Goal: Task Accomplishment & Management: Manage account settings

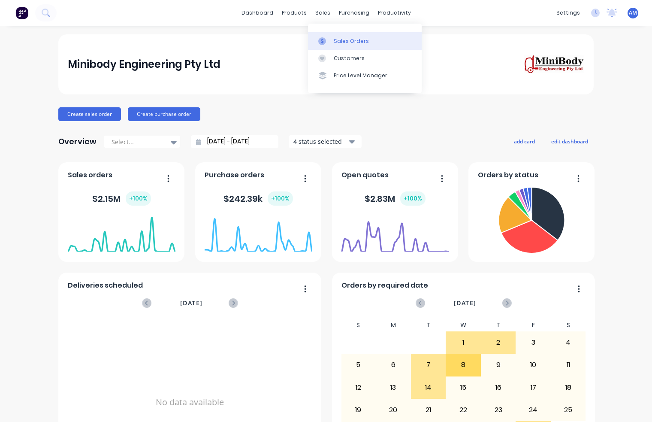
click at [332, 40] on link "Sales Orders" at bounding box center [365, 40] width 114 height 17
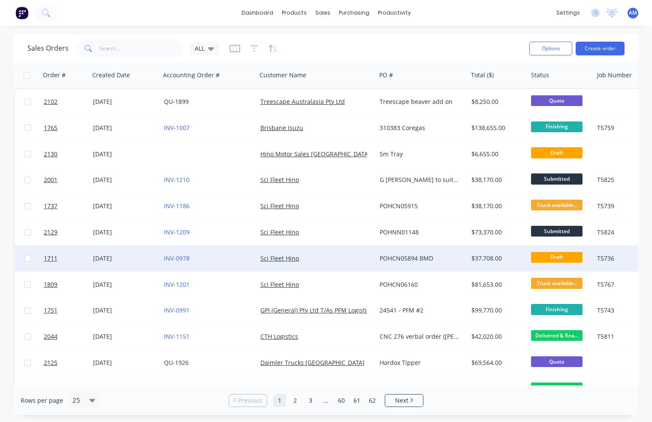
click at [121, 258] on div "[DATE]" at bounding box center [125, 258] width 64 height 9
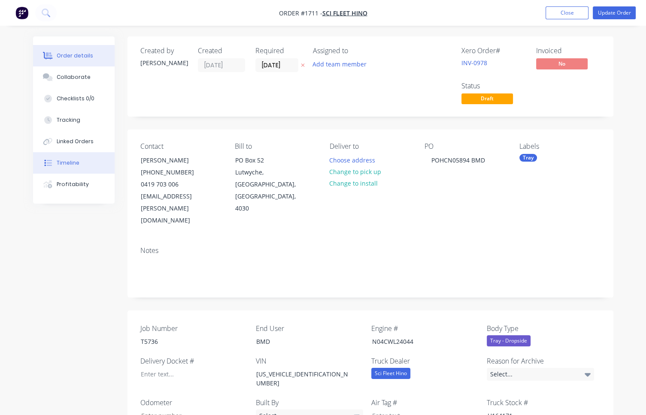
click at [77, 159] on div "Timeline" at bounding box center [68, 163] width 23 height 8
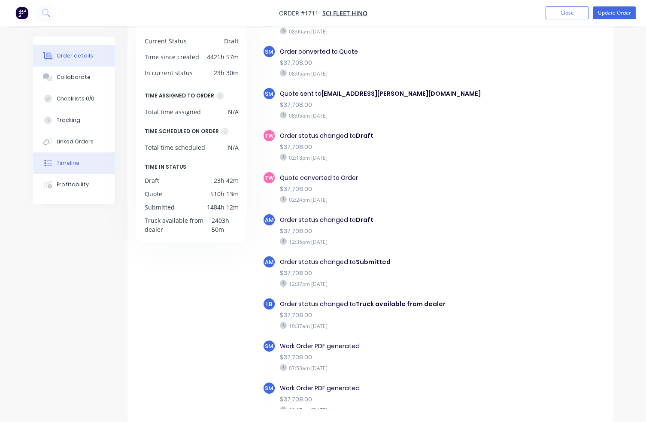
click at [65, 59] on div "Order details" at bounding box center [75, 56] width 36 height 8
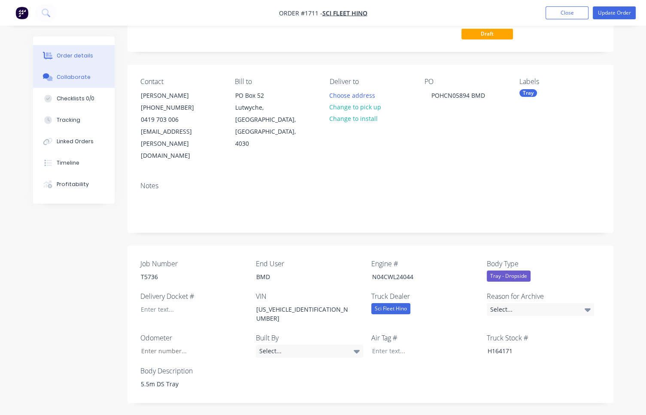
click at [82, 80] on div "Collaborate" at bounding box center [74, 77] width 34 height 8
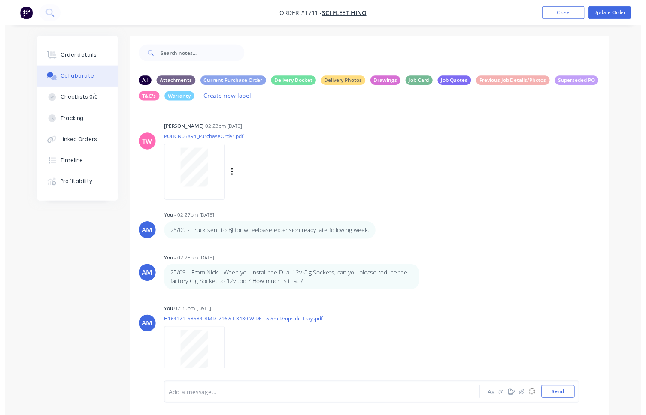
scroll to position [27, 0]
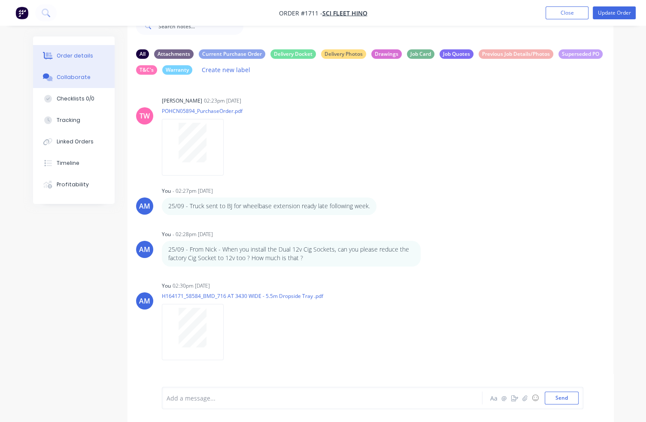
click at [78, 52] on div "Order details" at bounding box center [75, 56] width 36 height 8
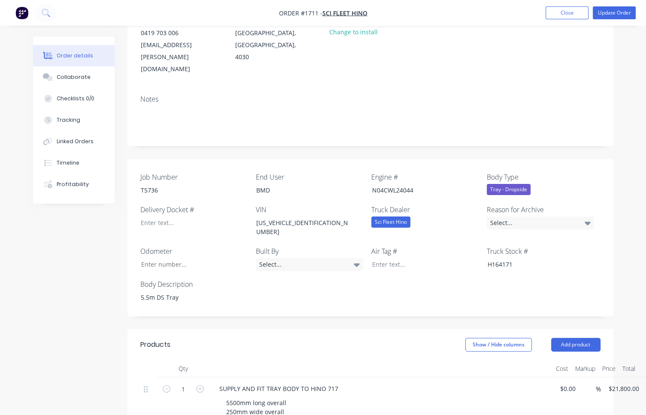
scroll to position [172, 0]
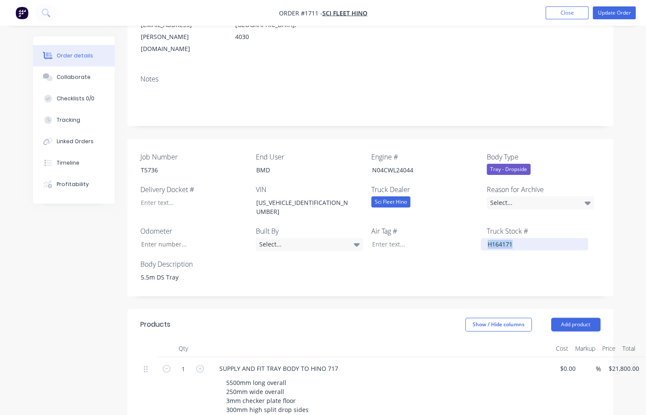
drag, startPoint x: 518, startPoint y: 212, endPoint x: 484, endPoint y: 213, distance: 33.9
click at [484, 238] on div "H164171" at bounding box center [534, 244] width 107 height 12
copy div "H164171"
click at [357, 43] on div "Contact Nick O'Brien (07) 3722 2810 0419 703 006 nick.obrien@scifleethino.com.a…" at bounding box center [370, 13] width 486 height 110
click at [560, 16] on button "Close" at bounding box center [566, 12] width 43 height 13
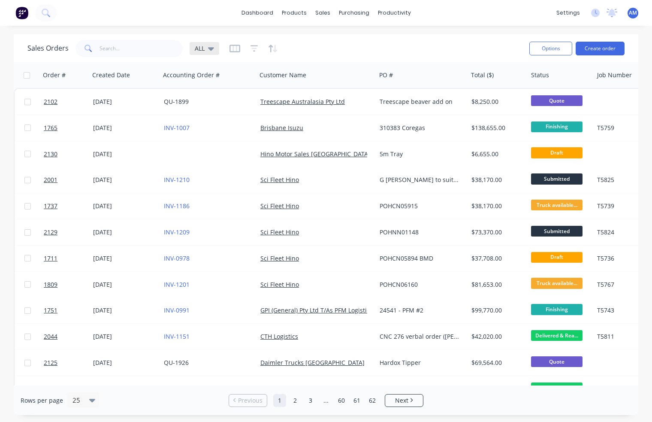
click at [211, 48] on icon at bounding box center [211, 48] width 6 height 3
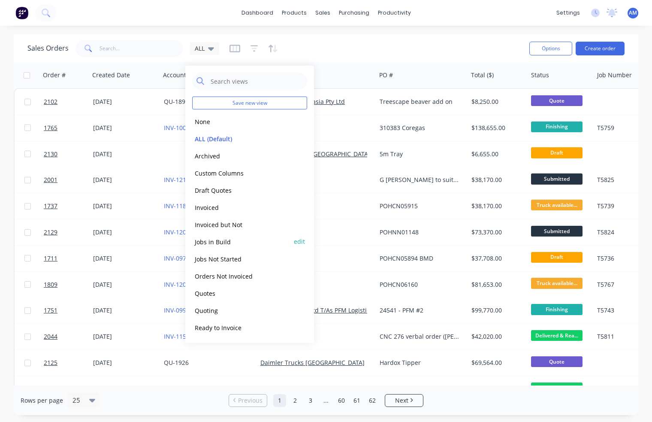
click at [213, 241] on button "Jobs in Build" at bounding box center [241, 241] width 98 height 10
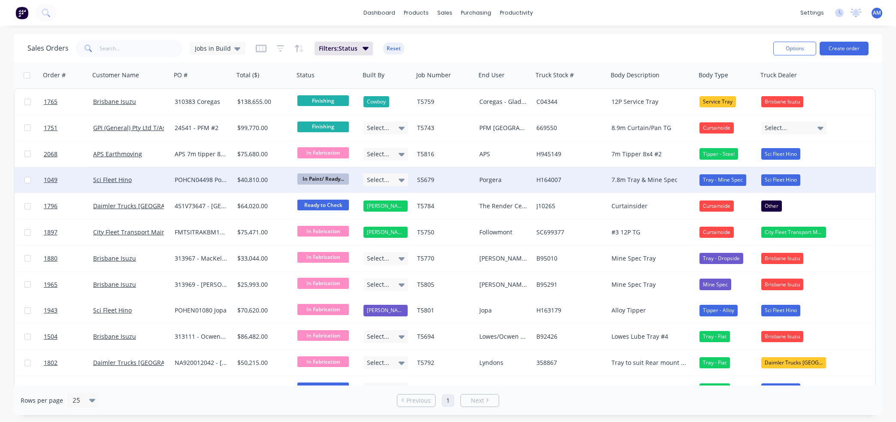
scroll to position [41, 0]
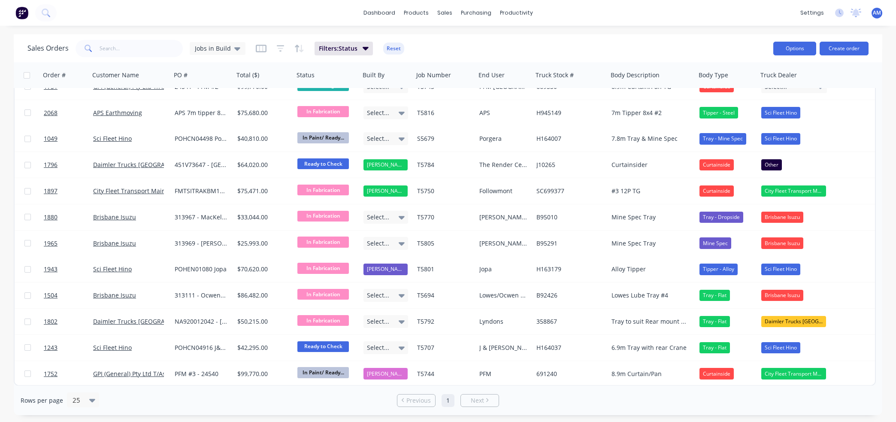
click at [581, 48] on button "Options" at bounding box center [794, 49] width 43 height 14
click at [581, 105] on div "Export" at bounding box center [769, 104] width 79 height 12
click at [581, 30] on div "dashboard products sales purchasing productivity dashboard products Product Cat…" at bounding box center [448, 211] width 896 height 422
click at [234, 49] on icon at bounding box center [237, 48] width 6 height 3
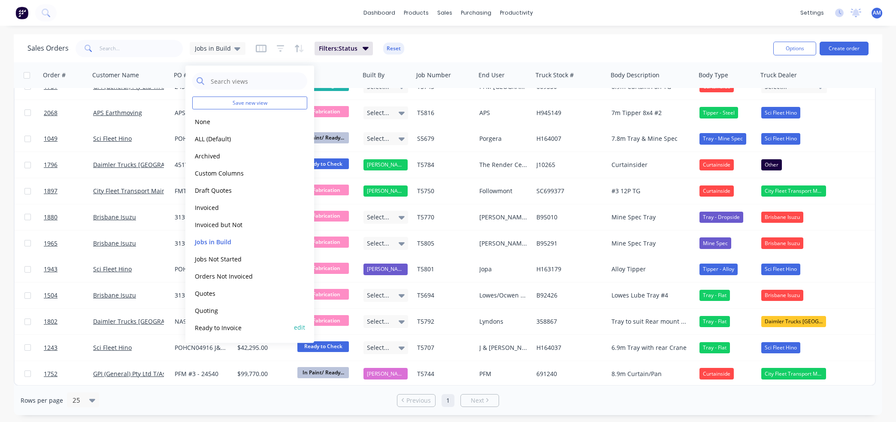
click at [216, 324] on button "Ready to Invoice" at bounding box center [241, 327] width 98 height 10
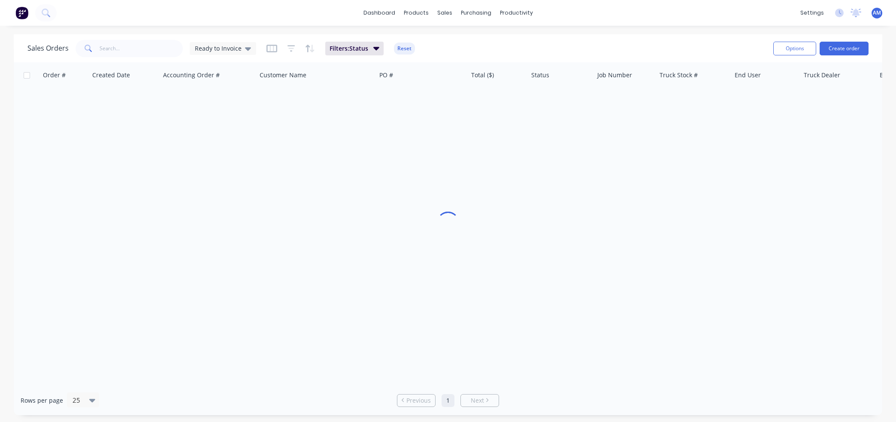
scroll to position [0, 0]
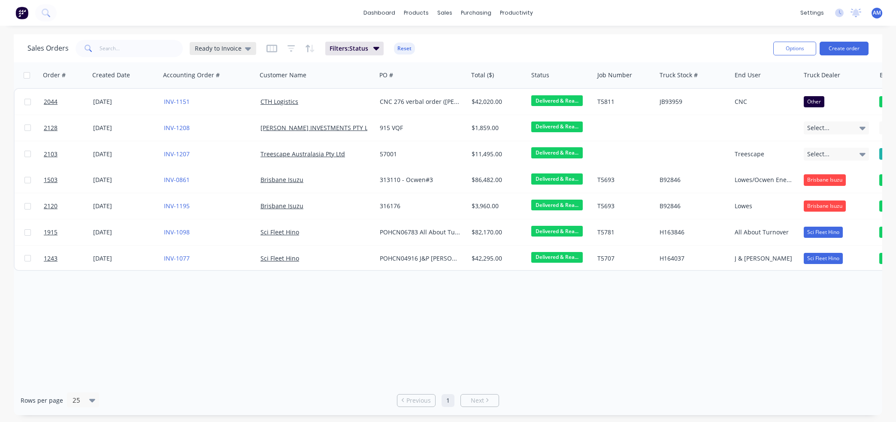
click at [245, 48] on icon at bounding box center [248, 48] width 6 height 3
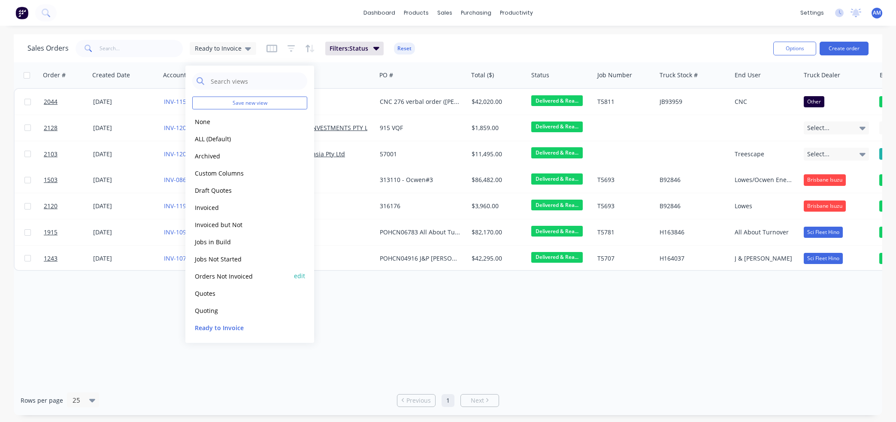
click at [230, 274] on button "Orders Not Invoiced" at bounding box center [241, 276] width 98 height 10
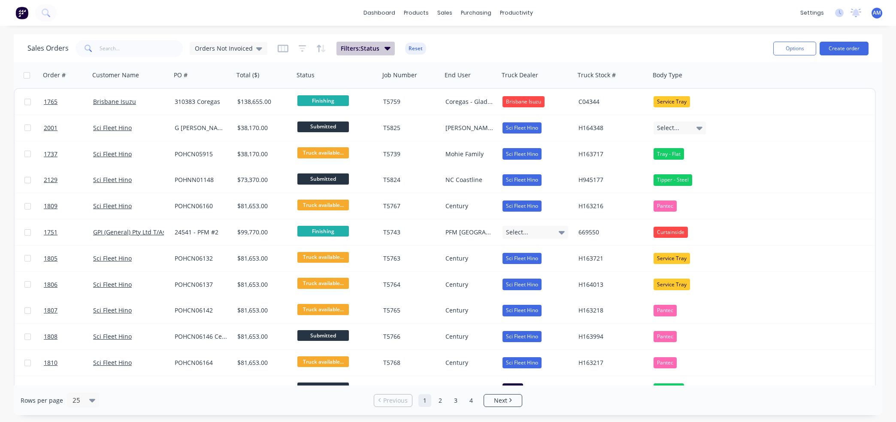
click at [387, 48] on icon "button" at bounding box center [387, 48] width 6 height 3
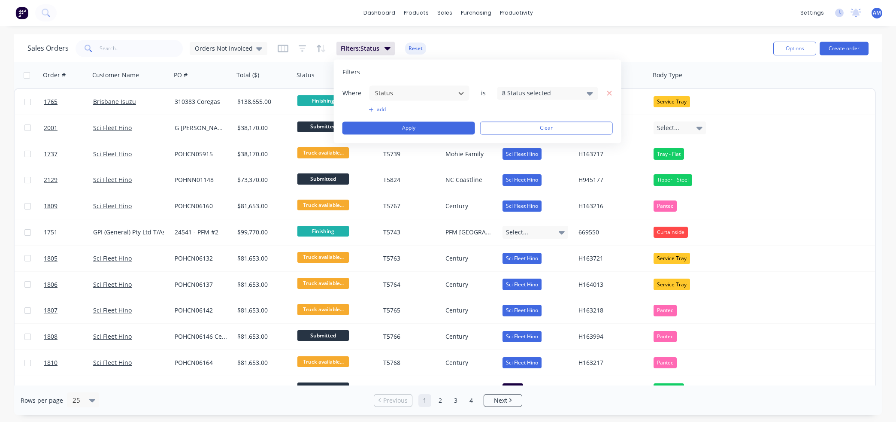
click at [581, 92] on div "8 Status selected" at bounding box center [547, 93] width 101 height 13
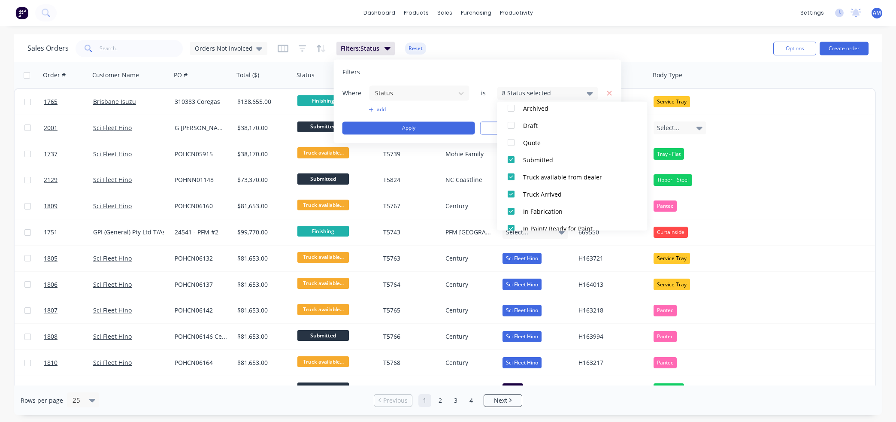
scroll to position [86, 0]
click at [512, 173] on div at bounding box center [511, 174] width 17 height 17
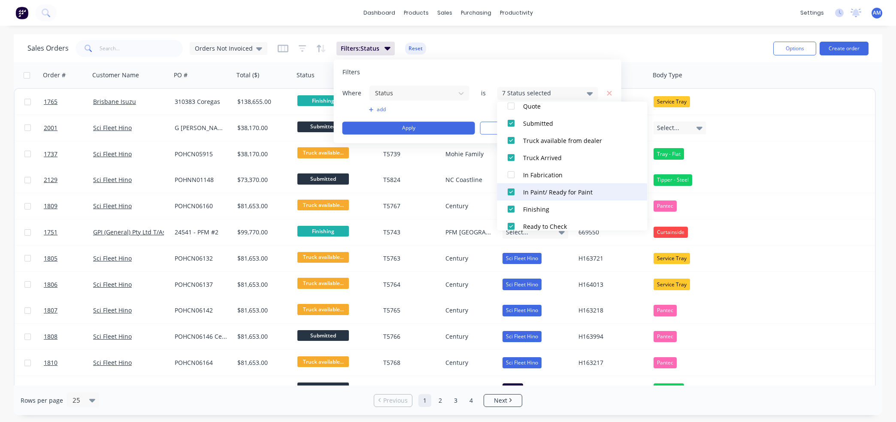
click at [512, 191] on div at bounding box center [511, 191] width 17 height 17
click at [512, 210] on div at bounding box center [511, 208] width 17 height 17
click at [515, 224] on div at bounding box center [511, 226] width 17 height 17
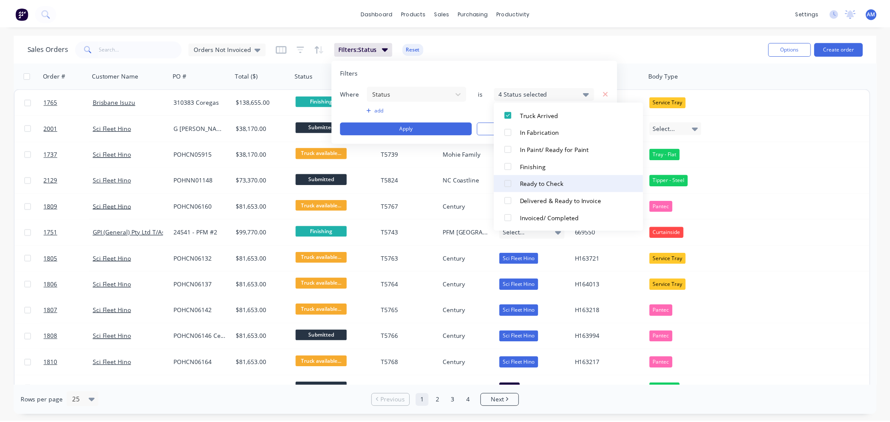
scroll to position [172, 0]
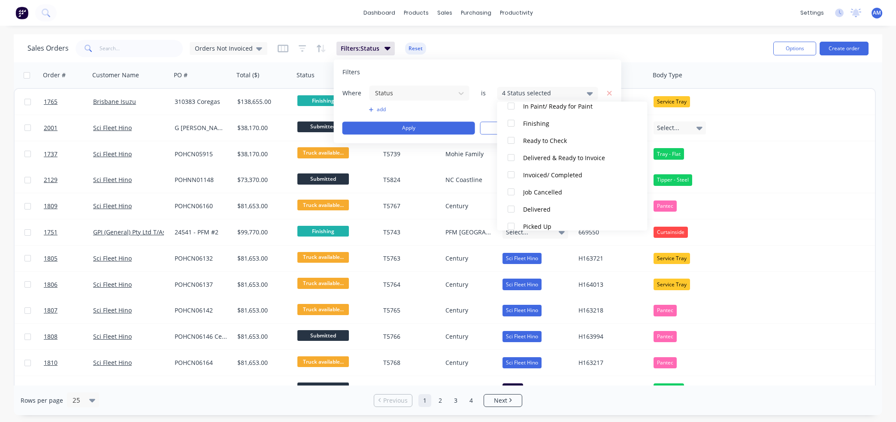
click at [581, 76] on div "Filters" at bounding box center [477, 72] width 270 height 9
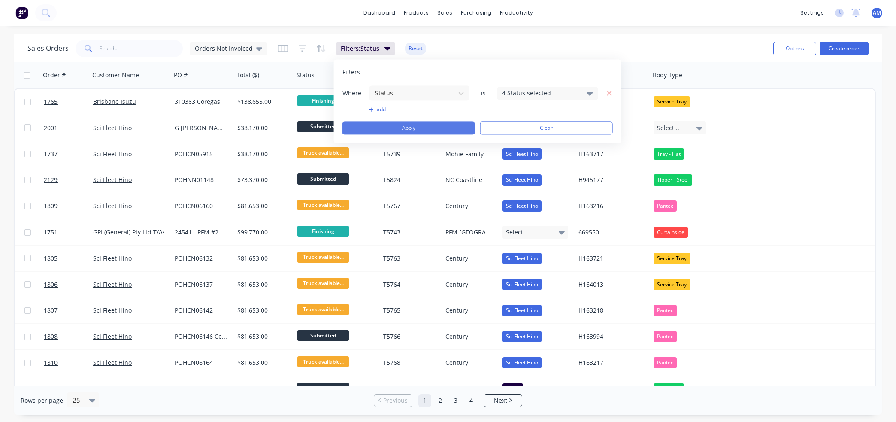
click at [447, 125] on button "Apply" at bounding box center [408, 127] width 133 height 13
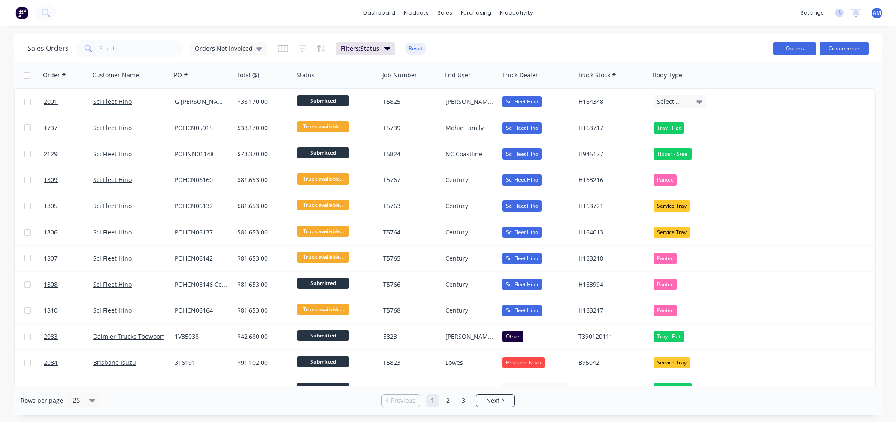
click at [581, 47] on button "Options" at bounding box center [794, 49] width 43 height 14
click at [581, 103] on div "Export" at bounding box center [769, 104] width 79 height 12
click at [581, 44] on div "Sales Orders Orders Not Invoiced Filters: Status Reset" at bounding box center [396, 48] width 739 height 21
click at [251, 48] on div "Orders Not Invoiced" at bounding box center [228, 49] width 67 height 8
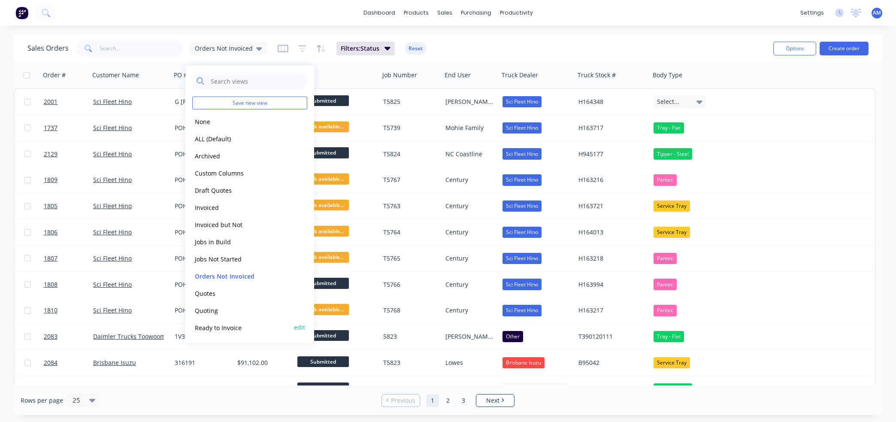
click at [226, 329] on button "Ready to Invoice" at bounding box center [241, 327] width 98 height 10
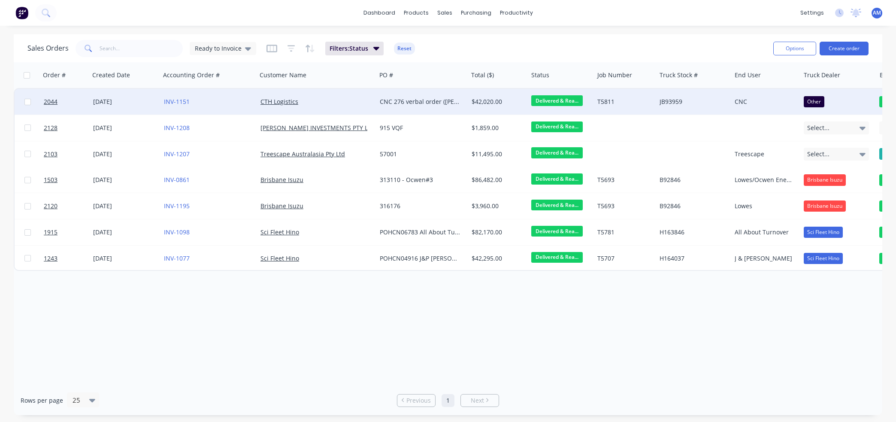
click at [377, 100] on div "CNC 276 verbal order ([PERSON_NAME])" at bounding box center [421, 102] width 91 height 26
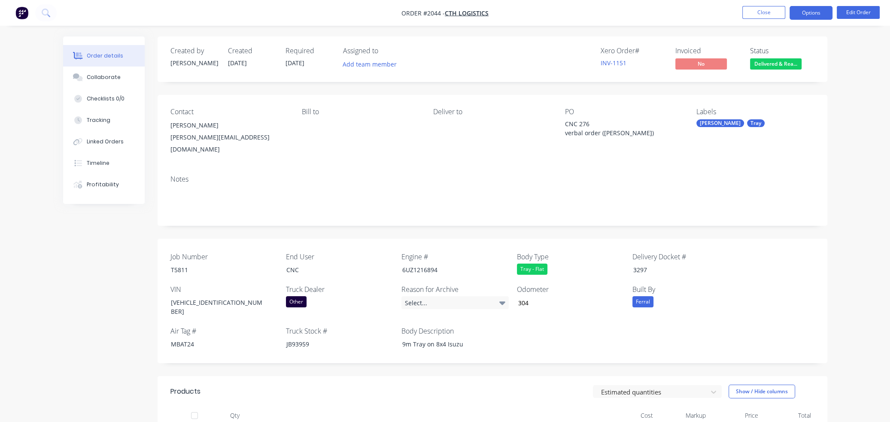
click at [581, 12] on button "Options" at bounding box center [810, 13] width 43 height 14
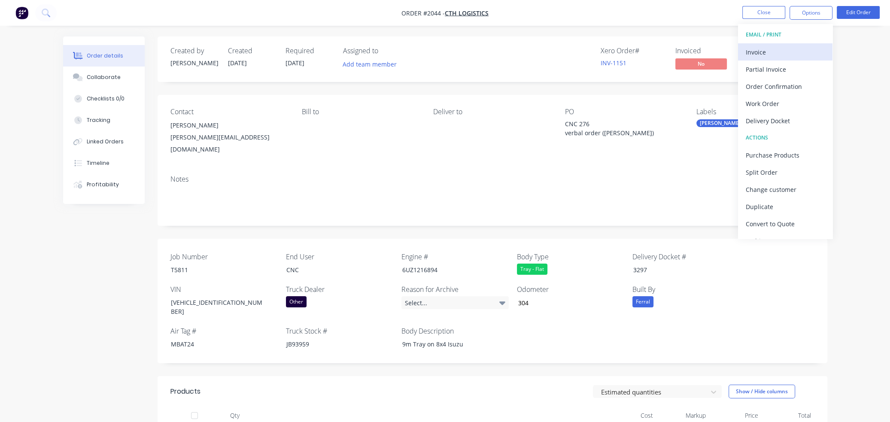
click at [581, 45] on button "Invoice" at bounding box center [785, 51] width 94 height 17
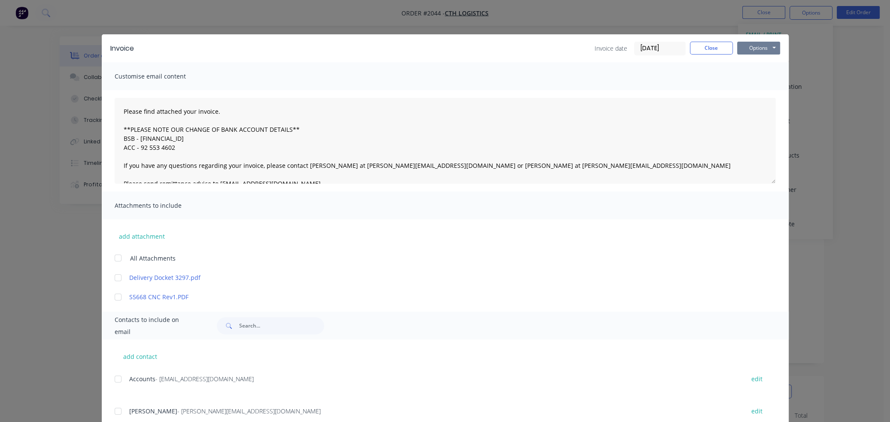
click at [581, 48] on button "Options" at bounding box center [758, 48] width 43 height 13
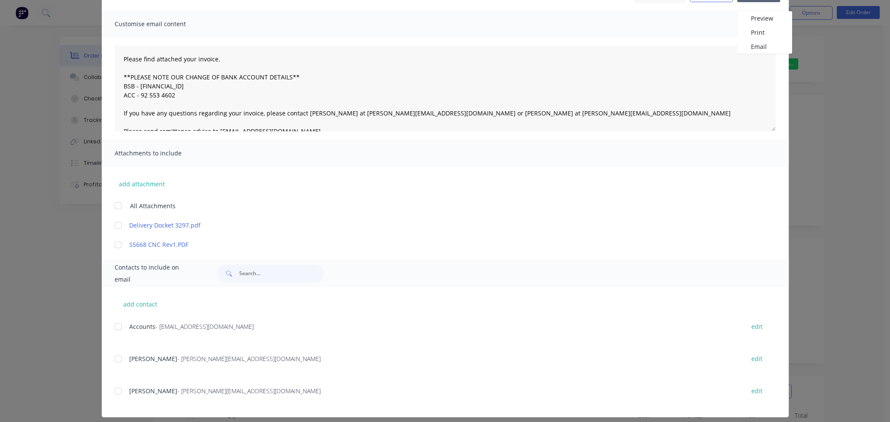
scroll to position [60, 0]
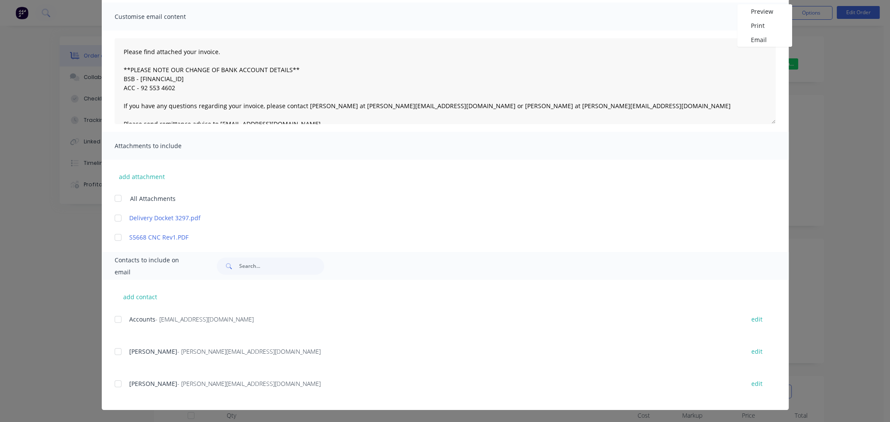
click at [115, 319] on div at bounding box center [117, 319] width 17 height 17
click at [115, 351] on div at bounding box center [117, 351] width 17 height 17
click at [112, 218] on div at bounding box center [117, 217] width 17 height 17
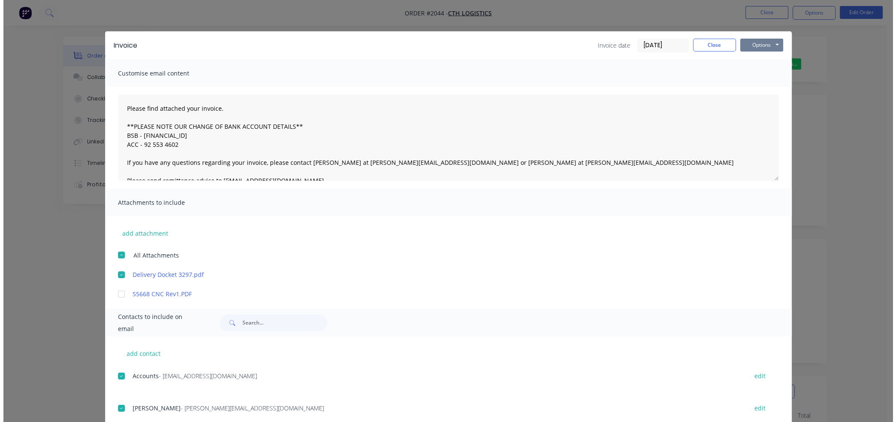
scroll to position [0, 0]
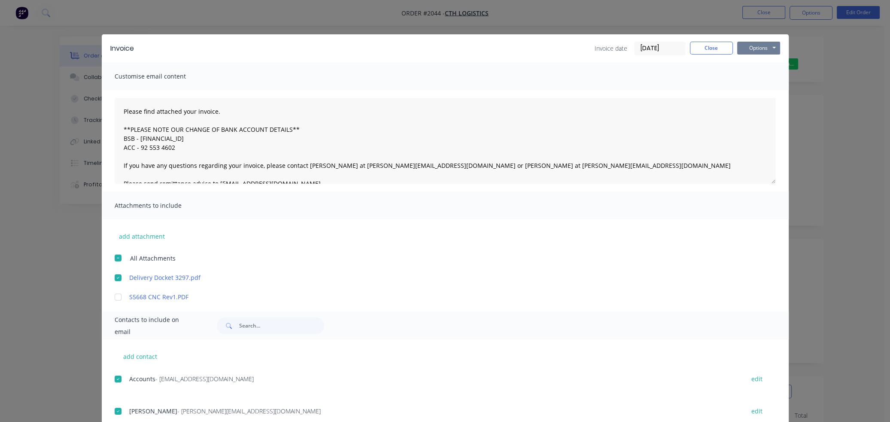
click at [581, 48] on button "Options" at bounding box center [758, 48] width 43 height 13
click at [581, 89] on button "Email" at bounding box center [764, 92] width 55 height 14
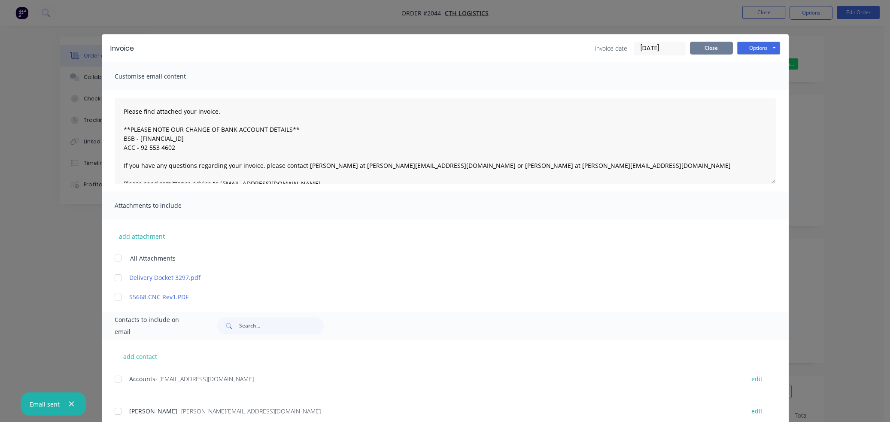
click at [581, 48] on button "Close" at bounding box center [711, 48] width 43 height 13
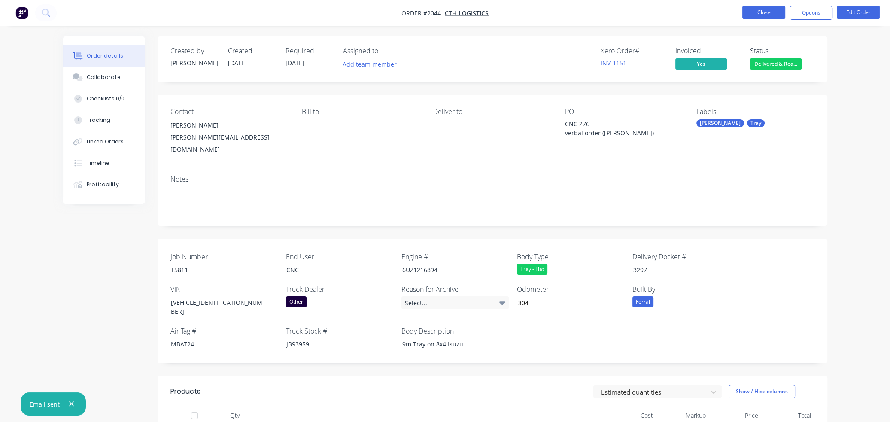
click at [581, 12] on button "Close" at bounding box center [763, 12] width 43 height 13
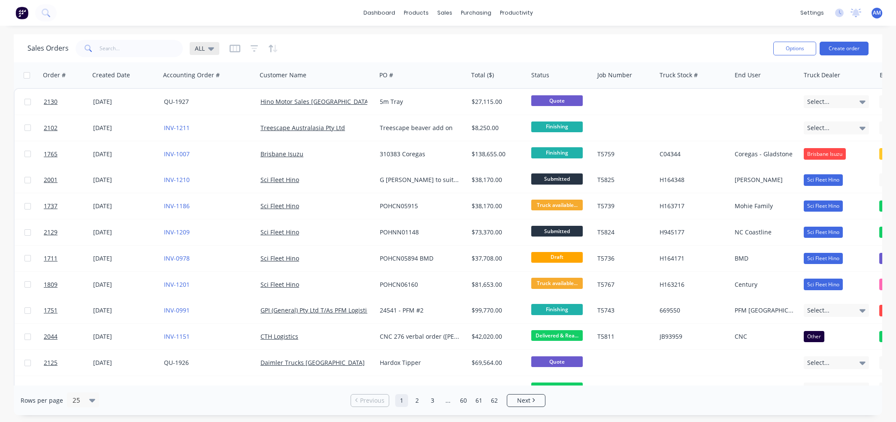
click at [210, 45] on icon at bounding box center [211, 48] width 6 height 9
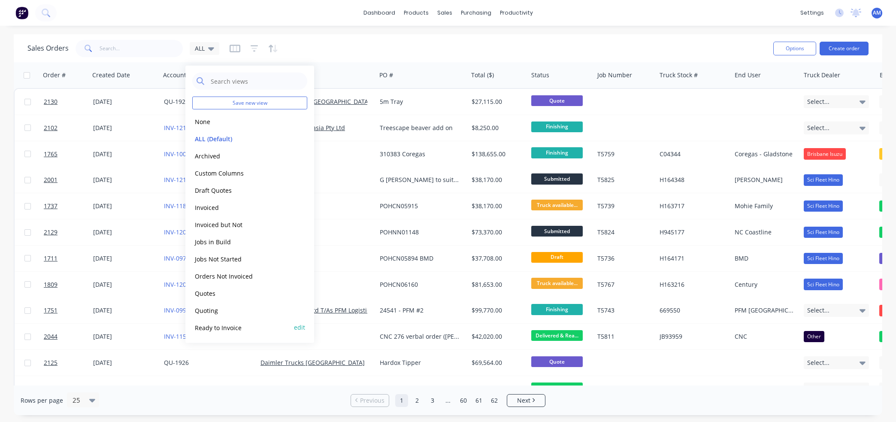
click at [230, 327] on button "Ready to Invoice" at bounding box center [241, 327] width 98 height 10
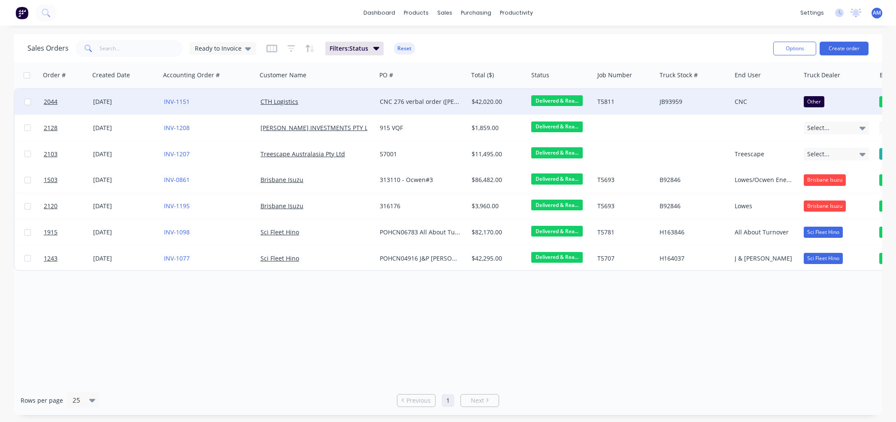
click at [570, 103] on span "Delivered & Rea..." at bounding box center [556, 100] width 51 height 11
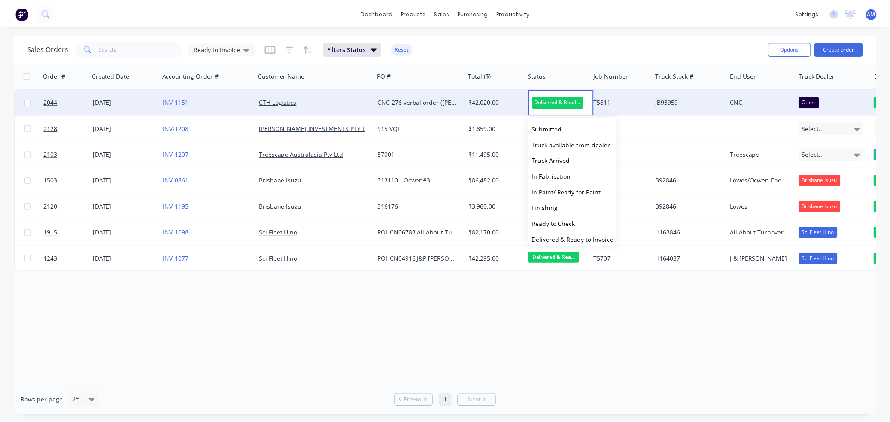
scroll to position [17, 0]
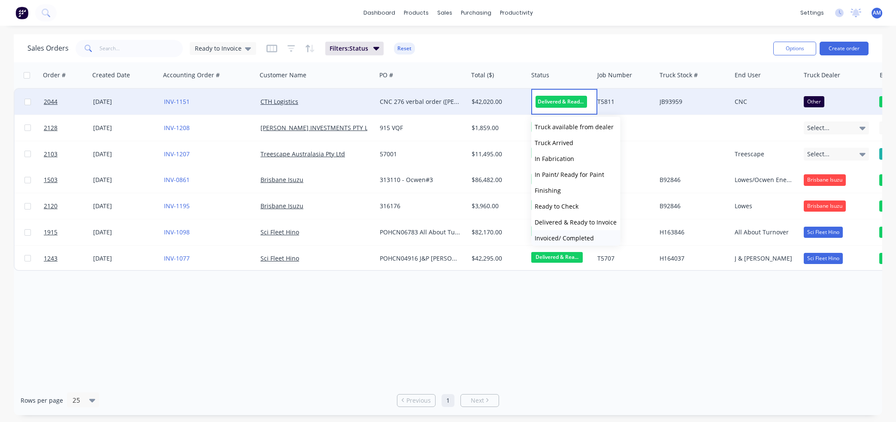
click at [581, 242] on button "Invoiced/ Completed" at bounding box center [575, 238] width 89 height 16
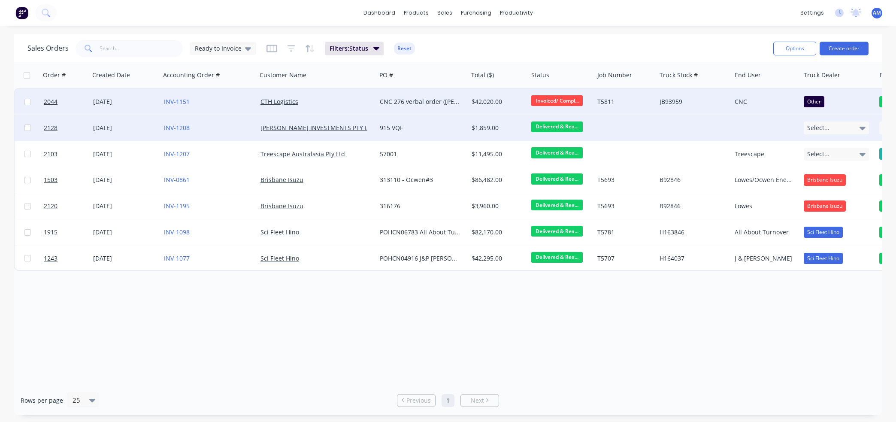
click at [227, 128] on div "INV-1208" at bounding box center [206, 128] width 85 height 9
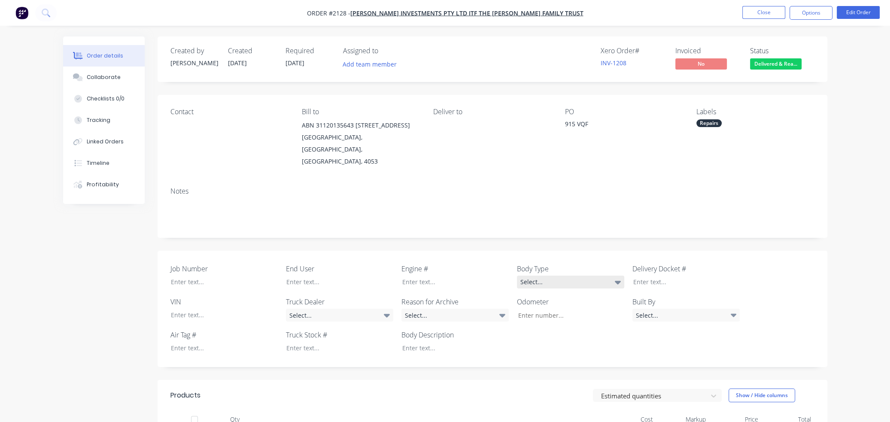
click at [581, 281] on icon at bounding box center [618, 282] width 6 height 3
click at [581, 170] on div "Contact Bill to ABN 31120135643 280 Old Northern Road EVERTON HILLS, Queensland…" at bounding box center [491, 137] width 669 height 85
click at [581, 281] on div "Select..." at bounding box center [570, 281] width 107 height 13
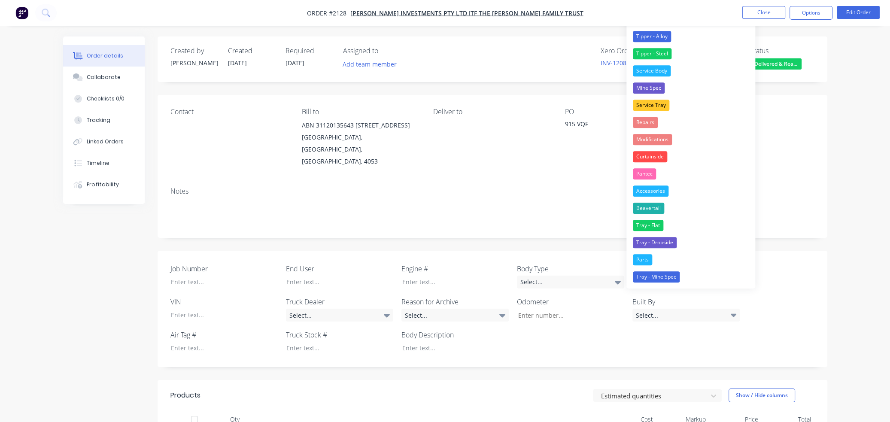
click at [581, 259] on div "Parts" at bounding box center [642, 259] width 19 height 11
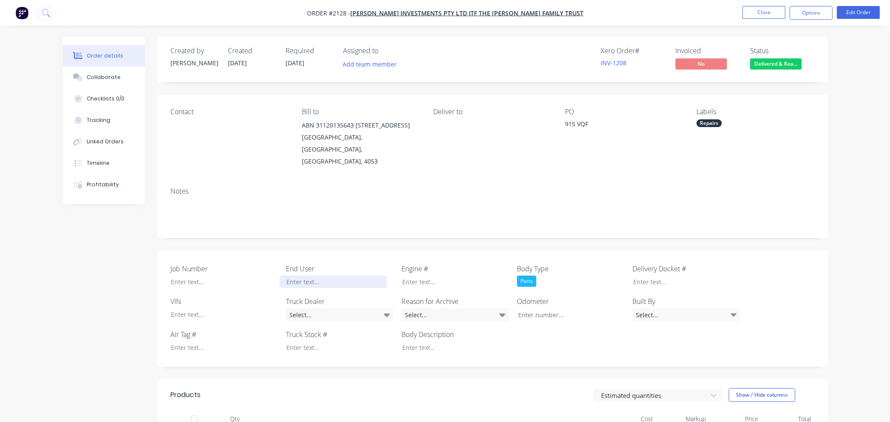
click at [314, 281] on div at bounding box center [332, 281] width 107 height 12
click at [581, 13] on button "Options" at bounding box center [810, 13] width 43 height 14
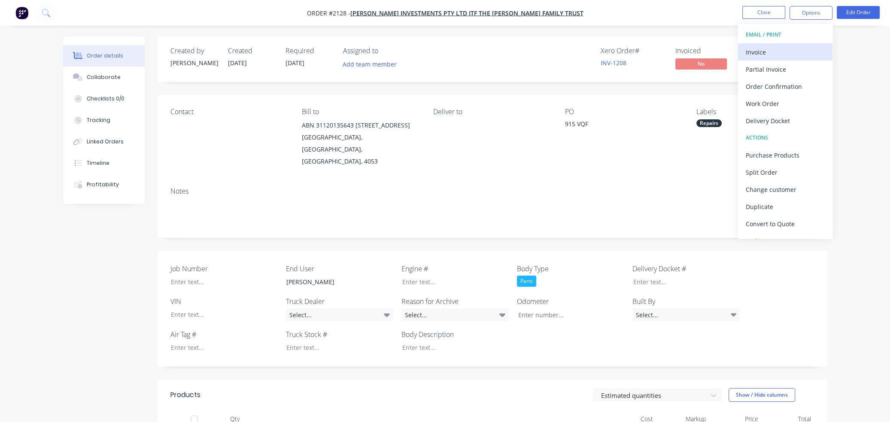
click at [581, 50] on div "Invoice" at bounding box center [784, 52] width 79 height 12
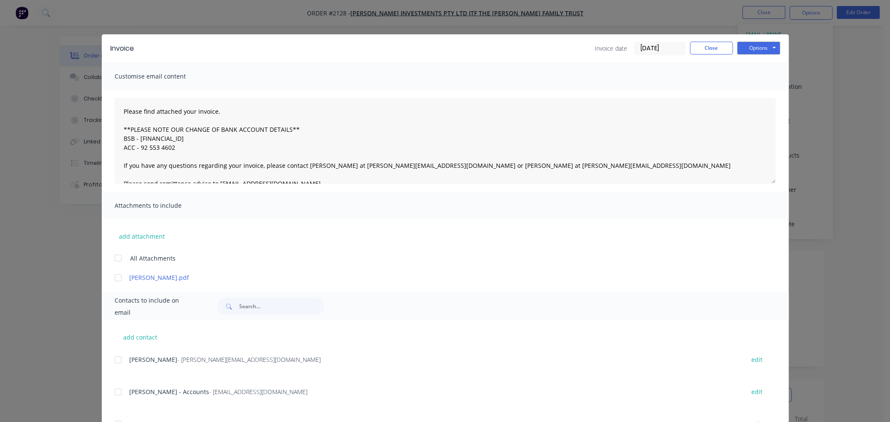
scroll to position [40, 0]
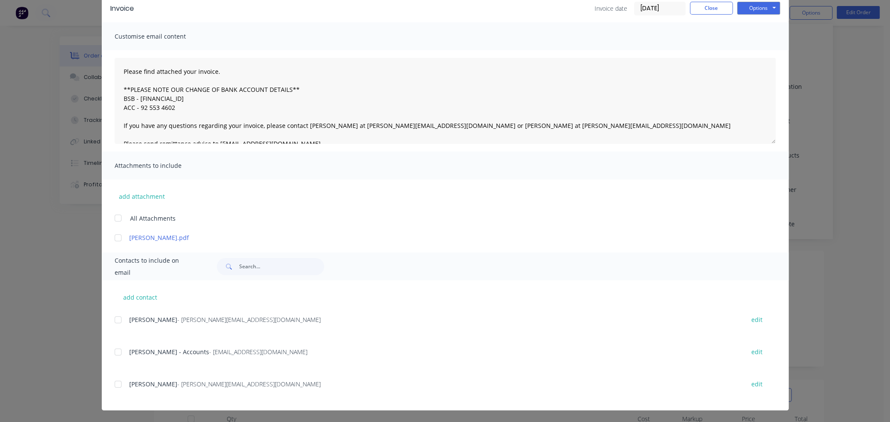
click at [112, 353] on div at bounding box center [117, 351] width 17 height 17
click at [581, 6] on button "Options" at bounding box center [758, 8] width 43 height 13
click at [581, 48] on button "Email" at bounding box center [764, 52] width 55 height 14
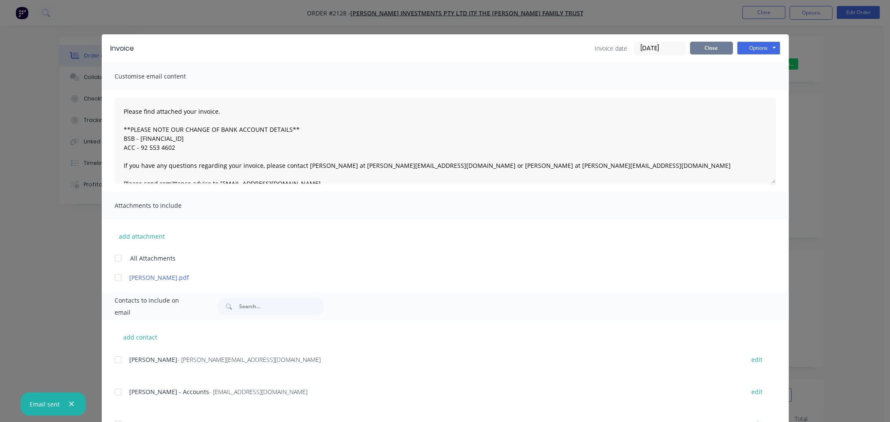
click at [581, 48] on button "Close" at bounding box center [711, 48] width 43 height 13
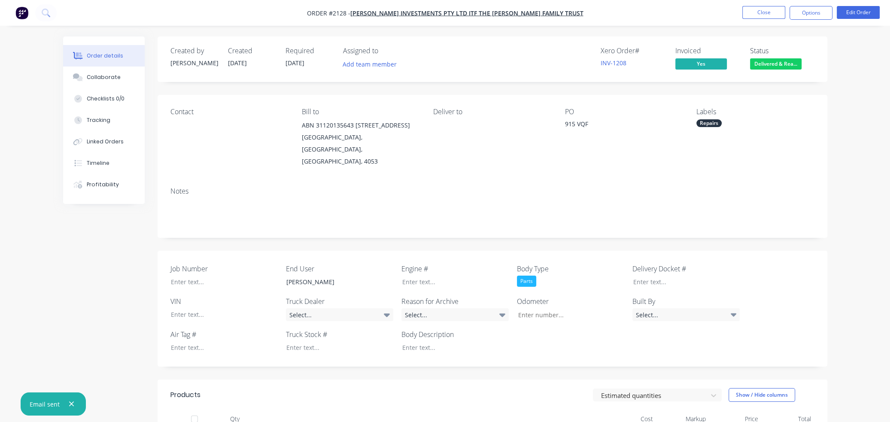
click at [581, 61] on span "Delivered & Rea..." at bounding box center [775, 63] width 51 height 11
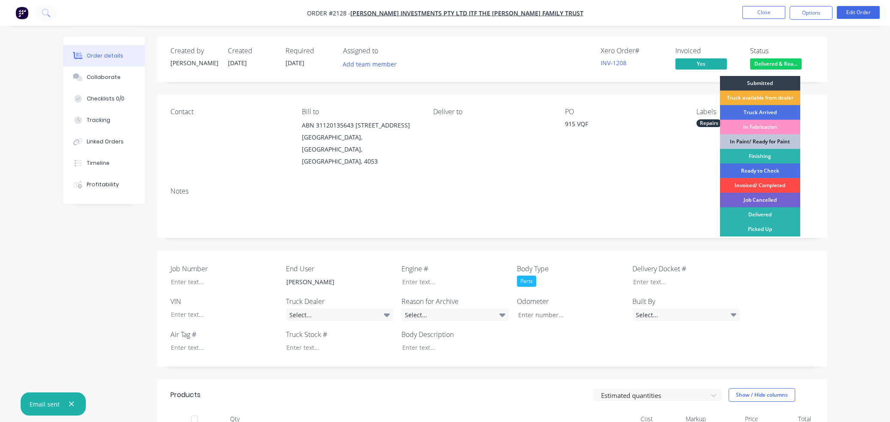
click at [581, 182] on div "Invoiced/ Completed" at bounding box center [760, 185] width 80 height 15
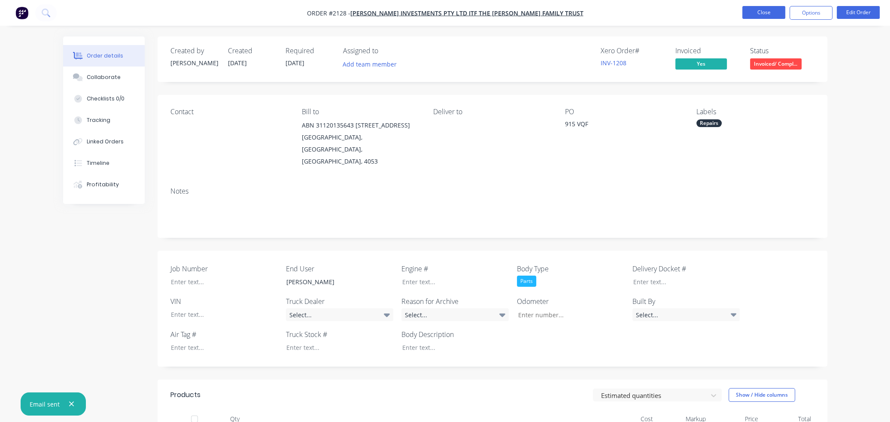
click at [581, 12] on button "Close" at bounding box center [763, 12] width 43 height 13
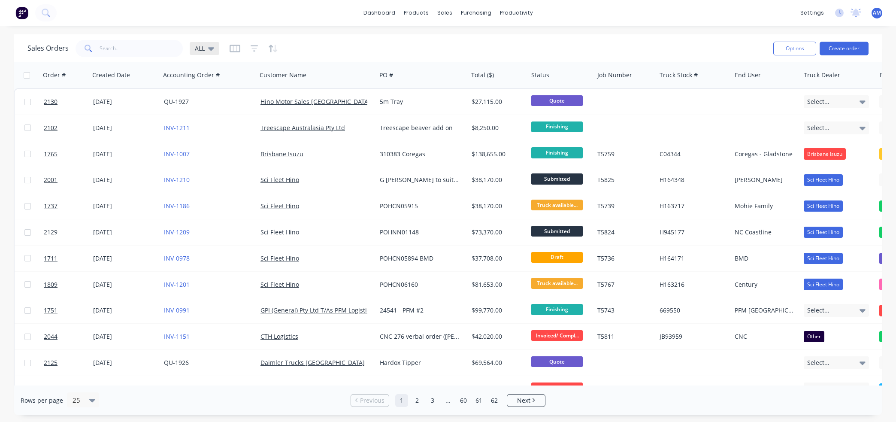
drag, startPoint x: 211, startPoint y: 44, endPoint x: 215, endPoint y: 47, distance: 4.6
click at [211, 44] on icon at bounding box center [211, 48] width 6 height 9
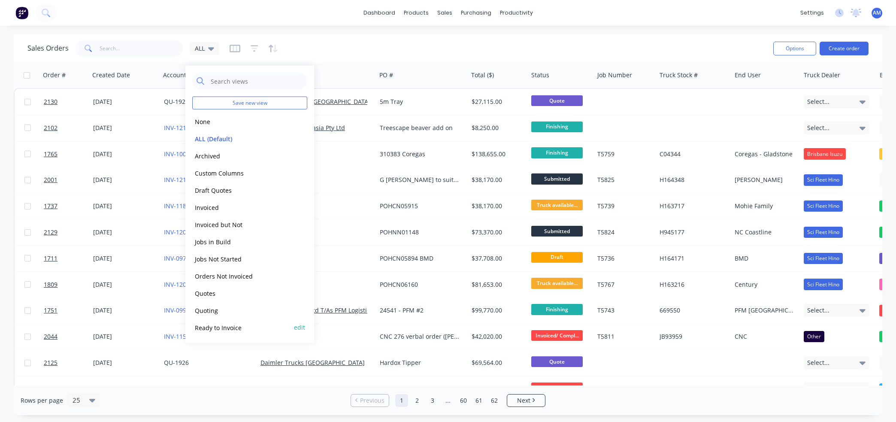
click at [230, 326] on button "Ready to Invoice" at bounding box center [241, 327] width 98 height 10
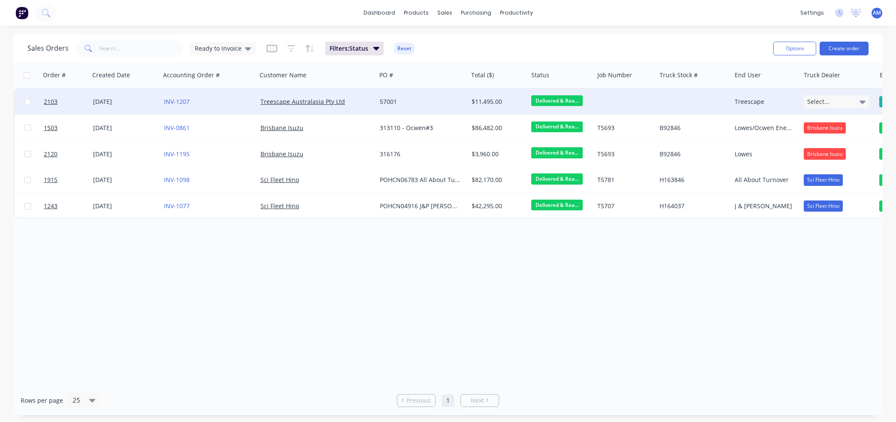
click at [581, 101] on icon at bounding box center [863, 101] width 6 height 3
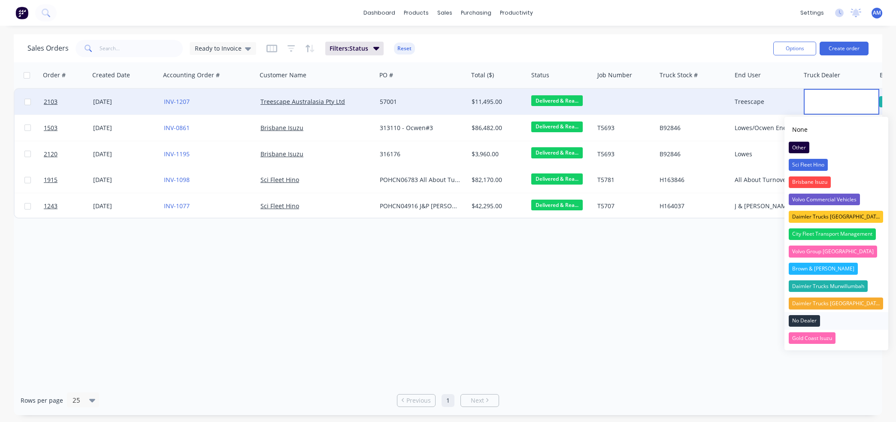
click at [581, 322] on div "No Dealer" at bounding box center [804, 321] width 31 height 12
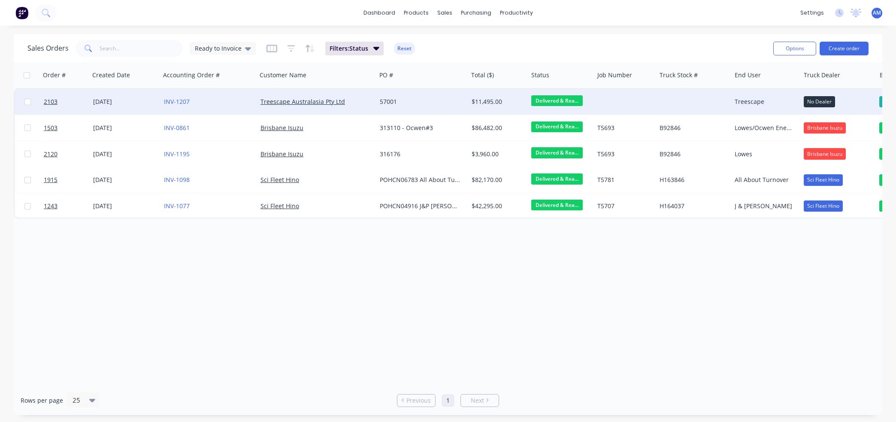
click at [405, 101] on div "57001" at bounding box center [420, 101] width 81 height 9
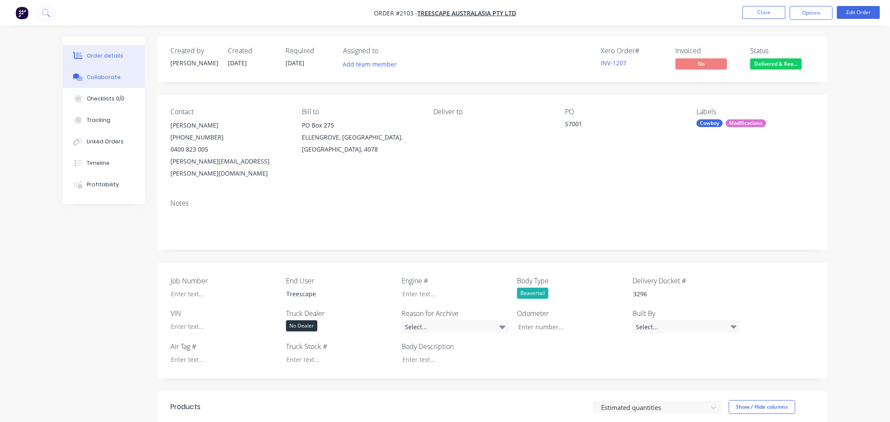
click at [110, 77] on div "Collaborate" at bounding box center [104, 77] width 34 height 8
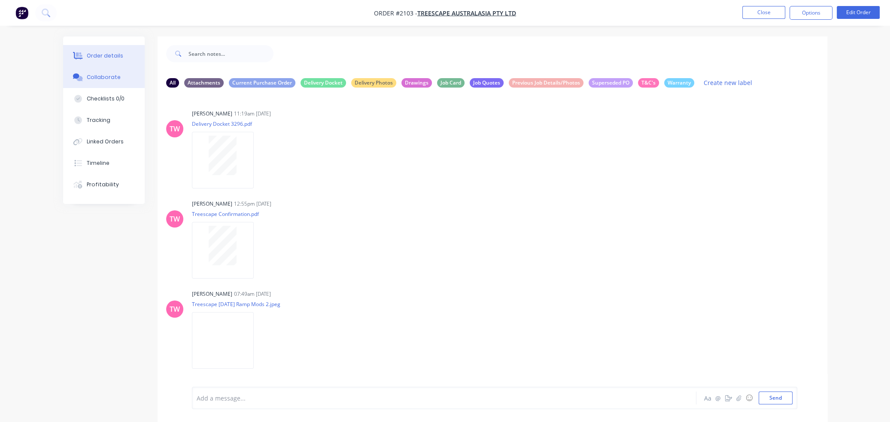
click at [103, 56] on div "Order details" at bounding box center [105, 56] width 36 height 8
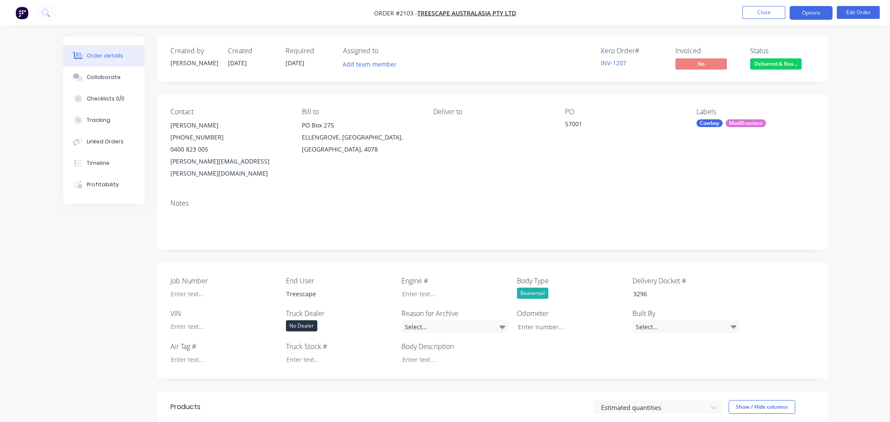
click at [581, 12] on button "Options" at bounding box center [810, 13] width 43 height 14
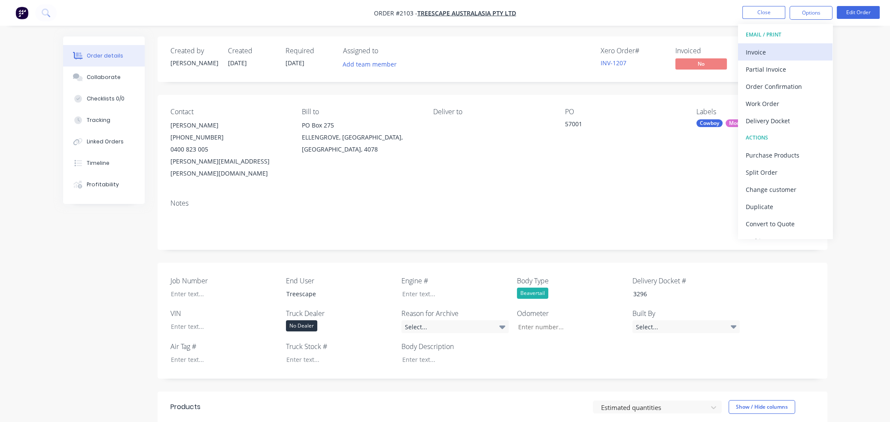
click at [581, 48] on div "Invoice" at bounding box center [784, 52] width 79 height 12
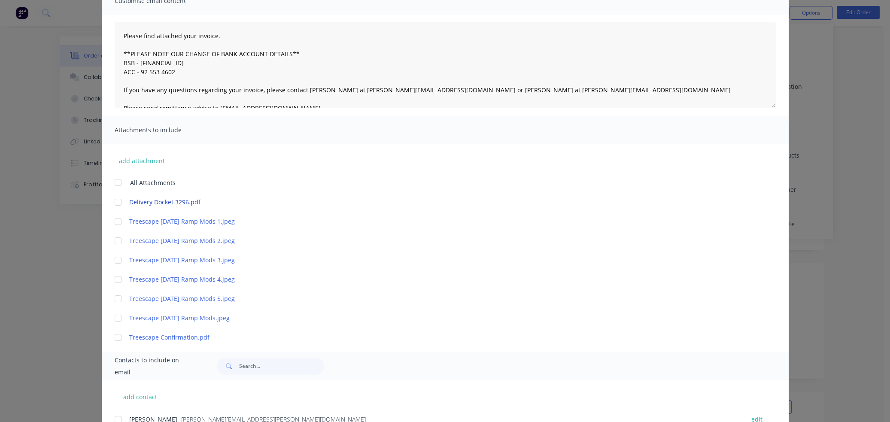
scroll to position [129, 0]
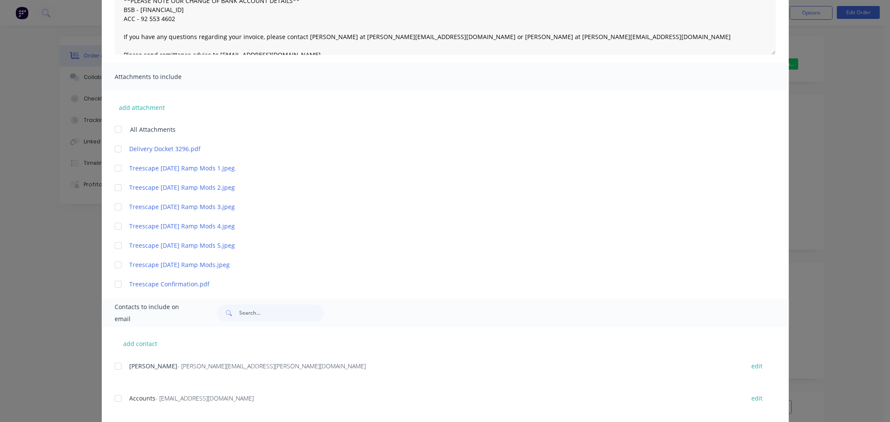
click at [115, 148] on div at bounding box center [117, 148] width 17 height 17
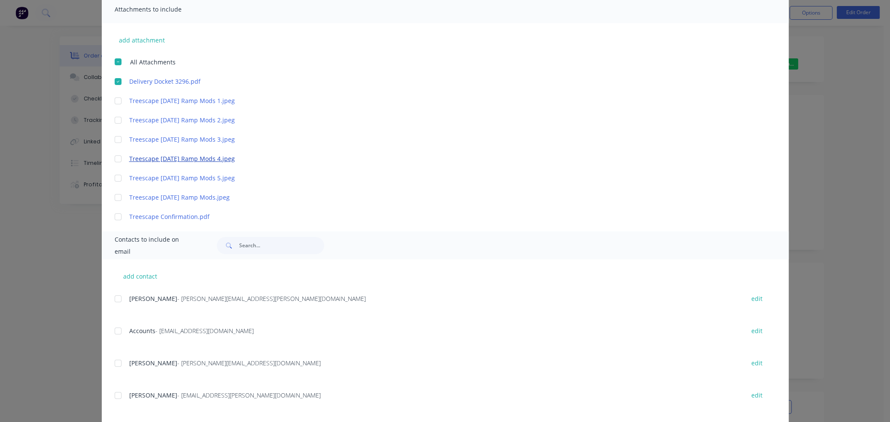
scroll to position [240, 0]
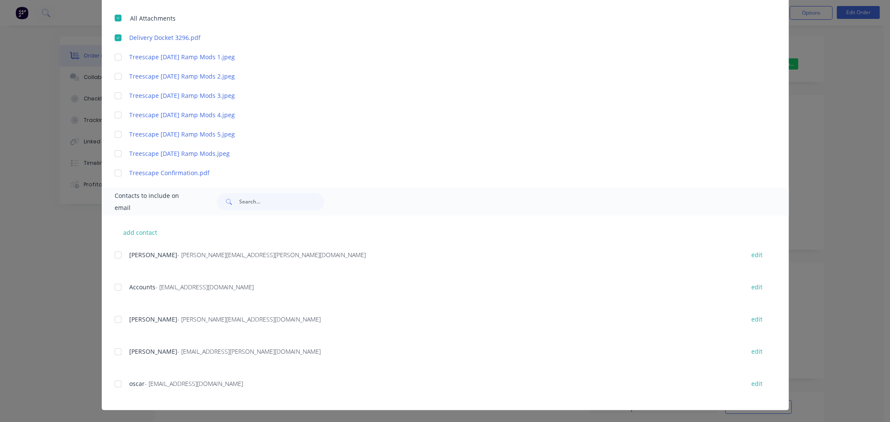
click at [113, 288] on div at bounding box center [117, 287] width 17 height 17
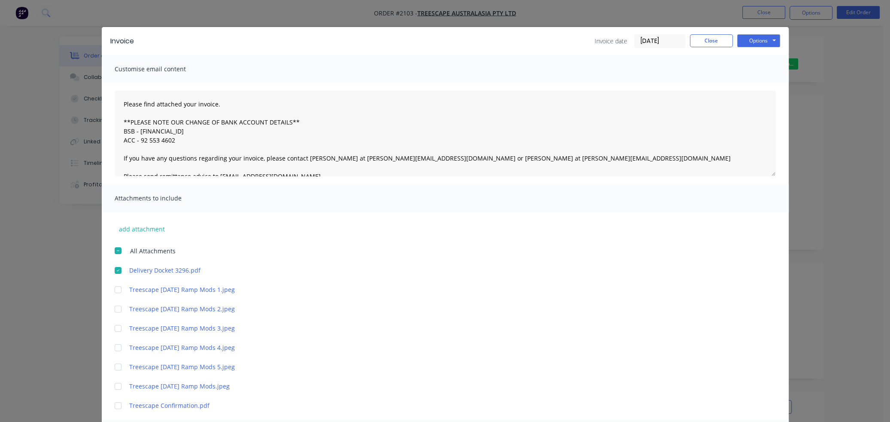
scroll to position [0, 0]
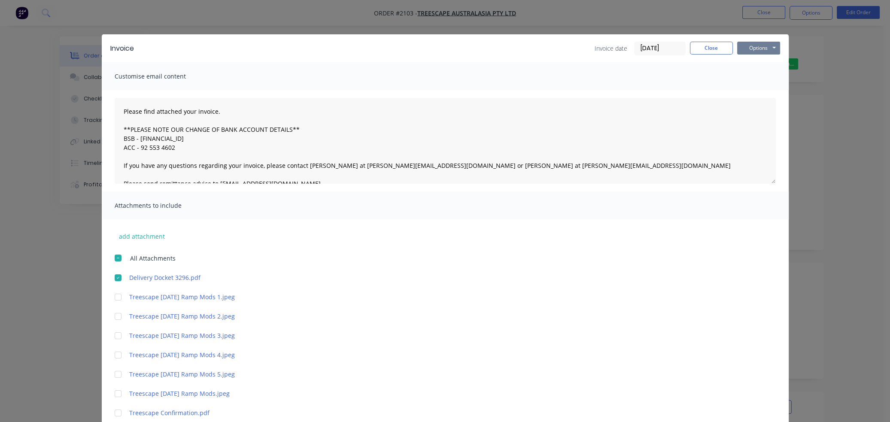
click at [581, 49] on button "Options" at bounding box center [758, 48] width 43 height 13
click at [581, 89] on button "Email" at bounding box center [764, 92] width 55 height 14
click at [581, 49] on button "Close" at bounding box center [711, 48] width 43 height 13
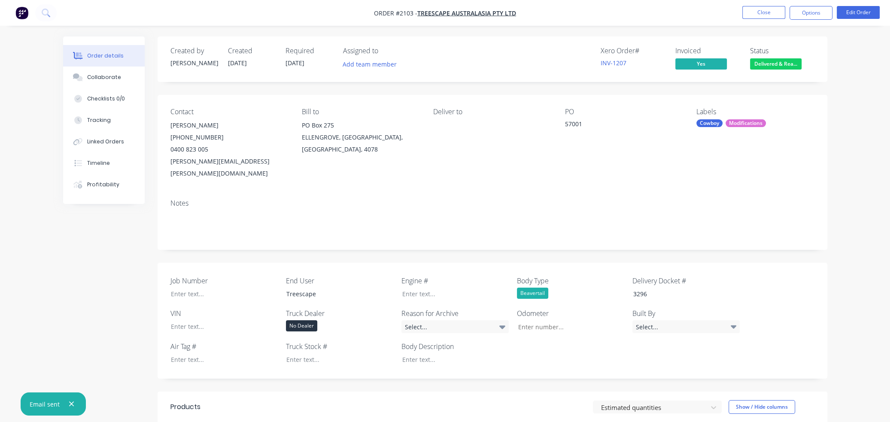
click at [581, 63] on span "Delivered & Rea..." at bounding box center [775, 63] width 51 height 11
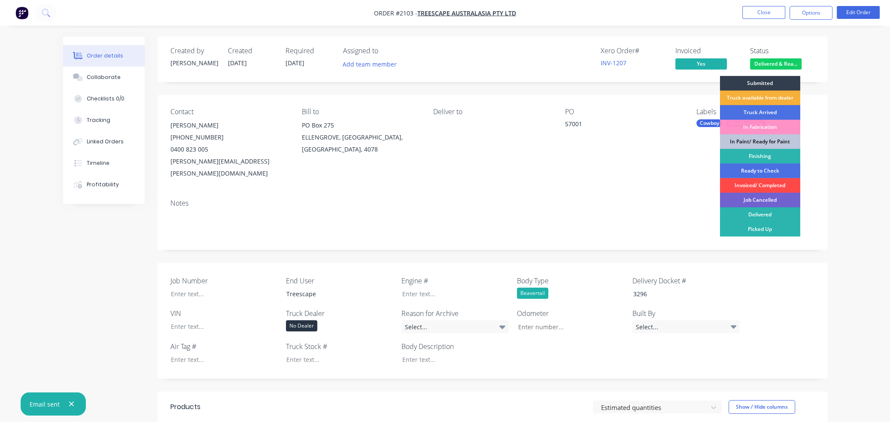
click at [581, 184] on div "Invoiced/ Completed" at bounding box center [760, 185] width 80 height 15
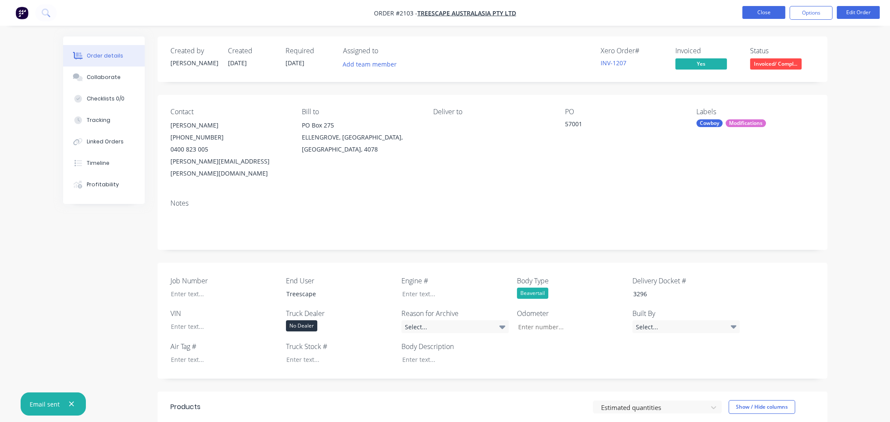
click at [581, 14] on button "Close" at bounding box center [763, 12] width 43 height 13
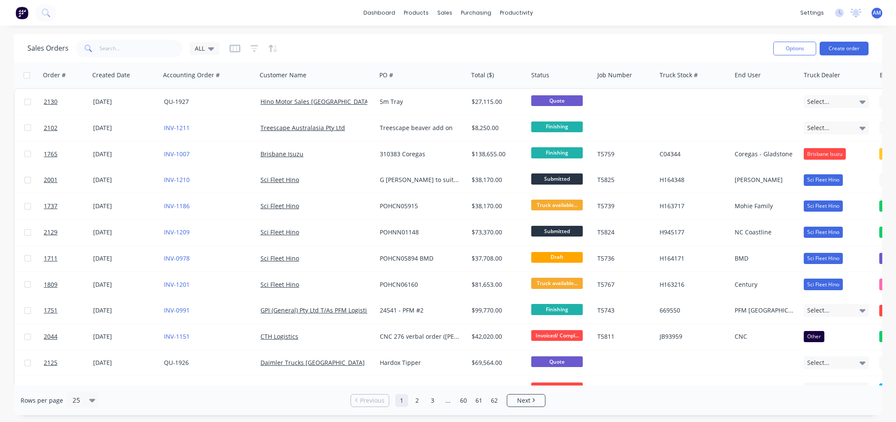
drag, startPoint x: 212, startPoint y: 44, endPoint x: 217, endPoint y: 61, distance: 17.9
click at [212, 44] on div "ALL" at bounding box center [205, 48] width 30 height 13
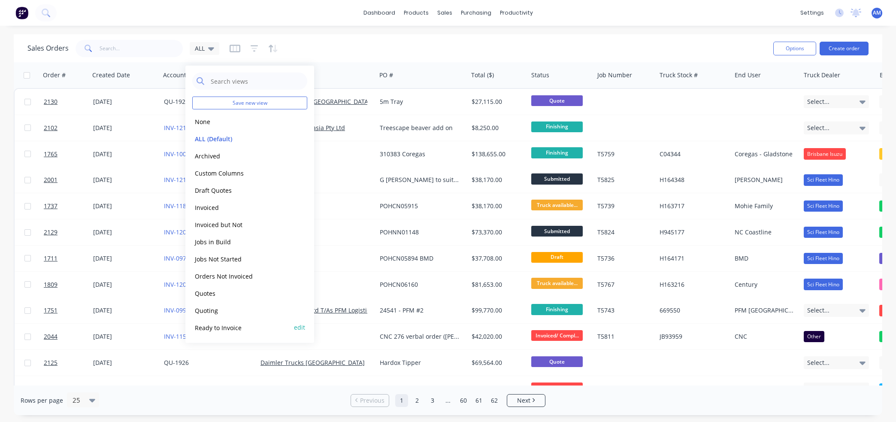
click at [228, 327] on button "Ready to Invoice" at bounding box center [241, 327] width 98 height 10
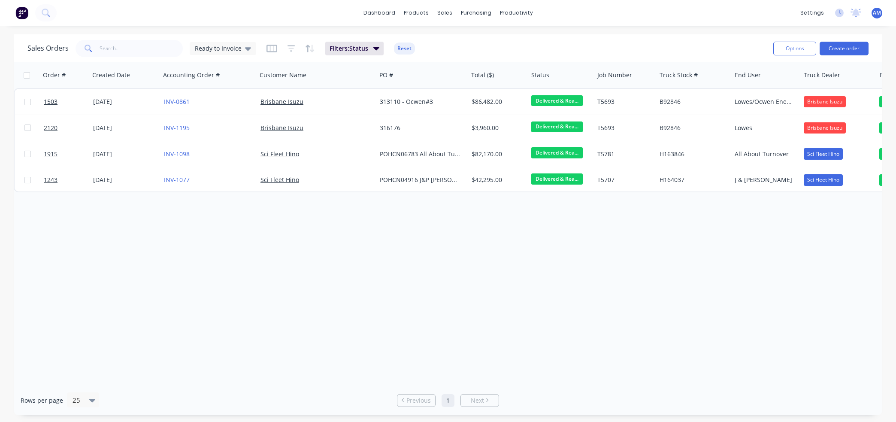
click at [223, 240] on div "Order # Created Date Accounting Order # Customer Name PO # Total ($) Status Job…" at bounding box center [448, 223] width 869 height 323
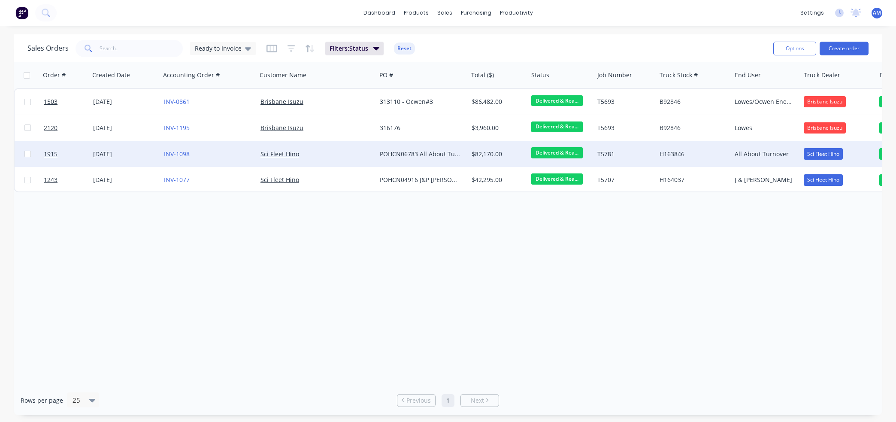
click at [226, 152] on div "INV-1098" at bounding box center [206, 154] width 85 height 9
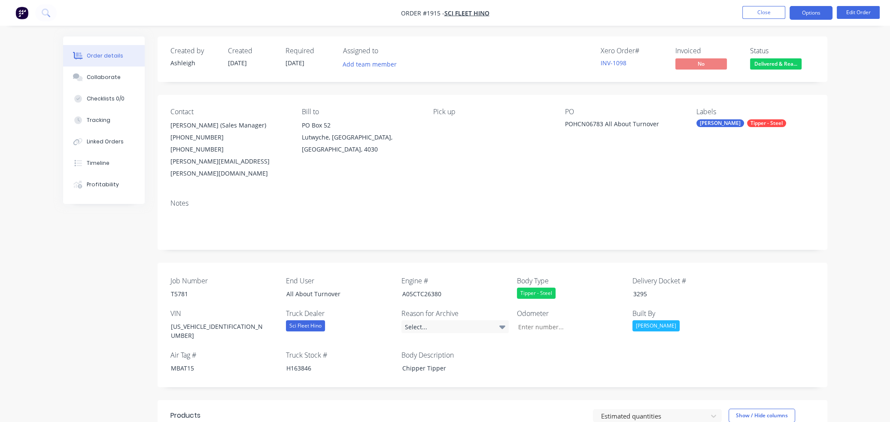
click at [581, 13] on button "Options" at bounding box center [810, 13] width 43 height 14
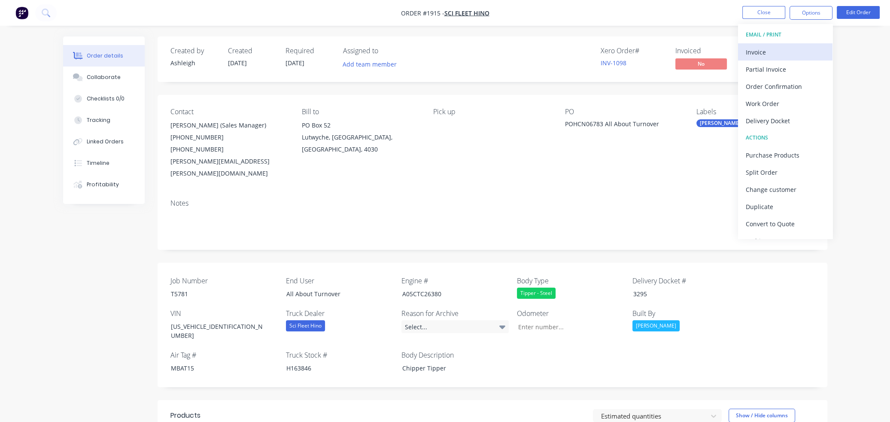
click at [581, 50] on div "Invoice" at bounding box center [784, 52] width 79 height 12
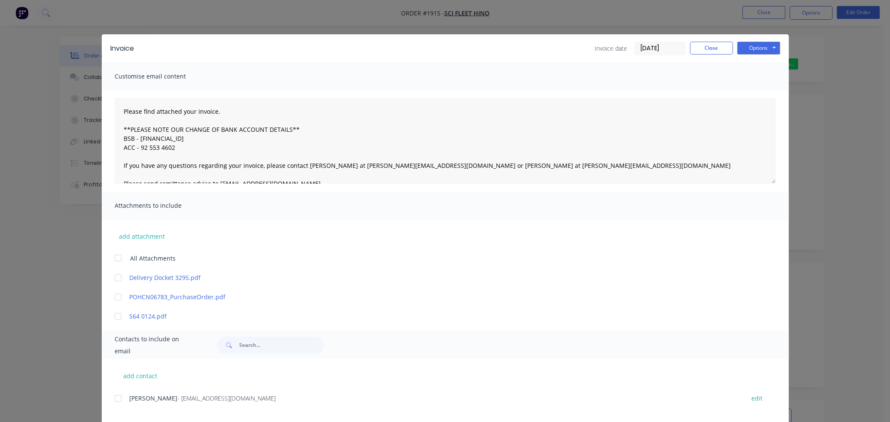
click at [115, 277] on div at bounding box center [117, 277] width 17 height 17
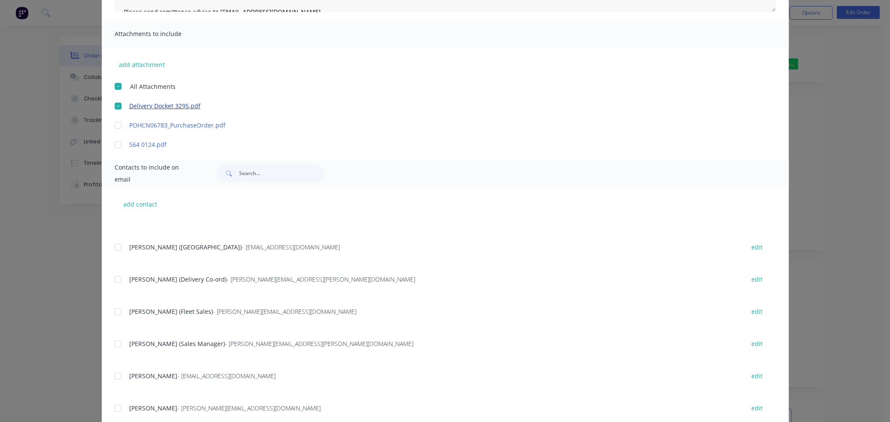
scroll to position [86, 0]
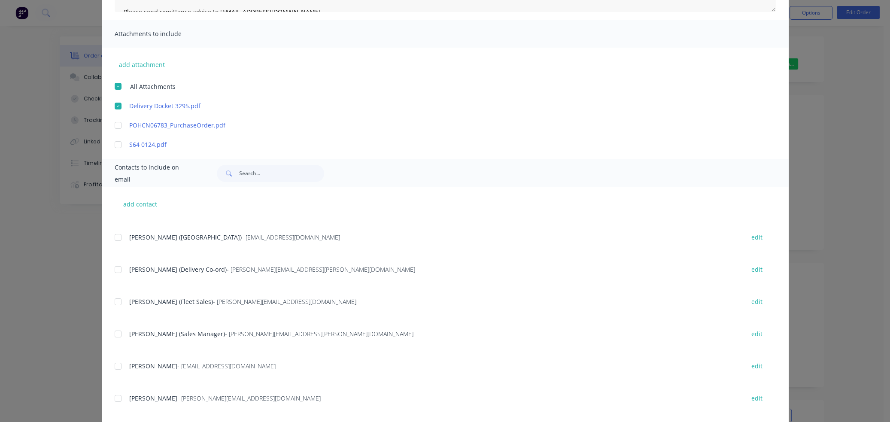
click at [114, 334] on div at bounding box center [117, 333] width 17 height 17
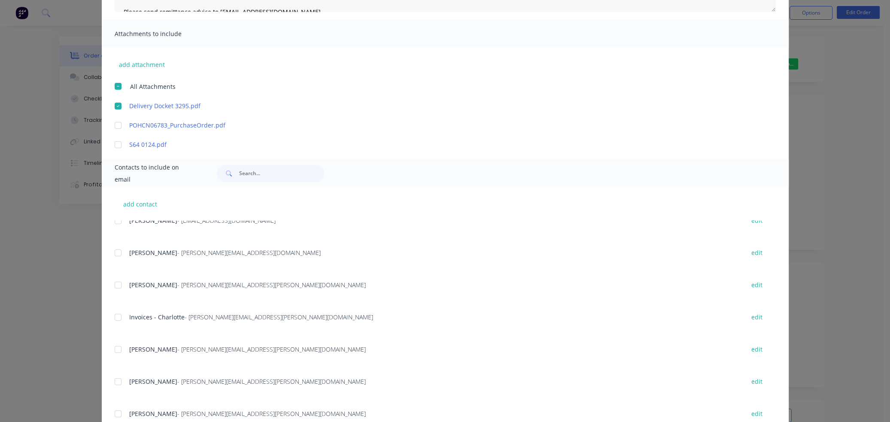
scroll to position [257, 0]
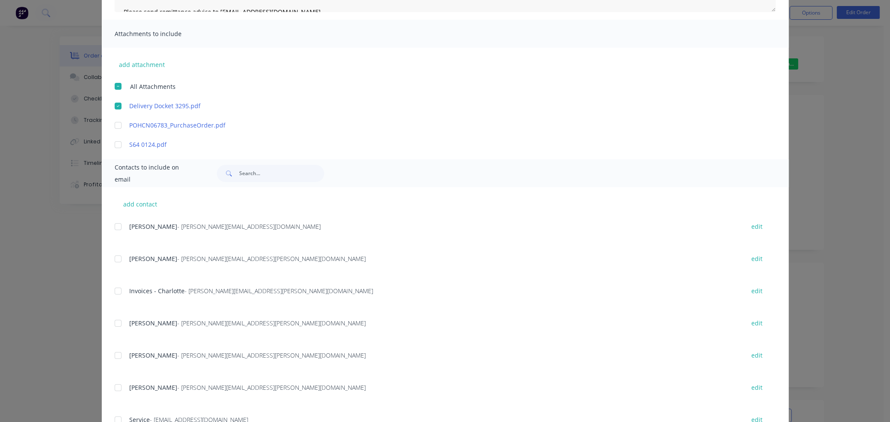
click at [113, 289] on div at bounding box center [117, 290] width 17 height 17
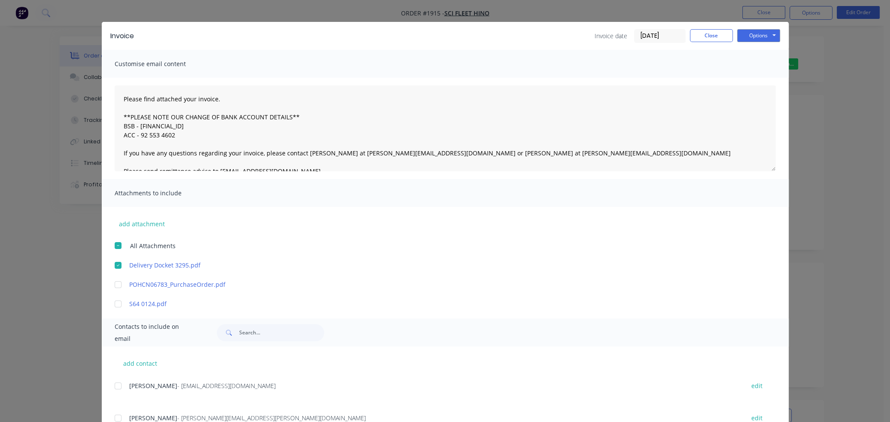
scroll to position [0, 0]
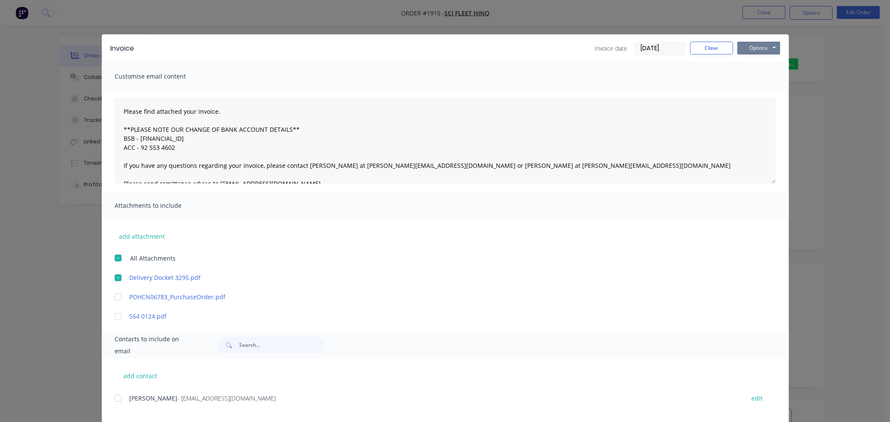
click at [581, 47] on button "Options" at bounding box center [758, 48] width 43 height 13
click at [581, 89] on button "Email" at bounding box center [764, 92] width 55 height 14
click at [581, 52] on button "Close" at bounding box center [711, 48] width 43 height 13
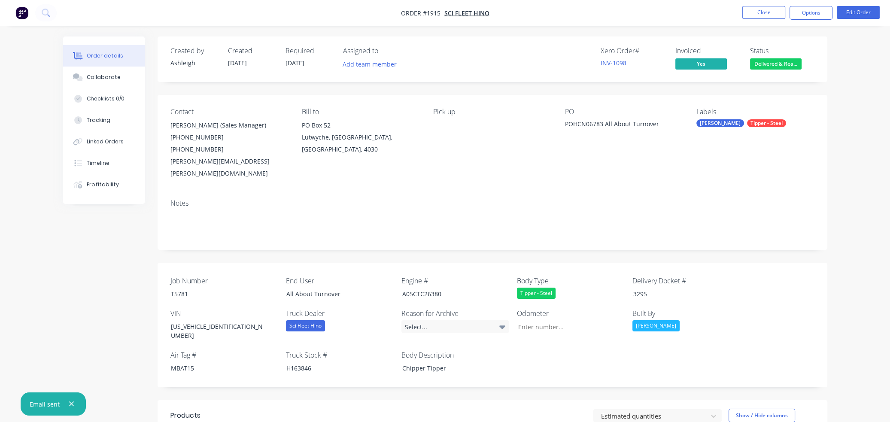
click at [581, 64] on span "Delivered & Rea..." at bounding box center [775, 63] width 51 height 11
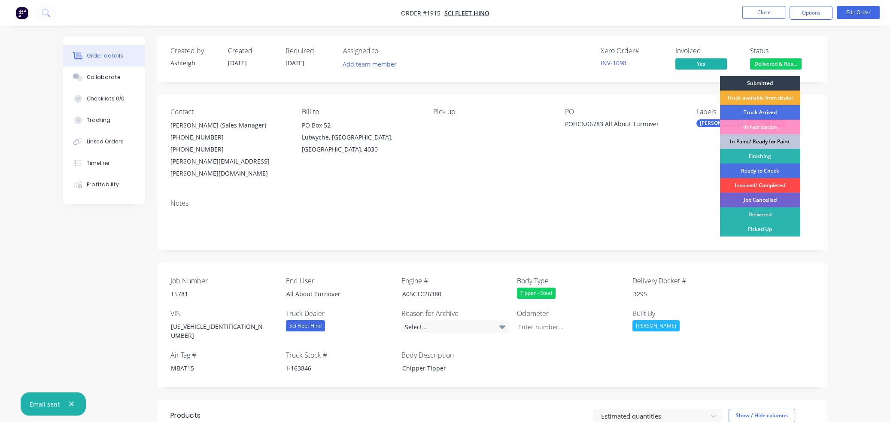
click at [581, 184] on div "Invoiced/ Completed" at bounding box center [760, 185] width 80 height 15
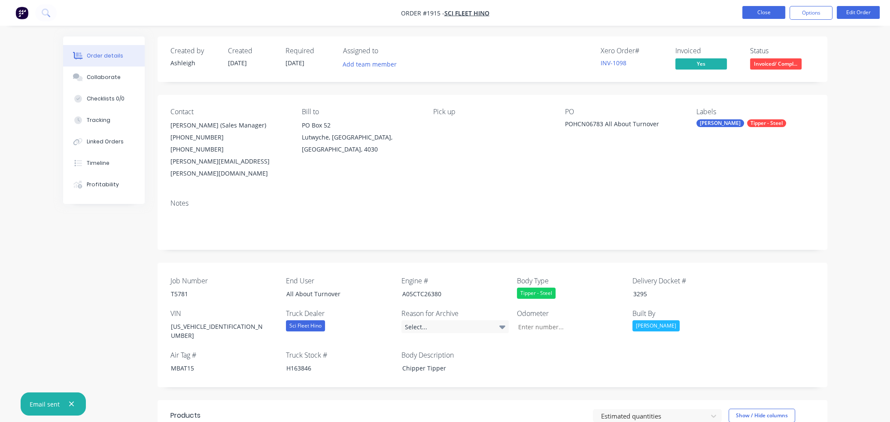
click at [581, 15] on button "Close" at bounding box center [763, 12] width 43 height 13
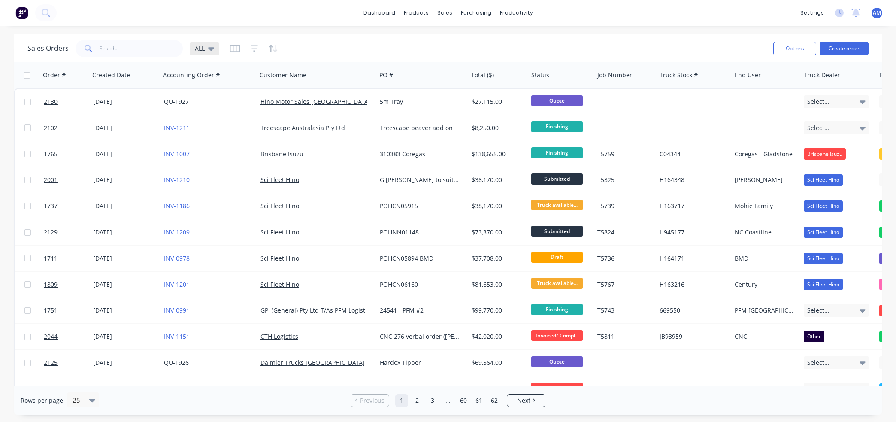
click at [203, 47] on span "ALL" at bounding box center [200, 48] width 10 height 9
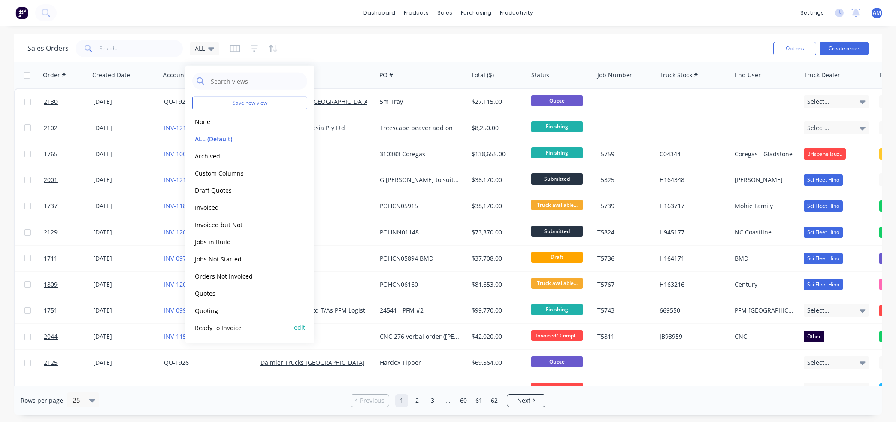
click at [212, 327] on button "Ready to Invoice" at bounding box center [241, 327] width 98 height 10
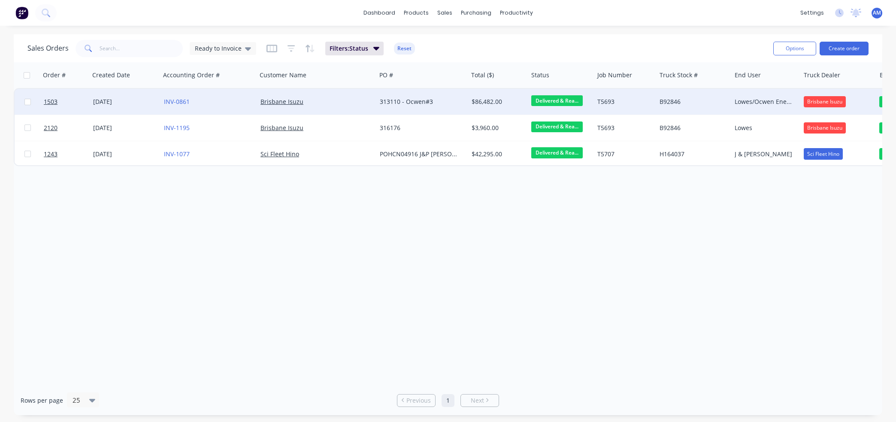
click at [339, 97] on div "Brisbane Isuzu" at bounding box center [313, 101] width 107 height 9
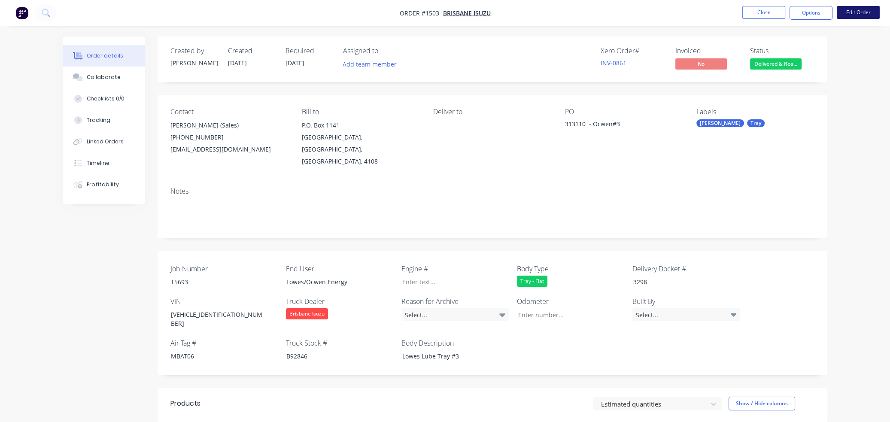
click at [581, 13] on button "Edit Order" at bounding box center [857, 12] width 43 height 13
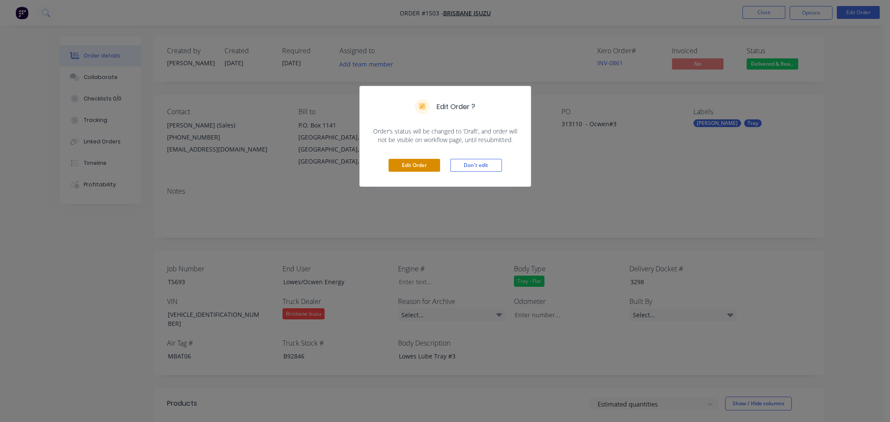
click at [420, 165] on button "Edit Order" at bounding box center [413, 165] width 51 height 13
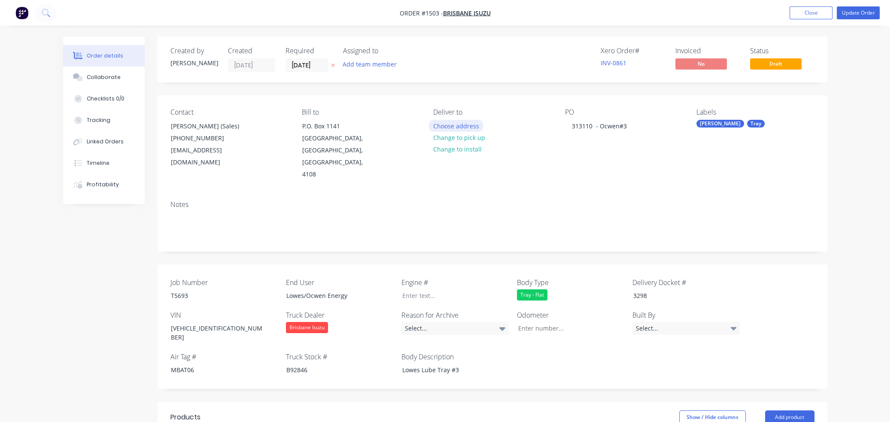
click at [464, 125] on button "Choose address" at bounding box center [455, 126] width 55 height 12
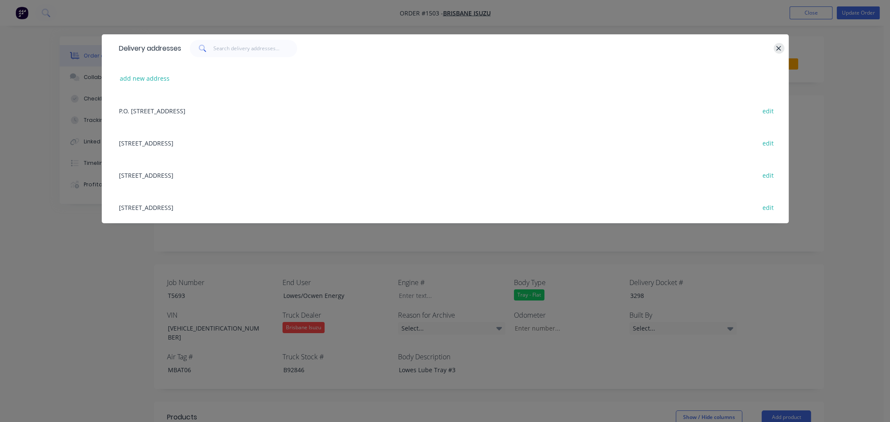
click at [581, 50] on icon "button" at bounding box center [778, 49] width 6 height 8
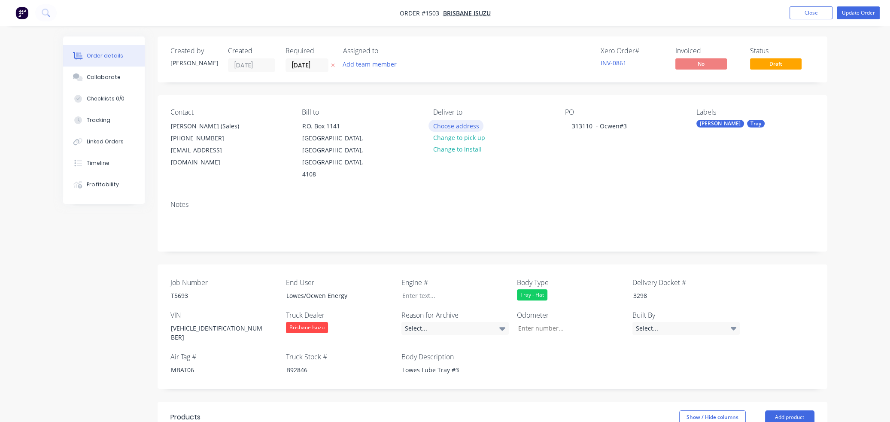
click at [458, 124] on button "Choose address" at bounding box center [455, 126] width 55 height 12
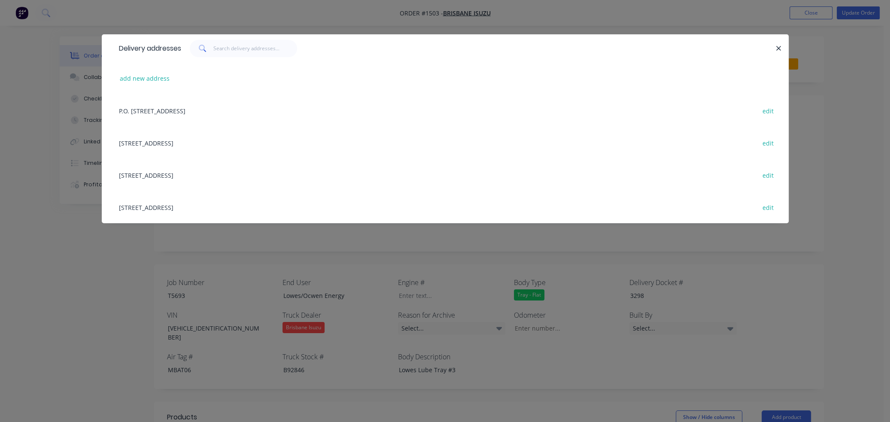
click at [231, 140] on div "208 Fison Avenue West, EAGLE FARM, Queensland, Australia, 4108 edit" at bounding box center [445, 143] width 661 height 32
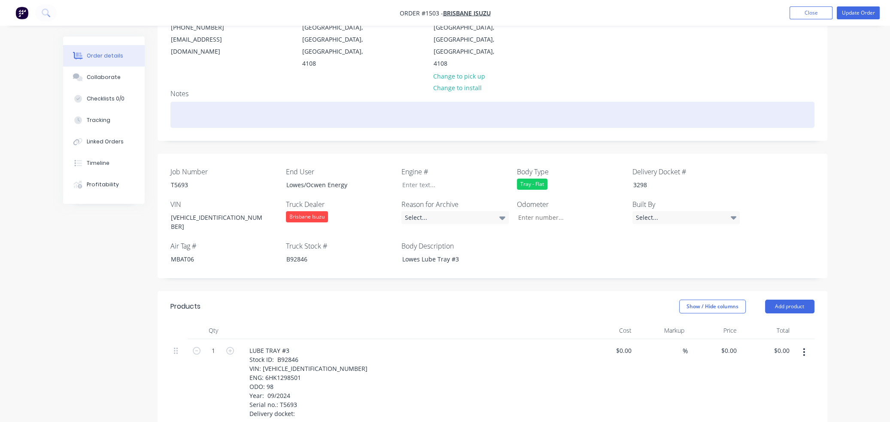
scroll to position [129, 0]
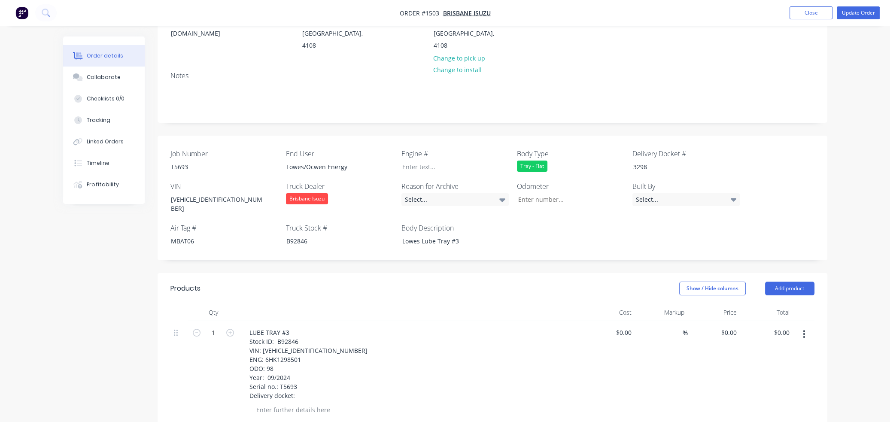
click at [581, 329] on icon "button" at bounding box center [803, 333] width 2 height 9
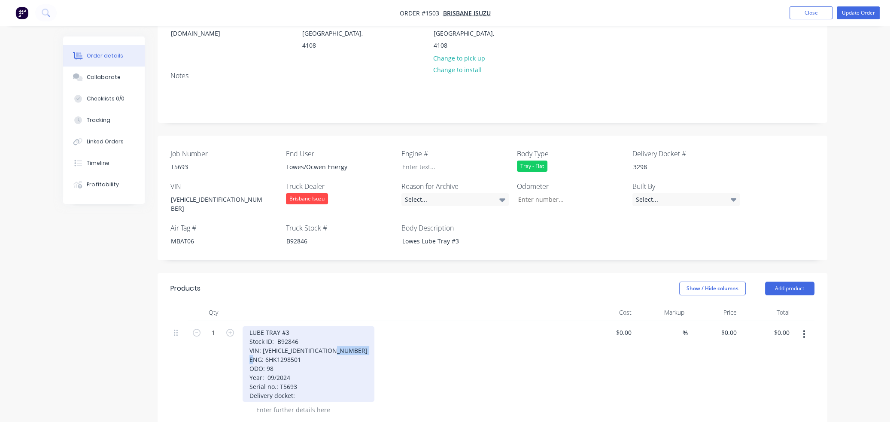
drag, startPoint x: 264, startPoint y: 338, endPoint x: 300, endPoint y: 336, distance: 36.1
click at [300, 336] on div "LUBE TRAY #3 Stock ID: B92846 VIN: JALFSR34UN7000556 ENG: 6HK1298501 ODO: 98 Ye…" at bounding box center [308, 364] width 132 height 76
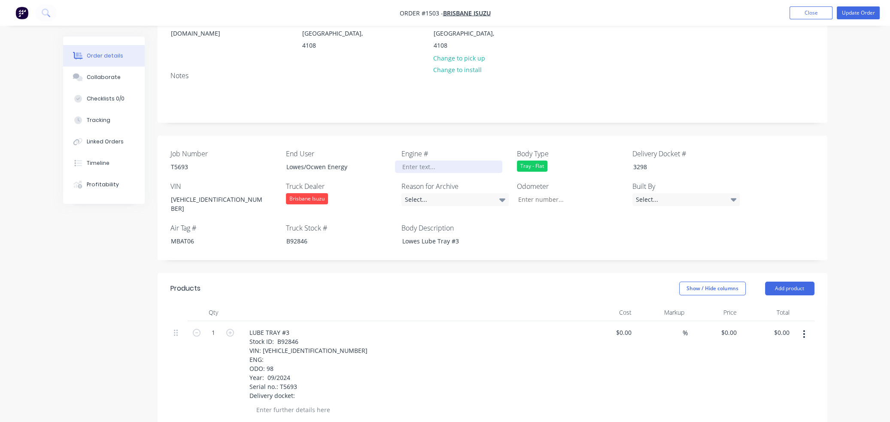
click at [414, 160] on div at bounding box center [448, 166] width 107 height 12
paste div
click at [515, 236] on div "Job Number T5693 End User Lowes/Ocwen Energy Engine # 6HK1298501 Body Type Tray…" at bounding box center [491, 198] width 669 height 124
click at [527, 193] on input "Job Number" at bounding box center [567, 199] width 113 height 13
type input "98"
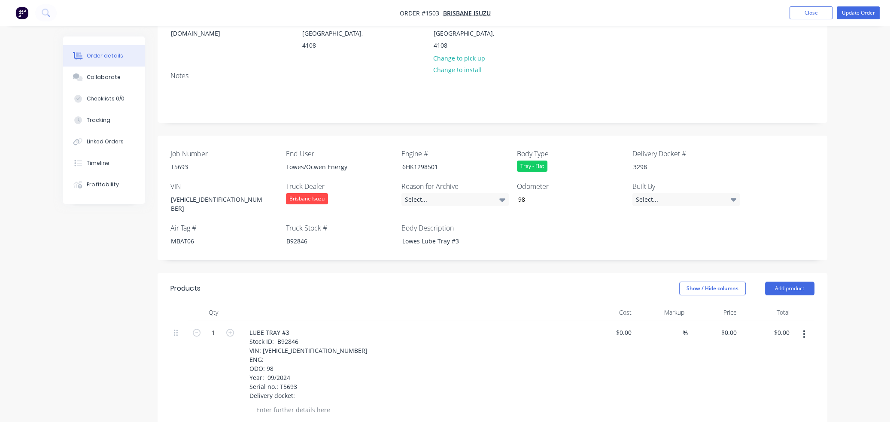
click at [534, 212] on div "Job Number T5693 End User Lowes/Ocwen Energy Engine # 6HK1298501 Body Type Tray…" at bounding box center [491, 198] width 669 height 124
click at [581, 329] on icon "button" at bounding box center [803, 333] width 2 height 9
click at [581, 402] on div "Delete" at bounding box center [773, 408] width 66 height 12
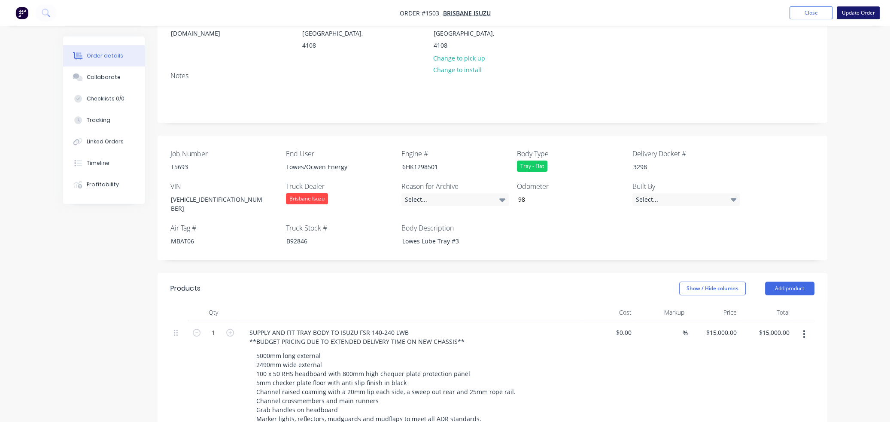
click at [581, 14] on button "Update Order" at bounding box center [857, 12] width 43 height 13
type input "98"
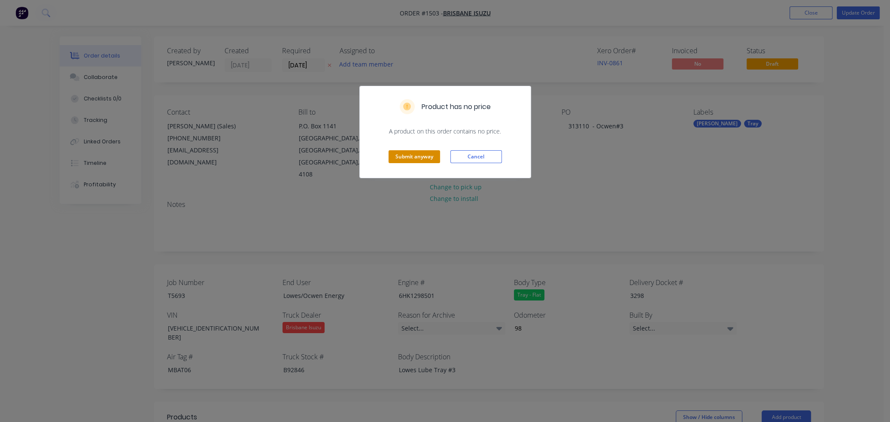
click at [422, 154] on button "Submit anyway" at bounding box center [413, 156] width 51 height 13
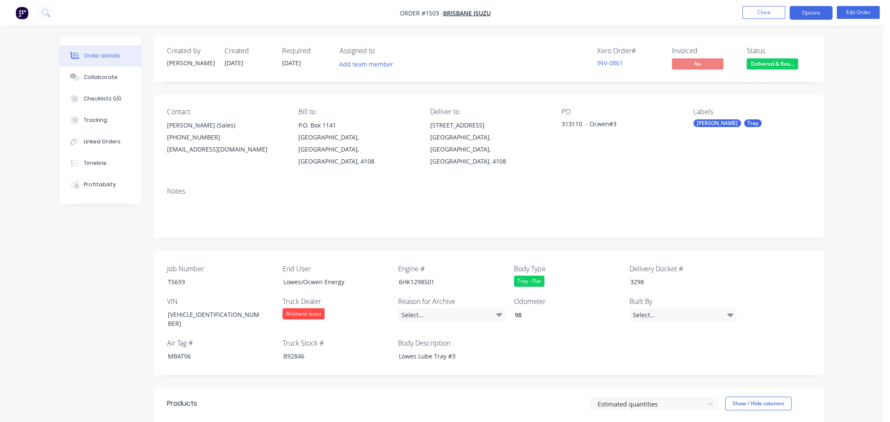
click at [581, 15] on button "Options" at bounding box center [810, 13] width 43 height 14
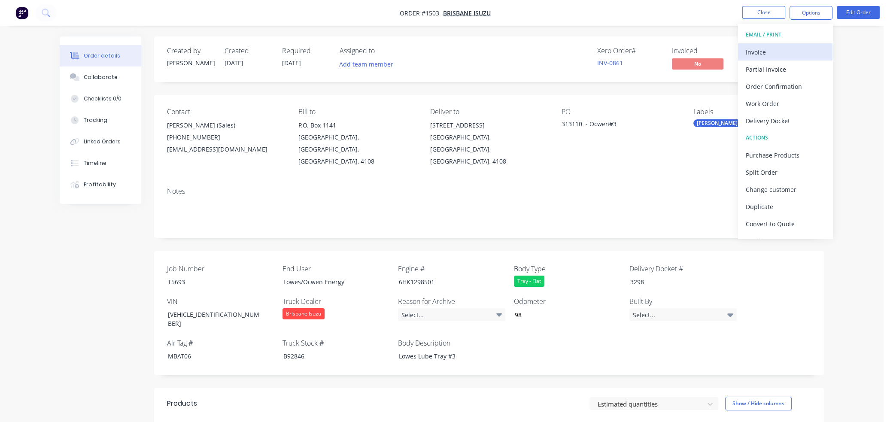
click at [581, 50] on div "Invoice" at bounding box center [784, 52] width 79 height 12
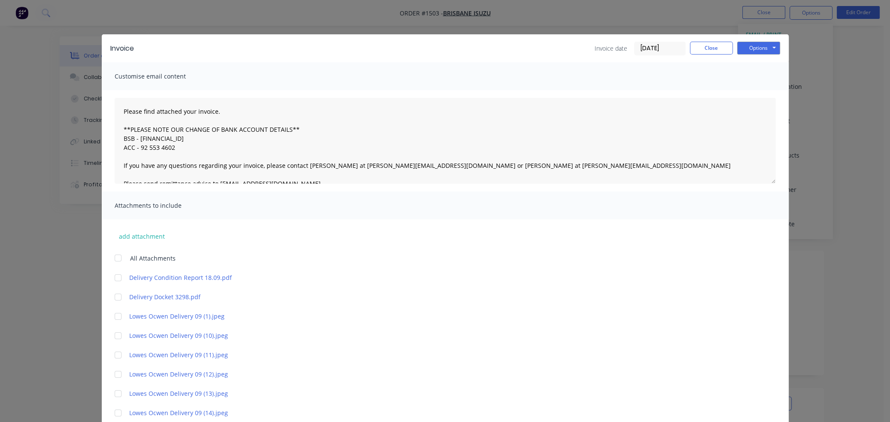
click at [117, 296] on div at bounding box center [117, 296] width 17 height 17
click at [581, 48] on button "Close" at bounding box center [711, 48] width 43 height 13
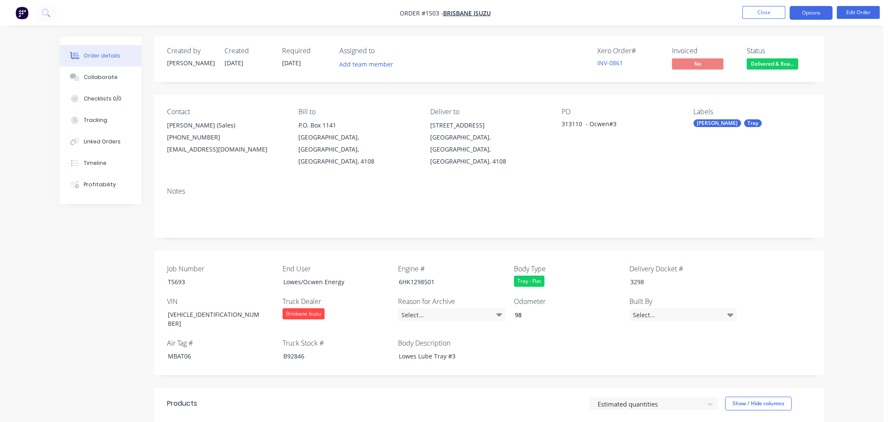
click at [581, 15] on button "Options" at bounding box center [810, 13] width 43 height 14
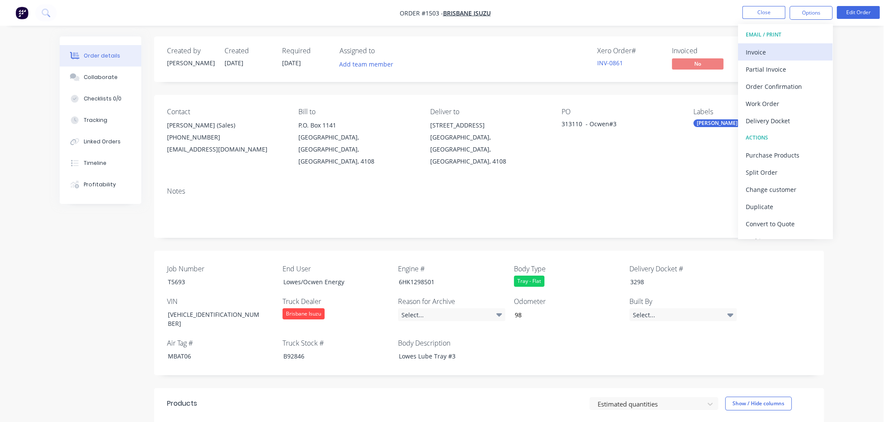
click at [581, 51] on div "Invoice" at bounding box center [784, 52] width 79 height 12
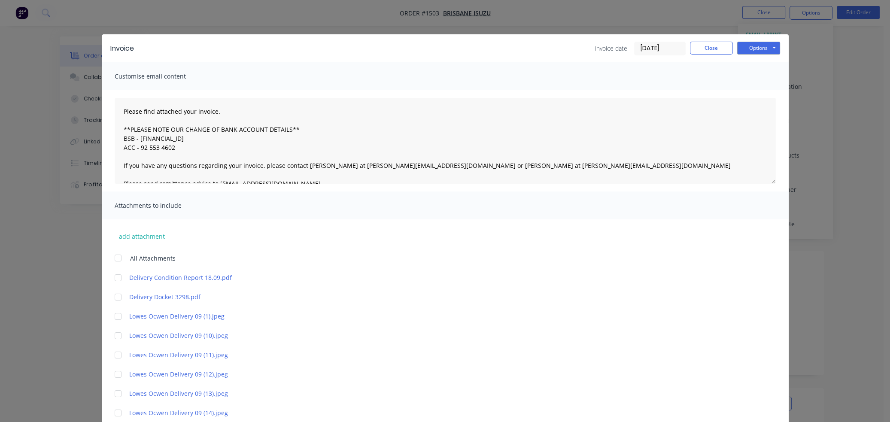
click at [115, 297] on div at bounding box center [117, 296] width 17 height 17
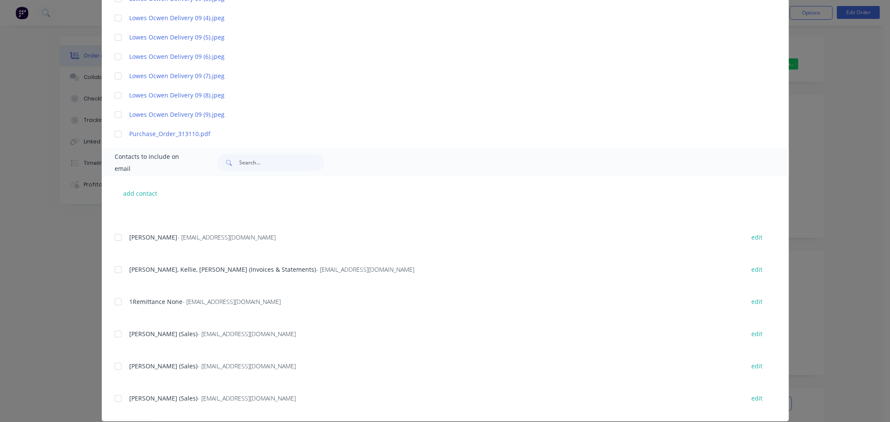
scroll to position [86, 0]
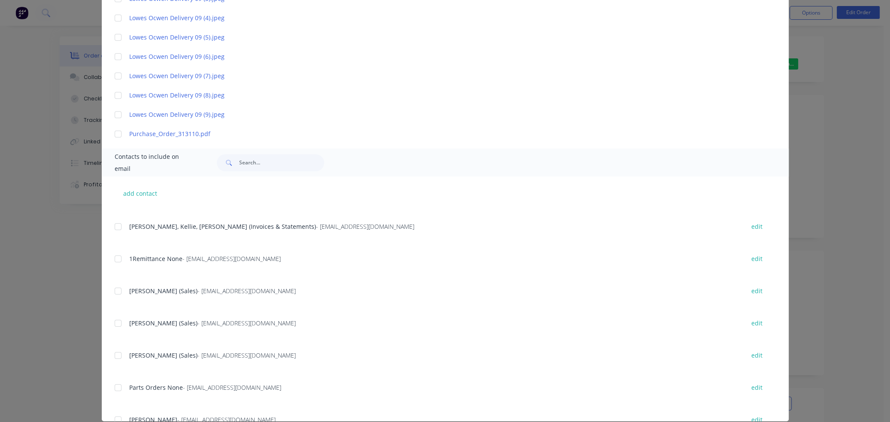
click at [115, 228] on div at bounding box center [117, 226] width 17 height 17
click at [115, 322] on div at bounding box center [117, 323] width 17 height 17
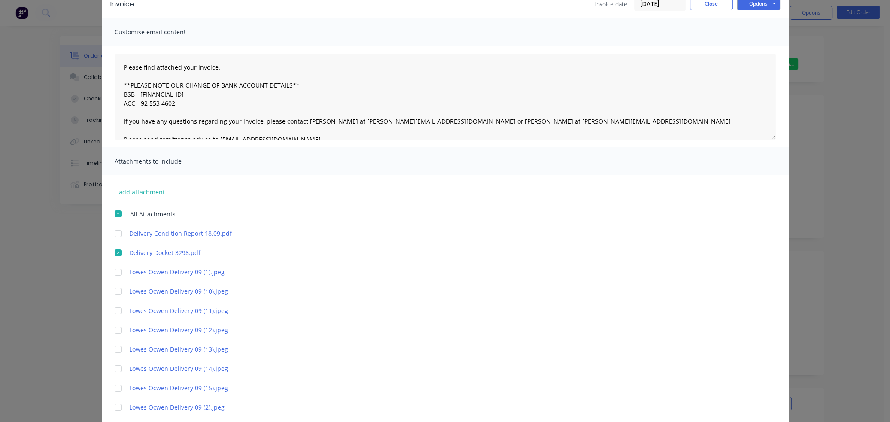
scroll to position [0, 0]
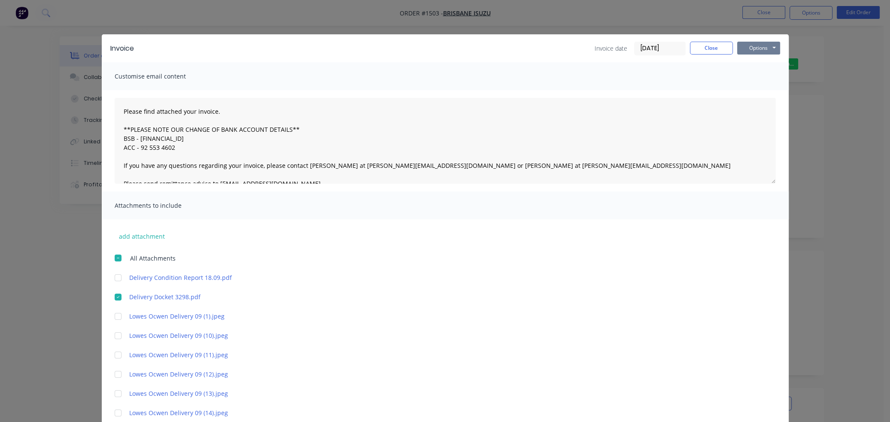
click at [581, 48] on button "Options" at bounding box center [758, 48] width 43 height 13
click at [581, 92] on button "Email" at bounding box center [764, 92] width 55 height 14
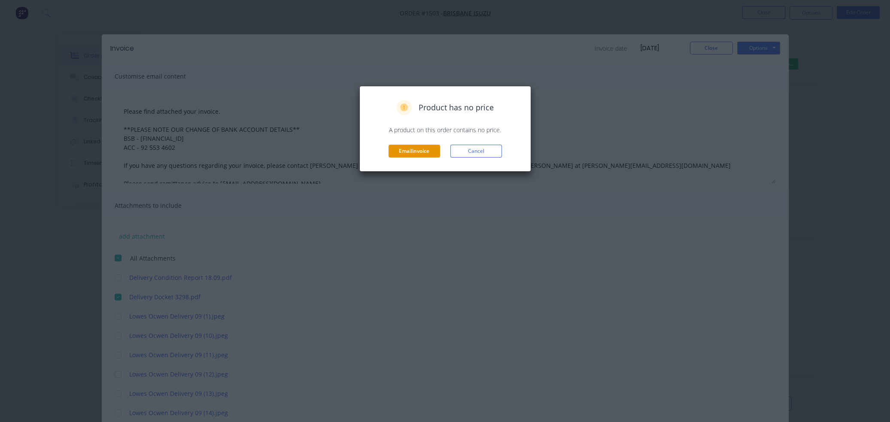
click at [427, 149] on button "Email invoice" at bounding box center [413, 151] width 51 height 13
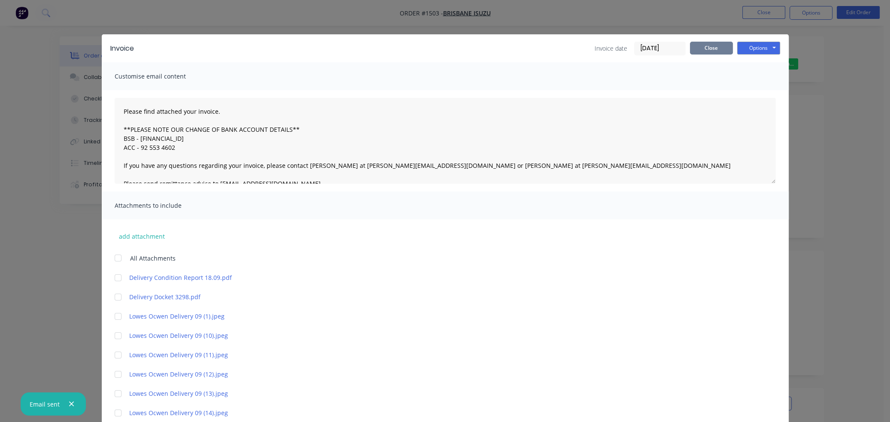
click at [581, 46] on button "Close" at bounding box center [711, 48] width 43 height 13
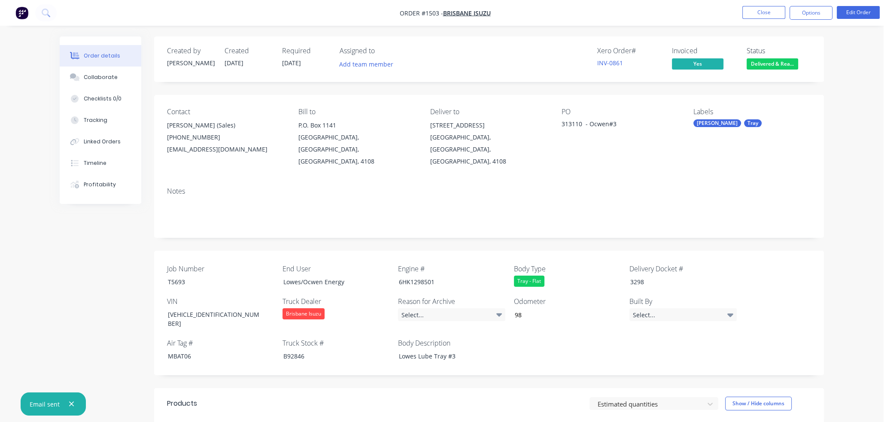
click at [581, 64] on span "Delivered & Rea..." at bounding box center [771, 63] width 51 height 11
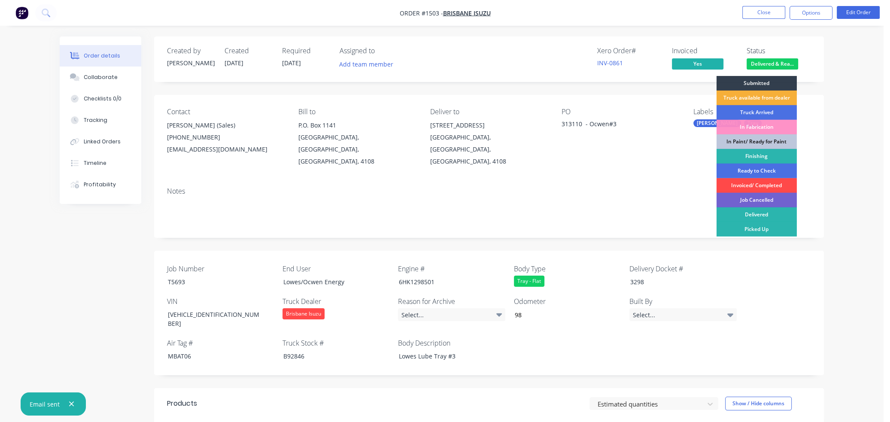
click at [581, 182] on div "Invoiced/ Completed" at bounding box center [756, 185] width 80 height 15
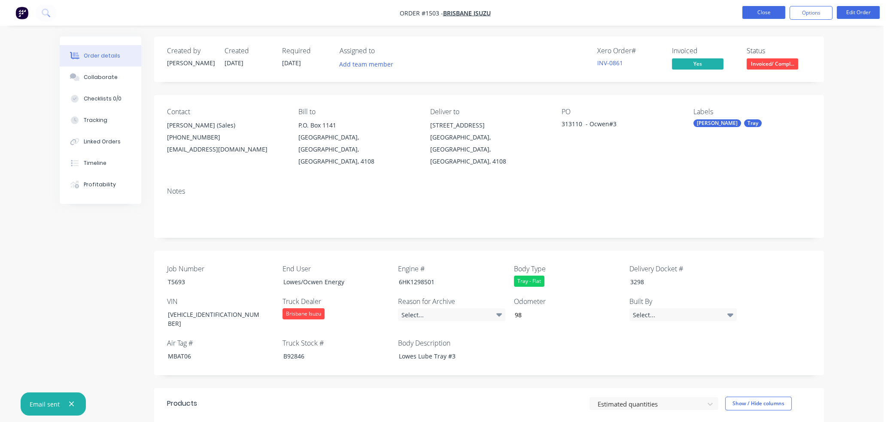
click at [581, 14] on button "Close" at bounding box center [763, 12] width 43 height 13
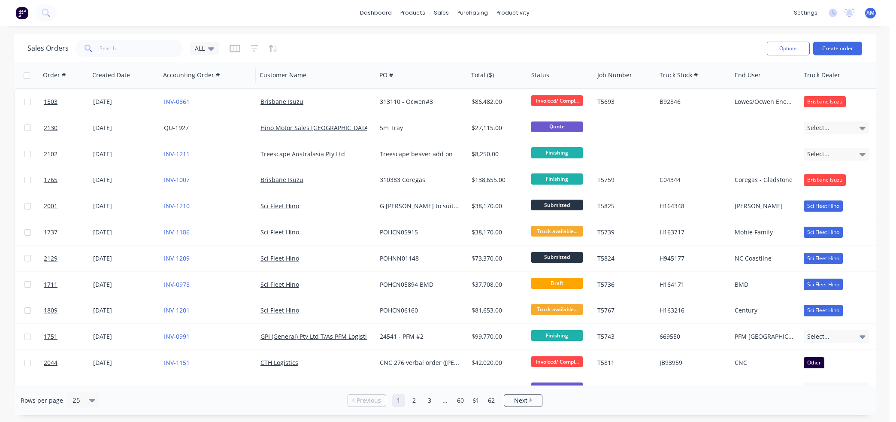
drag, startPoint x: 212, startPoint y: 46, endPoint x: 212, endPoint y: 62, distance: 15.5
click at [212, 47] on icon at bounding box center [211, 48] width 6 height 9
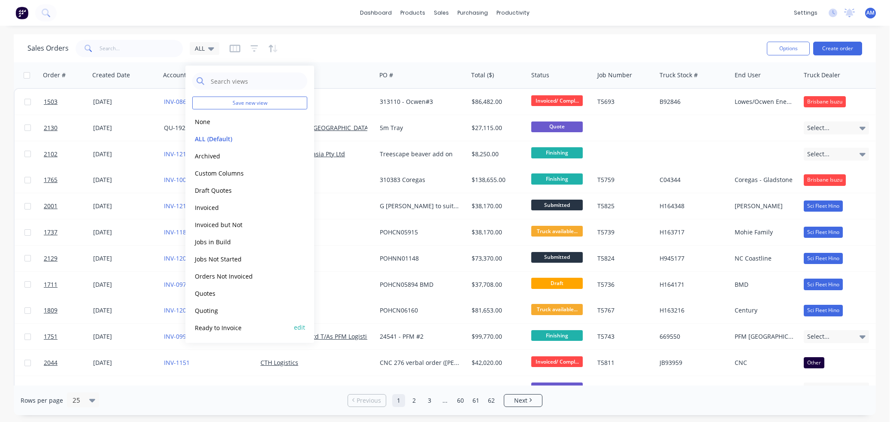
click at [201, 327] on button "Ready to Invoice" at bounding box center [241, 327] width 98 height 10
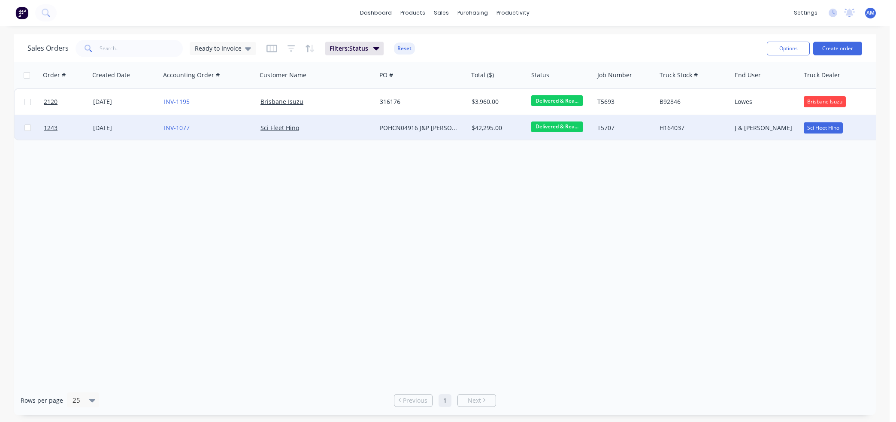
click at [115, 124] on div "[DATE]" at bounding box center [125, 128] width 64 height 9
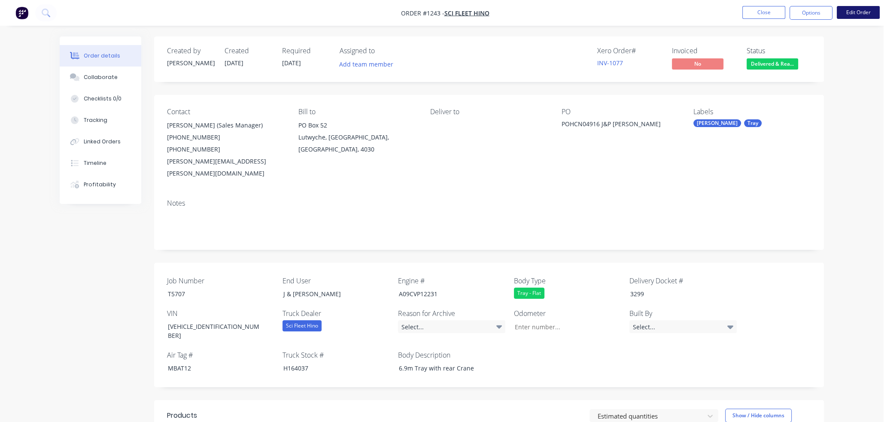
click at [581, 13] on button "Edit Order" at bounding box center [857, 12] width 43 height 13
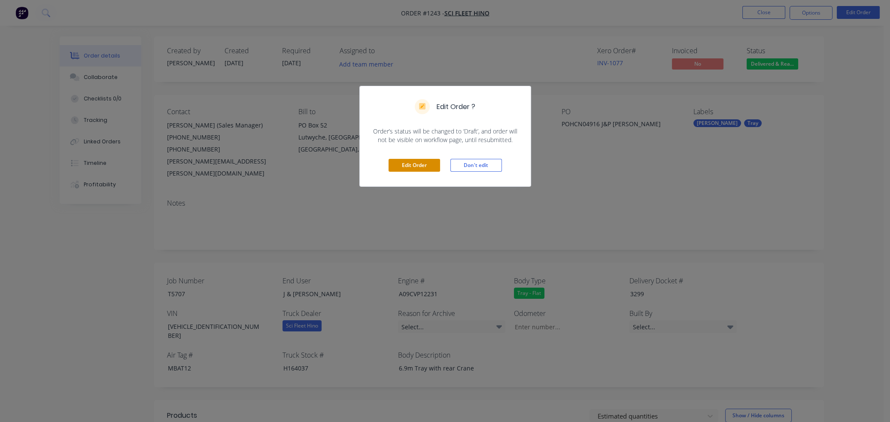
click at [413, 163] on button "Edit Order" at bounding box center [413, 165] width 51 height 13
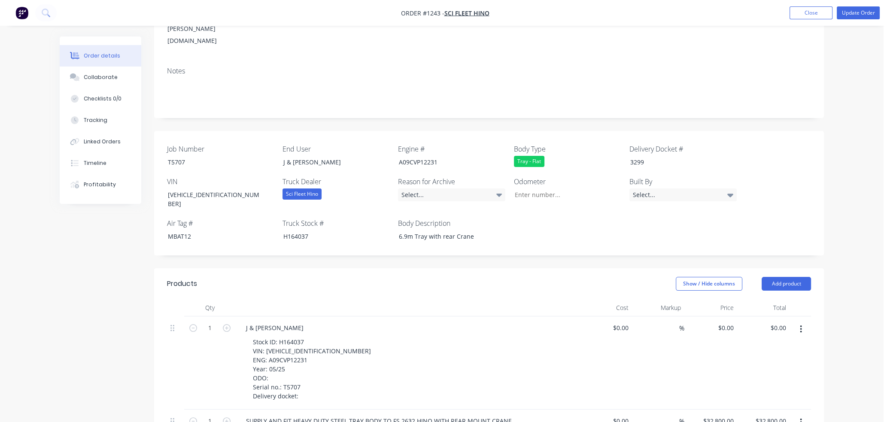
scroll to position [172, 0]
click at [581, 322] on icon "button" at bounding box center [800, 326] width 2 height 9
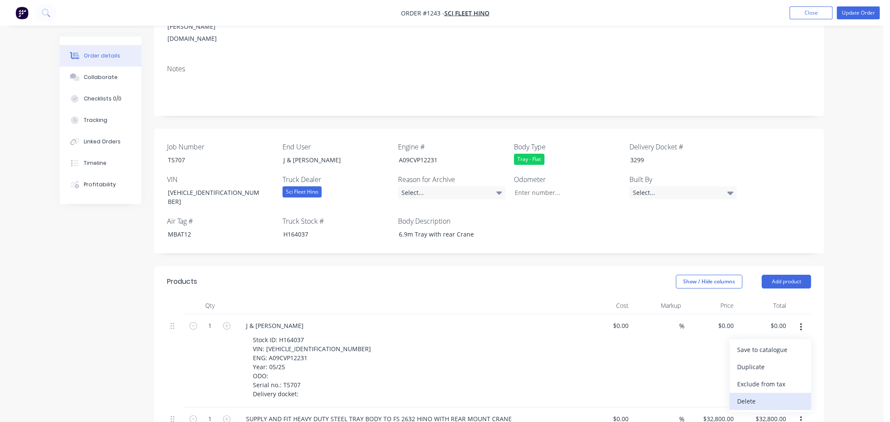
click at [581, 395] on div "Delete" at bounding box center [770, 401] width 66 height 12
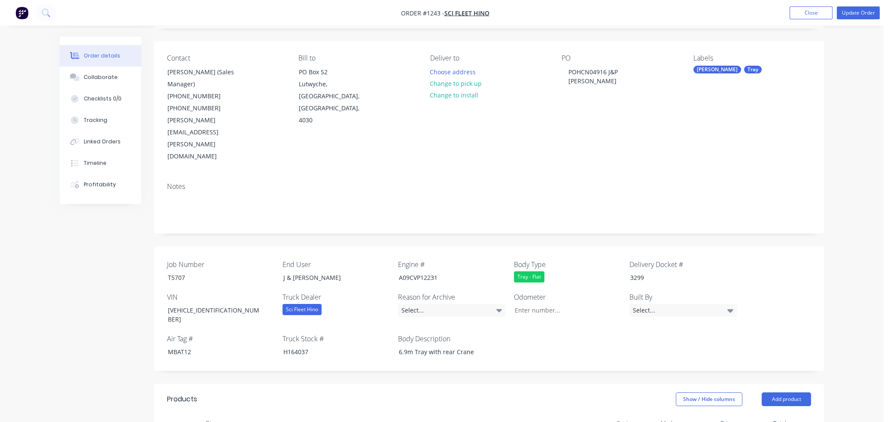
scroll to position [0, 0]
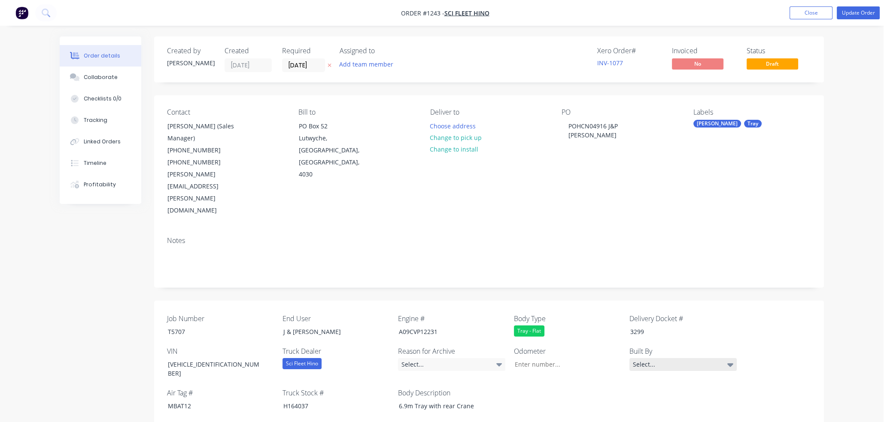
click at [581, 360] on icon at bounding box center [730, 364] width 6 height 9
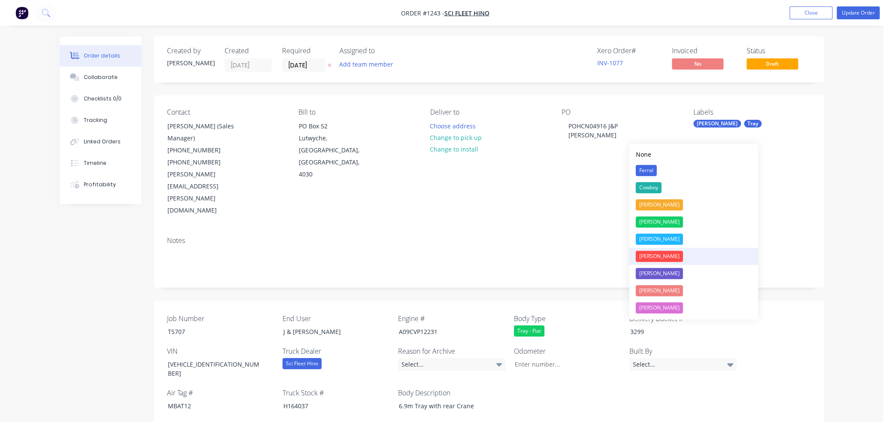
click at [581, 257] on div "[PERSON_NAME]" at bounding box center [659, 256] width 47 height 11
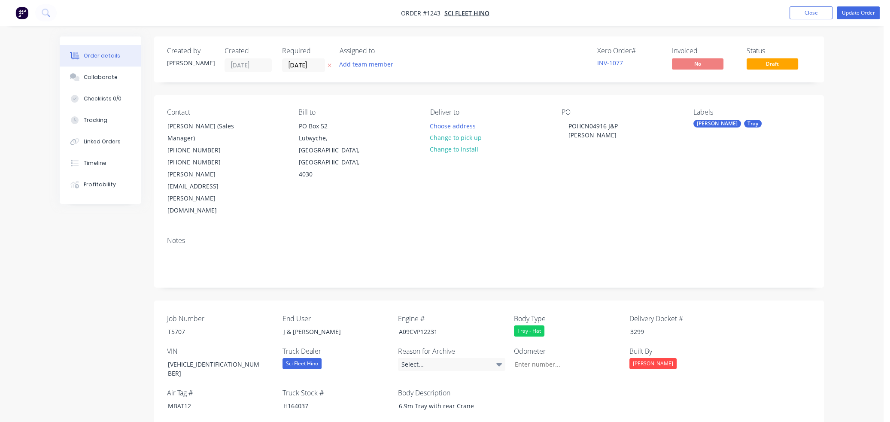
click at [581, 311] on div "Job Number T5707 End User J & P Richardson Engine # A09CVP12231 Body Type Tray …" at bounding box center [488, 362] width 669 height 124
click at [455, 123] on button "Choose address" at bounding box center [452, 126] width 55 height 12
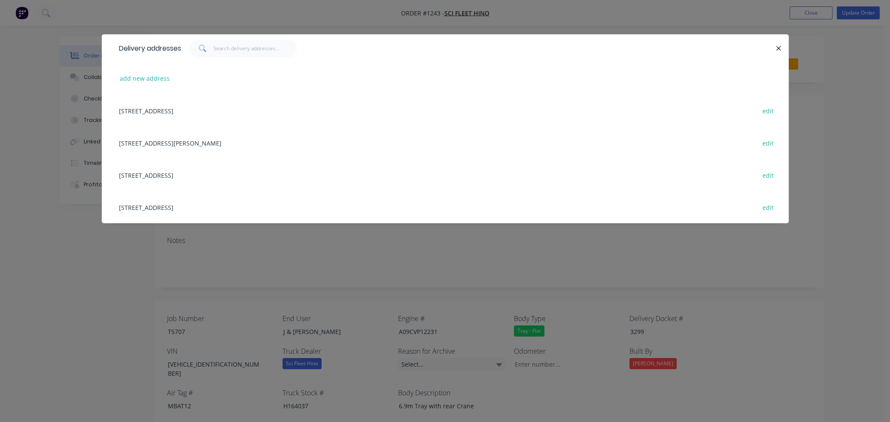
click at [196, 207] on div "816 Beaudesert Road, Coopers Plains, Australia, 4108 edit" at bounding box center [445, 207] width 661 height 32
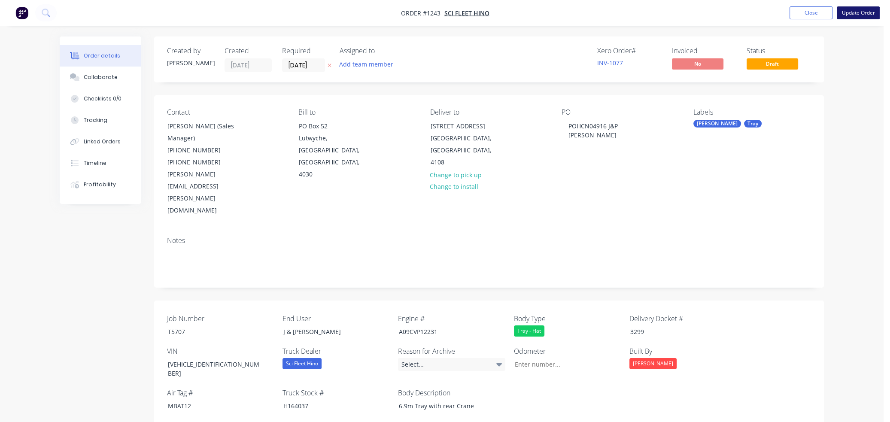
click at [581, 13] on button "Update Order" at bounding box center [857, 12] width 43 height 13
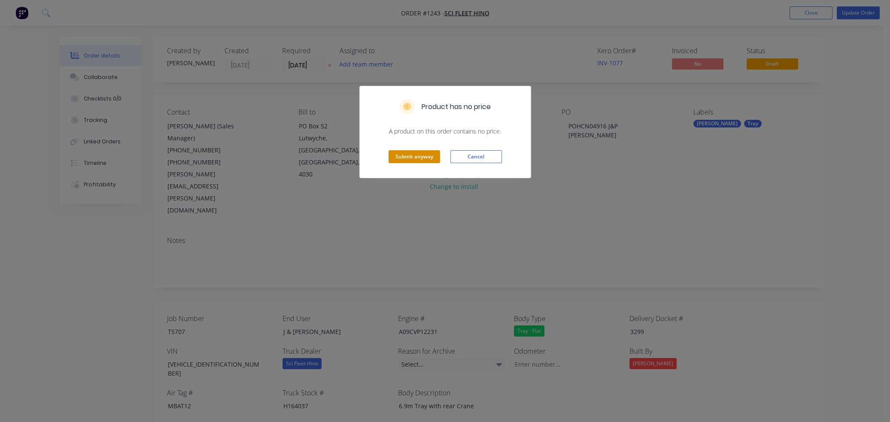
click at [426, 156] on button "Submit anyway" at bounding box center [413, 156] width 51 height 13
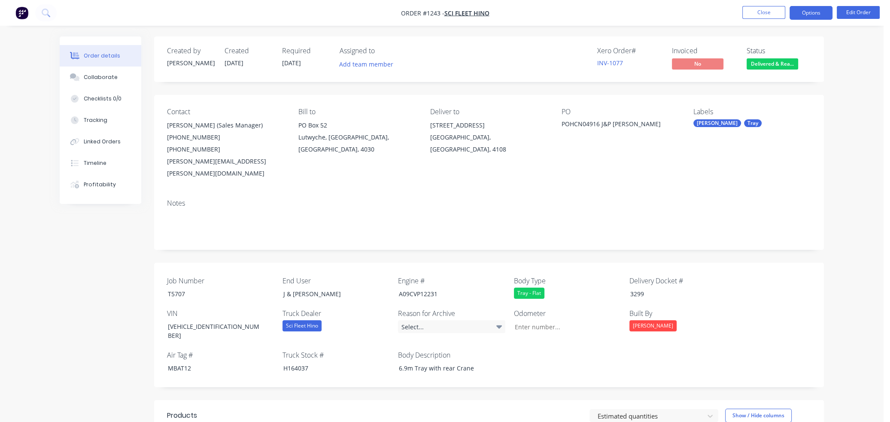
click at [581, 14] on button "Options" at bounding box center [810, 13] width 43 height 14
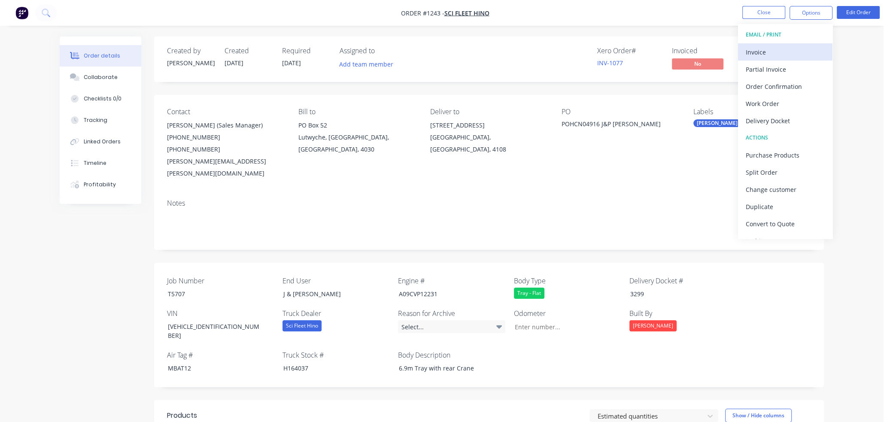
click at [581, 49] on div "Invoice" at bounding box center [784, 52] width 79 height 12
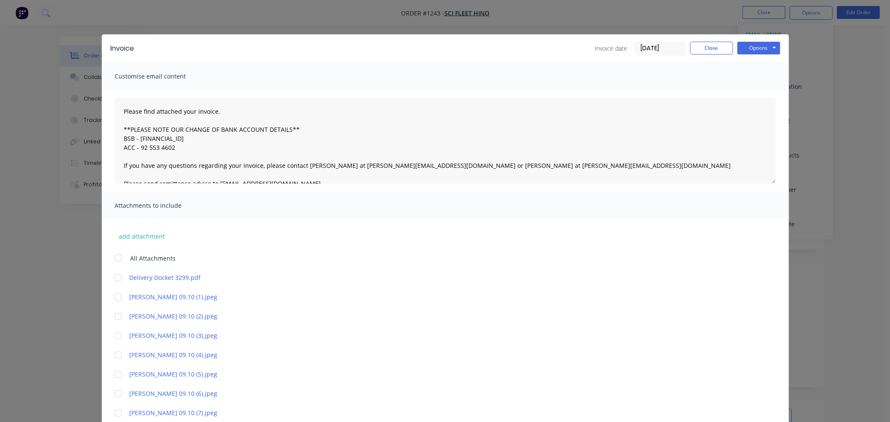
click at [115, 277] on div at bounding box center [117, 277] width 17 height 17
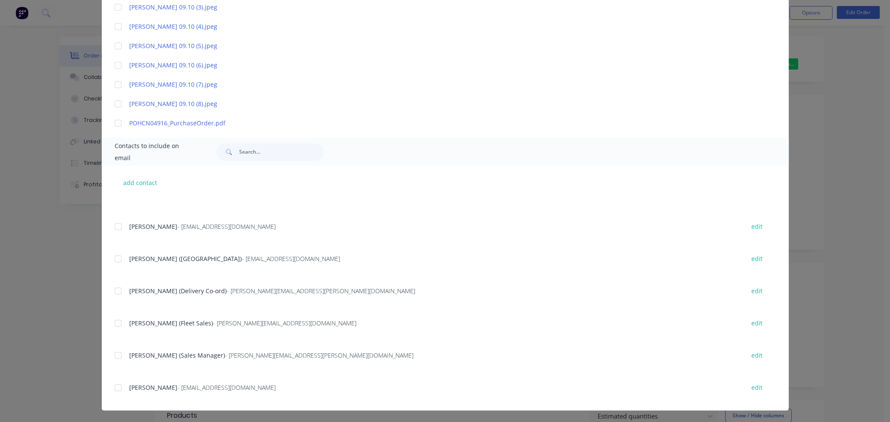
scroll to position [86, 0]
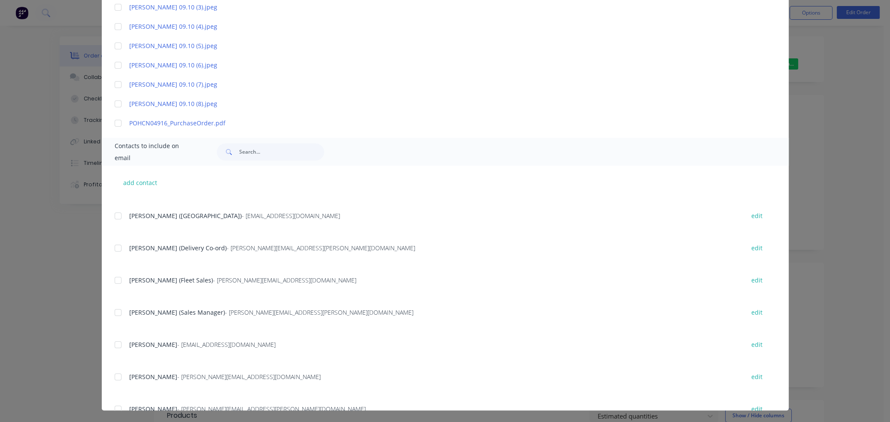
click at [115, 312] on div at bounding box center [117, 312] width 17 height 17
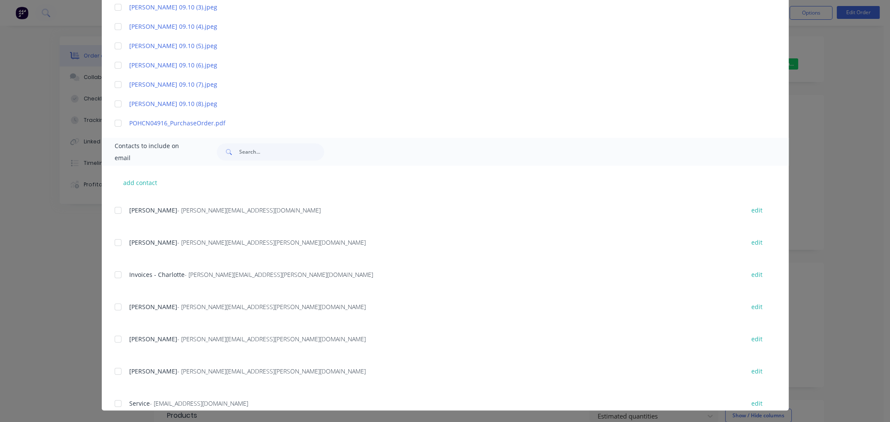
scroll to position [257, 0]
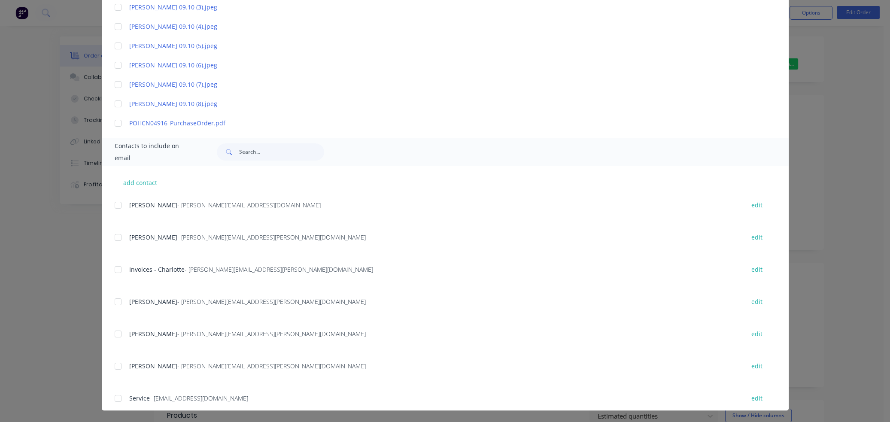
click at [114, 269] on div at bounding box center [117, 269] width 17 height 17
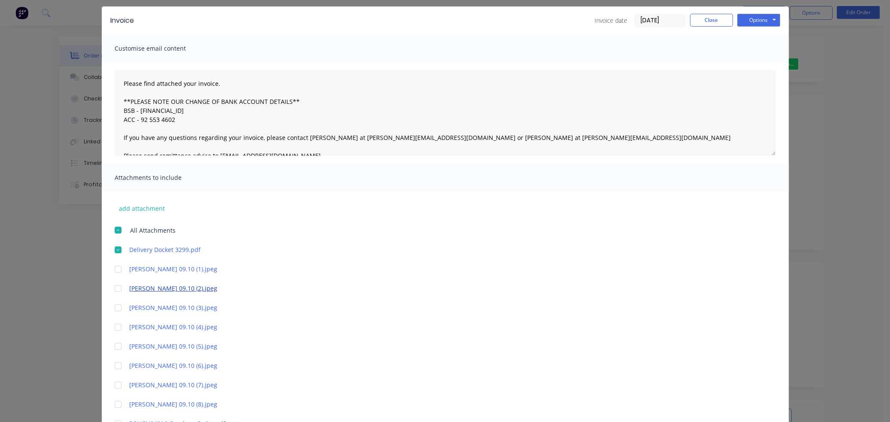
scroll to position [0, 0]
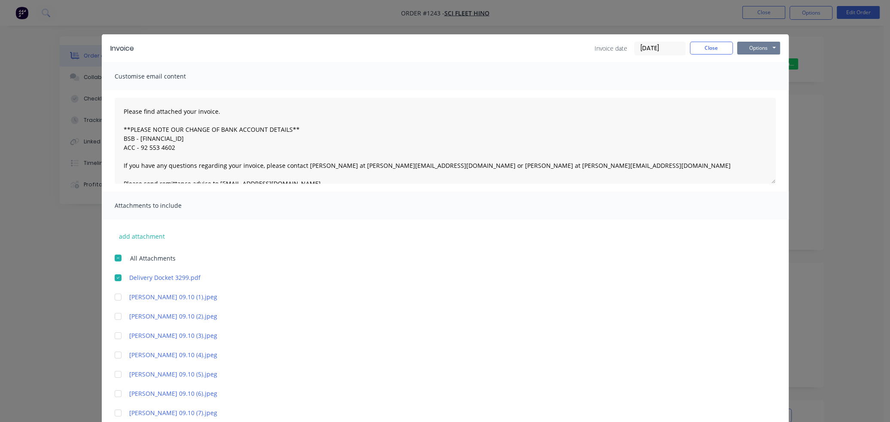
click at [581, 45] on button "Options" at bounding box center [758, 48] width 43 height 13
click at [581, 91] on button "Email" at bounding box center [764, 92] width 55 height 14
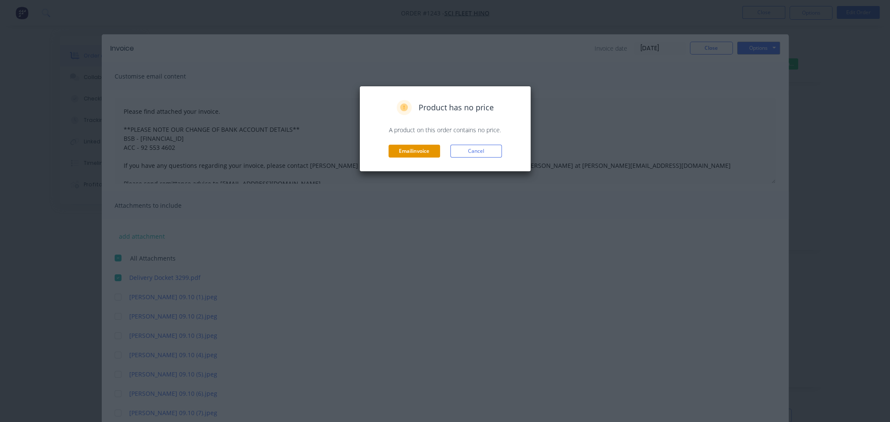
click at [415, 151] on button "Email invoice" at bounding box center [413, 151] width 51 height 13
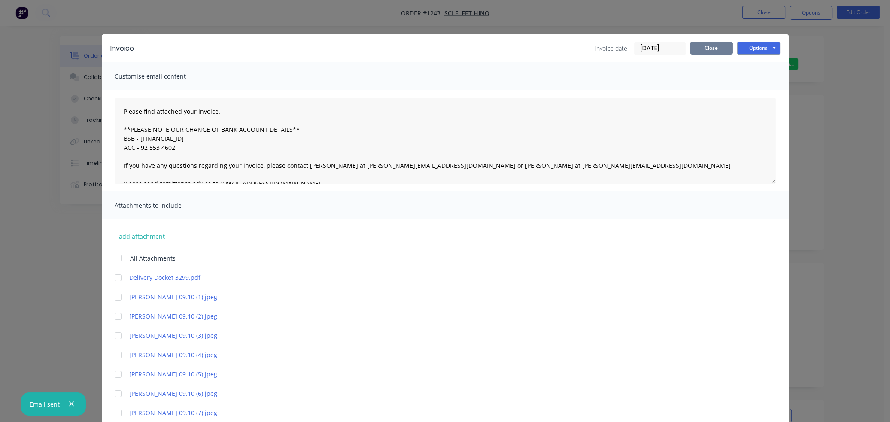
click at [581, 47] on button "Close" at bounding box center [711, 48] width 43 height 13
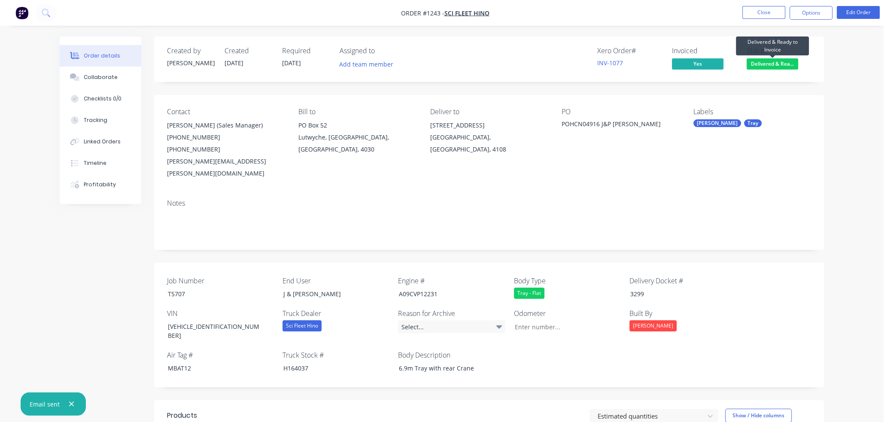
click at [581, 63] on span "Delivered & Rea..." at bounding box center [771, 63] width 51 height 11
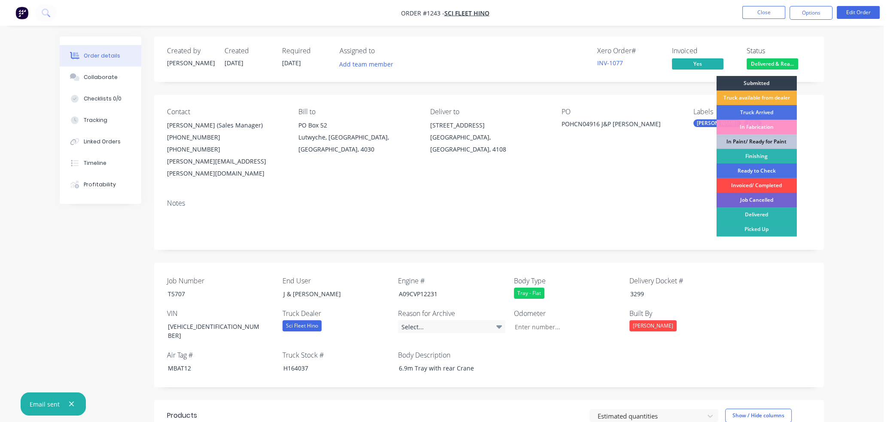
click at [581, 181] on div "Invoiced/ Completed" at bounding box center [756, 185] width 80 height 15
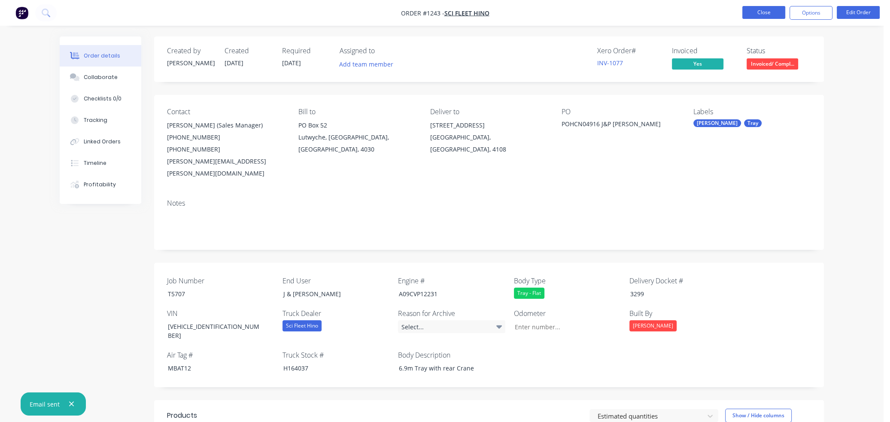
click at [581, 14] on button "Close" at bounding box center [763, 12] width 43 height 13
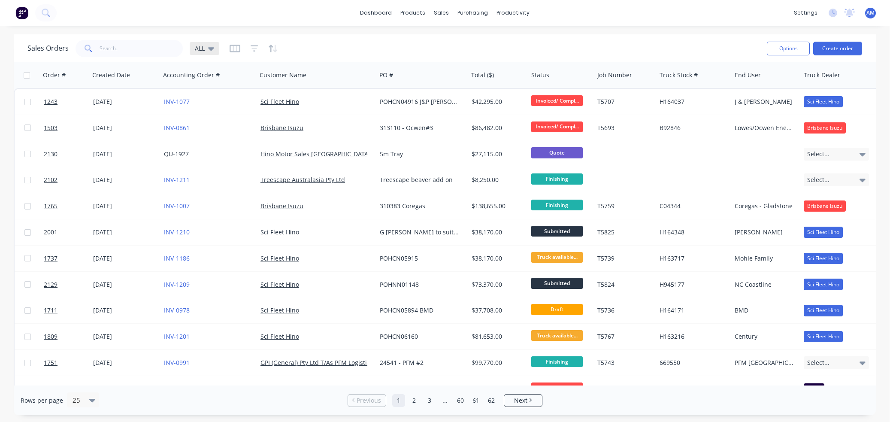
click at [211, 46] on icon at bounding box center [211, 48] width 6 height 9
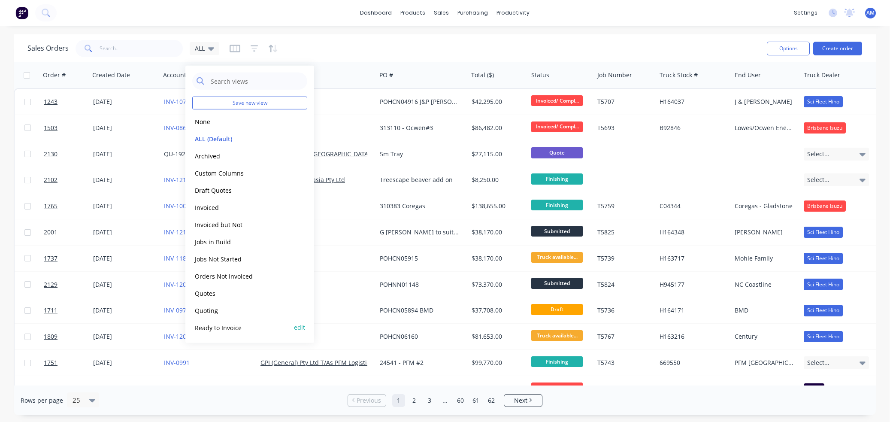
click at [218, 327] on button "Ready to Invoice" at bounding box center [241, 327] width 98 height 10
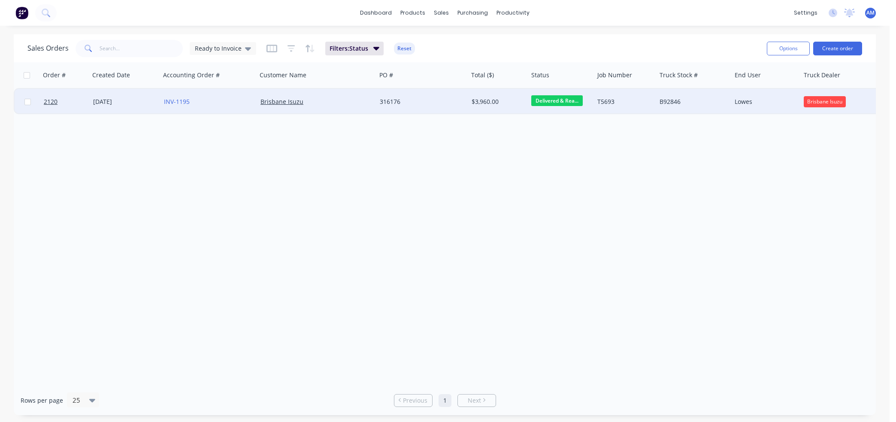
click at [212, 97] on div "INV-1195" at bounding box center [206, 101] width 85 height 9
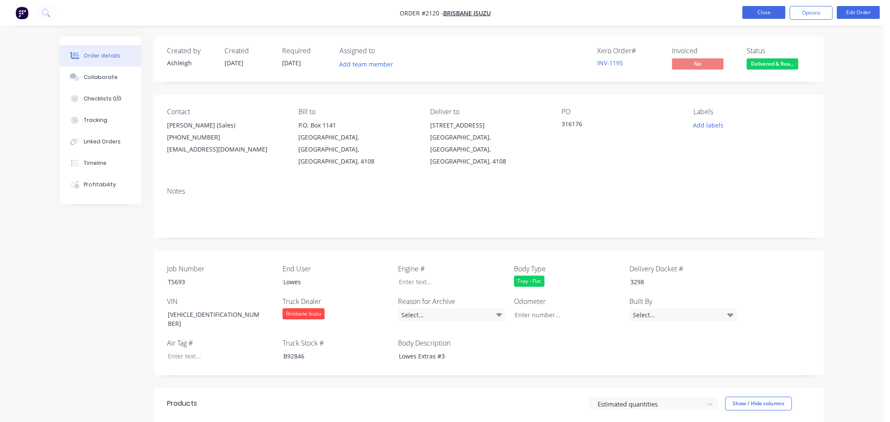
click at [581, 13] on button "Close" at bounding box center [763, 12] width 43 height 13
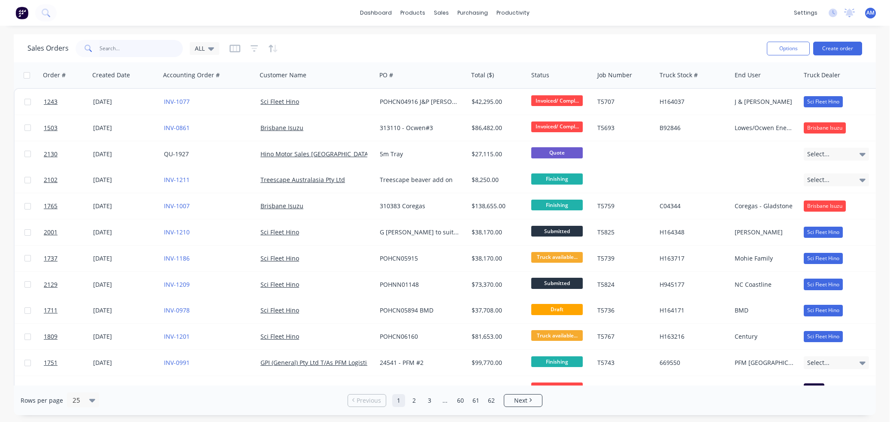
click at [144, 51] on input "text" at bounding box center [142, 48] width 84 height 17
paste input "T5693"
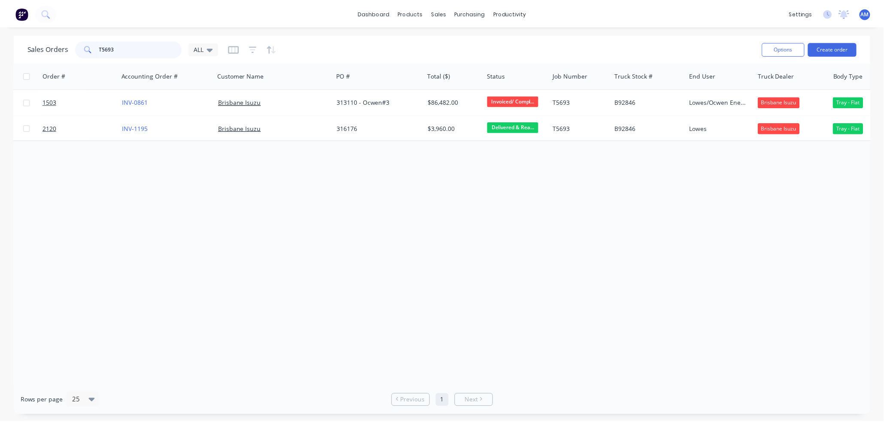
scroll to position [0, 39]
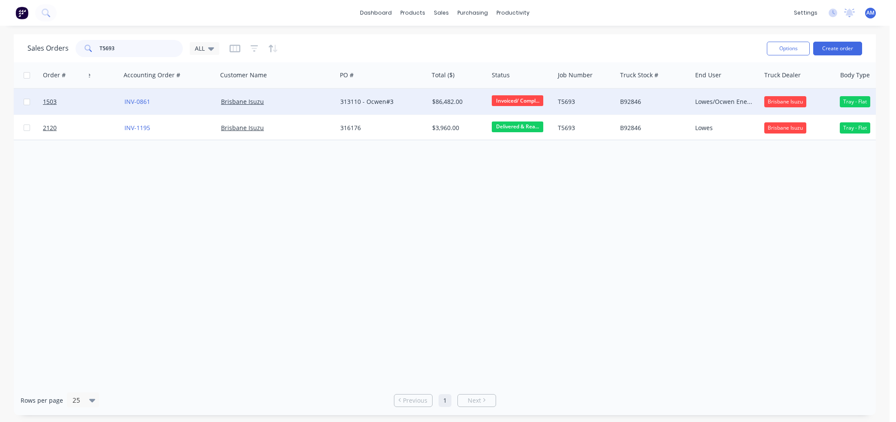
type input "T5693"
click at [329, 98] on div "Brisbane Isuzu" at bounding box center [277, 101] width 112 height 9
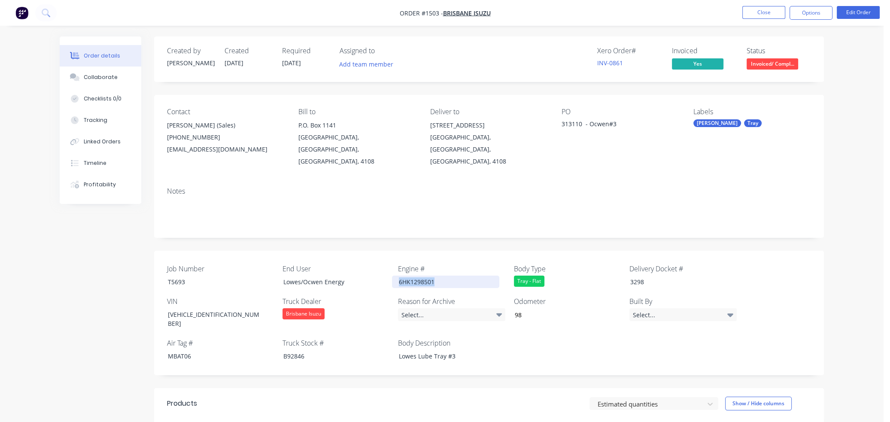
drag, startPoint x: 397, startPoint y: 271, endPoint x: 437, endPoint y: 269, distance: 39.5
click at [437, 275] on div "6HK1298501" at bounding box center [445, 281] width 107 height 12
copy div "6HK1298501"
click at [581, 12] on button "Close" at bounding box center [763, 12] width 43 height 13
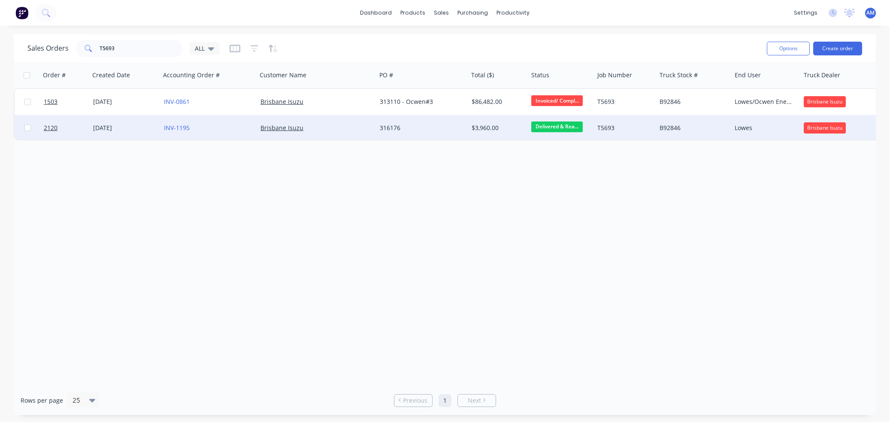
click at [427, 124] on div "316176" at bounding box center [420, 128] width 81 height 9
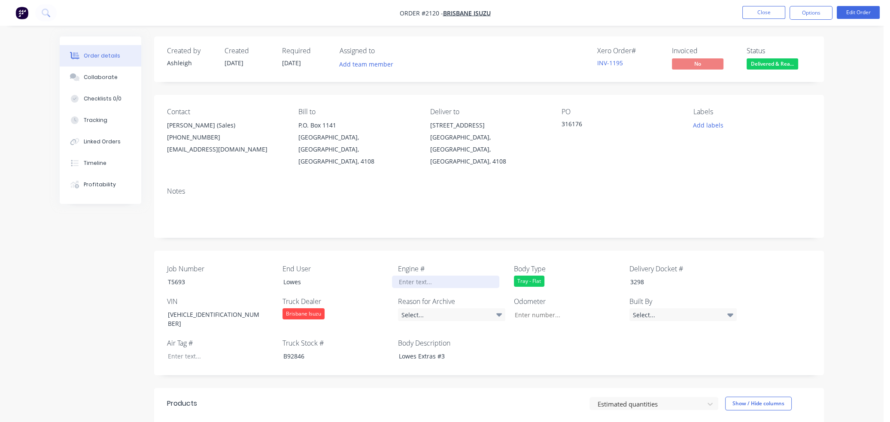
click at [416, 275] on div at bounding box center [445, 281] width 107 height 12
paste div
click at [581, 150] on div "Order details Collaborate Checklists 0/0 Tracking Linked Orders Timeline Profit…" at bounding box center [441, 334] width 781 height 597
click at [581, 14] on button "Options" at bounding box center [810, 13] width 43 height 14
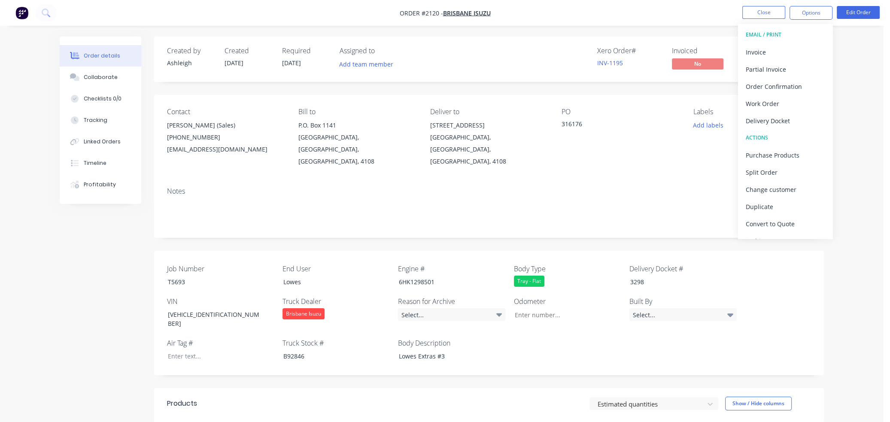
click at [581, 42] on button "EMAIL / PRINT" at bounding box center [785, 34] width 94 height 17
click at [581, 50] on div "Invoice" at bounding box center [784, 52] width 79 height 12
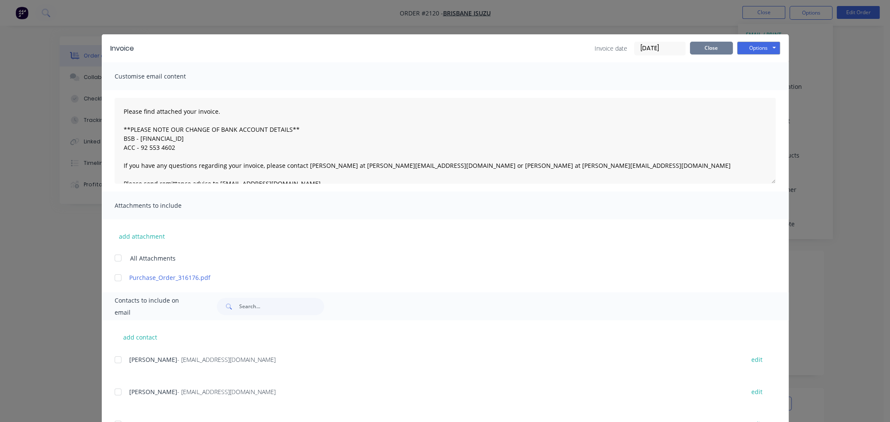
click at [581, 47] on button "Close" at bounding box center [711, 48] width 43 height 13
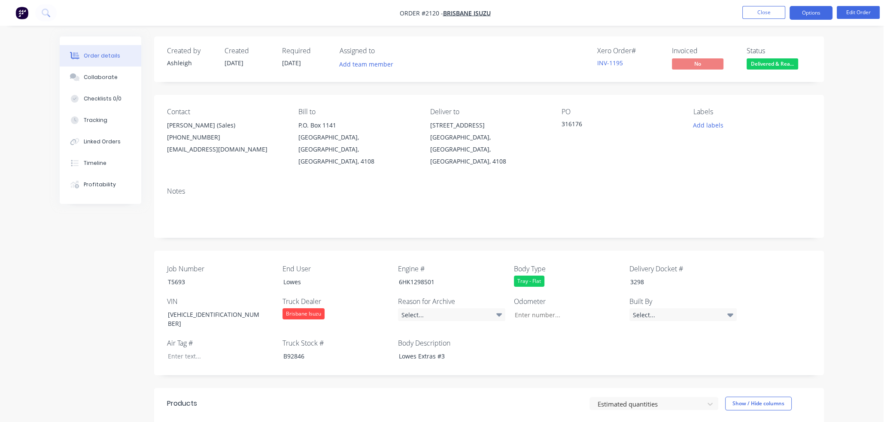
click at [581, 10] on button "Options" at bounding box center [810, 13] width 43 height 14
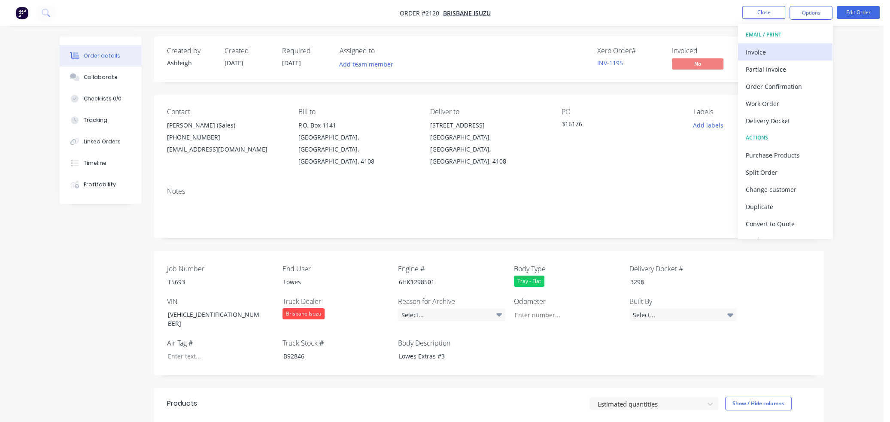
click at [581, 55] on div "Invoice" at bounding box center [784, 52] width 79 height 12
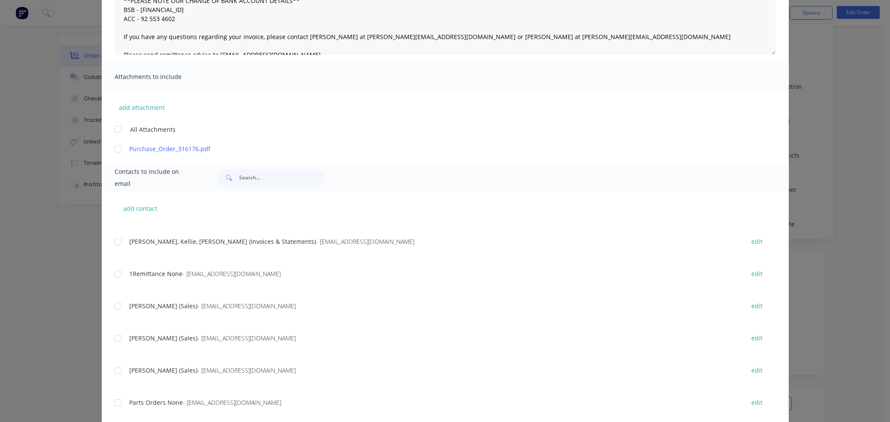
scroll to position [43, 0]
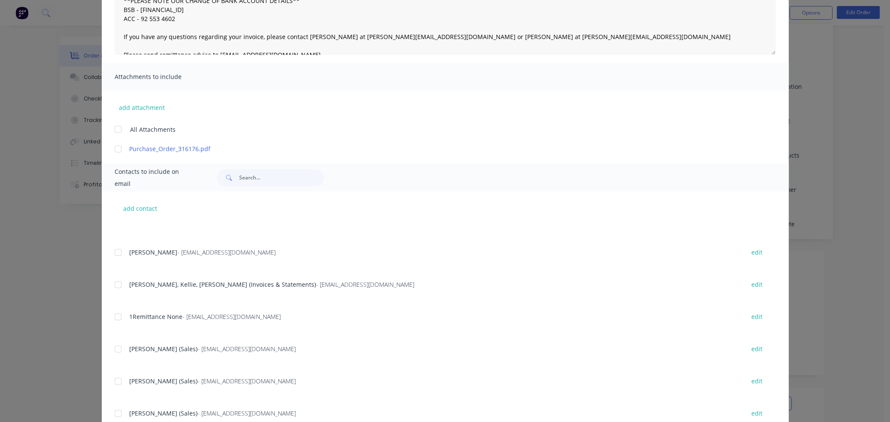
click at [114, 283] on div at bounding box center [117, 284] width 17 height 17
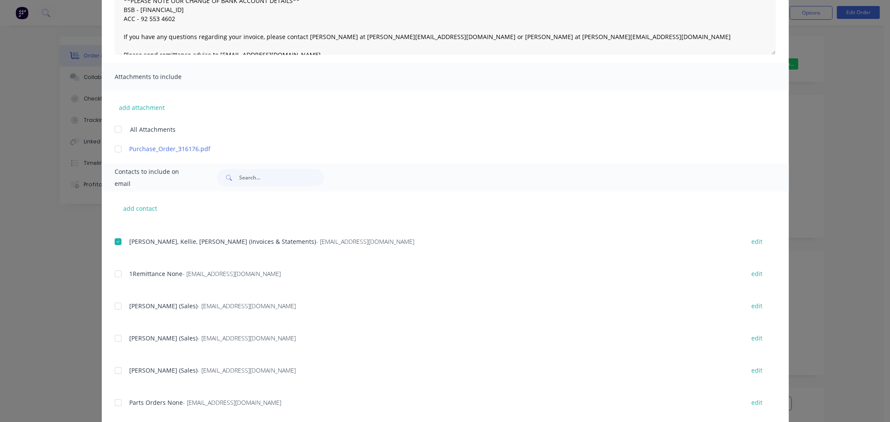
click at [114, 335] on div at bounding box center [117, 338] width 17 height 17
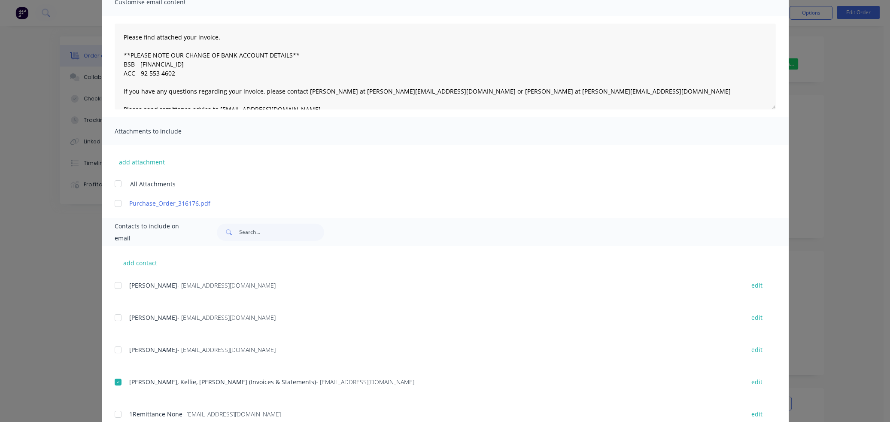
scroll to position [0, 0]
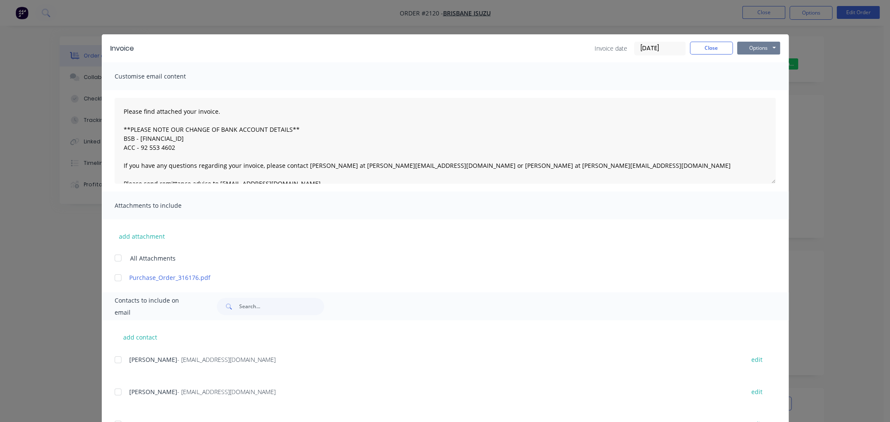
click at [581, 48] on button "Options" at bounding box center [758, 48] width 43 height 13
click at [581, 89] on button "Email" at bounding box center [764, 92] width 55 height 14
click at [581, 51] on button "Close" at bounding box center [711, 48] width 43 height 13
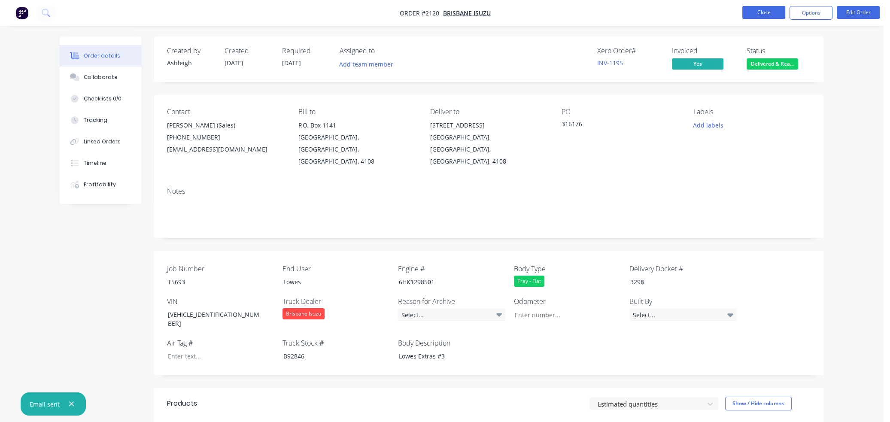
click at [581, 16] on button "Close" at bounding box center [763, 12] width 43 height 13
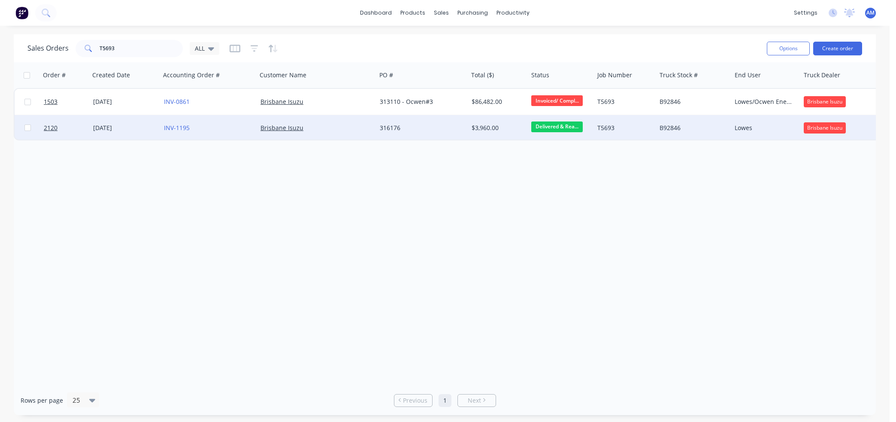
click at [513, 128] on div "$3,960.00" at bounding box center [497, 128] width 50 height 9
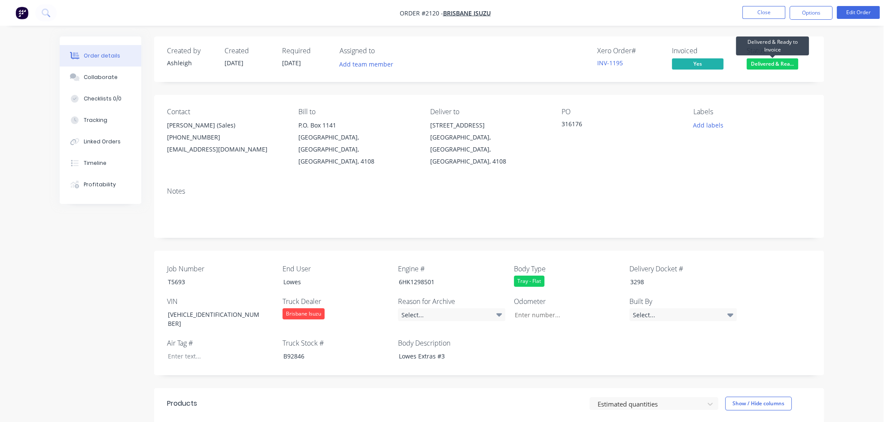
click at [581, 67] on span "Delivered & Rea..." at bounding box center [771, 63] width 51 height 11
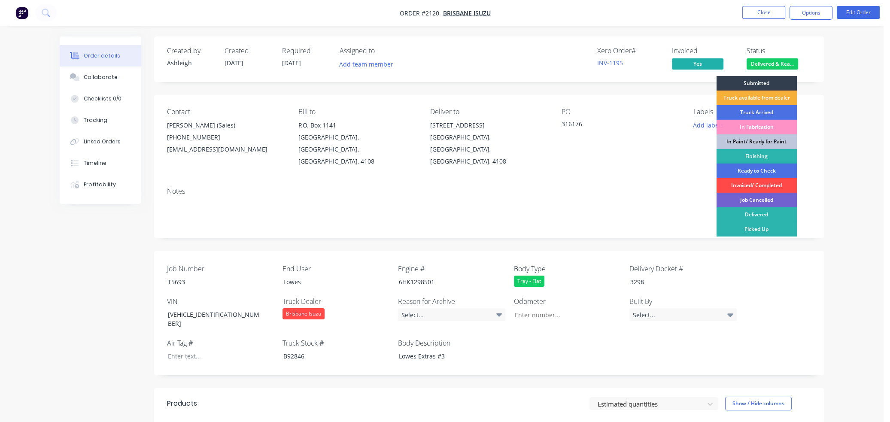
click at [581, 185] on div "Invoiced/ Completed" at bounding box center [756, 185] width 80 height 15
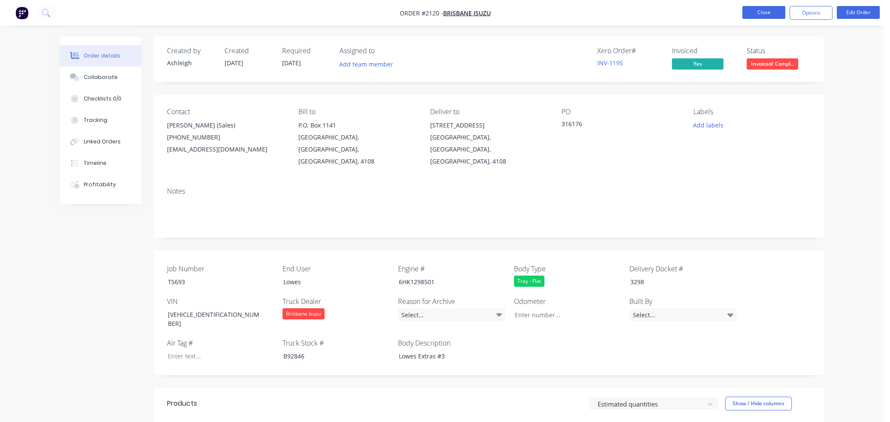
click at [581, 15] on button "Close" at bounding box center [763, 12] width 43 height 13
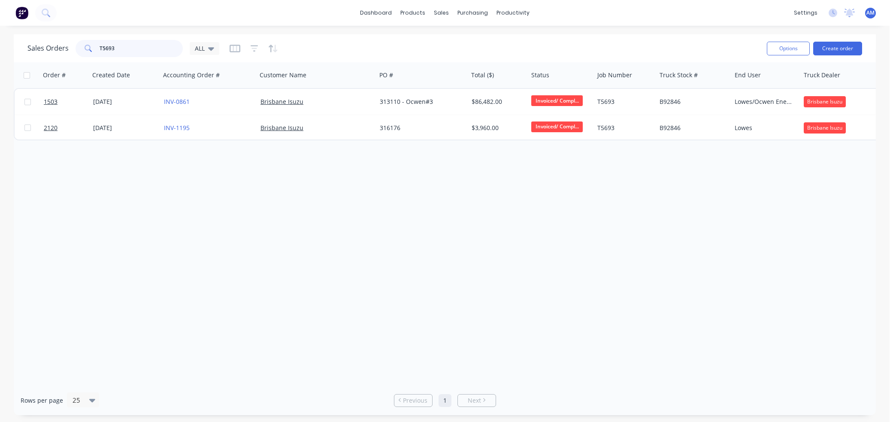
drag, startPoint x: 127, startPoint y: 49, endPoint x: 77, endPoint y: 48, distance: 49.8
click at [80, 48] on div "T5693" at bounding box center [129, 48] width 107 height 17
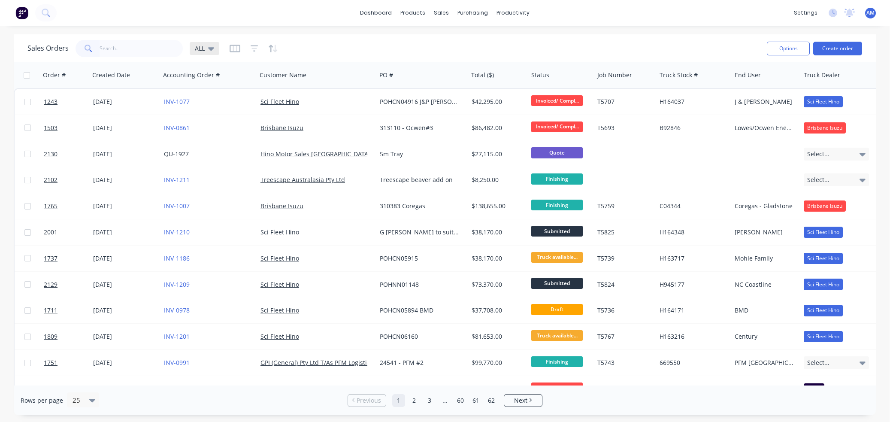
click at [212, 46] on icon at bounding box center [211, 48] width 6 height 9
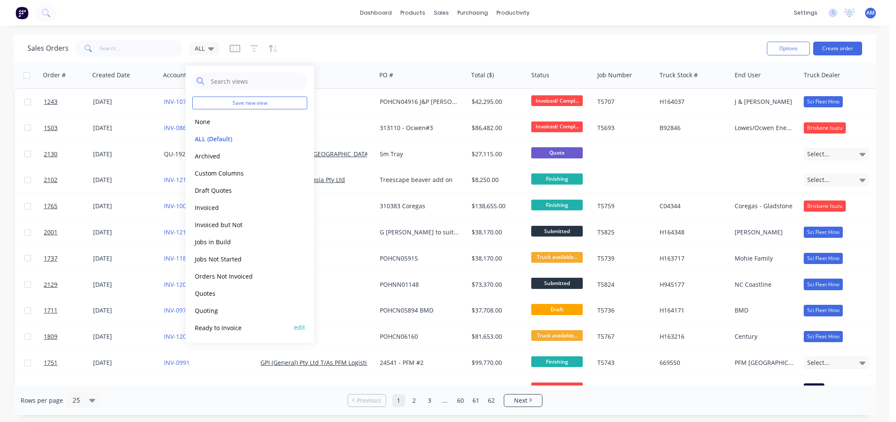
click at [209, 327] on button "Ready to Invoice" at bounding box center [241, 327] width 98 height 10
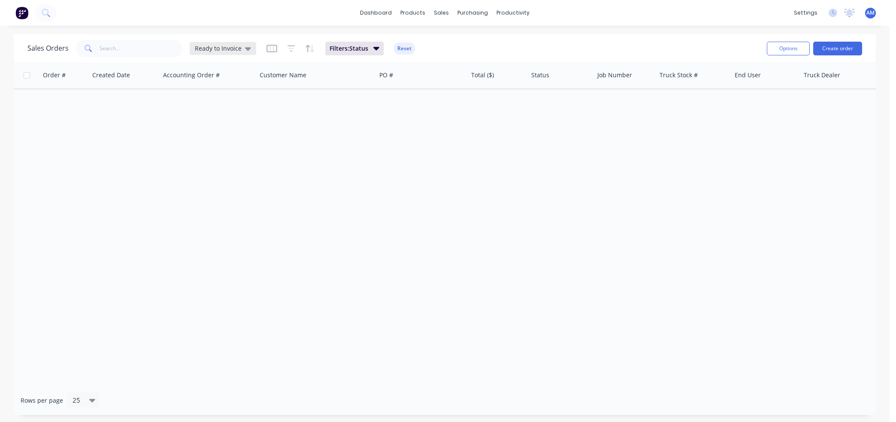
click at [245, 44] on icon at bounding box center [248, 48] width 6 height 9
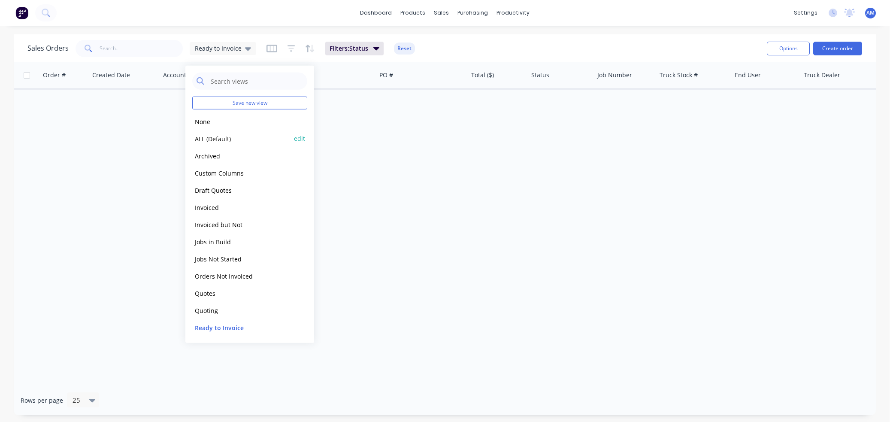
click at [201, 135] on button "ALL (Default)" at bounding box center [241, 138] width 98 height 10
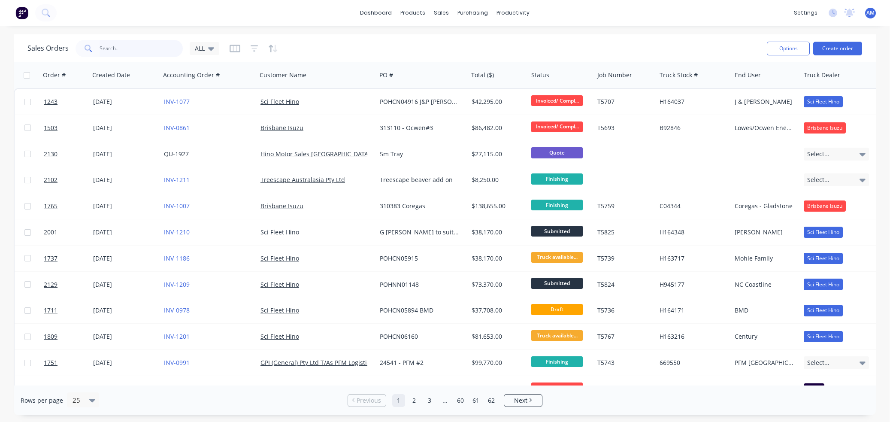
click at [145, 46] on input "text" at bounding box center [142, 48] width 84 height 17
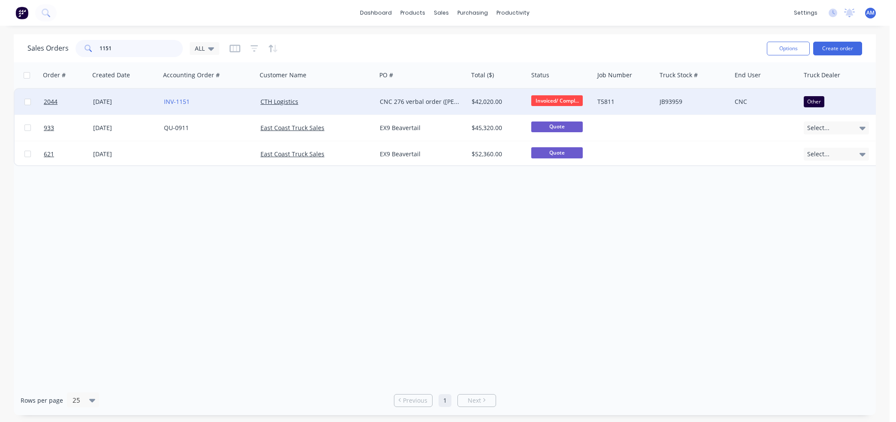
type input "1151"
click at [105, 100] on div "[DATE]" at bounding box center [125, 101] width 64 height 9
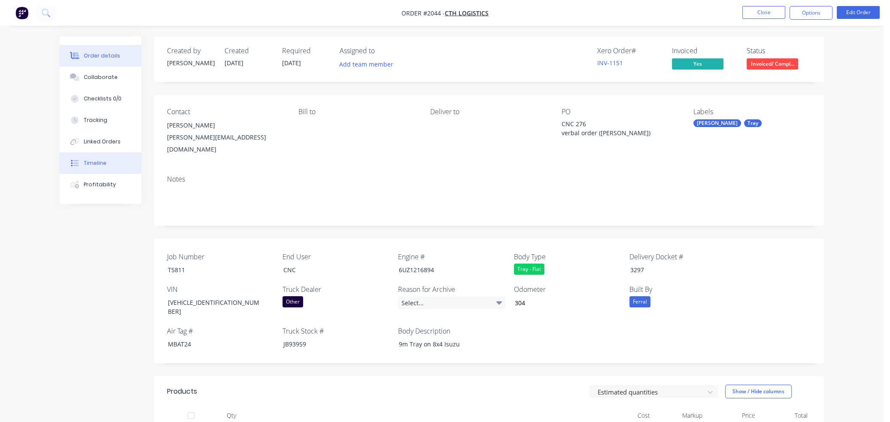
click at [101, 157] on button "Timeline" at bounding box center [101, 162] width 82 height 21
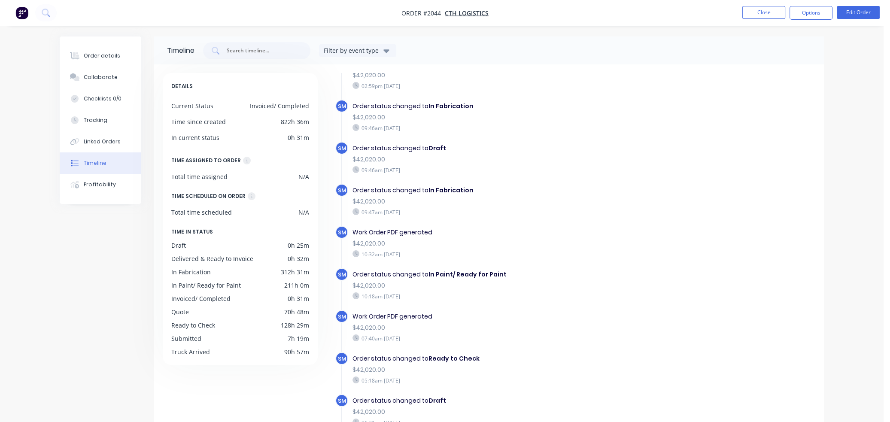
scroll to position [658, 0]
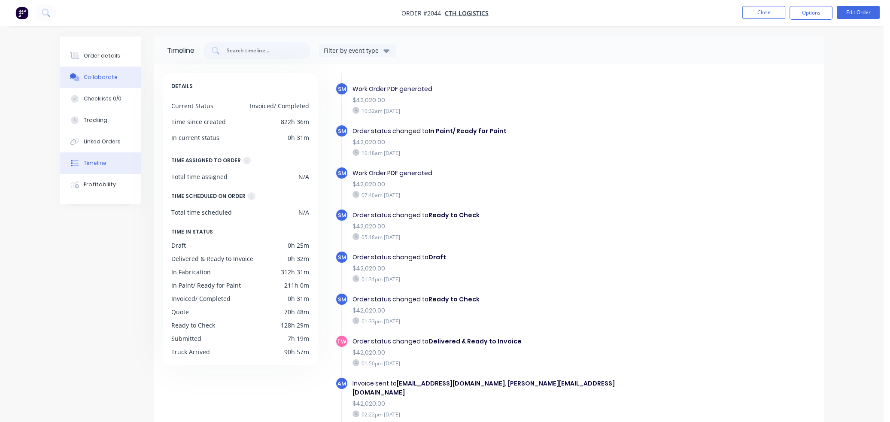
click at [99, 74] on div "Collaborate" at bounding box center [101, 77] width 34 height 8
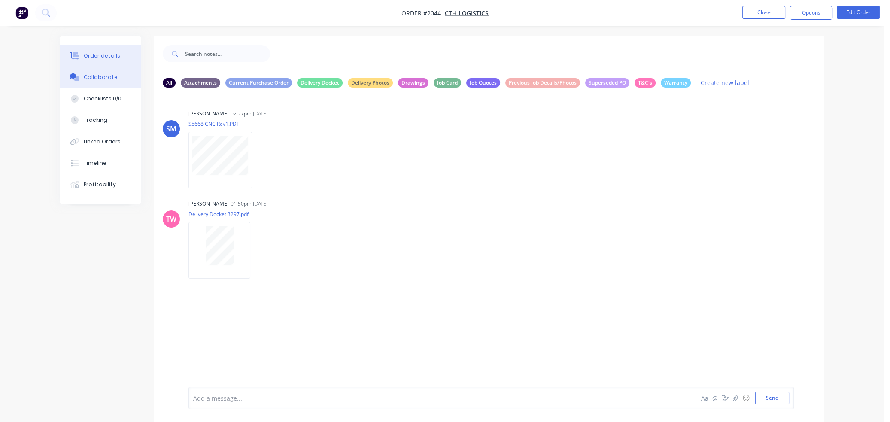
click at [113, 54] on div "Order details" at bounding box center [102, 56] width 36 height 8
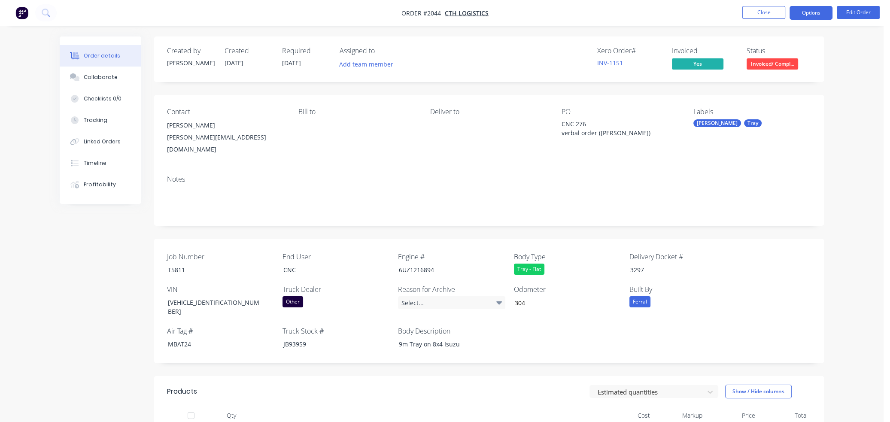
click at [581, 12] on button "Options" at bounding box center [810, 13] width 43 height 14
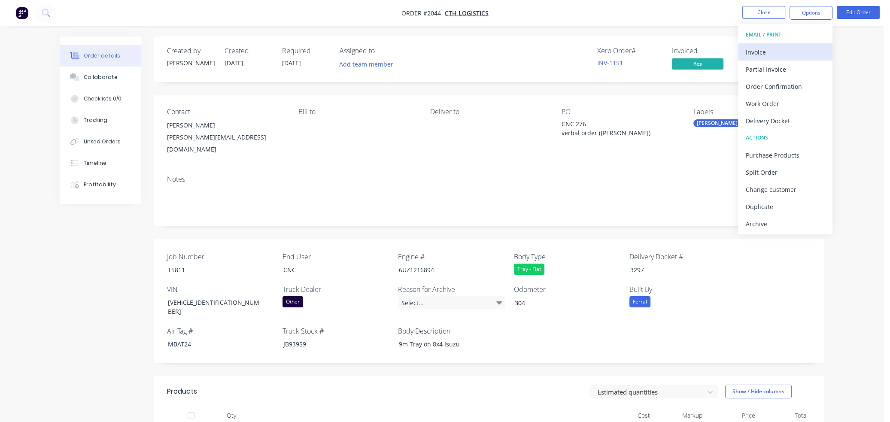
click at [581, 49] on div "Invoice" at bounding box center [784, 52] width 79 height 12
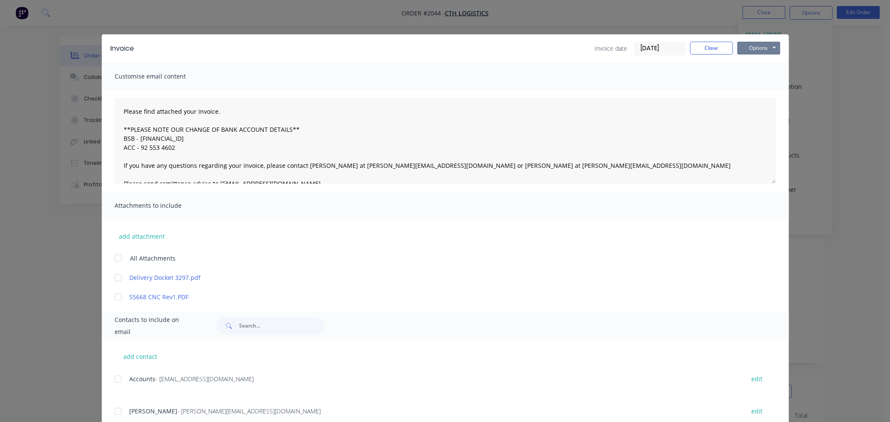
click at [581, 46] on button "Options" at bounding box center [758, 48] width 43 height 13
click at [581, 61] on button "Preview" at bounding box center [764, 63] width 55 height 14
click at [581, 44] on button "Close" at bounding box center [711, 48] width 43 height 13
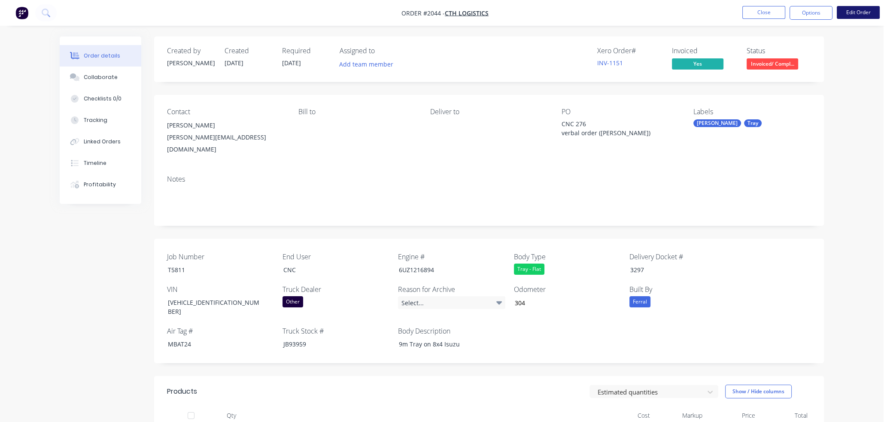
click at [581, 13] on button "Edit Order" at bounding box center [857, 12] width 43 height 13
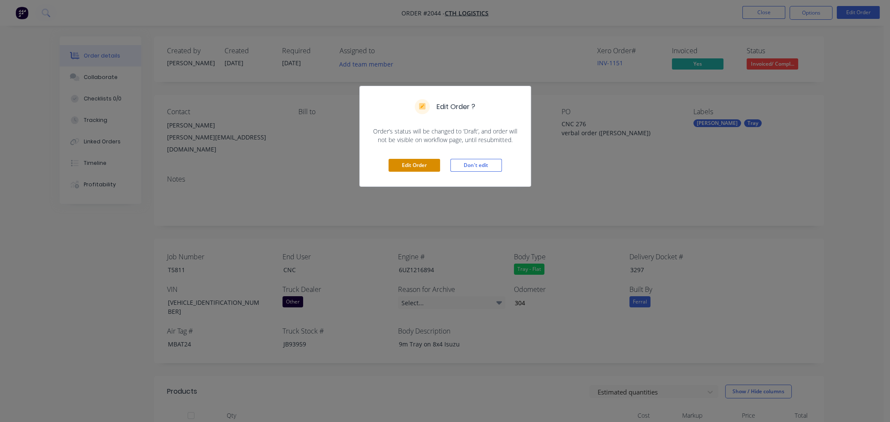
click at [427, 166] on button "Edit Order" at bounding box center [413, 165] width 51 height 13
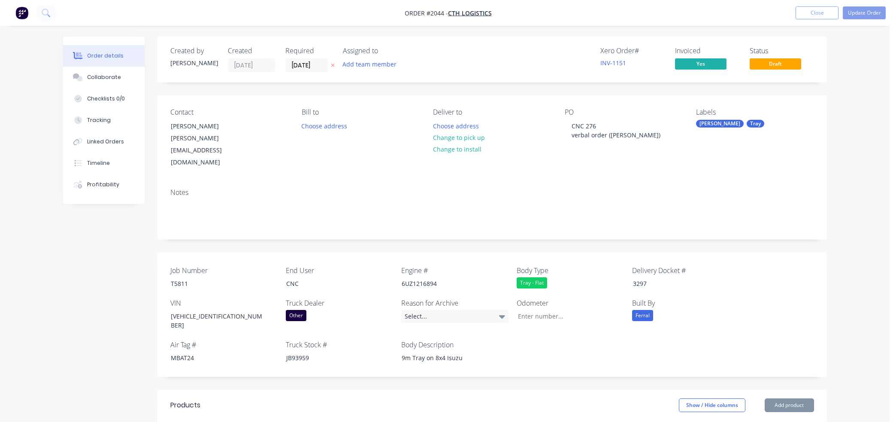
type input "304"
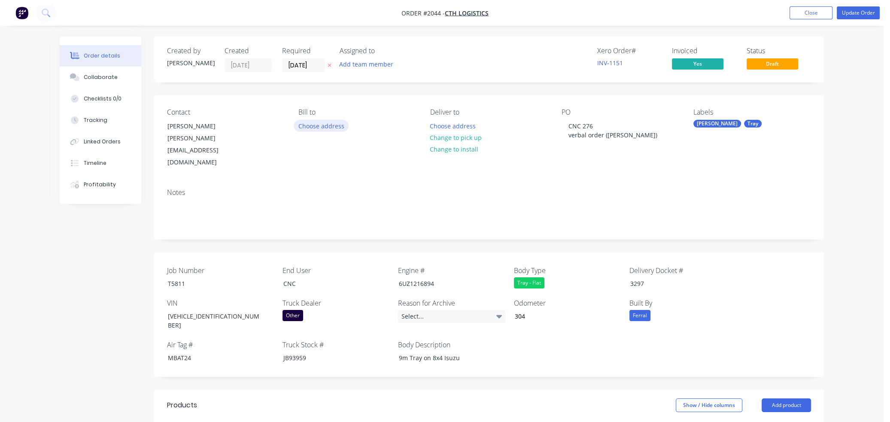
click at [331, 125] on button "Choose address" at bounding box center [321, 126] width 55 height 12
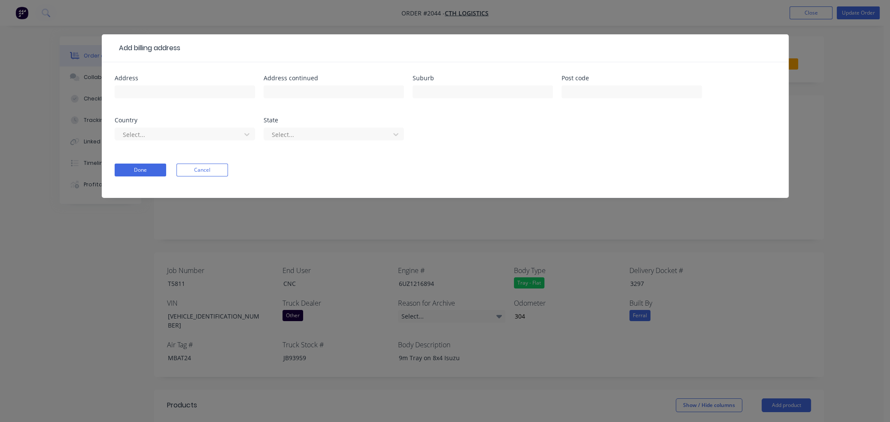
click at [581, 99] on div "Add billing address Address Address continued Suburb Post code Country Select..…" at bounding box center [445, 211] width 890 height 422
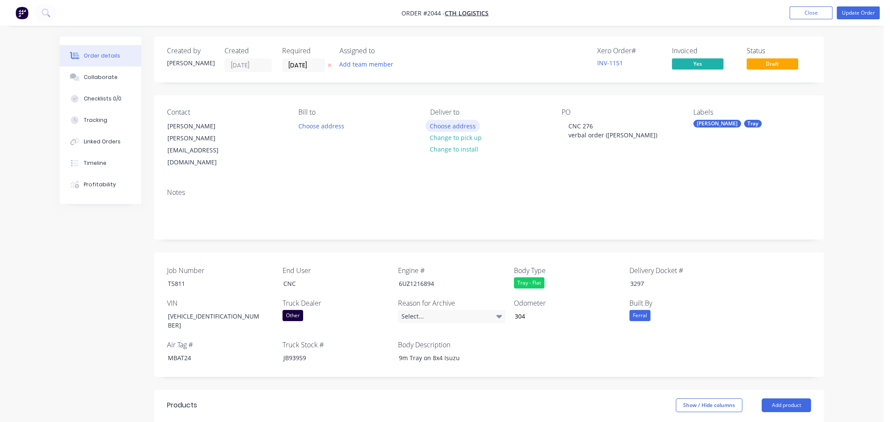
click at [452, 126] on button "Choose address" at bounding box center [452, 126] width 55 height 12
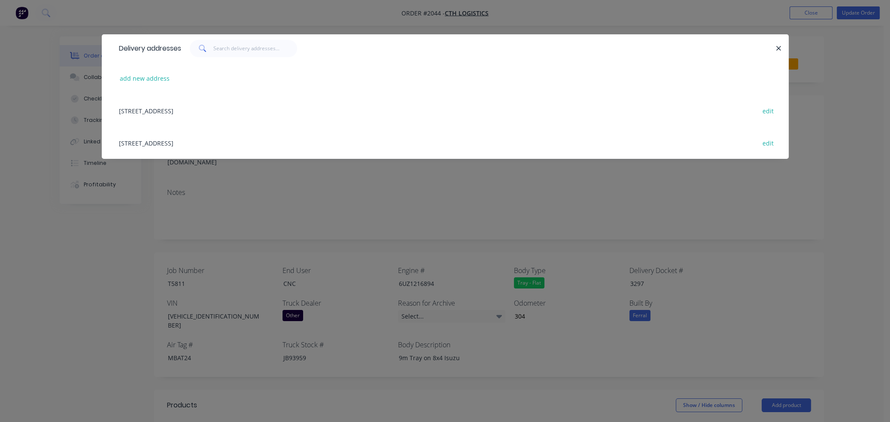
click at [206, 111] on div "18 Steel Street , Narangba, Queensland, Australia, 4504 edit" at bounding box center [445, 110] width 661 height 32
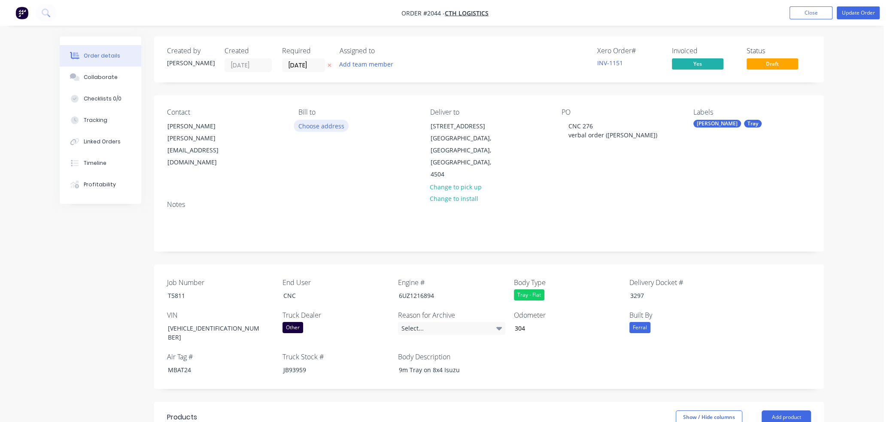
click at [328, 126] on button "Choose address" at bounding box center [321, 126] width 55 height 12
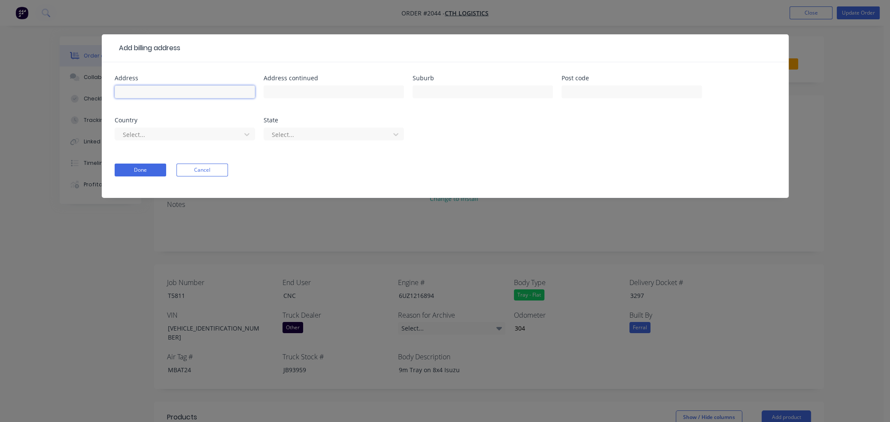
click at [170, 91] on input "text" at bounding box center [185, 91] width 140 height 13
paste input "[STREET_ADDRESS]"
type input "[STREET_ADDRESS]"
click at [447, 92] on input "text" at bounding box center [482, 91] width 140 height 13
paste input "Narangba"
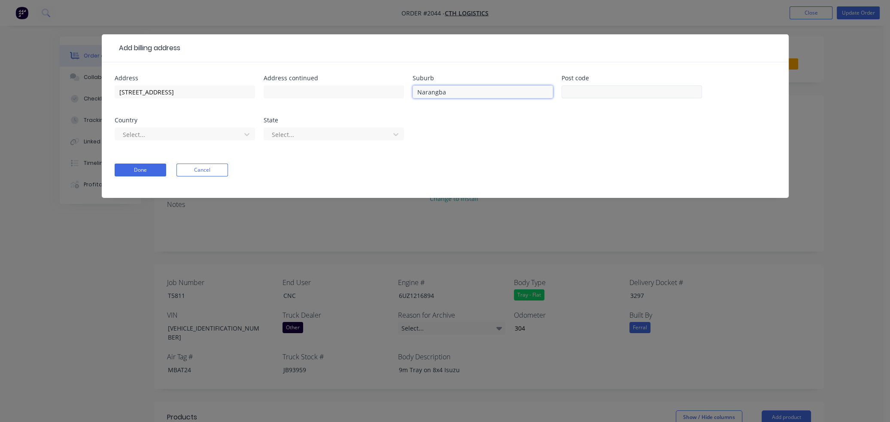
type input "Narangba"
click at [581, 92] on input "text" at bounding box center [631, 91] width 140 height 13
paste input "4504"
type input "4504"
click at [575, 165] on div "Done Cancel" at bounding box center [445, 169] width 661 height 13
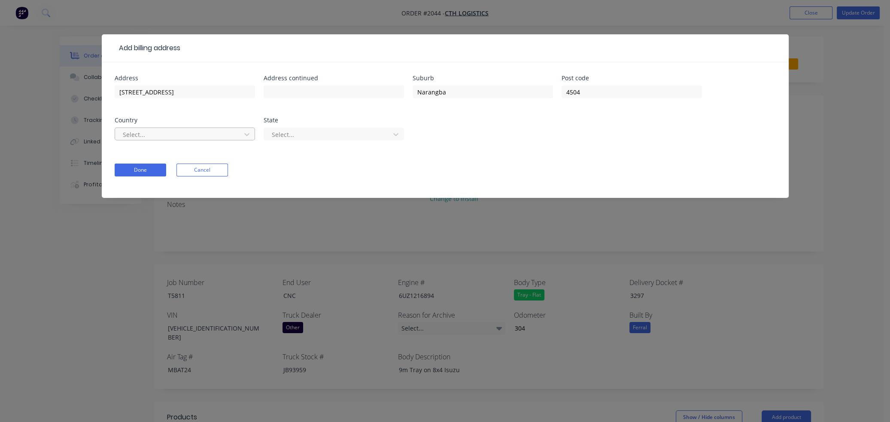
click at [228, 134] on div at bounding box center [179, 134] width 115 height 11
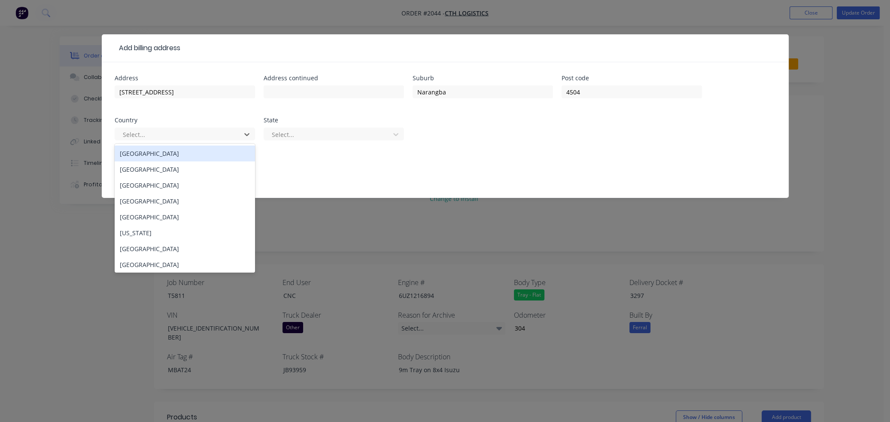
click at [176, 156] on div "[GEOGRAPHIC_DATA]" at bounding box center [185, 153] width 140 height 16
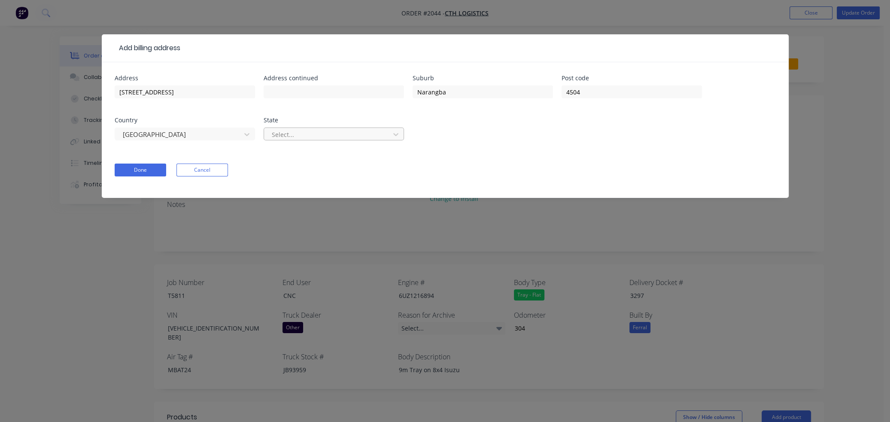
click at [305, 137] on div at bounding box center [328, 134] width 115 height 11
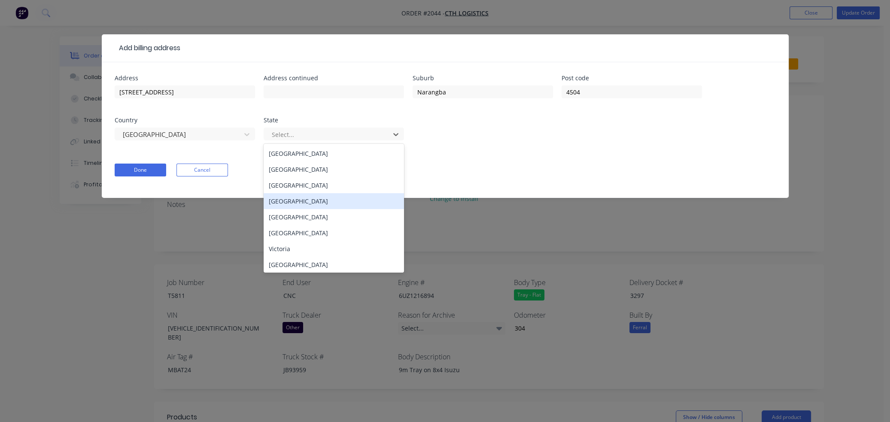
click at [300, 198] on div "[GEOGRAPHIC_DATA]" at bounding box center [333, 201] width 140 height 16
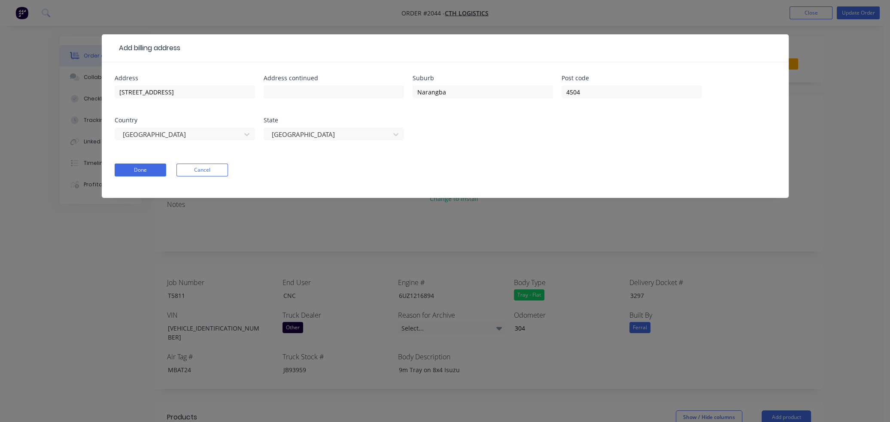
click at [379, 165] on div "Done Cancel" at bounding box center [445, 169] width 661 height 13
click at [151, 168] on button "Done" at bounding box center [140, 169] width 51 height 13
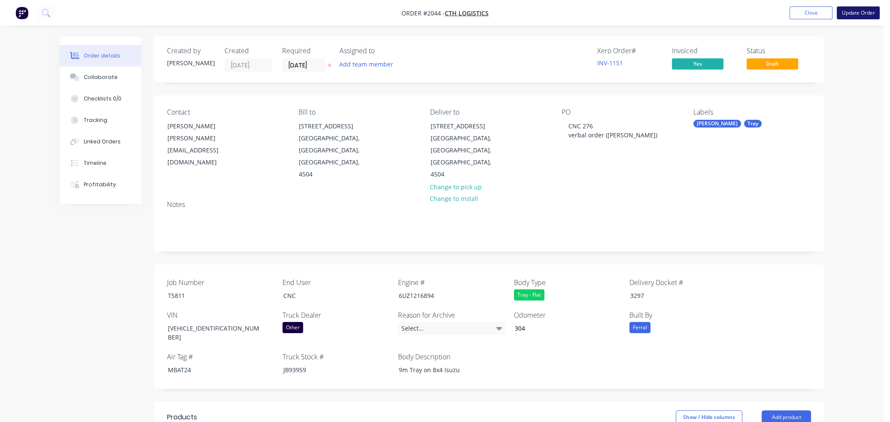
click at [581, 14] on button "Update Order" at bounding box center [857, 12] width 43 height 13
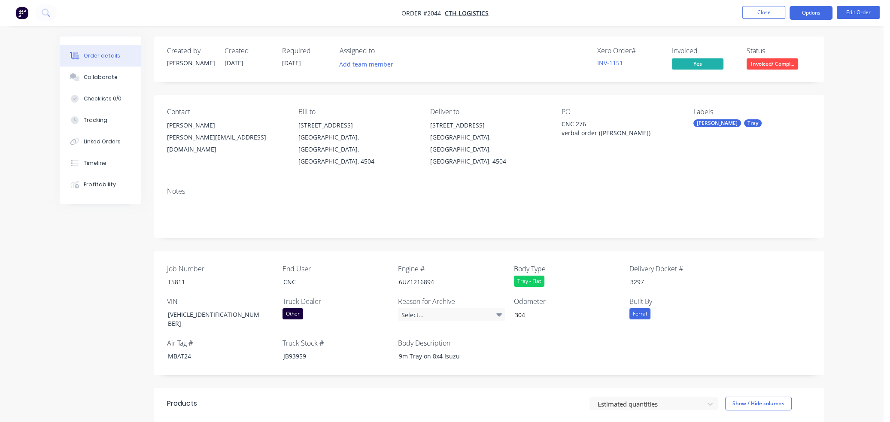
click at [581, 12] on button "Options" at bounding box center [810, 13] width 43 height 14
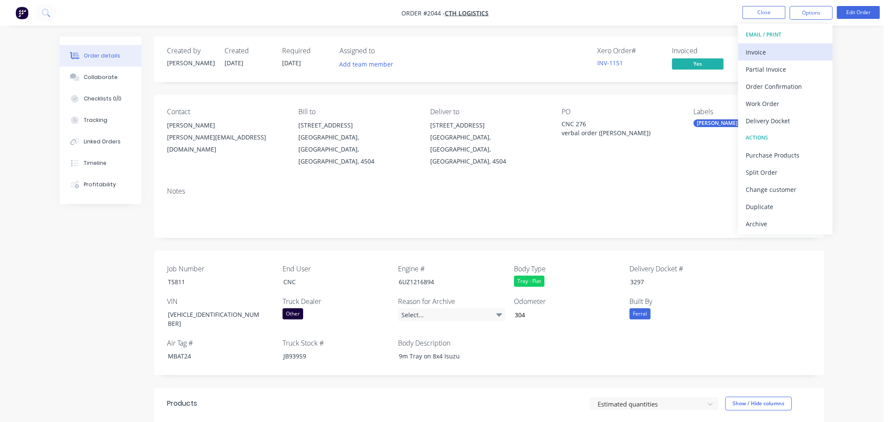
click at [581, 49] on div "Invoice" at bounding box center [784, 52] width 79 height 12
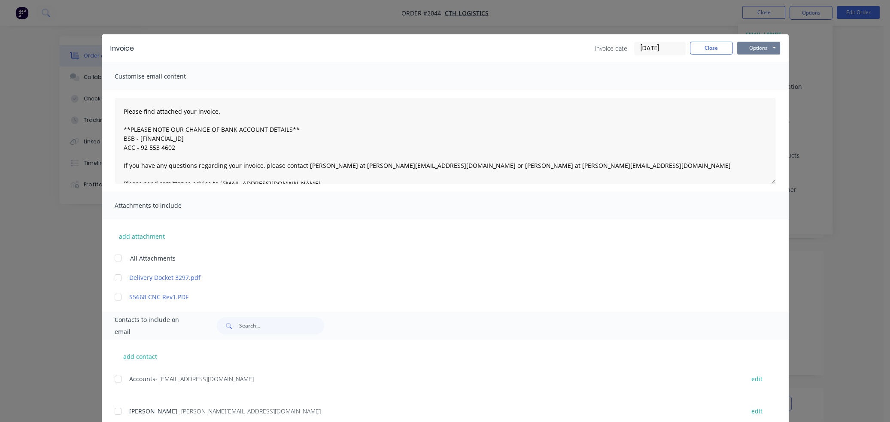
click at [581, 45] on button "Options" at bounding box center [758, 48] width 43 height 13
click at [581, 64] on button "Preview" at bounding box center [764, 63] width 55 height 14
click at [581, 49] on button "Close" at bounding box center [711, 48] width 43 height 13
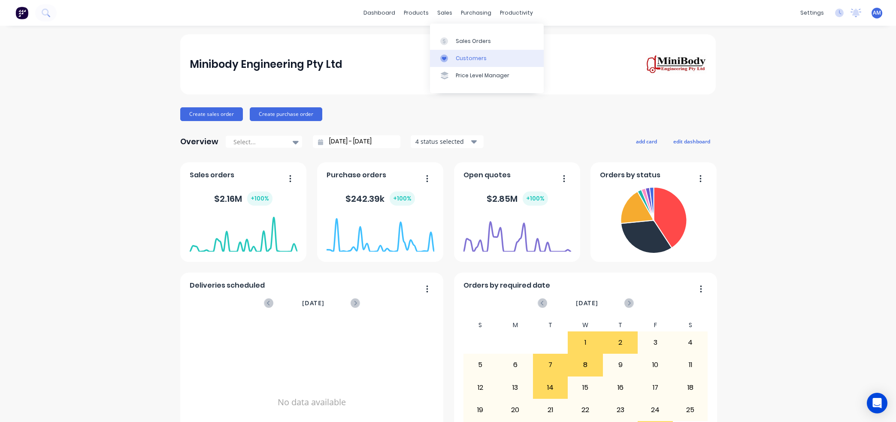
click at [455, 56] on link "Customers" at bounding box center [487, 58] width 114 height 17
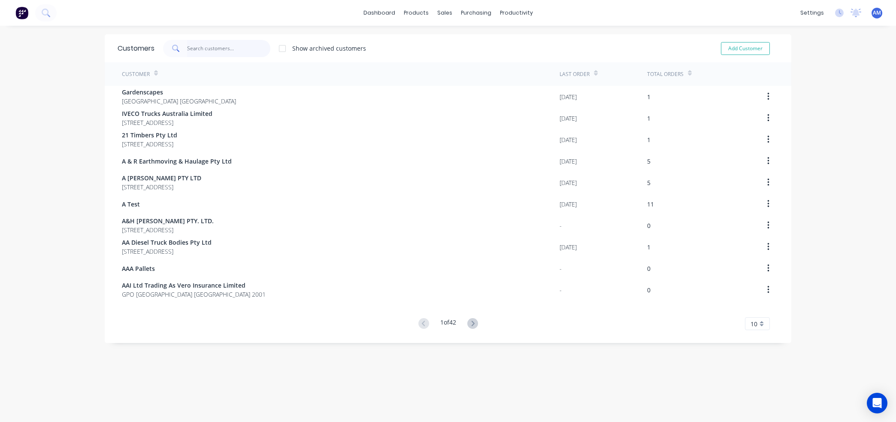
click at [201, 51] on input "text" at bounding box center [229, 48] width 84 height 17
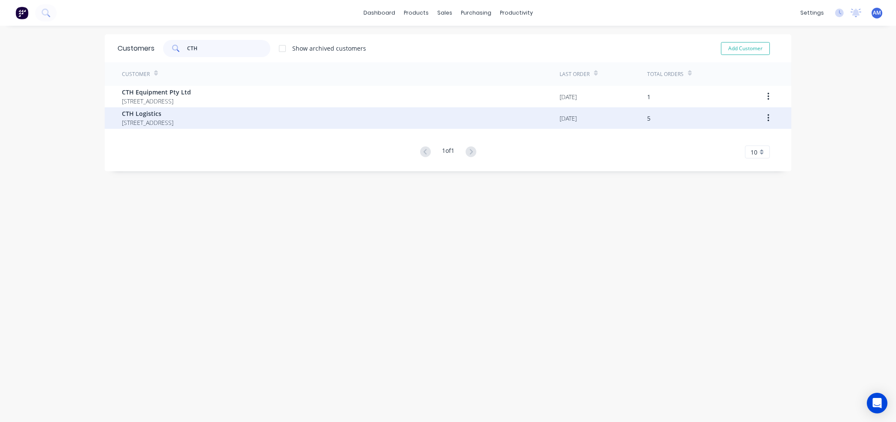
type input "CTH"
click at [173, 118] on span "[STREET_ADDRESS]" at bounding box center [147, 122] width 51 height 9
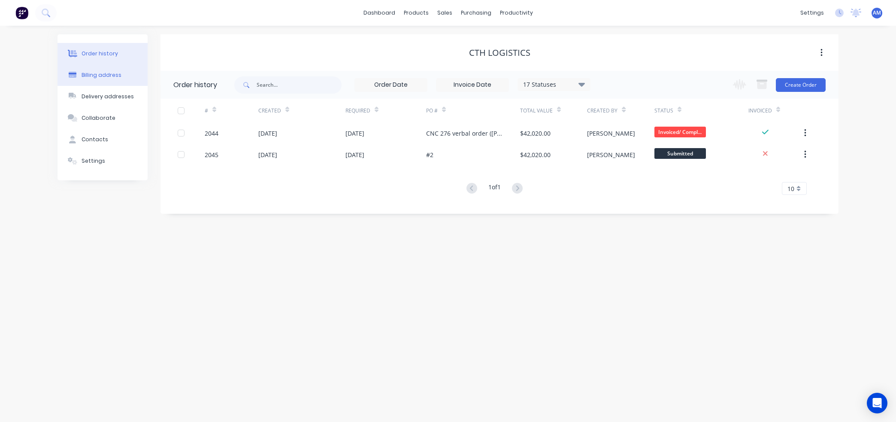
click at [103, 75] on div "Billing address" at bounding box center [102, 75] width 40 height 8
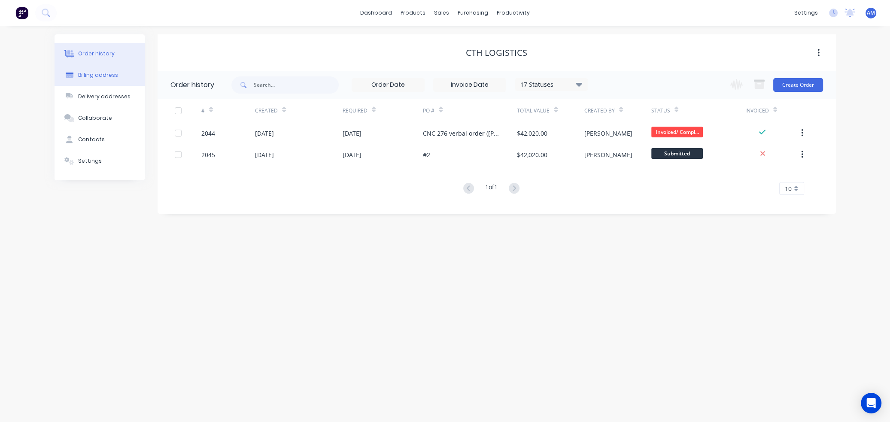
select select "AU"
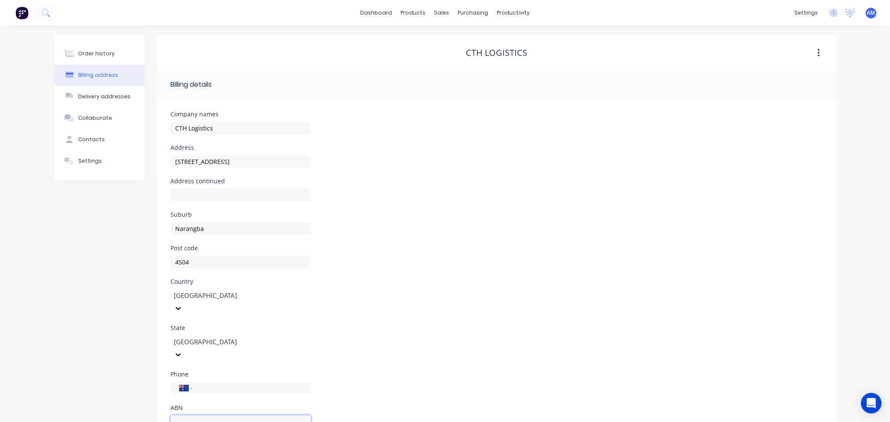
click at [197, 415] on input "text" at bounding box center [240, 421] width 140 height 13
paste input "15 642 168 670"
type input "15 642 168 670"
click at [379, 300] on div "Country [GEOGRAPHIC_DATA]" at bounding box center [496, 302] width 652 height 46
click at [114, 96] on div "Delivery addresses" at bounding box center [104, 97] width 52 height 8
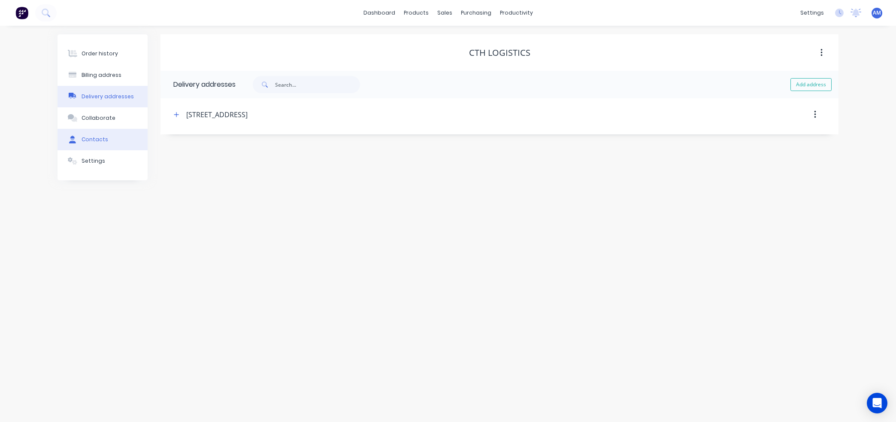
click at [104, 134] on button "Contacts" at bounding box center [103, 139] width 90 height 21
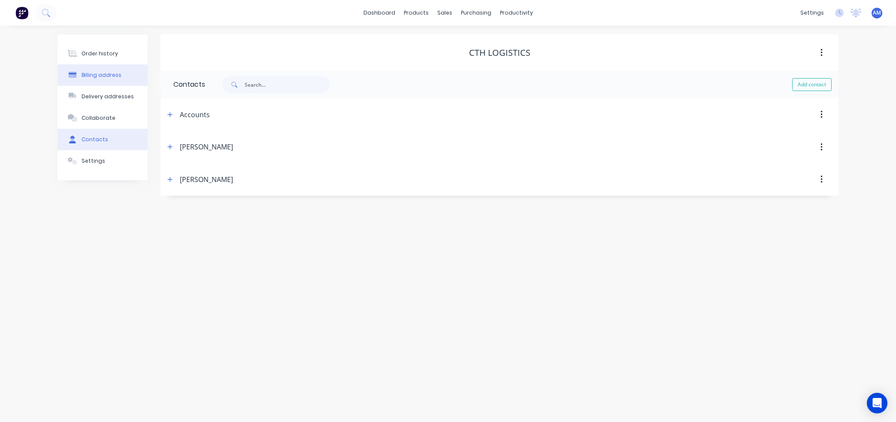
click at [103, 72] on div "Billing address" at bounding box center [102, 75] width 40 height 8
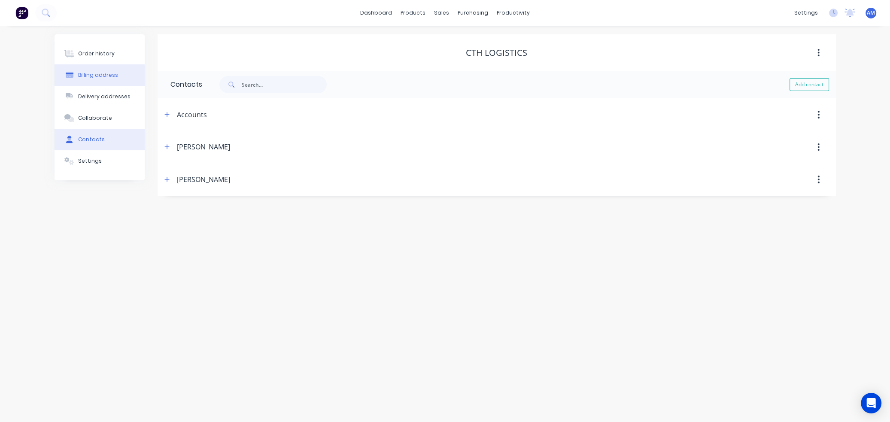
select select "AU"
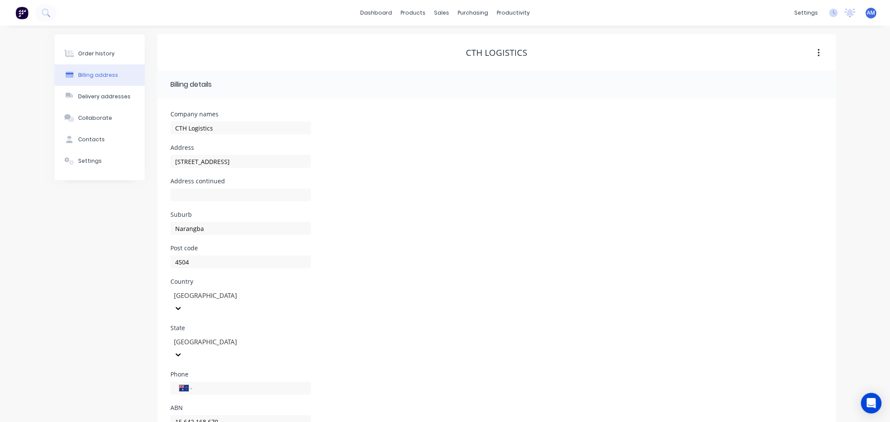
click at [109, 75] on div "Billing address" at bounding box center [98, 75] width 40 height 8
drag, startPoint x: 218, startPoint y: 160, endPoint x: 158, endPoint y: 155, distance: 60.3
click at [158, 155] on div "Company names CTH Logistics Address [GEOGRAPHIC_DATA] Address continued Suburb …" at bounding box center [496, 272] width 678 height 348
drag, startPoint x: 202, startPoint y: 228, endPoint x: 170, endPoint y: 227, distance: 32.2
click at [170, 227] on input "Narangba" at bounding box center [240, 228] width 140 height 13
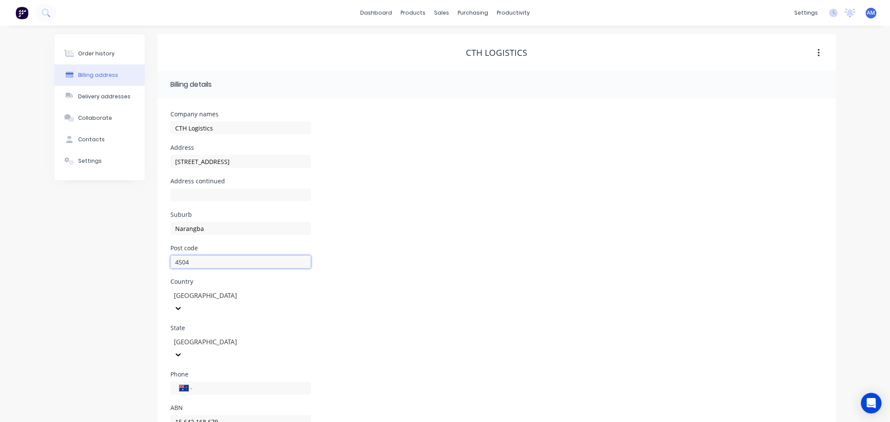
drag, startPoint x: 194, startPoint y: 262, endPoint x: 170, endPoint y: 263, distance: 24.0
click at [170, 263] on input "4504" at bounding box center [240, 261] width 140 height 13
click at [91, 160] on div "Settings" at bounding box center [90, 161] width 24 height 8
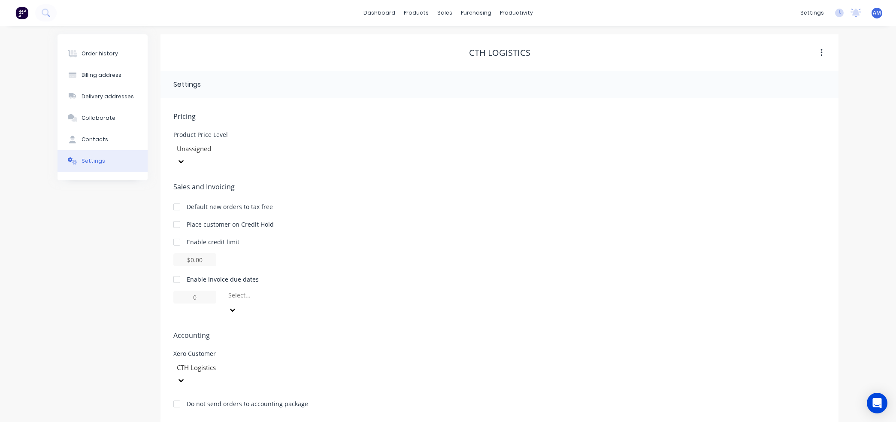
click at [177, 271] on div at bounding box center [176, 279] width 17 height 17
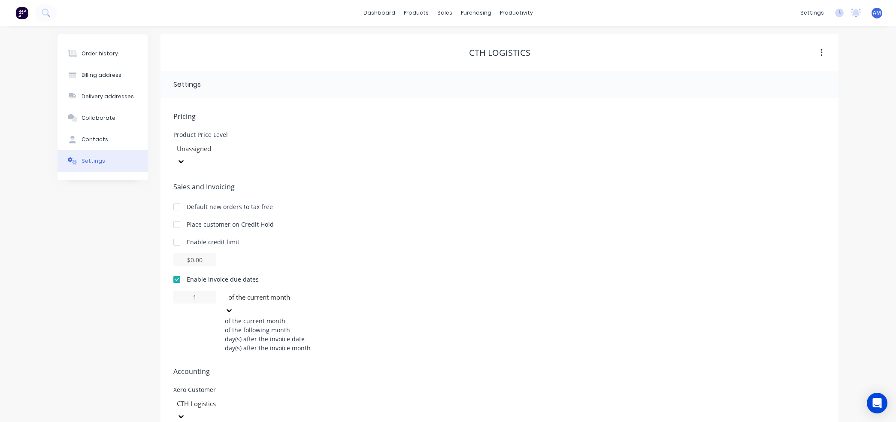
click at [296, 292] on div at bounding box center [289, 297] width 124 height 11
click at [280, 334] on div "day(s) after the invoice date" at bounding box center [289, 338] width 129 height 9
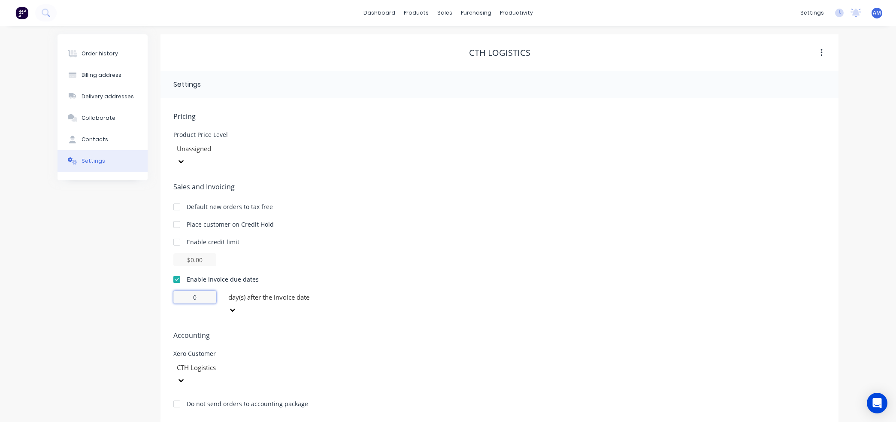
click at [206, 291] on input "0" at bounding box center [194, 297] width 43 height 13
drag, startPoint x: 201, startPoint y: 284, endPoint x: 170, endPoint y: 280, distance: 31.1
click at [170, 280] on div "Pricing Product Price Level Unassigned Sales and Invoicing Default new orders t…" at bounding box center [499, 260] width 678 height 324
type input "7"
click at [525, 237] on div "Enable credit limit" at bounding box center [499, 241] width 652 height 9
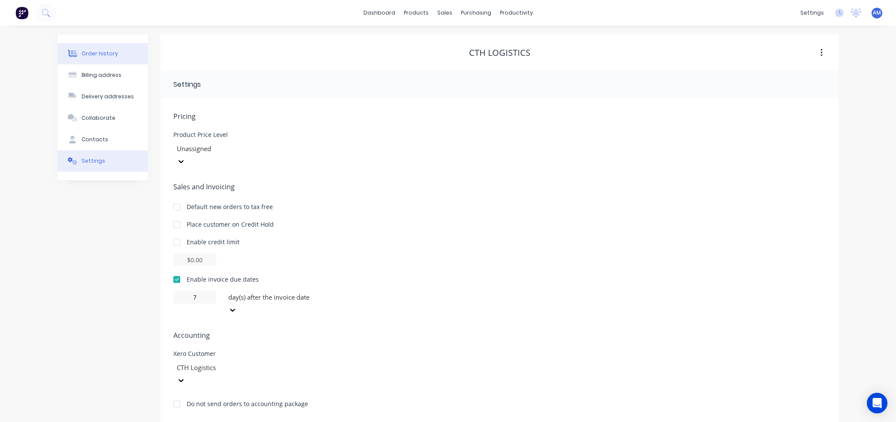
click at [83, 54] on div "Order history" at bounding box center [100, 54] width 36 height 8
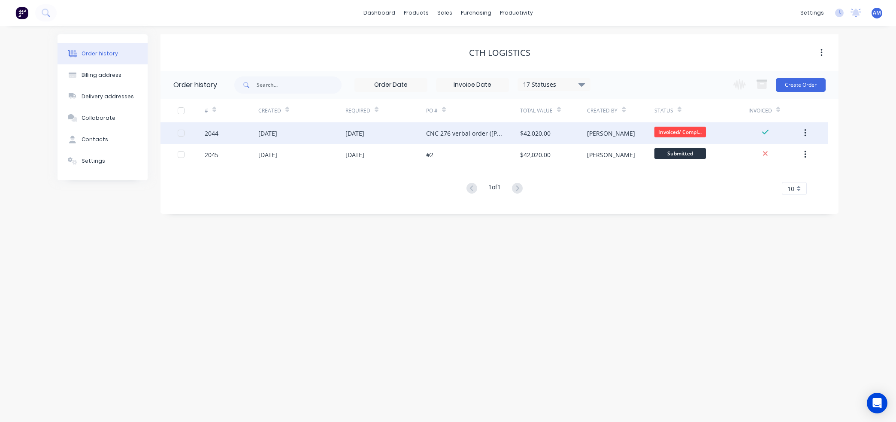
click at [364, 132] on div "[DATE]" at bounding box center [354, 133] width 19 height 9
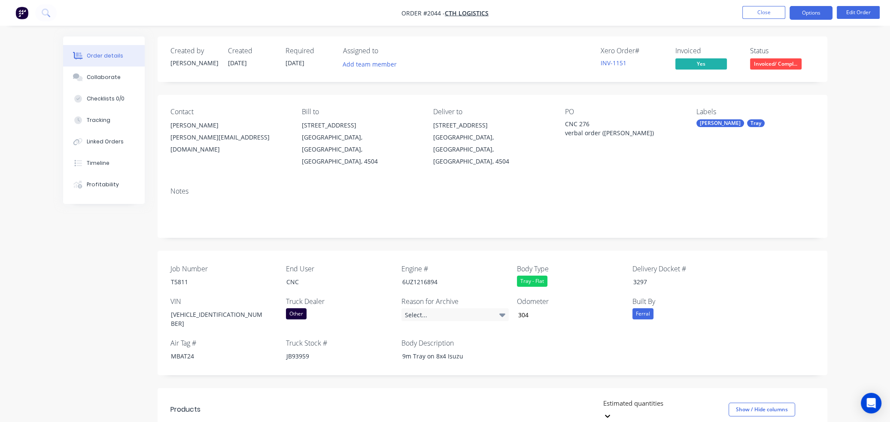
click at [815, 12] on button "Options" at bounding box center [810, 13] width 43 height 14
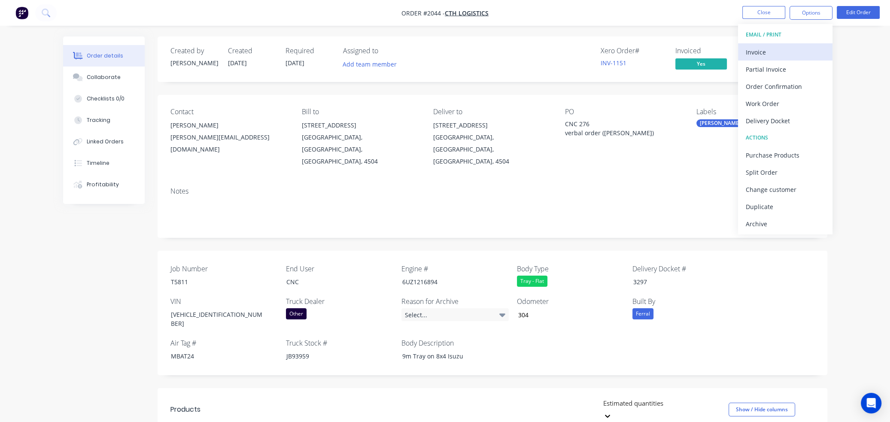
click at [790, 48] on div "Invoice" at bounding box center [784, 52] width 79 height 12
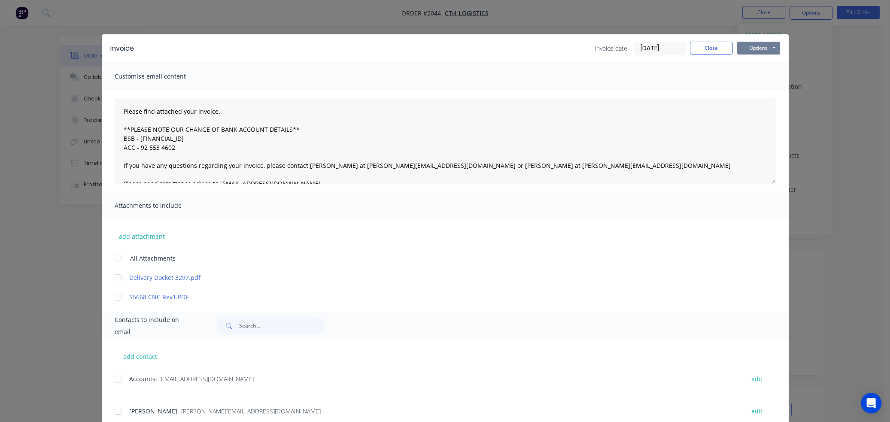
click at [756, 48] on button "Options" at bounding box center [758, 48] width 43 height 13
click at [753, 61] on button "Preview" at bounding box center [764, 63] width 55 height 14
click at [708, 47] on button "Close" at bounding box center [711, 48] width 43 height 13
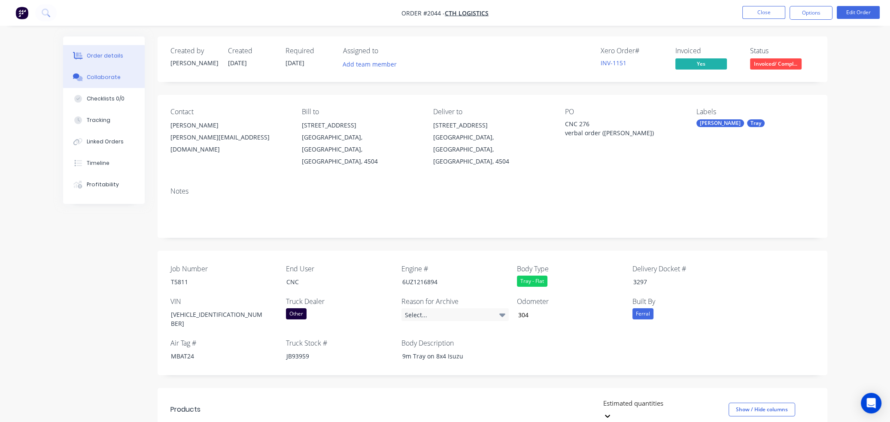
click at [92, 82] on button "Collaborate" at bounding box center [104, 77] width 82 height 21
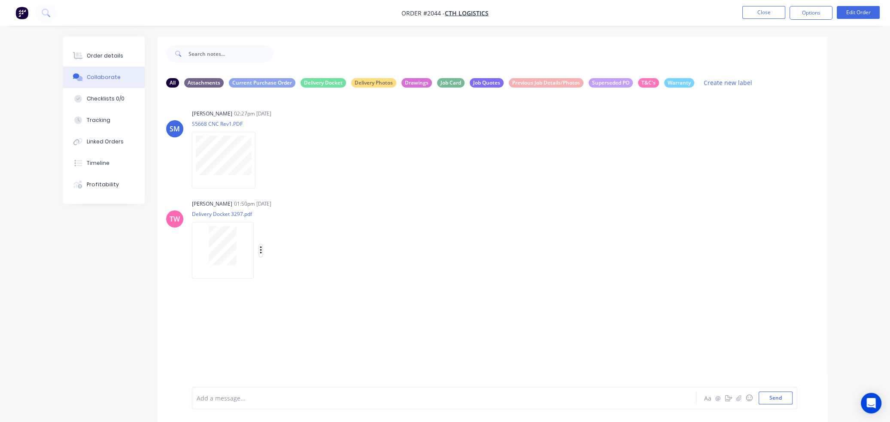
click at [260, 250] on icon "button" at bounding box center [261, 250] width 2 height 8
click at [288, 269] on button "Download" at bounding box center [317, 272] width 97 height 19
click at [445, 130] on div "[PERSON_NAME] 02:27pm [DATE] S5668 CNC Rev1.PDF Labels Download Delete" at bounding box center [326, 145] width 268 height 77
click at [763, 14] on button "Close" at bounding box center [763, 12] width 43 height 13
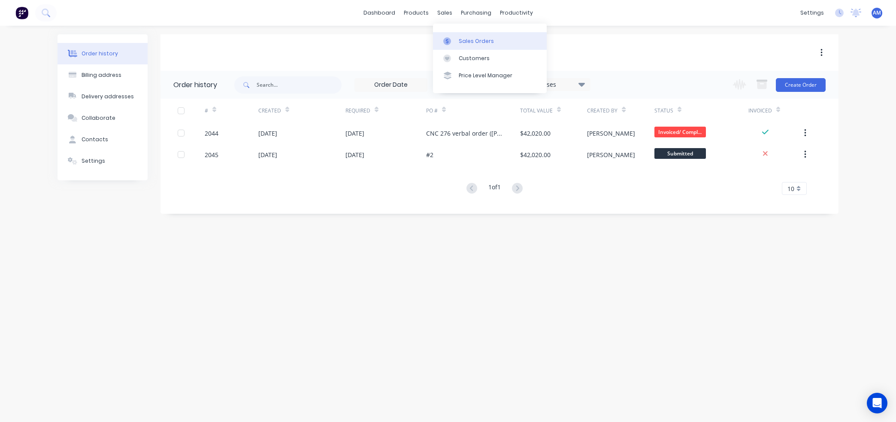
click at [458, 43] on link "Sales Orders" at bounding box center [490, 40] width 114 height 17
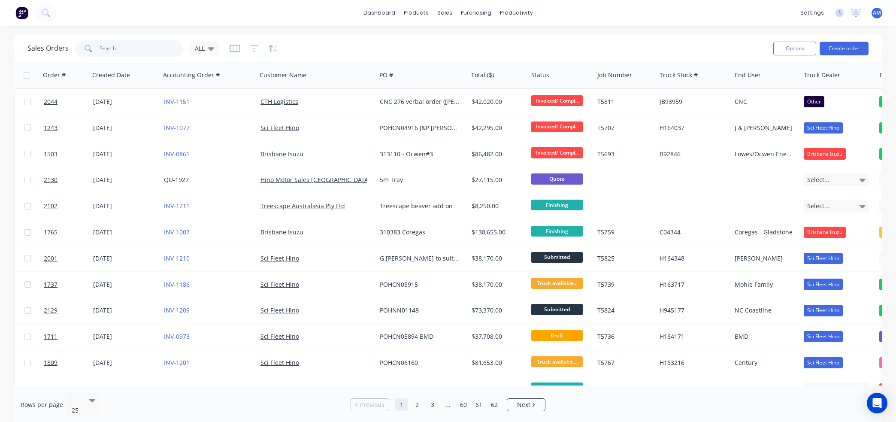
click at [132, 48] on input "text" at bounding box center [142, 48] width 84 height 17
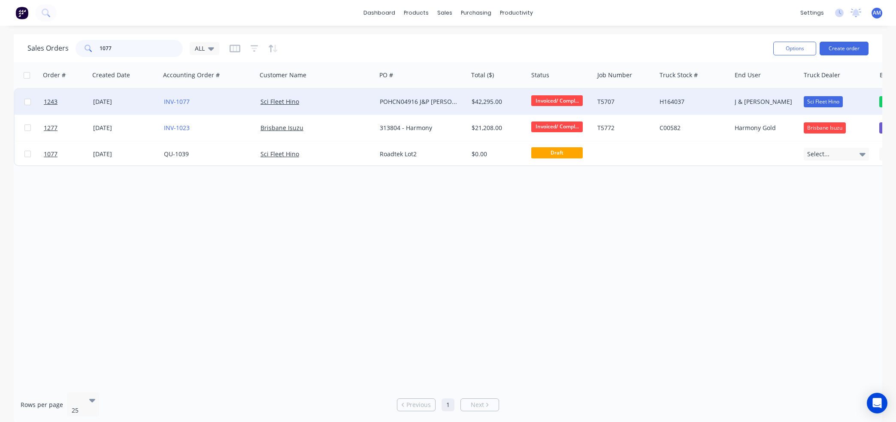
type input "1077"
click at [107, 100] on div "[DATE]" at bounding box center [125, 101] width 64 height 9
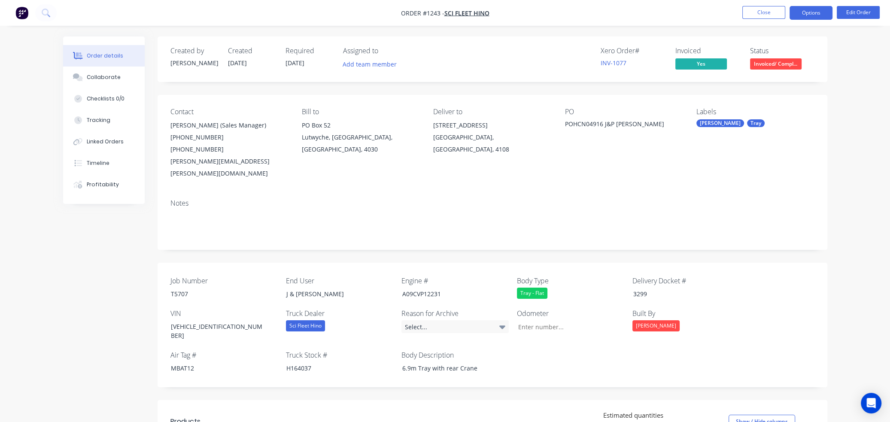
click at [819, 8] on button "Options" at bounding box center [810, 13] width 43 height 14
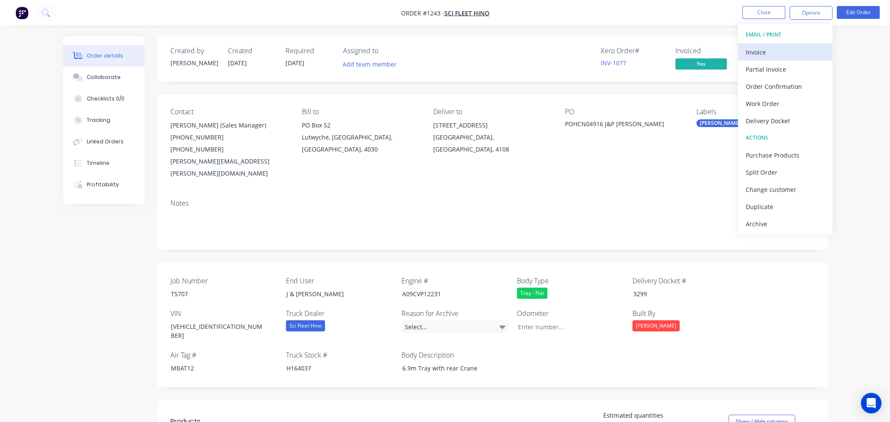
click at [772, 51] on div "Invoice" at bounding box center [784, 52] width 79 height 12
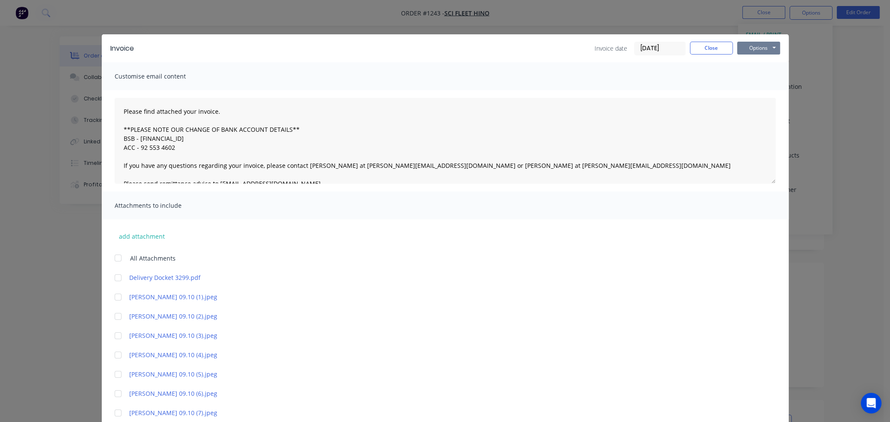
click at [760, 48] on button "Options" at bounding box center [758, 48] width 43 height 13
click at [755, 62] on button "Preview" at bounding box center [764, 63] width 55 height 14
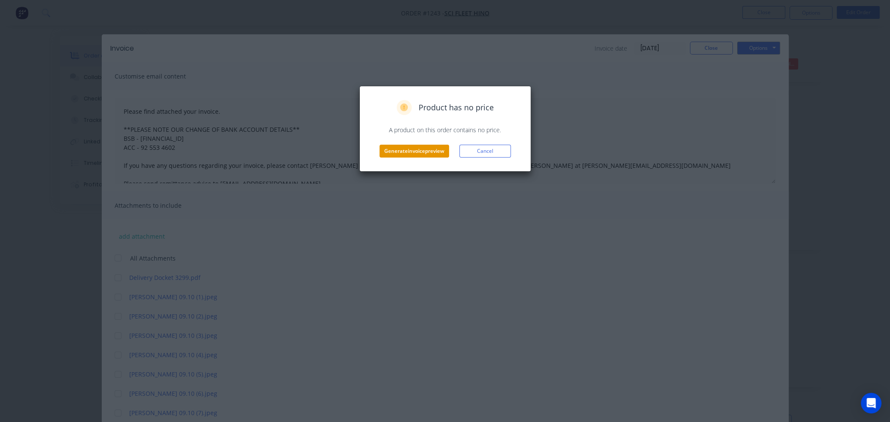
click at [412, 149] on button "Generate invoice preview" at bounding box center [414, 151] width 70 height 13
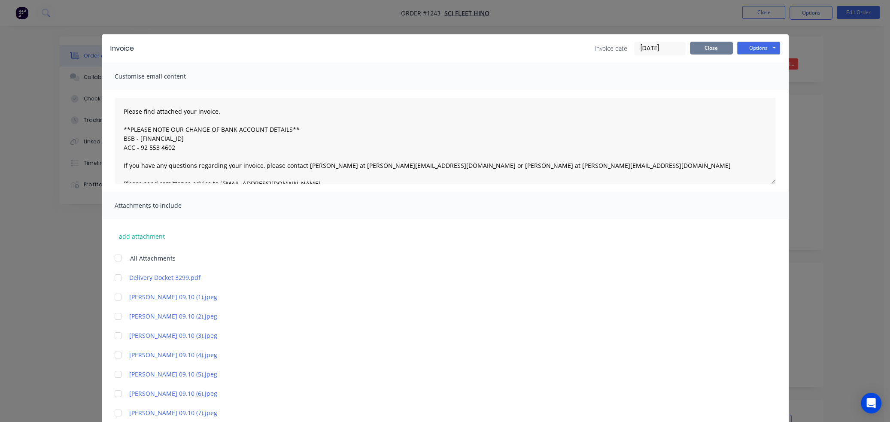
click at [704, 47] on button "Close" at bounding box center [711, 48] width 43 height 13
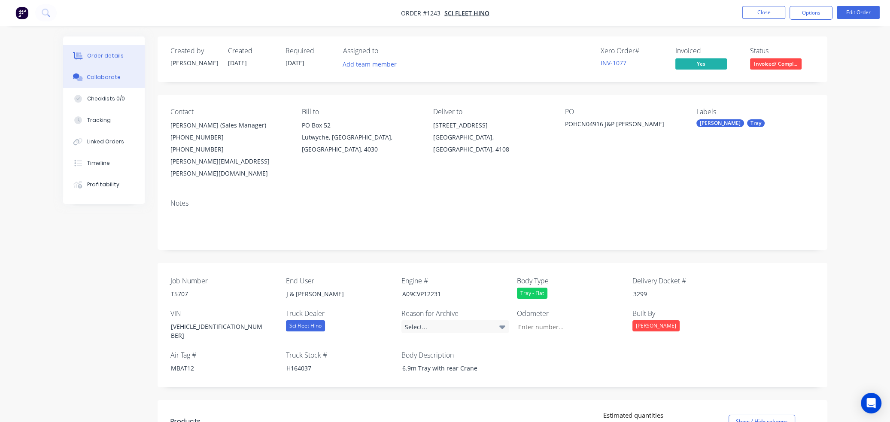
click at [109, 76] on div "Collaborate" at bounding box center [104, 77] width 34 height 8
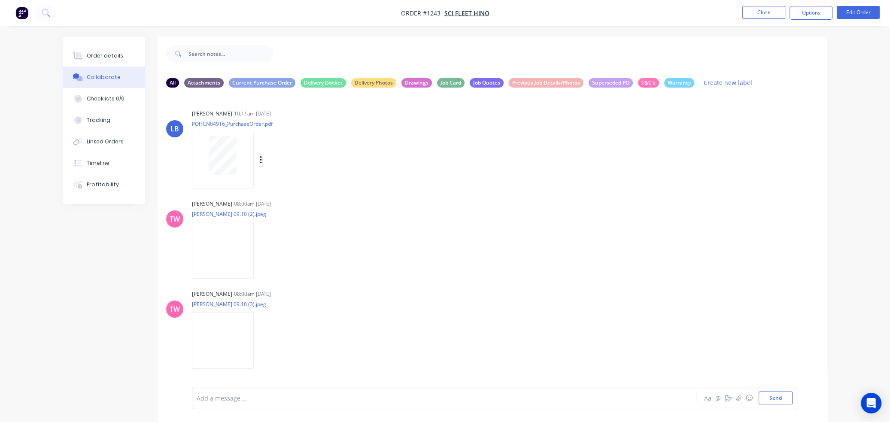
click at [260, 161] on icon "button" at bounding box center [261, 160] width 2 height 8
click at [285, 182] on button "Download" at bounding box center [317, 182] width 97 height 19
click at [490, 163] on div "LB [PERSON_NAME] 10:11am [DATE] POHCN04916_PurchaseOrder.pdf Labels Download De…" at bounding box center [491, 145] width 669 height 77
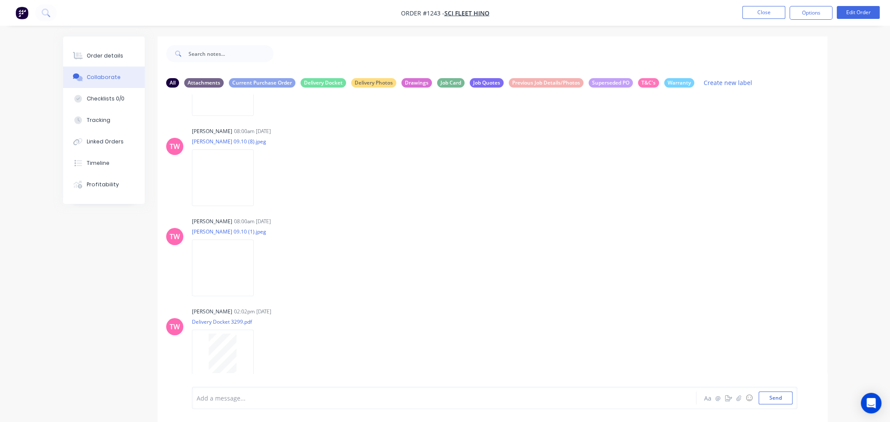
scroll to position [616, 0]
click at [260, 354] on icon "button" at bounding box center [261, 355] width 3 height 10
click at [278, 356] on button "Download" at bounding box center [317, 355] width 97 height 19
click at [529, 154] on div "[PERSON_NAME] 08:00am [DATE] [PERSON_NAME] 09.10 (8).jpeg Labels Download Delete" at bounding box center [491, 160] width 669 height 77
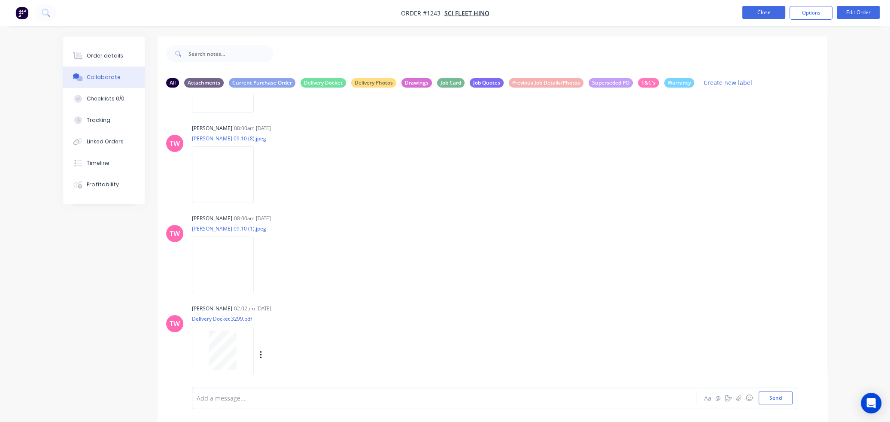
click at [766, 13] on button "Close" at bounding box center [763, 12] width 43 height 13
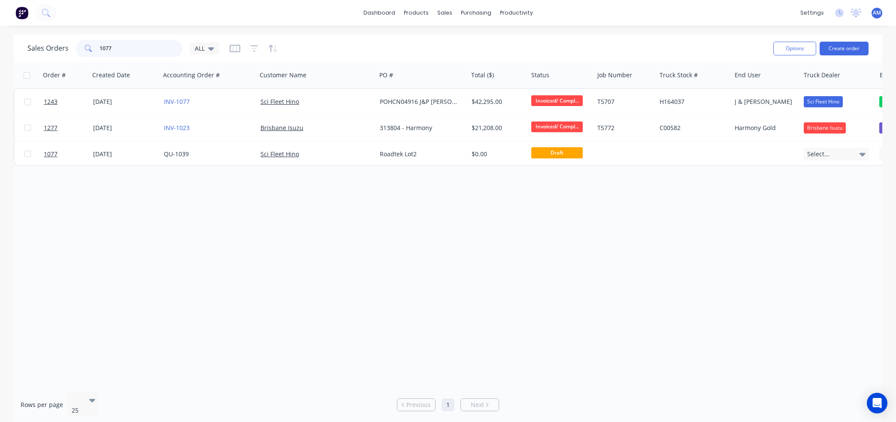
drag, startPoint x: 119, startPoint y: 48, endPoint x: 82, endPoint y: 48, distance: 36.5
click at [82, 48] on div "1077" at bounding box center [129, 48] width 107 height 17
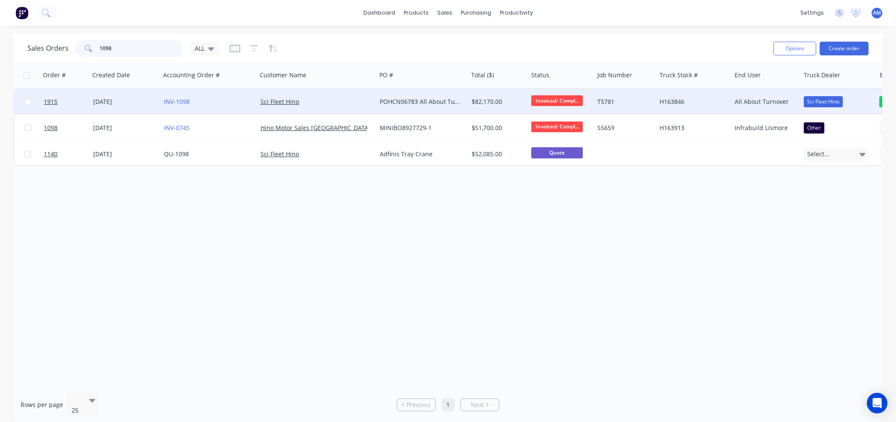
type input "1098"
click at [103, 101] on div "[DATE]" at bounding box center [125, 101] width 64 height 9
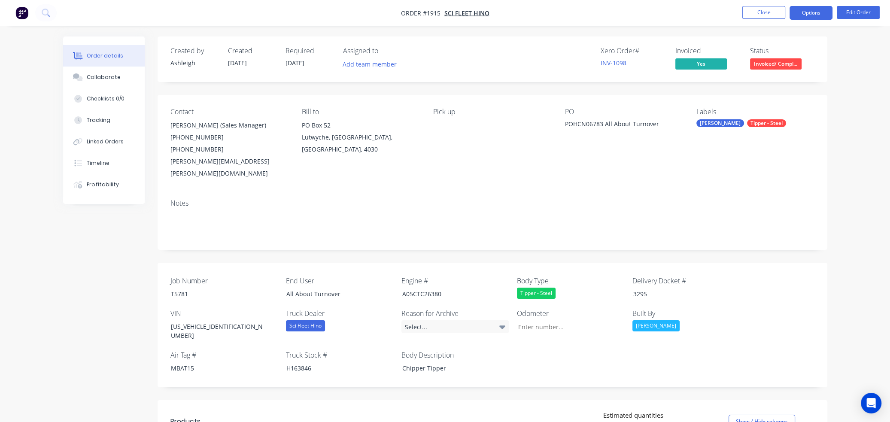
click at [821, 11] on button "Options" at bounding box center [810, 13] width 43 height 14
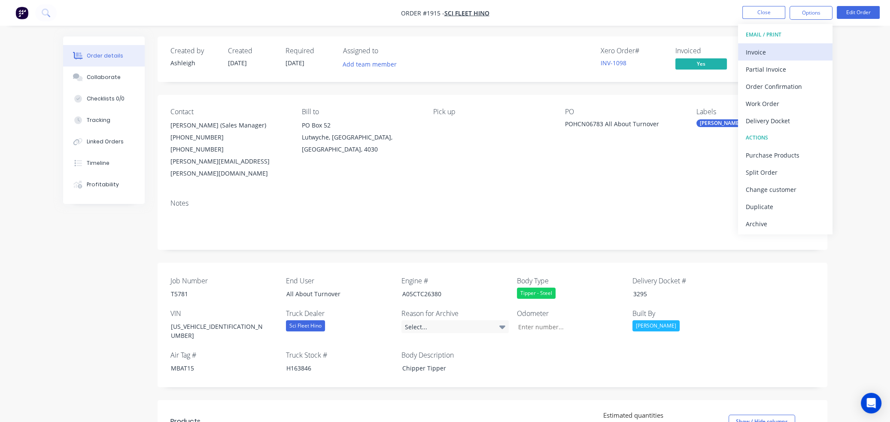
click at [773, 54] on div "Invoice" at bounding box center [784, 52] width 79 height 12
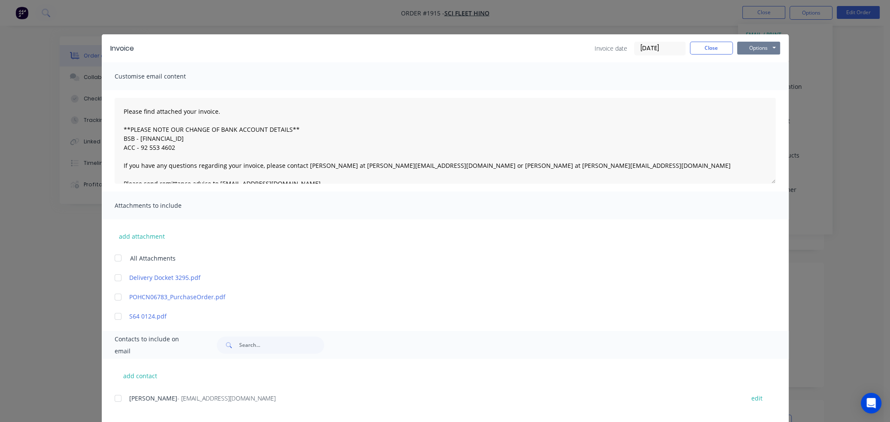
click at [754, 48] on button "Options" at bounding box center [758, 48] width 43 height 13
click at [755, 61] on button "Preview" at bounding box center [764, 63] width 55 height 14
click at [719, 49] on button "Close" at bounding box center [711, 48] width 43 height 13
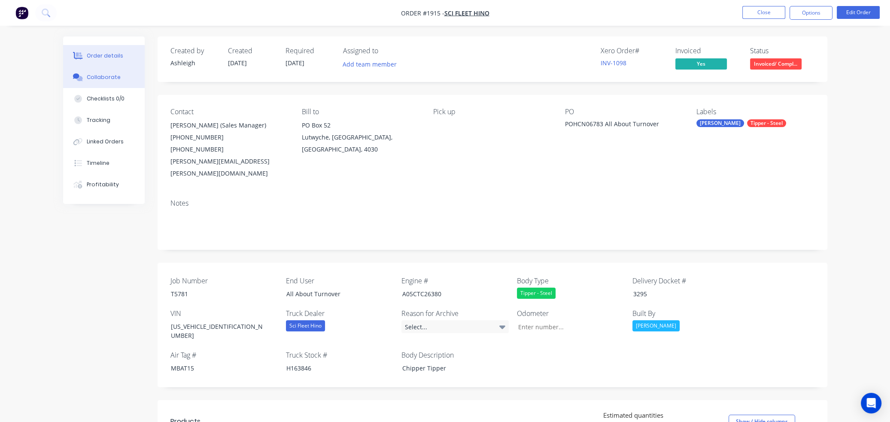
click at [98, 73] on div "Collaborate" at bounding box center [104, 77] width 34 height 8
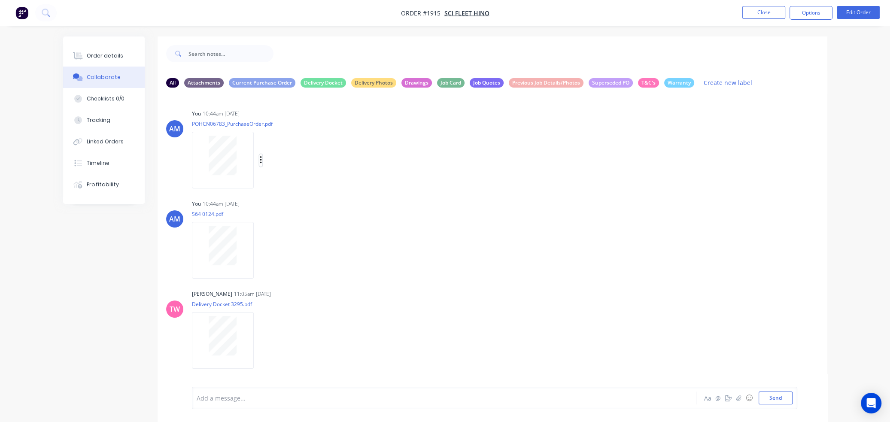
click at [260, 161] on icon "button" at bounding box center [261, 160] width 3 height 10
click at [291, 182] on button "Download" at bounding box center [317, 182] width 97 height 19
click at [489, 236] on div "AM You 10:44am [DATE] S64 0124.pdf Labels Download Delete" at bounding box center [491, 235] width 669 height 77
click at [260, 339] on icon "button" at bounding box center [261, 340] width 2 height 8
click at [295, 353] on button "Download" at bounding box center [317, 355] width 97 height 19
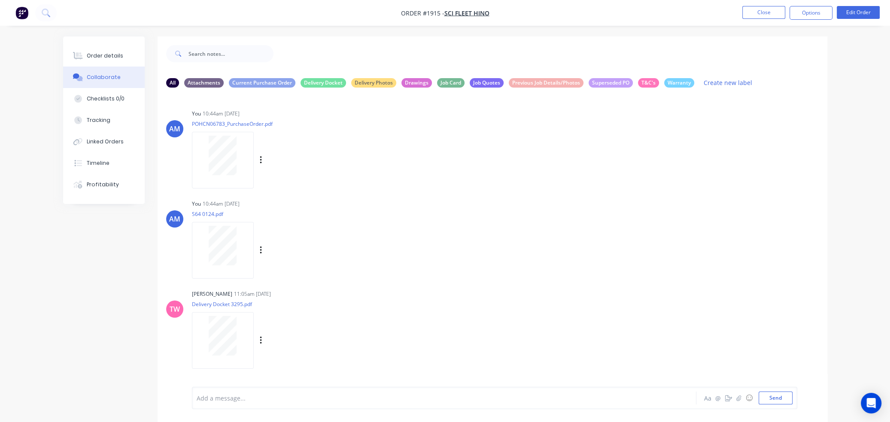
click at [573, 201] on div "AM You 10:44am [DATE] S64 0124.pdf Labels Download Delete" at bounding box center [491, 235] width 669 height 77
click at [114, 57] on div "Order details" at bounding box center [105, 56] width 36 height 8
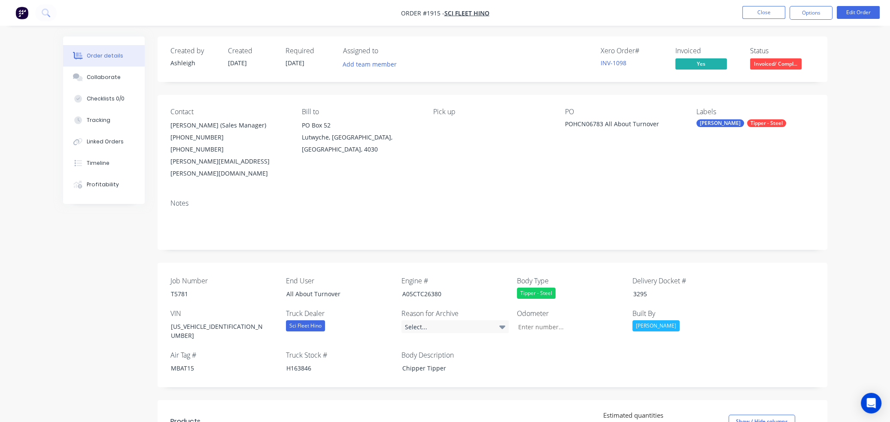
click at [542, 192] on div "Notes" at bounding box center [491, 221] width 669 height 58
click at [111, 77] on div "Collaborate" at bounding box center [104, 77] width 34 height 8
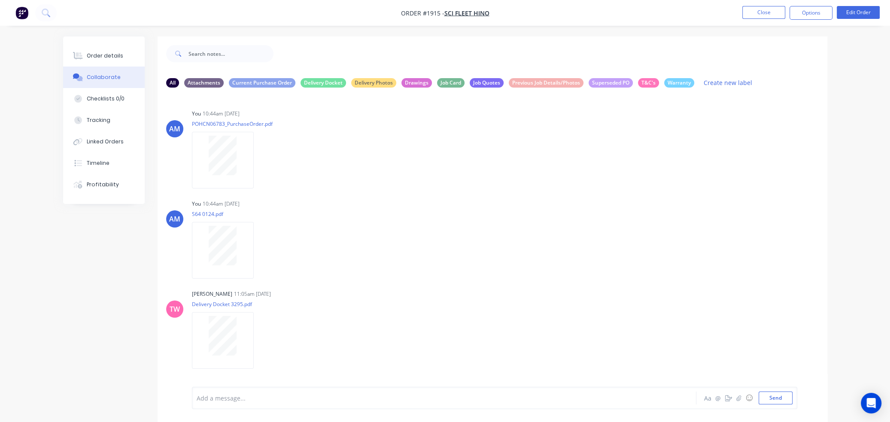
click at [342, 36] on div "Order details Collaborate Checklists 0/0 Tracking Linked Orders Timeline Profit…" at bounding box center [445, 217] width 890 height 435
click at [744, 14] on button "Close" at bounding box center [763, 12] width 43 height 13
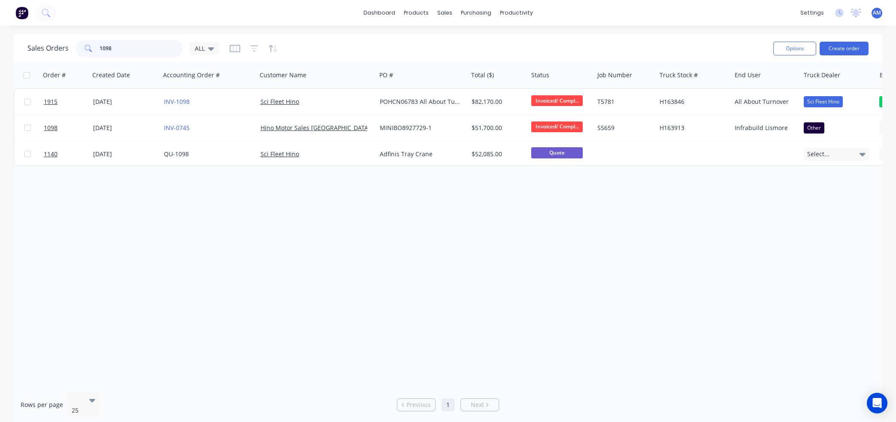
drag, startPoint x: 131, startPoint y: 44, endPoint x: 80, endPoint y: 46, distance: 51.1
click at [80, 46] on div "1098" at bounding box center [129, 48] width 107 height 17
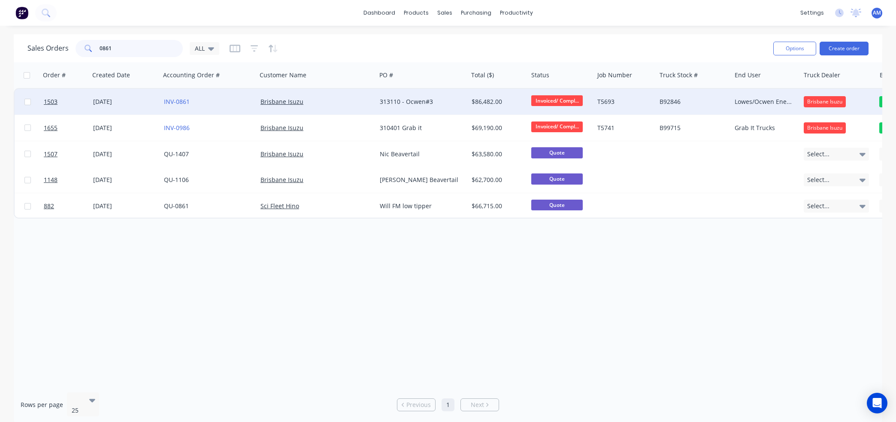
type input "0861"
click at [141, 100] on div "[DATE]" at bounding box center [125, 101] width 64 height 9
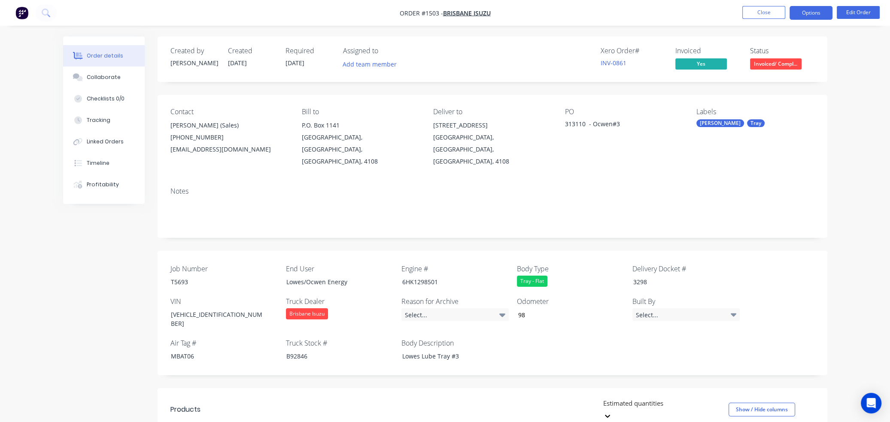
click at [810, 12] on button "Options" at bounding box center [810, 13] width 43 height 14
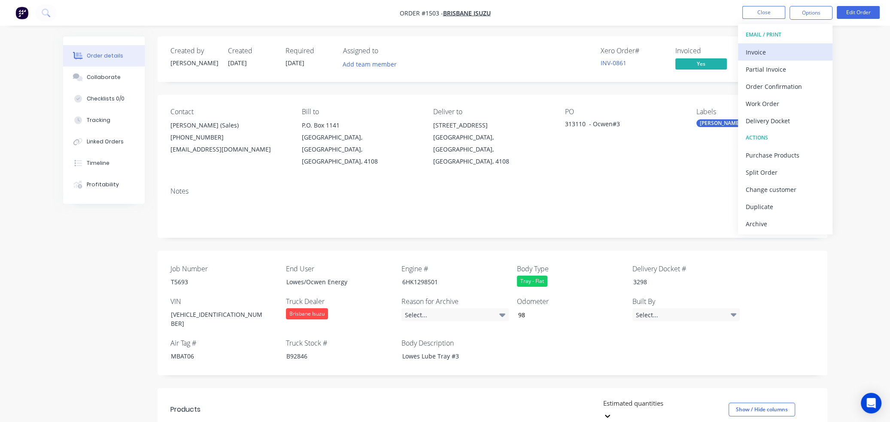
click at [781, 48] on div "Invoice" at bounding box center [784, 52] width 79 height 12
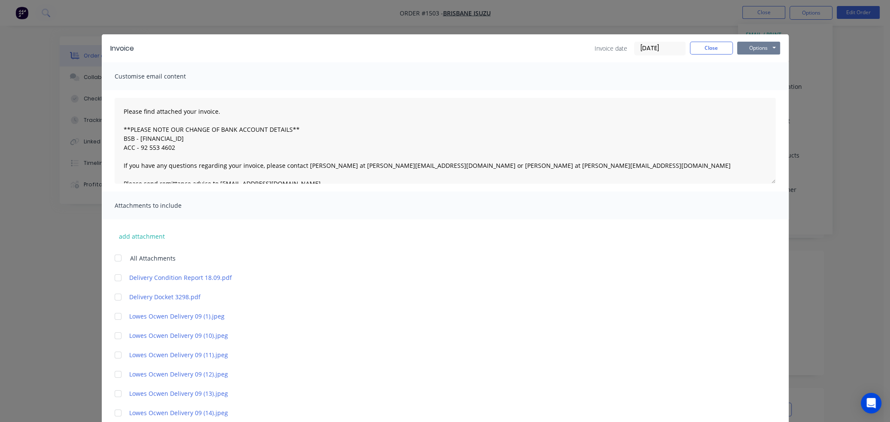
click at [754, 48] on button "Options" at bounding box center [758, 48] width 43 height 13
click at [753, 61] on button "Preview" at bounding box center [764, 63] width 55 height 14
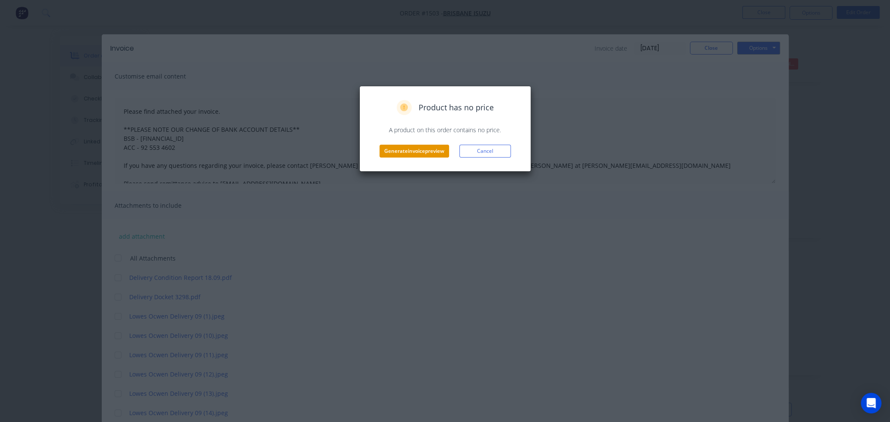
click at [399, 152] on button "Generate invoice preview" at bounding box center [414, 151] width 70 height 13
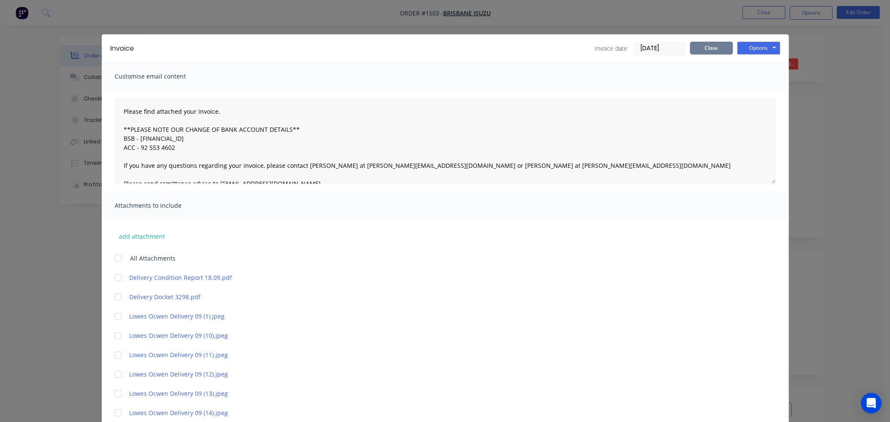
click at [711, 50] on button "Close" at bounding box center [711, 48] width 43 height 13
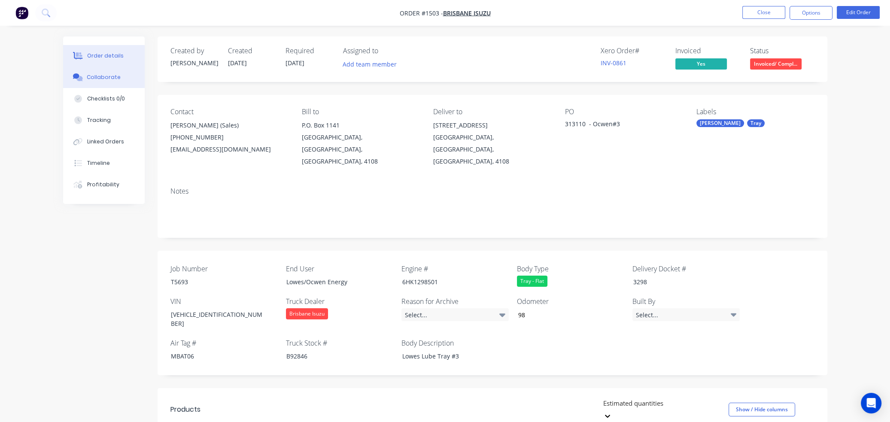
click at [107, 76] on div "Collaborate" at bounding box center [104, 77] width 34 height 8
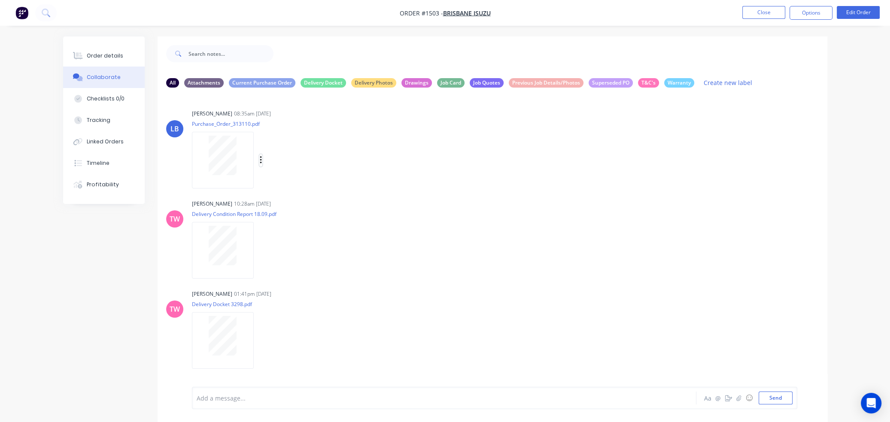
click at [260, 160] on icon "button" at bounding box center [261, 160] width 3 height 10
click at [282, 185] on button "Download" at bounding box center [317, 182] width 97 height 19
drag, startPoint x: 532, startPoint y: 203, endPoint x: 510, endPoint y: 212, distance: 24.0
click at [532, 203] on div "[PERSON_NAME] 10:28am [DATE] Delivery Condition Report 18.09.pdf Labels Downloa…" at bounding box center [491, 235] width 669 height 77
click at [260, 342] on icon "button" at bounding box center [261, 341] width 3 height 10
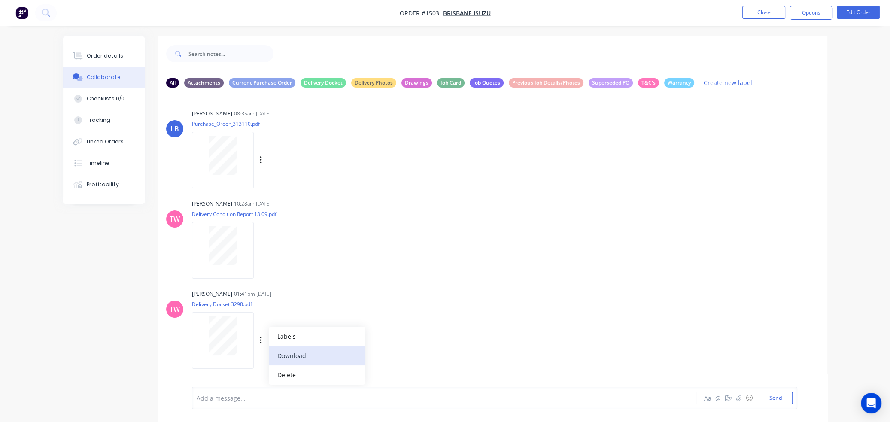
click at [288, 352] on button "Download" at bounding box center [317, 355] width 97 height 19
click at [561, 142] on div "LB [PERSON_NAME] 08:35am [DATE] Purchase_Order_313110.pdf Labels Download Delete" at bounding box center [491, 145] width 669 height 77
click at [761, 12] on button "Close" at bounding box center [763, 12] width 43 height 13
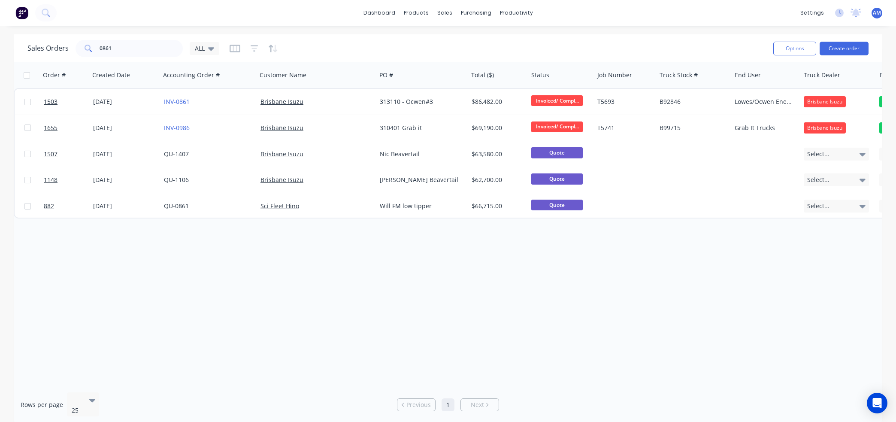
click at [725, 331] on div "Order # Created Date Accounting Order # Customer Name PO # Total ($) Status Job…" at bounding box center [448, 223] width 869 height 323
click at [383, 300] on div "Order # Created Date Accounting Order # Customer Name PO # Total ($) Status Job…" at bounding box center [448, 223] width 869 height 323
click at [532, 287] on div "Order # Created Date Accounting Order # Customer Name PO # Total ($) Status Job…" at bounding box center [448, 223] width 869 height 323
click at [446, 9] on div "sales" at bounding box center [445, 12] width 24 height 13
click at [462, 36] on link "Sales Orders" at bounding box center [490, 40] width 114 height 17
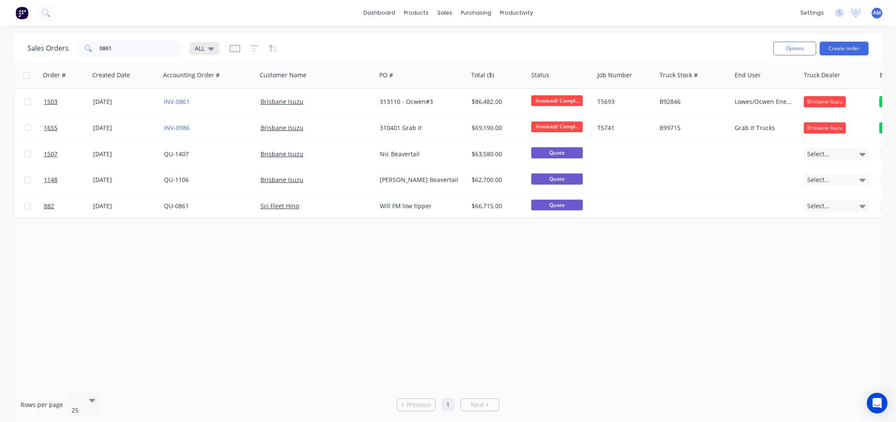
click at [211, 48] on icon at bounding box center [211, 48] width 6 height 3
drag, startPoint x: 126, startPoint y: 54, endPoint x: 55, endPoint y: 54, distance: 70.8
click at [55, 54] on div "Sales Orders 0861 ALL" at bounding box center [123, 48] width 192 height 17
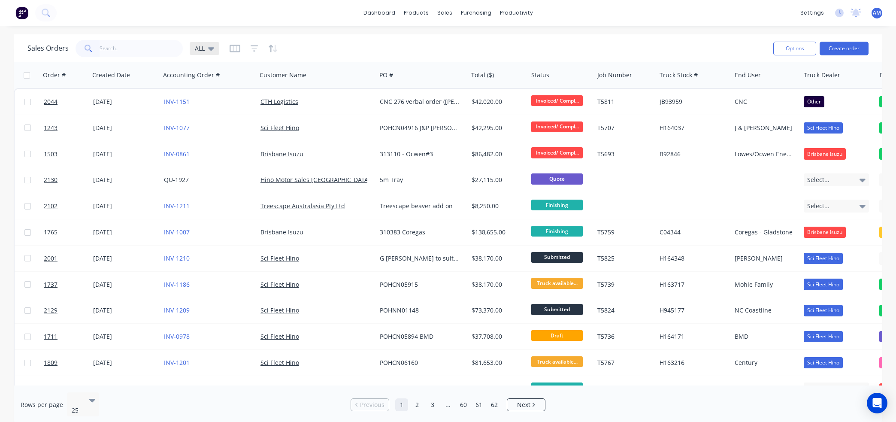
click at [211, 48] on icon at bounding box center [211, 48] width 6 height 3
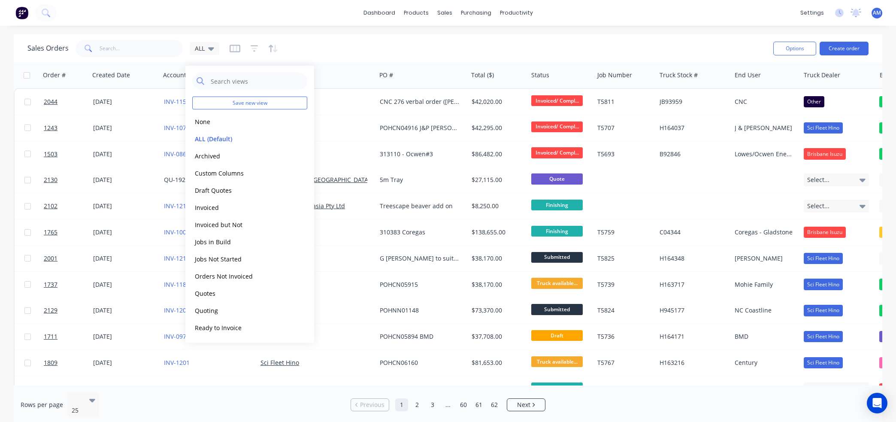
click at [373, 45] on div "Sales Orders ALL" at bounding box center [396, 48] width 739 height 21
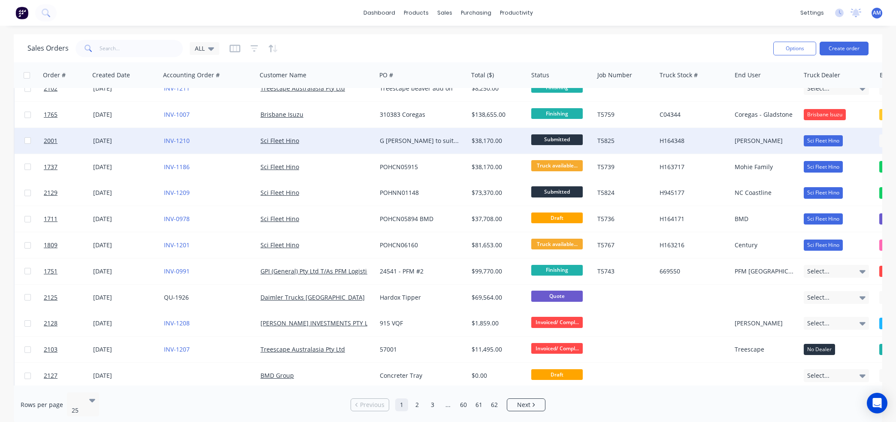
scroll to position [129, 0]
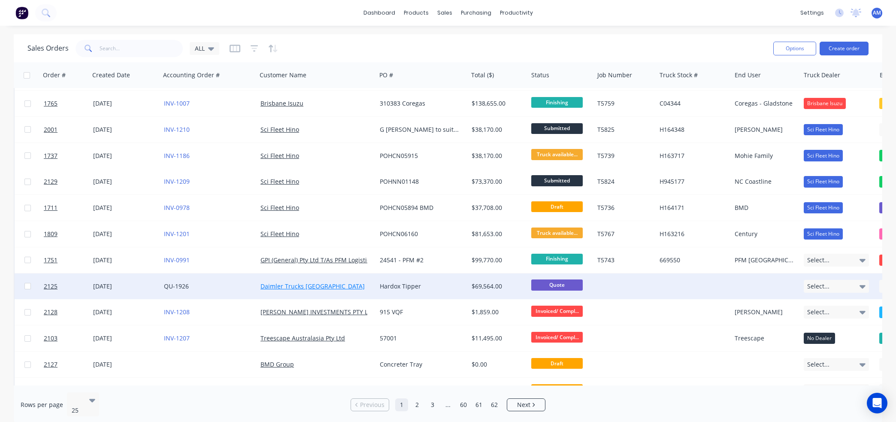
click at [297, 285] on link "Daimler Trucks [GEOGRAPHIC_DATA]" at bounding box center [312, 286] width 104 height 8
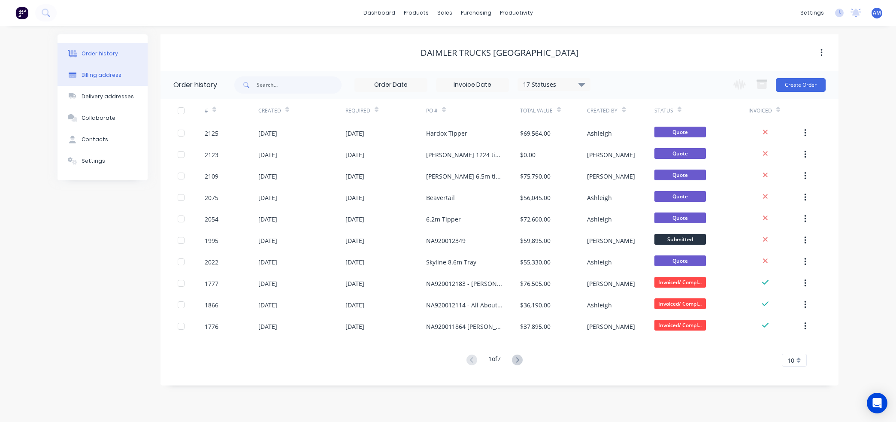
click at [100, 74] on div "Billing address" at bounding box center [102, 75] width 40 height 8
select select "AU"
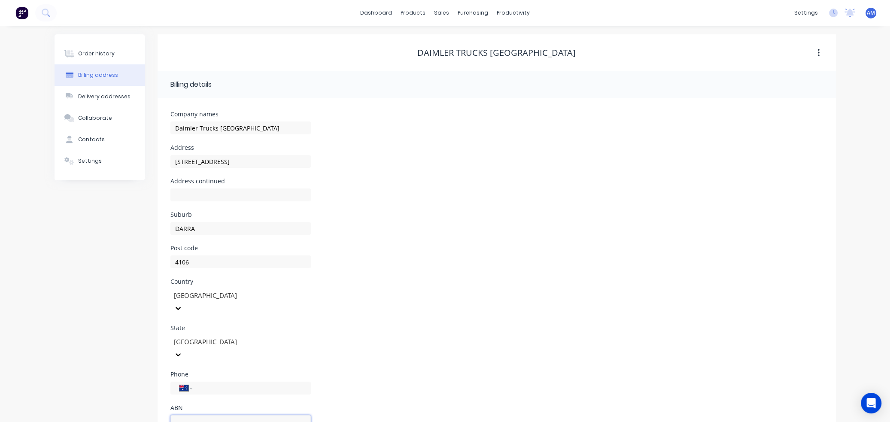
click at [199, 415] on input "text" at bounding box center [240, 421] width 140 height 13
paste input "64 009 839 187"
type input "64 009 839 187"
click at [397, 306] on div "Country [GEOGRAPHIC_DATA]" at bounding box center [496, 302] width 652 height 46
click at [97, 99] on div "Delivery addresses" at bounding box center [104, 97] width 52 height 8
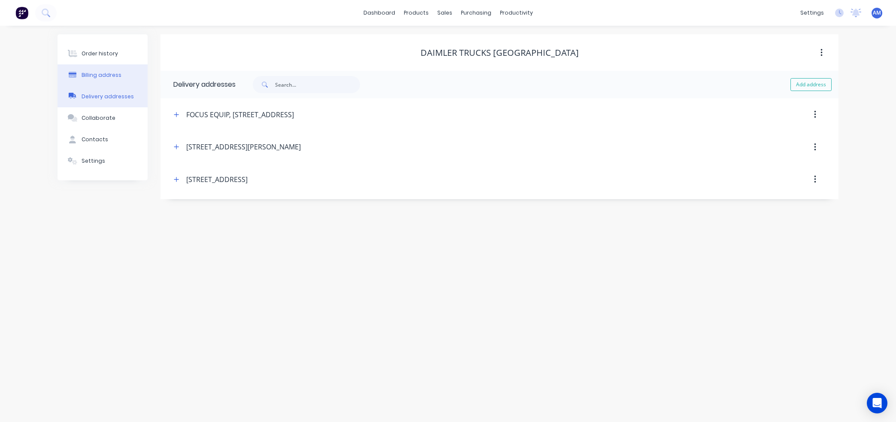
click at [96, 79] on div "Billing address" at bounding box center [102, 75] width 40 height 8
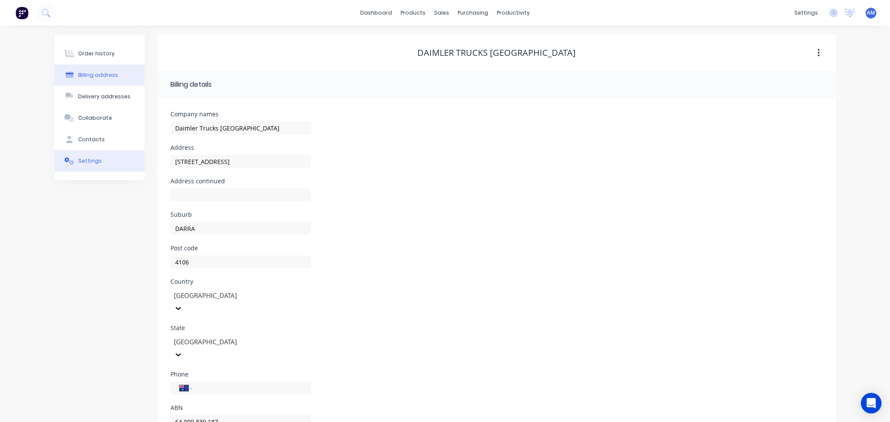
click at [87, 156] on button "Settings" at bounding box center [99, 160] width 90 height 21
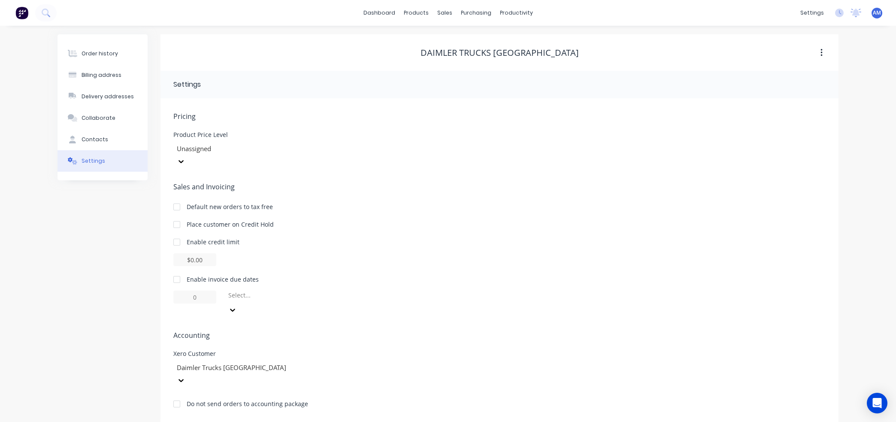
click at [177, 271] on div at bounding box center [176, 279] width 17 height 17
drag, startPoint x: 205, startPoint y: 285, endPoint x: 190, endPoint y: 285, distance: 15.0
click at [190, 291] on input "1" at bounding box center [194, 297] width 43 height 13
click at [237, 306] on icon at bounding box center [232, 310] width 9 height 9
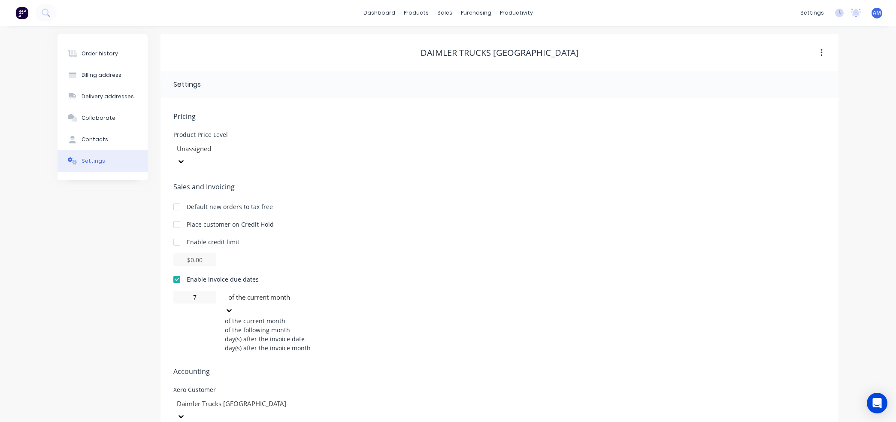
click at [313, 336] on div "day(s) after the invoice date" at bounding box center [289, 338] width 129 height 9
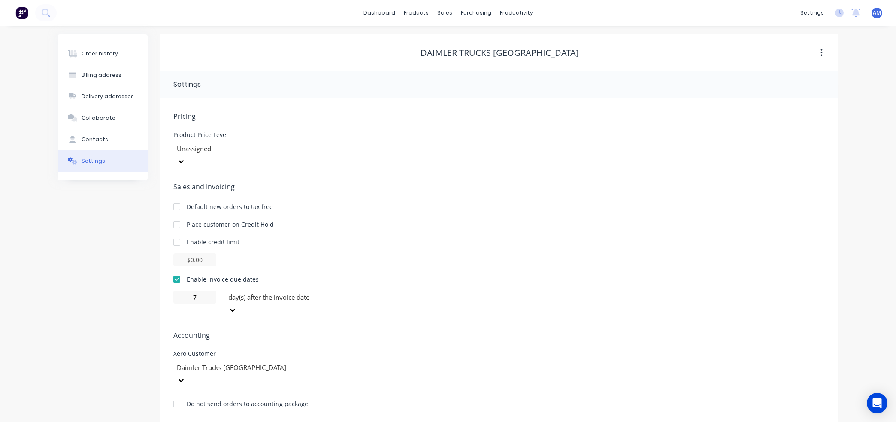
click at [397, 293] on div "Pricing Product Price Level Unassigned Sales and Invoicing Default new orders t…" at bounding box center [499, 266] width 652 height 311
drag, startPoint x: 201, startPoint y: 285, endPoint x: 184, endPoint y: 287, distance: 16.9
click at [184, 291] on input "7" at bounding box center [194, 297] width 43 height 13
type input "14"
click at [375, 257] on div "Sales and Invoicing Default new orders to tax free Place customer on Credit Hol…" at bounding box center [499, 249] width 652 height 135
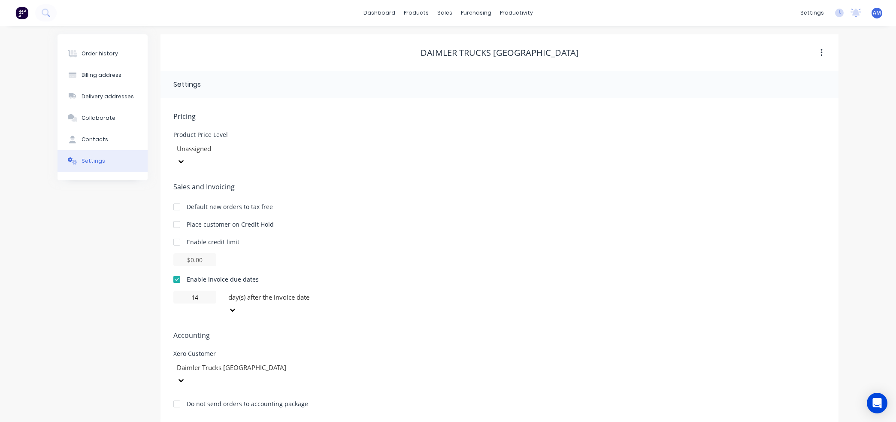
click at [633, 239] on div "Enable credit limit $0.00" at bounding box center [499, 251] width 652 height 29
click at [464, 54] on div "Customers" at bounding box center [474, 58] width 31 height 8
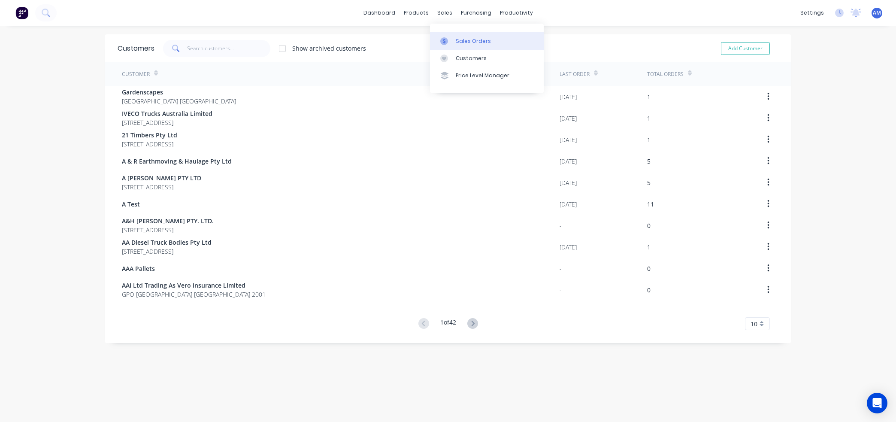
click at [456, 36] on link "Sales Orders" at bounding box center [487, 40] width 114 height 17
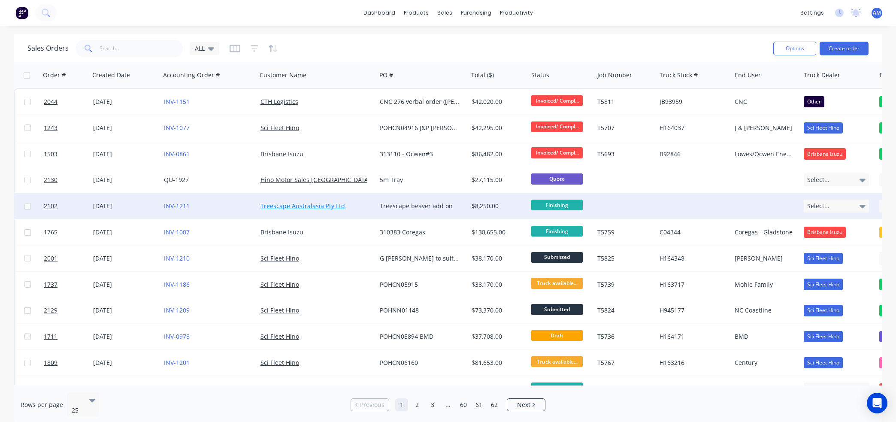
click at [286, 204] on link "Treescape Australasia Pty Ltd" at bounding box center [302, 206] width 85 height 8
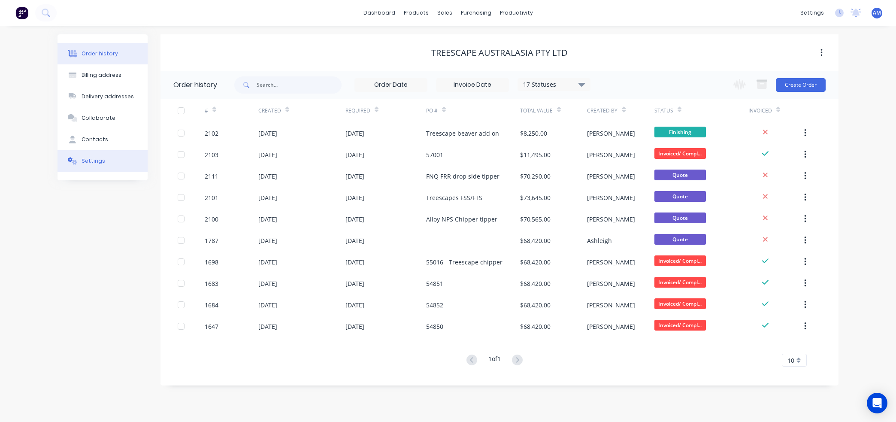
click at [96, 159] on div "Settings" at bounding box center [94, 161] width 24 height 8
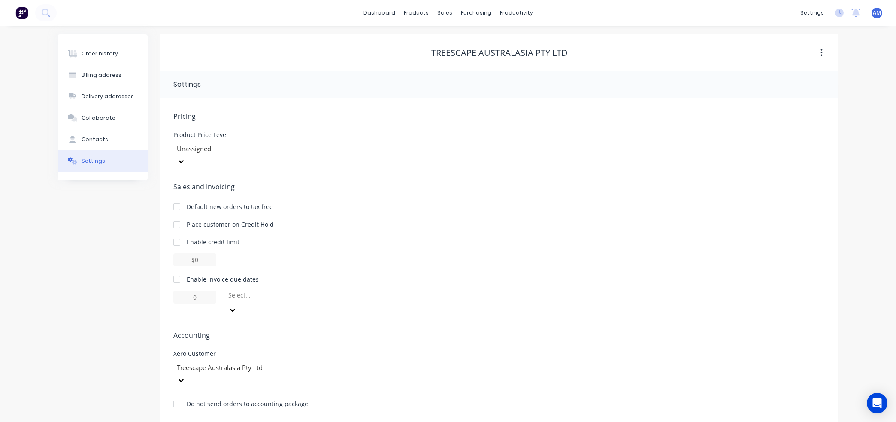
click at [263, 291] on div "Select..." at bounding box center [289, 295] width 122 height 9
click at [178, 271] on div at bounding box center [176, 279] width 17 height 17
click at [198, 291] on input "1" at bounding box center [194, 297] width 43 height 13
drag, startPoint x: 200, startPoint y: 280, endPoint x: 186, endPoint y: 283, distance: 14.6
click at [186, 291] on input "1" at bounding box center [194, 297] width 43 height 13
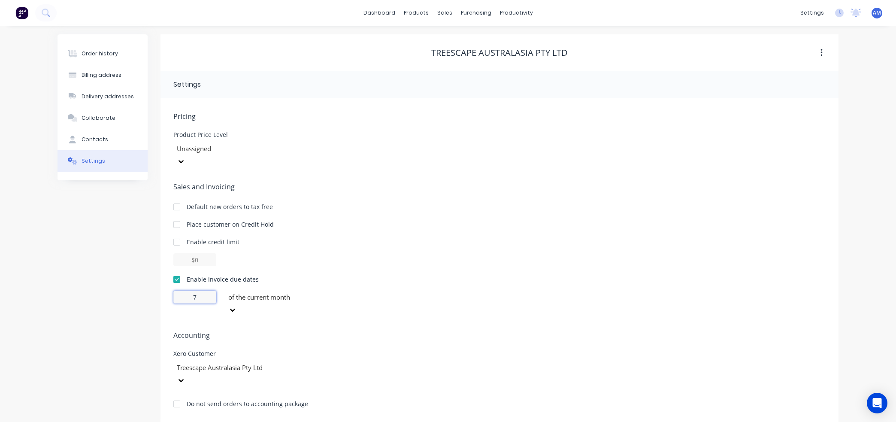
type input "7"
click at [272, 292] on div at bounding box center [289, 297] width 124 height 11
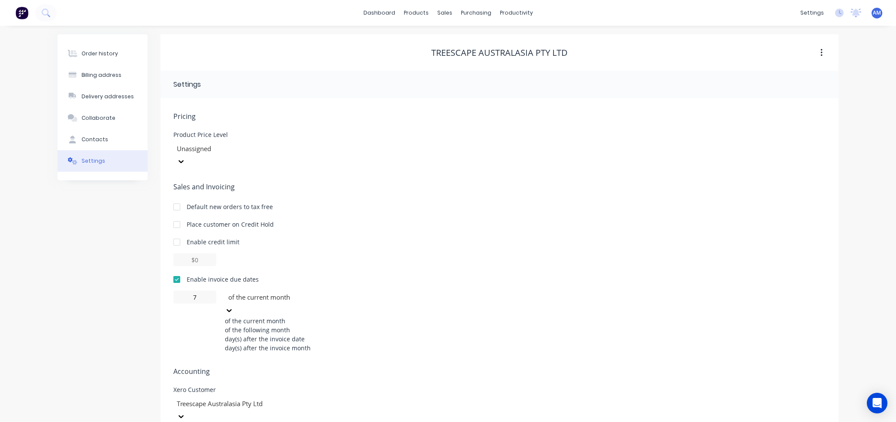
click at [265, 334] on div "day(s) after the invoice date" at bounding box center [289, 338] width 129 height 9
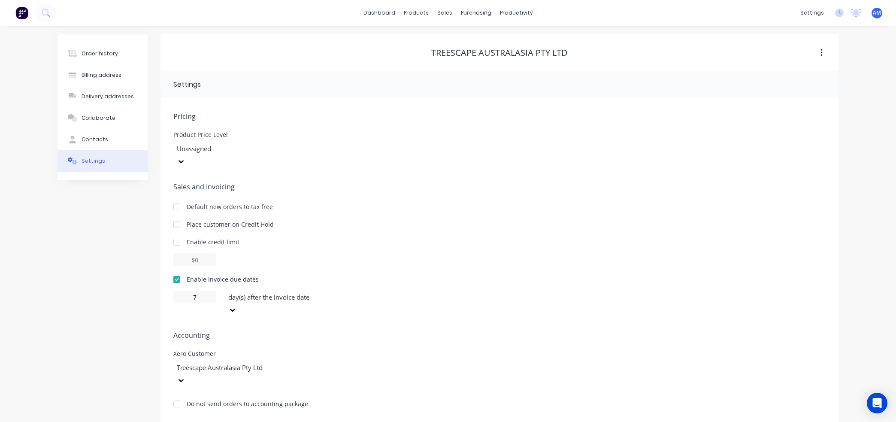
click at [350, 253] on div at bounding box center [499, 259] width 652 height 13
click at [104, 78] on div "Billing address" at bounding box center [102, 75] width 40 height 8
select select "AU"
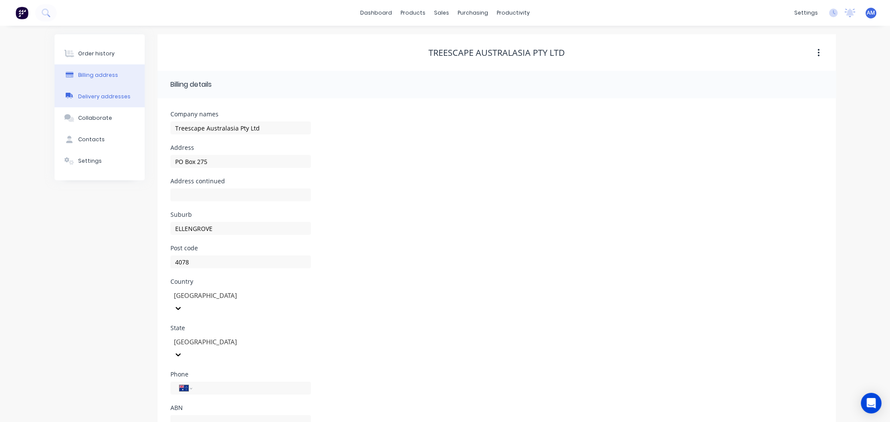
click at [103, 94] on div "Delivery addresses" at bounding box center [104, 97] width 52 height 8
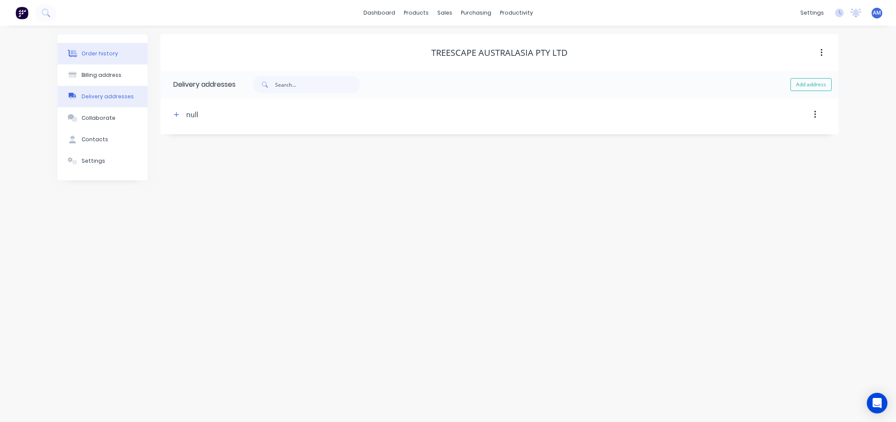
click at [102, 55] on div "Order history" at bounding box center [100, 54] width 36 height 8
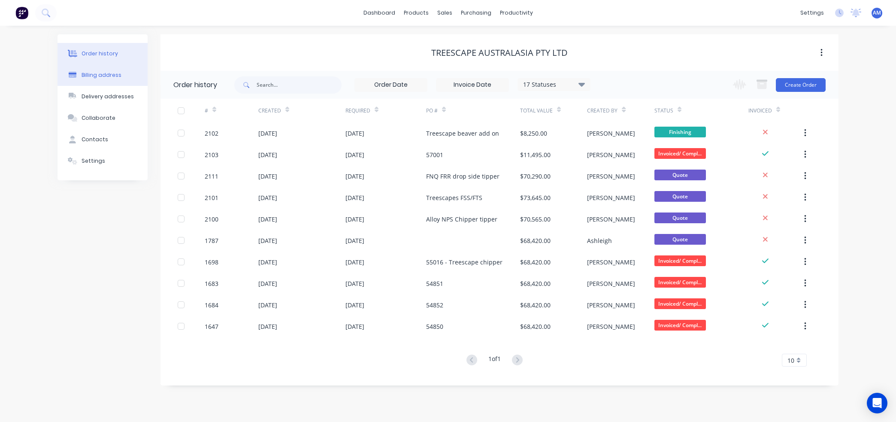
click at [96, 70] on button "Billing address" at bounding box center [103, 74] width 90 height 21
select select "AU"
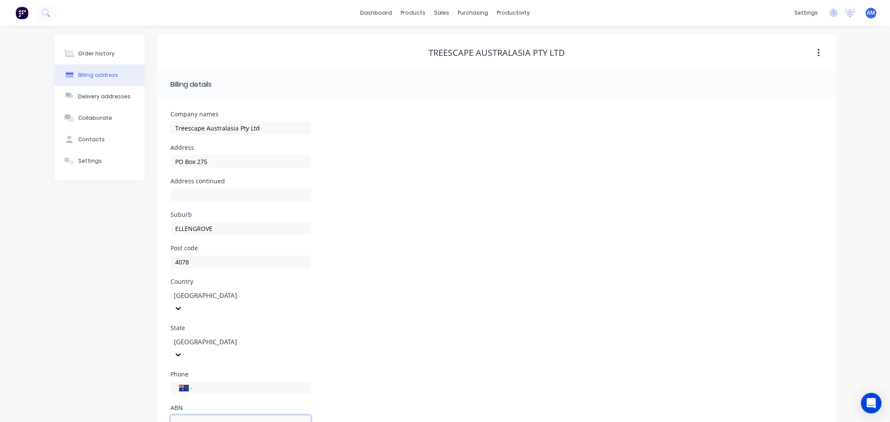
click at [183, 415] on input "text" at bounding box center [240, 421] width 140 height 13
paste input "20 117 830 118"
type input "20 117 830 118"
click at [384, 302] on div "Country [GEOGRAPHIC_DATA]" at bounding box center [496, 302] width 652 height 46
click at [109, 95] on div "Delivery addresses" at bounding box center [104, 97] width 52 height 8
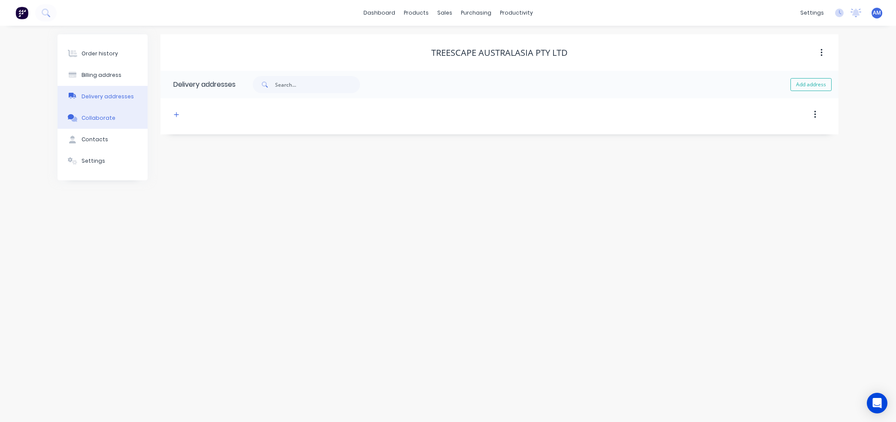
click at [104, 117] on div "Collaborate" at bounding box center [99, 118] width 34 height 8
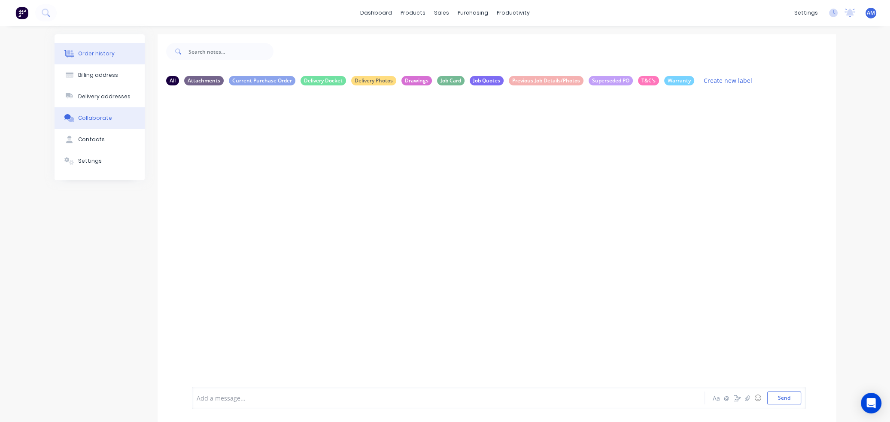
click at [97, 54] on div "Order history" at bounding box center [96, 54] width 36 height 8
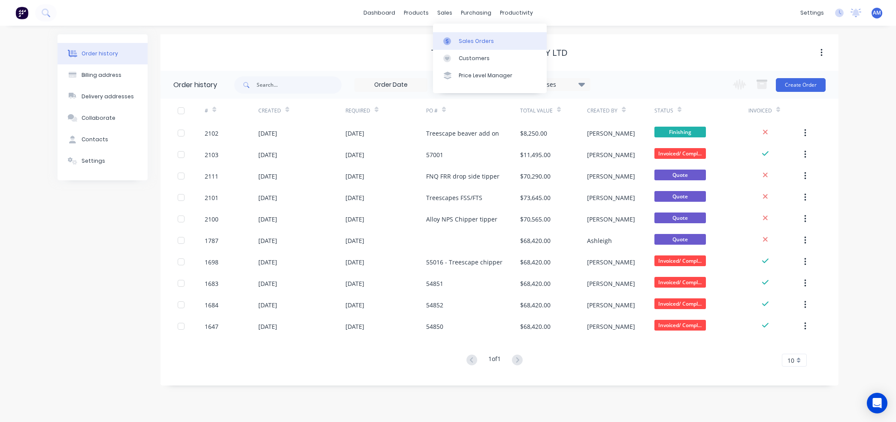
click at [459, 40] on div "Sales Orders" at bounding box center [476, 41] width 35 height 8
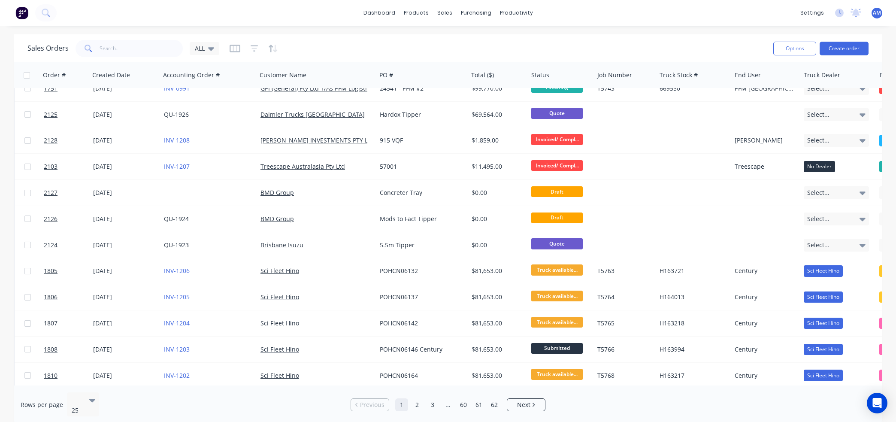
scroll to position [257, 0]
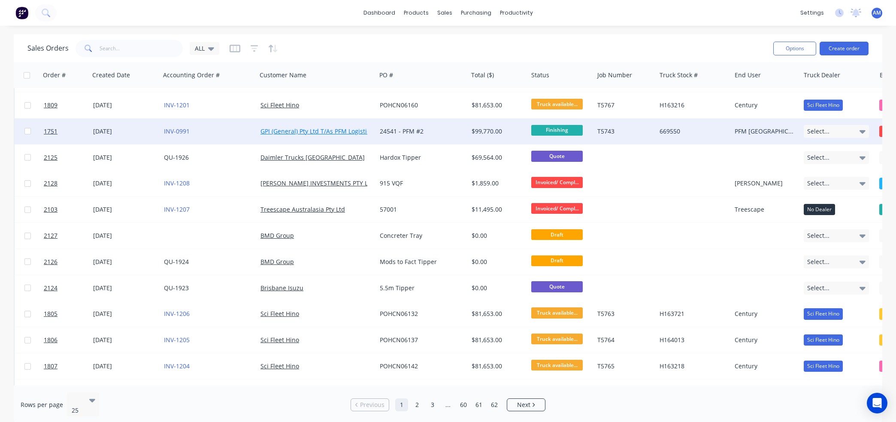
click at [307, 130] on link "GPI (General) Pty Ltd T/As PFM Logistics" at bounding box center [316, 131] width 112 height 8
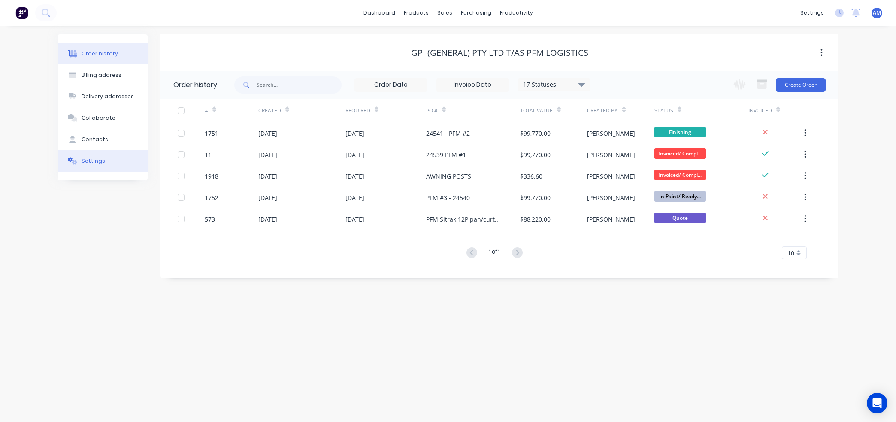
click at [93, 161] on div "Settings" at bounding box center [94, 161] width 24 height 8
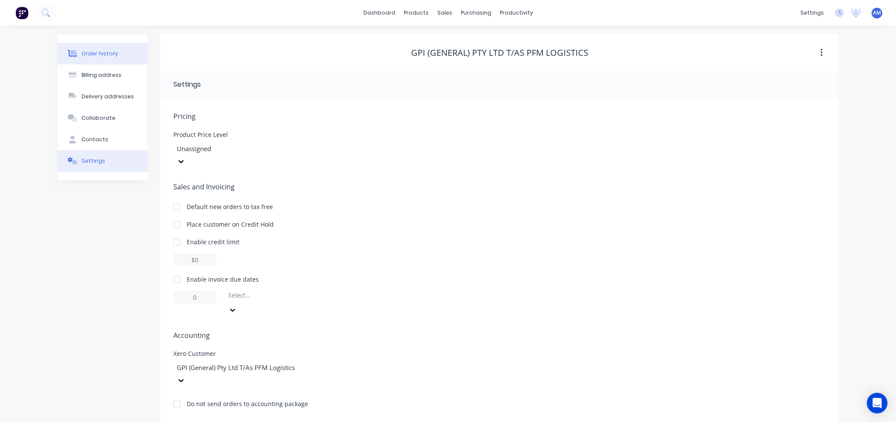
click at [103, 47] on button "Order history" at bounding box center [103, 53] width 90 height 21
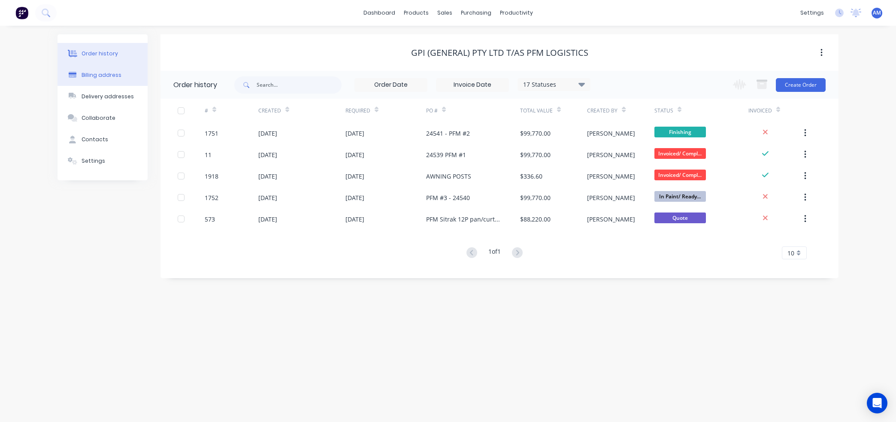
click at [99, 70] on button "Billing address" at bounding box center [103, 74] width 90 height 21
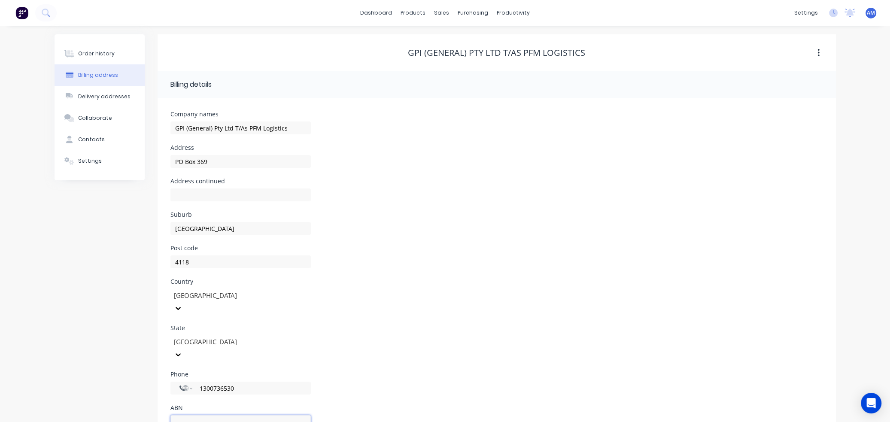
click at [225, 415] on input "text" at bounding box center [240, 421] width 140 height 13
paste input "39 010 761 136"
type input "39 010 761 136"
click at [114, 99] on div "Delivery addresses" at bounding box center [104, 97] width 52 height 8
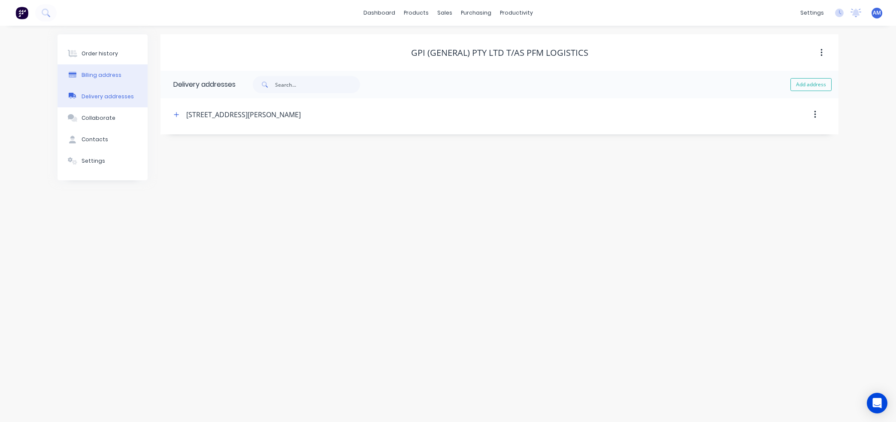
click at [112, 73] on div "Billing address" at bounding box center [102, 75] width 40 height 8
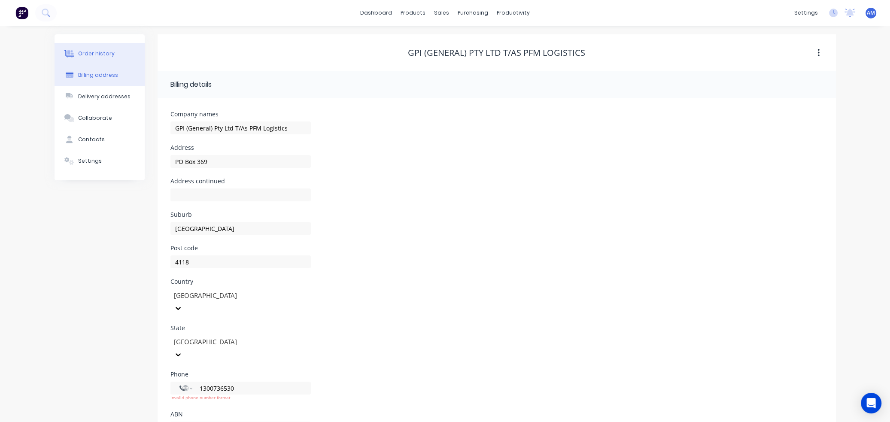
click at [85, 54] on div "Order history" at bounding box center [96, 54] width 36 height 8
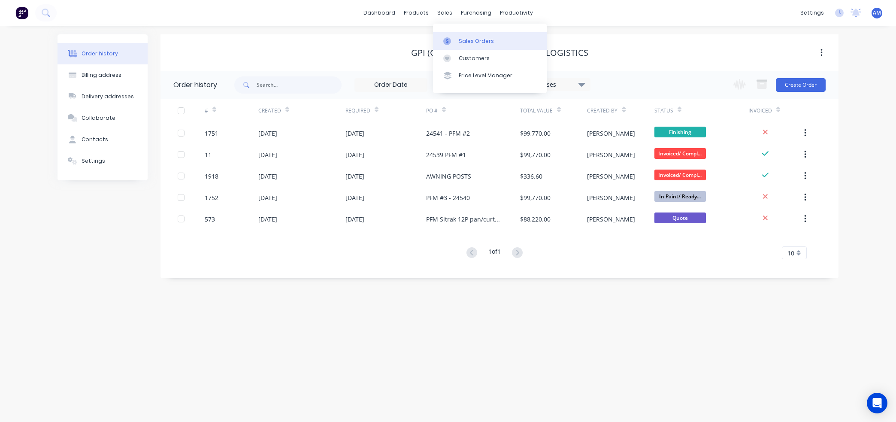
click at [453, 43] on div at bounding box center [449, 41] width 13 height 8
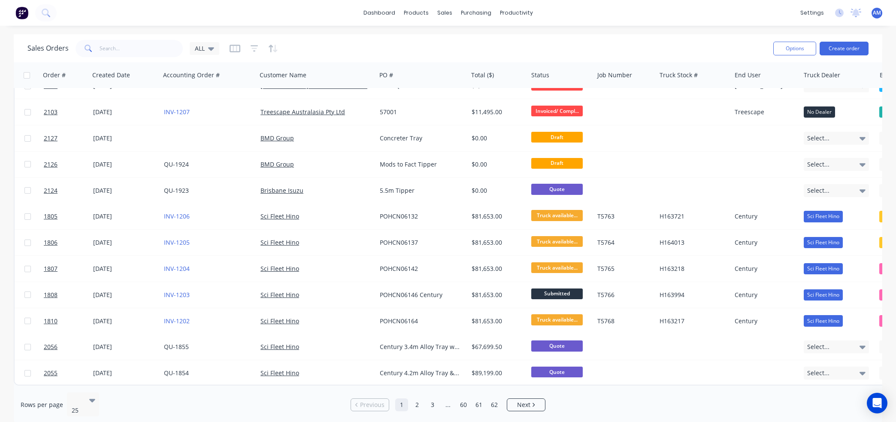
scroll to position [359, 0]
click at [417, 400] on link "2" at bounding box center [417, 404] width 13 height 13
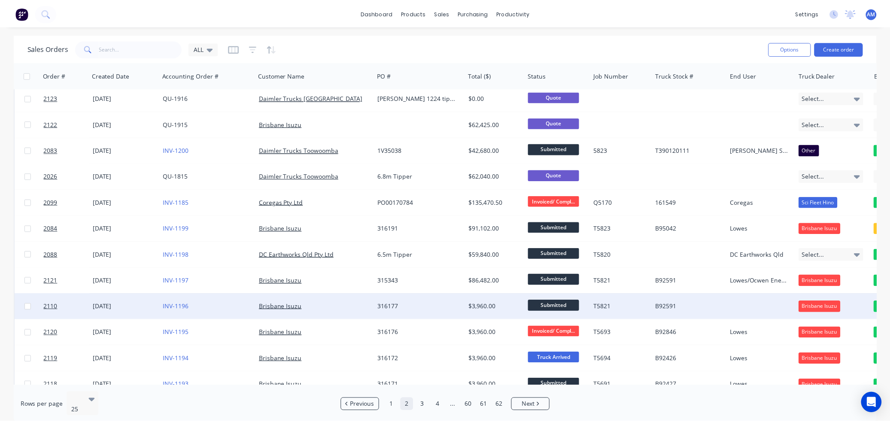
scroll to position [0, 0]
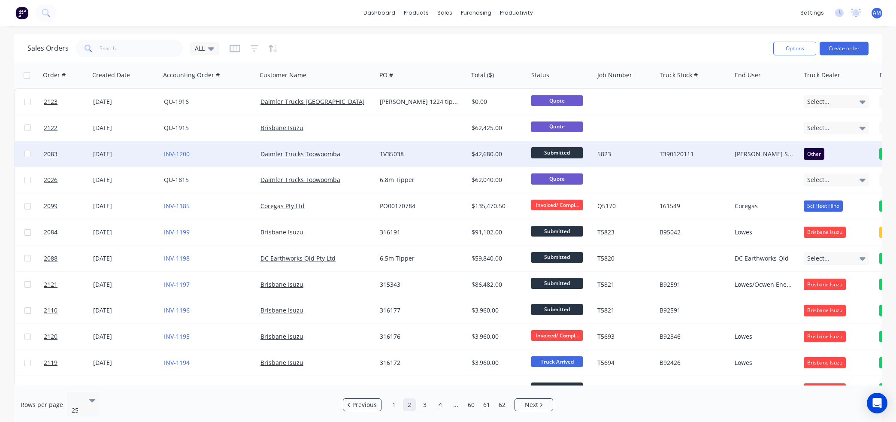
click at [118, 152] on div "[DATE]" at bounding box center [125, 154] width 64 height 9
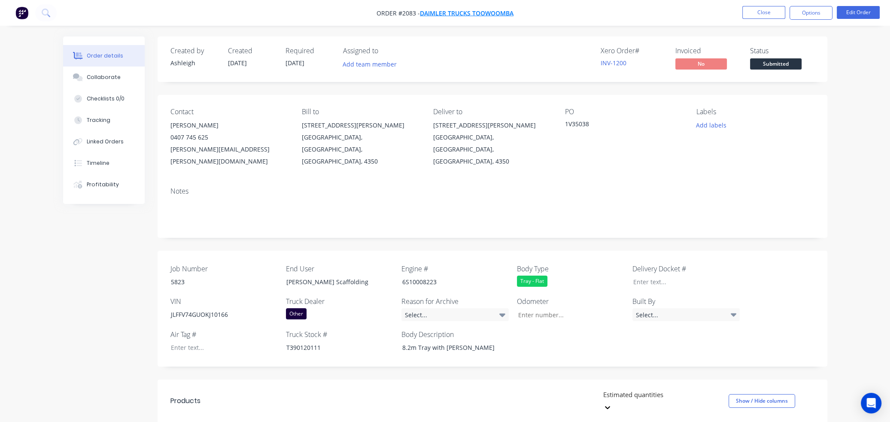
click at [453, 13] on span "Daimler Trucks Toowoomba" at bounding box center [467, 13] width 94 height 8
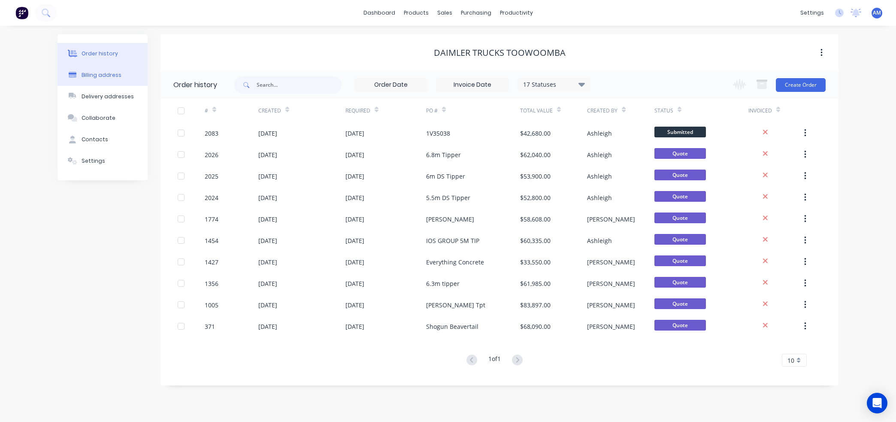
click at [100, 76] on div "Billing address" at bounding box center [102, 75] width 40 height 8
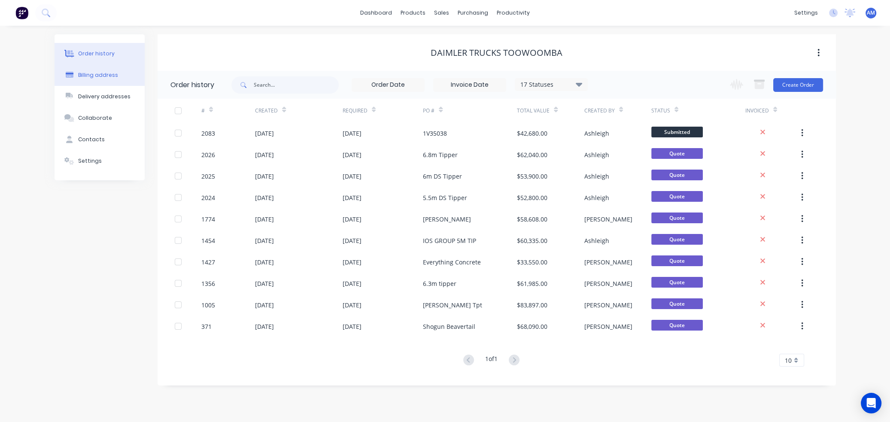
select select "AU"
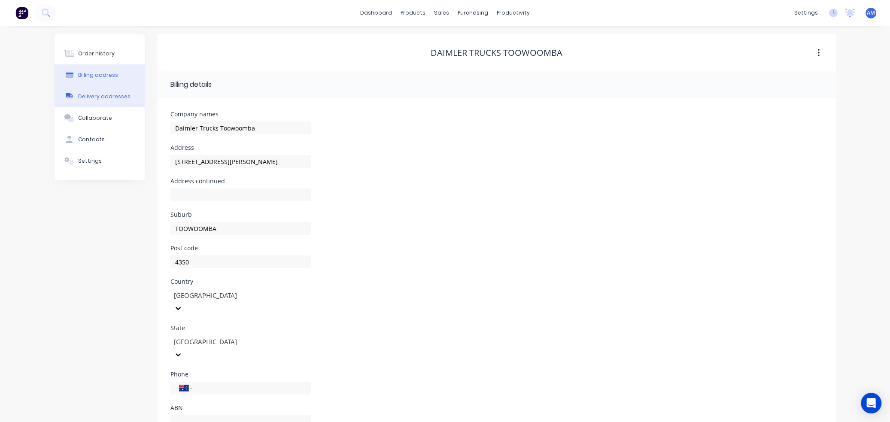
click at [100, 96] on div "Delivery addresses" at bounding box center [104, 97] width 52 height 8
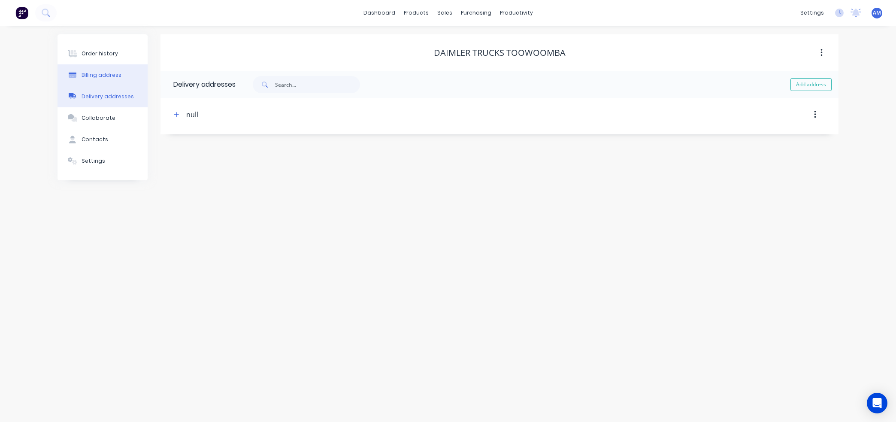
click at [88, 75] on div "Billing address" at bounding box center [102, 75] width 40 height 8
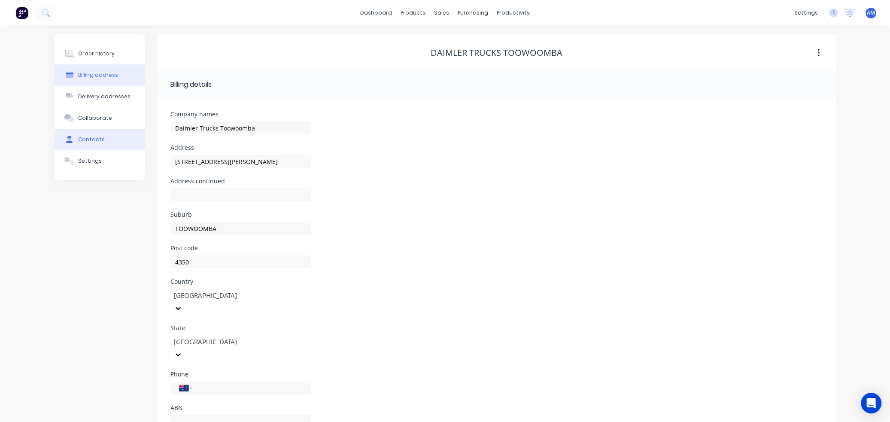
click at [90, 134] on button "Contacts" at bounding box center [99, 139] width 90 height 21
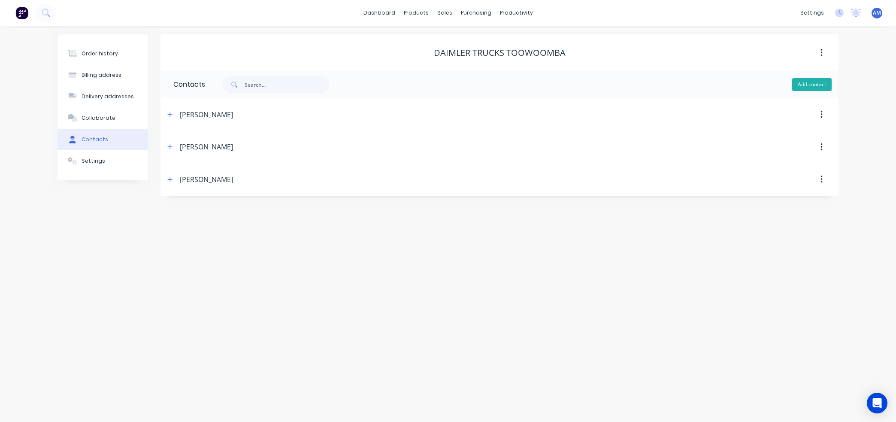
click at [813, 87] on button "Add contact" at bounding box center [811, 84] width 39 height 13
select select "AU"
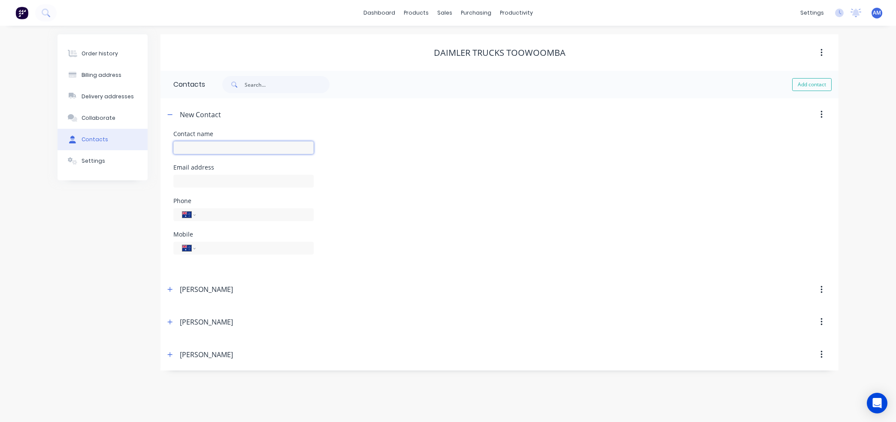
click at [192, 145] on input "text" at bounding box center [243, 147] width 140 height 13
type input "Accounts Payable"
click at [203, 178] on input "text" at bounding box center [243, 181] width 140 height 13
paste input "[EMAIL_ADDRESS][DOMAIN_NAME]"
type input "[EMAIL_ADDRESS][DOMAIN_NAME]"
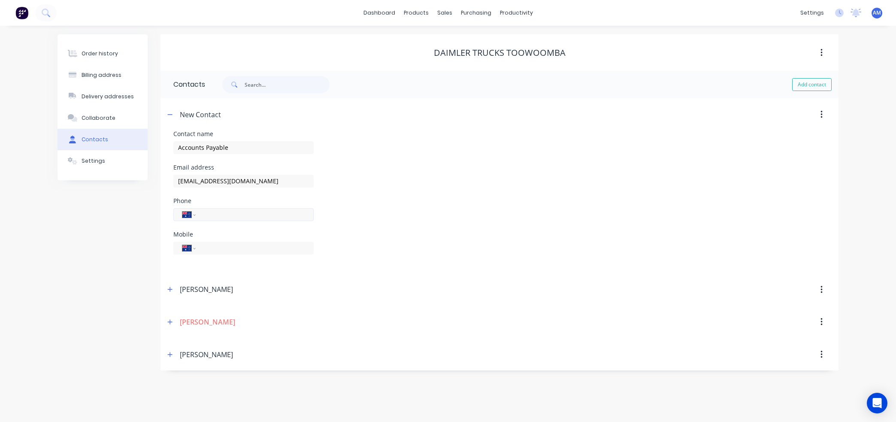
click at [221, 212] on input "tel" at bounding box center [253, 214] width 103 height 10
type input "[PHONE_NUMBER]"
click at [385, 201] on div "Phone International [GEOGRAPHIC_DATA] [GEOGRAPHIC_DATA] [GEOGRAPHIC_DATA] [GEOG…" at bounding box center [499, 214] width 652 height 33
click at [169, 113] on icon "button" at bounding box center [169, 115] width 5 height 6
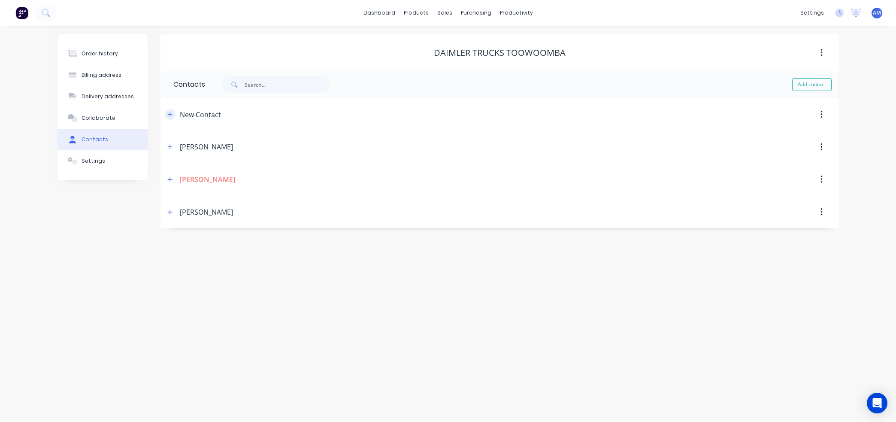
click at [168, 114] on icon "button" at bounding box center [169, 115] width 5 height 6
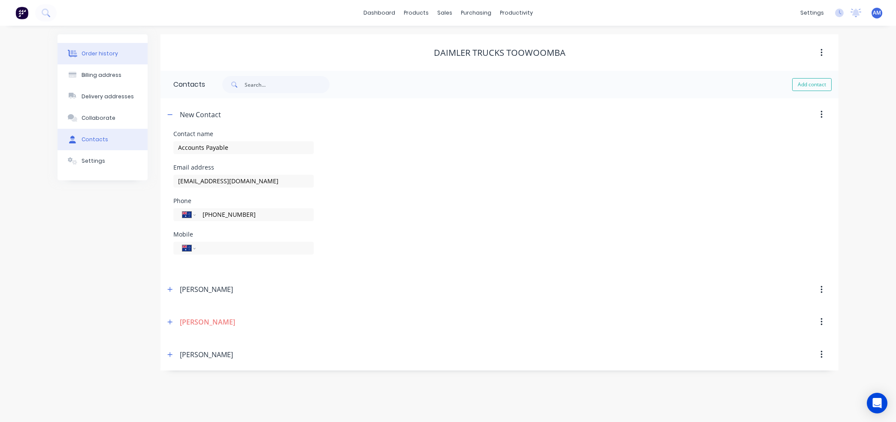
click at [112, 55] on div "Order history" at bounding box center [100, 54] width 36 height 8
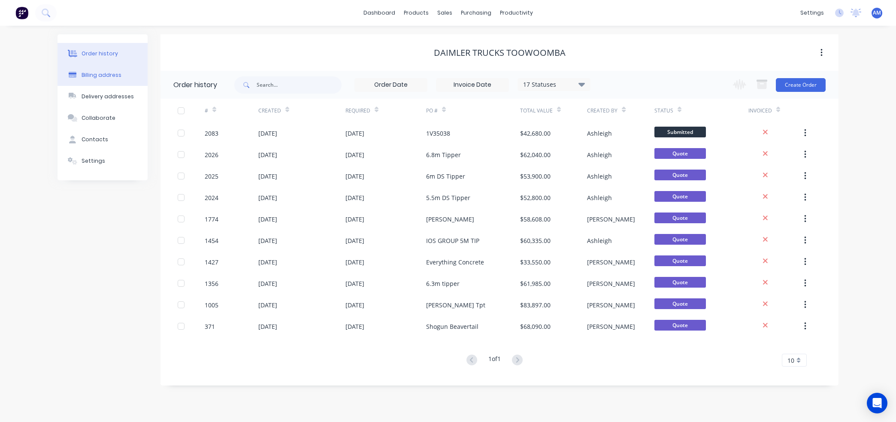
click at [106, 76] on div "Billing address" at bounding box center [102, 75] width 40 height 8
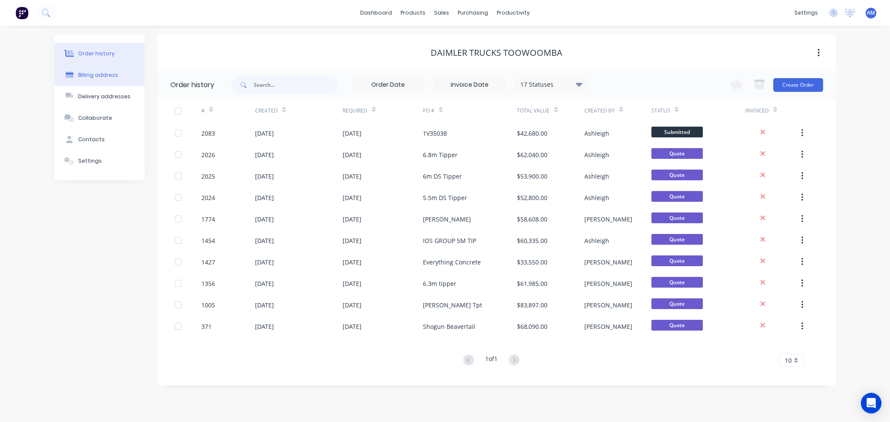
select select "AU"
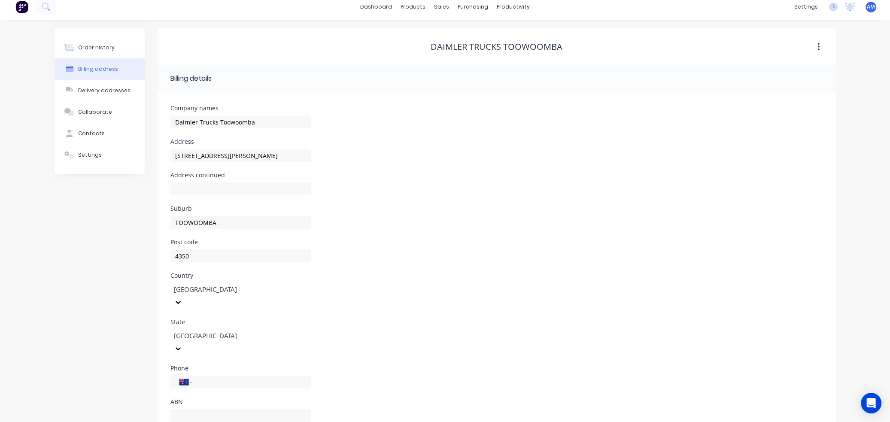
scroll to position [7, 0]
click at [220, 376] on input "tel" at bounding box center [249, 381] width 103 height 10
type input "[PHONE_NUMBER]"
click at [112, 85] on div "Delivery addresses" at bounding box center [104, 89] width 52 height 8
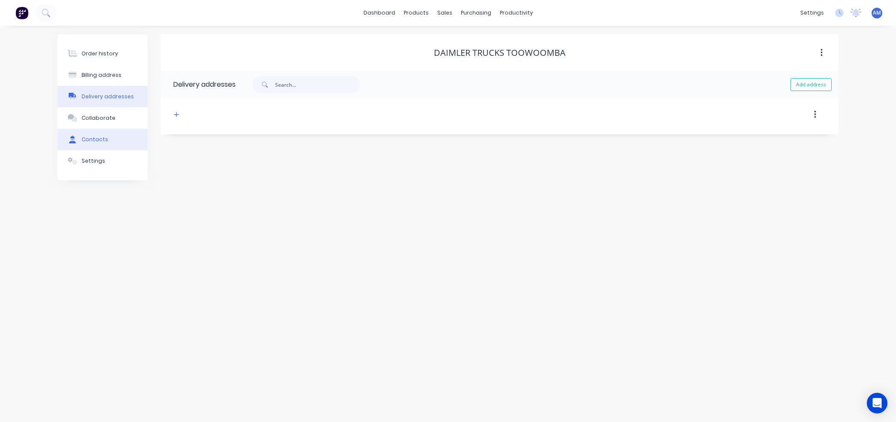
click at [95, 140] on div "Contacts" at bounding box center [95, 140] width 27 height 8
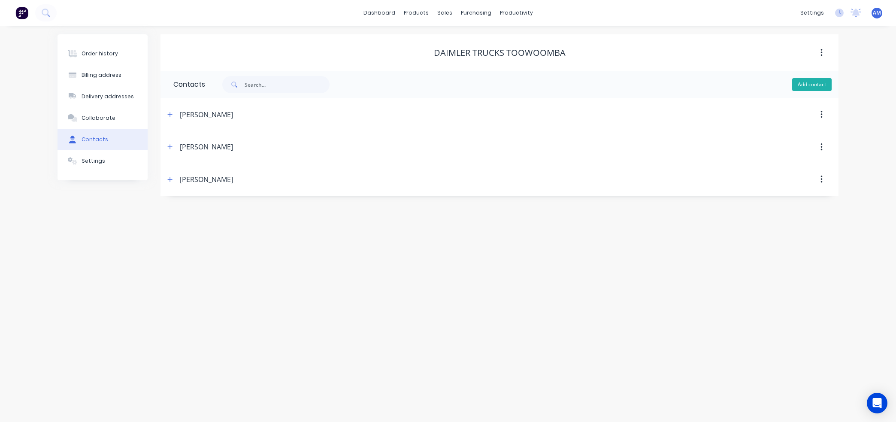
click at [811, 85] on button "Add contact" at bounding box center [811, 84] width 39 height 13
select select "AU"
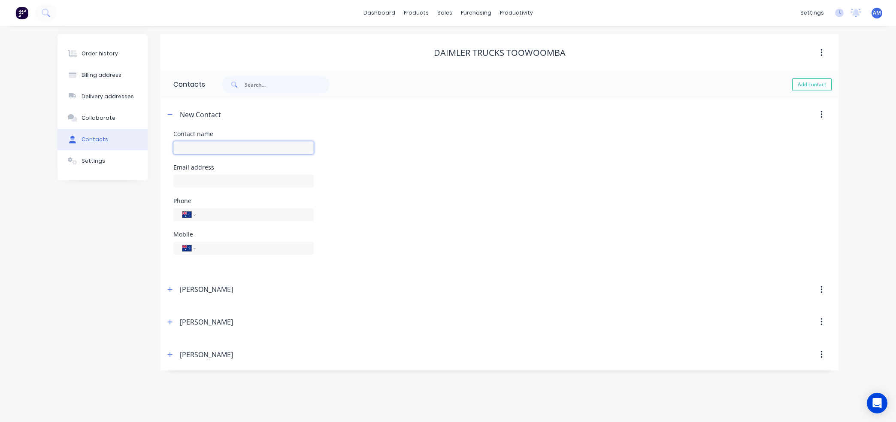
click at [231, 145] on input "text" at bounding box center [243, 147] width 140 height 13
type input "Accounts Payable"
click at [235, 177] on input "text" at bounding box center [243, 181] width 140 height 13
paste input "[EMAIL_ADDRESS][DOMAIN_NAME]"
type input "[EMAIL_ADDRESS][DOMAIN_NAME]"
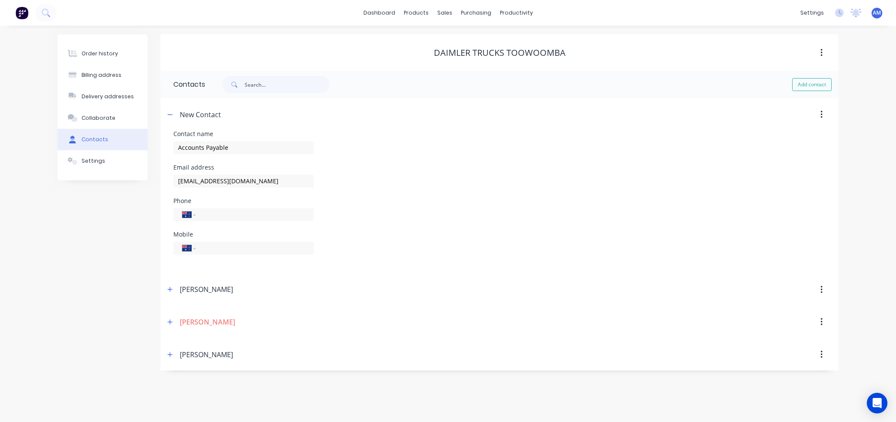
click at [421, 244] on div "Mobile International [GEOGRAPHIC_DATA] [GEOGRAPHIC_DATA] [GEOGRAPHIC_DATA] [GEO…" at bounding box center [499, 247] width 652 height 33
click at [814, 89] on button "Add contact" at bounding box center [811, 84] width 39 height 13
click at [168, 115] on icon "button" at bounding box center [169, 115] width 5 height 6
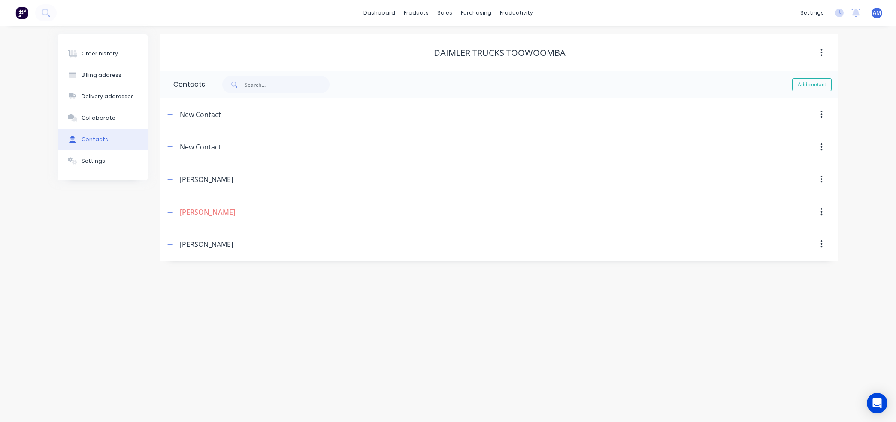
click at [819, 147] on button "button" at bounding box center [821, 146] width 20 height 15
click at [803, 166] on div "Delete" at bounding box center [791, 169] width 66 height 12
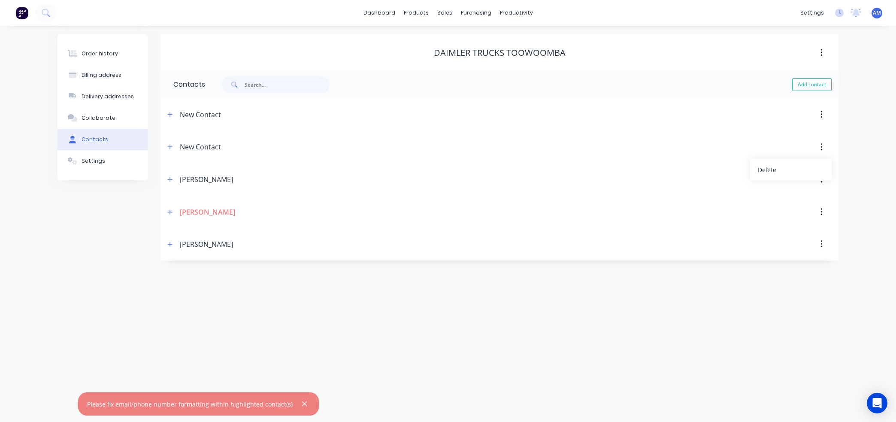
click at [293, 404] on div at bounding box center [301, 404] width 17 height 11
click at [167, 209] on icon "button" at bounding box center [169, 212] width 5 height 6
click at [468, 240] on div "Contact name [PERSON_NAME]" at bounding box center [499, 244] width 652 height 33
click at [302, 406] on icon "button" at bounding box center [305, 404] width 6 height 8
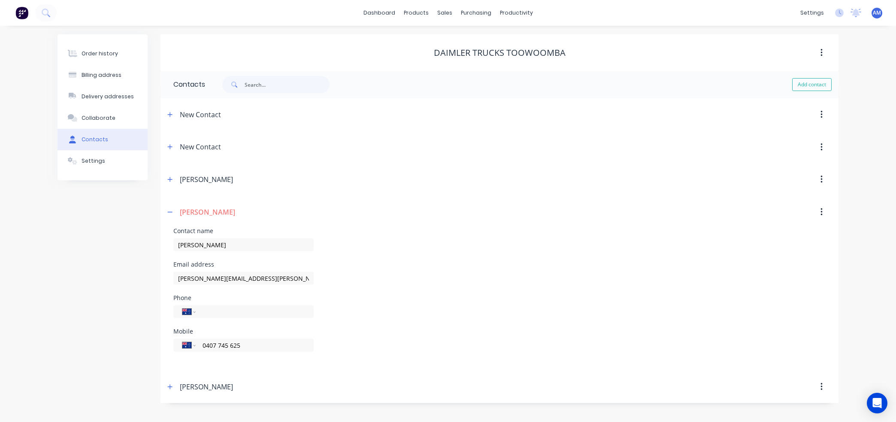
click at [820, 113] on icon "button" at bounding box center [821, 114] width 2 height 9
click at [803, 135] on div "Delete" at bounding box center [791, 137] width 66 height 12
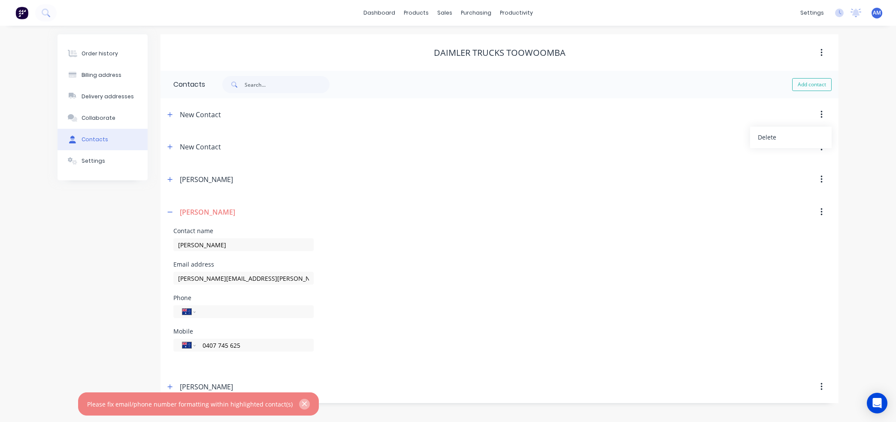
click at [302, 403] on icon "button" at bounding box center [304, 404] width 5 height 5
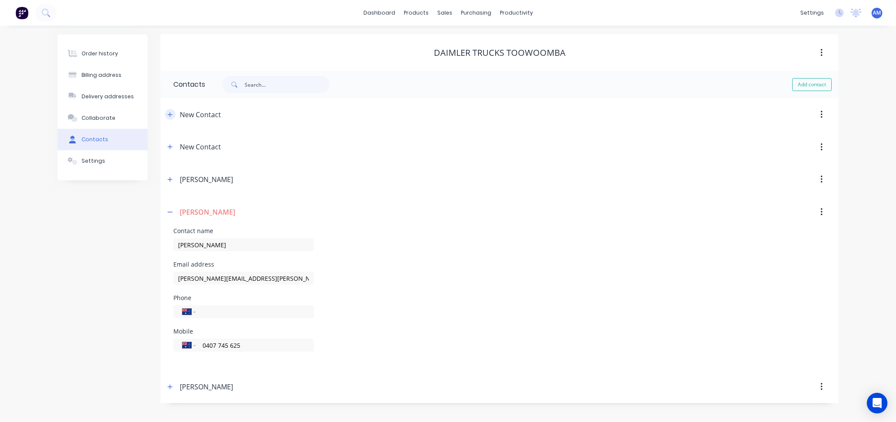
click at [171, 114] on icon "button" at bounding box center [170, 114] width 5 height 5
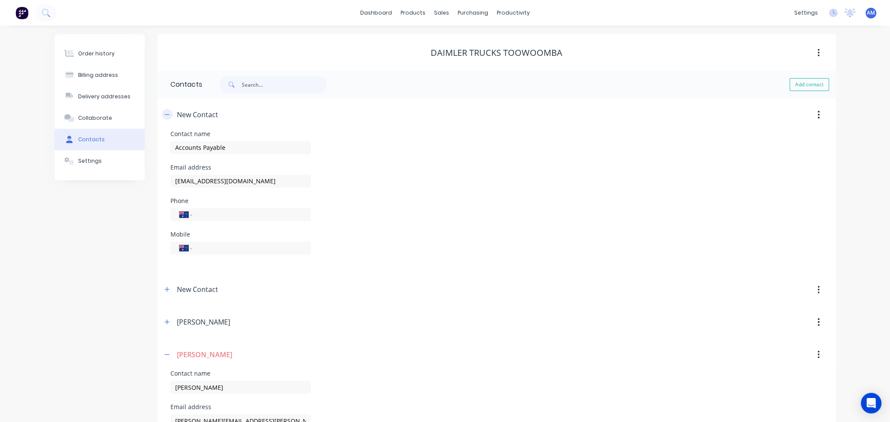
click at [172, 115] on button "button" at bounding box center [167, 114] width 11 height 11
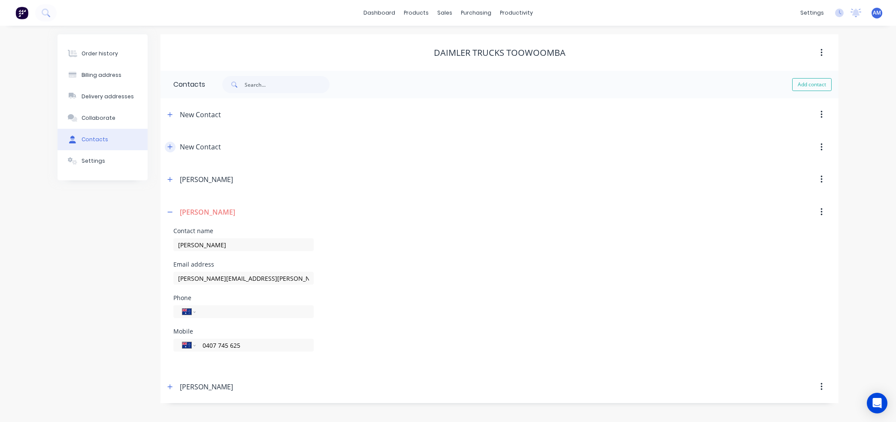
click at [170, 148] on icon "button" at bounding box center [170, 147] width 5 height 5
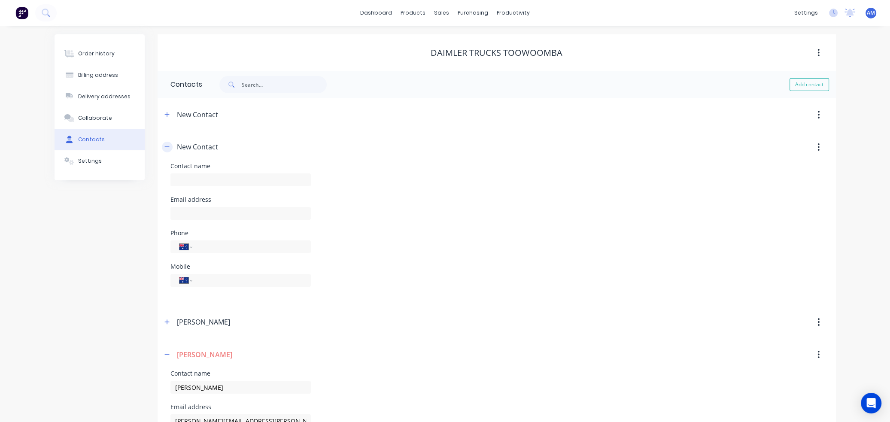
click at [170, 148] on button "button" at bounding box center [167, 147] width 11 height 11
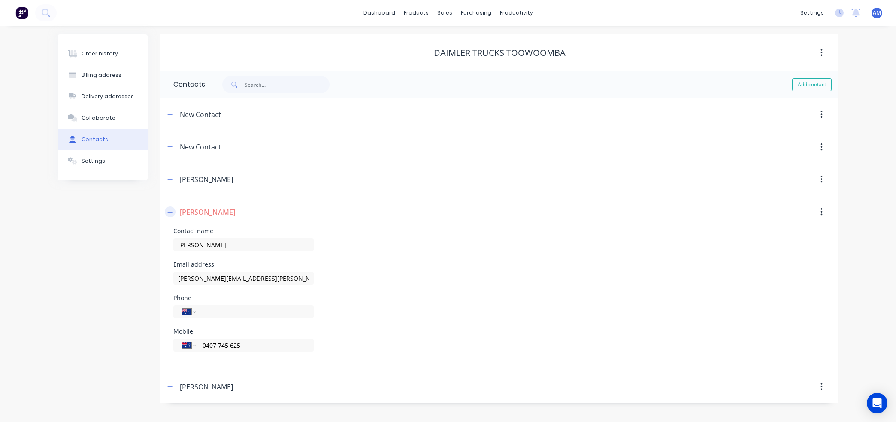
click at [170, 210] on icon "button" at bounding box center [169, 212] width 5 height 6
click at [224, 348] on input "0407 745 625" at bounding box center [253, 345] width 103 height 10
click at [246, 348] on input "0407 745 625" at bounding box center [253, 345] width 103 height 10
click at [232, 366] on form "Contact name [PERSON_NAME] Email address [PERSON_NAME][EMAIL_ADDRESS][PERSON_NA…" at bounding box center [499, 302] width 652 height 149
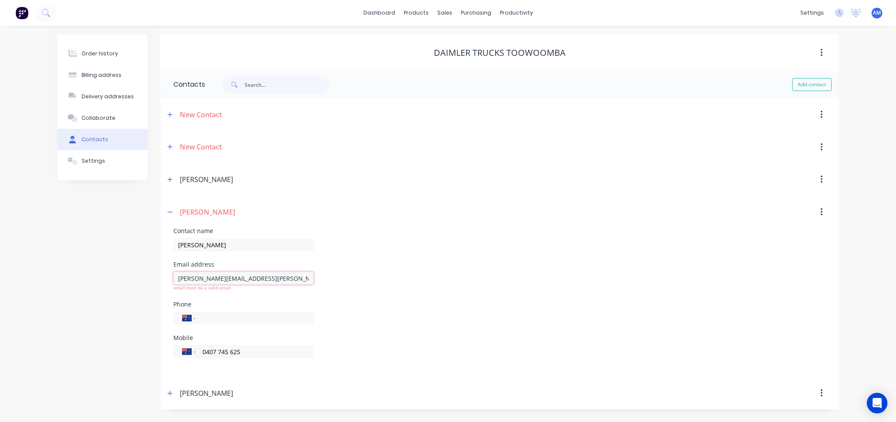
click at [294, 276] on input "[PERSON_NAME][EMAIL_ADDRESS][PERSON_NAME][DOMAIN_NAME]" at bounding box center [243, 278] width 140 height 13
click at [308, 302] on div "Phone" at bounding box center [243, 304] width 140 height 6
click at [384, 295] on div "Email address [PERSON_NAME][EMAIL_ADDRESS][PERSON_NAME][DOMAIN_NAME] email must…" at bounding box center [499, 281] width 652 height 40
click at [170, 182] on icon "button" at bounding box center [169, 179] width 5 height 6
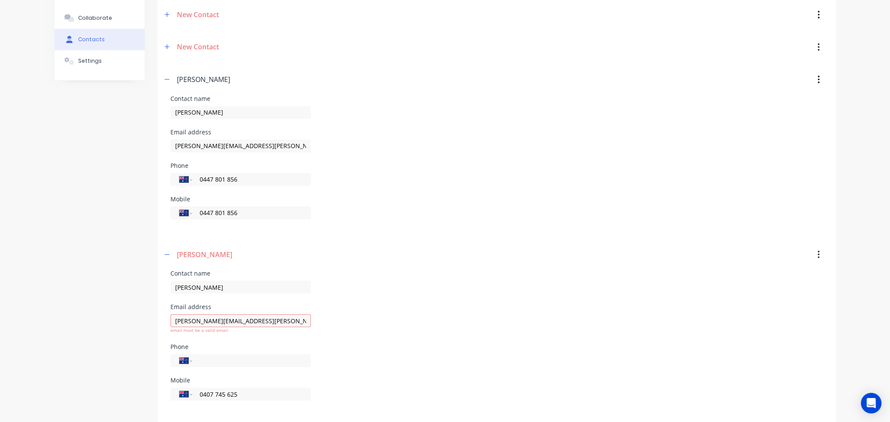
scroll to position [129, 0]
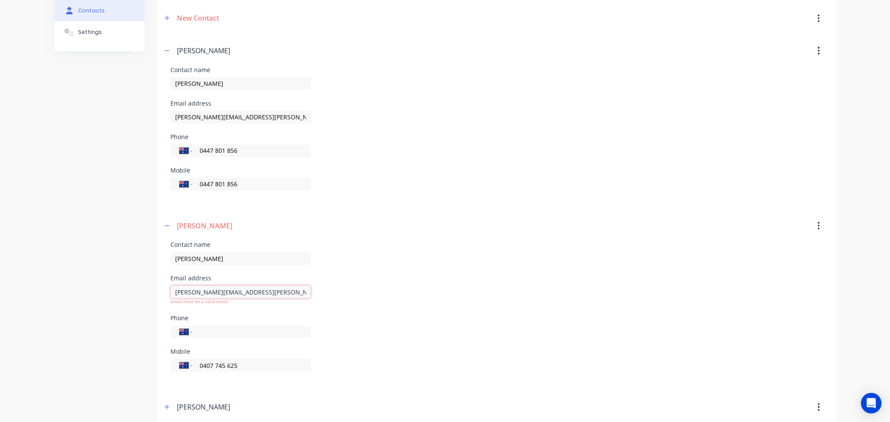
click at [293, 293] on input "[PERSON_NAME][EMAIL_ADDRESS][PERSON_NAME][DOMAIN_NAME]" at bounding box center [240, 291] width 140 height 13
type input "[PERSON_NAME][EMAIL_ADDRESS][PERSON_NAME][DOMAIN_NAME]"
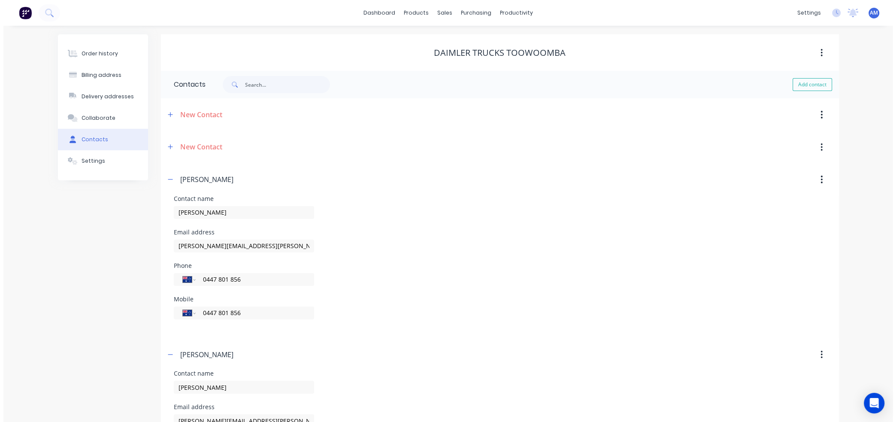
scroll to position [0, 0]
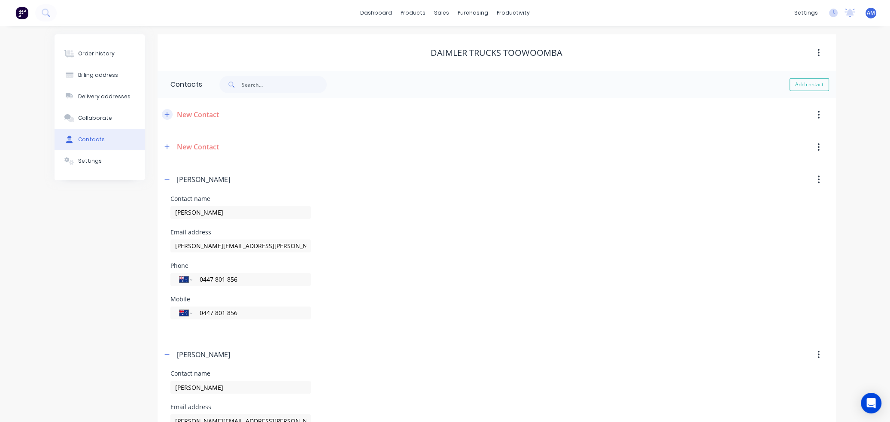
click at [166, 113] on icon "button" at bounding box center [166, 115] width 5 height 6
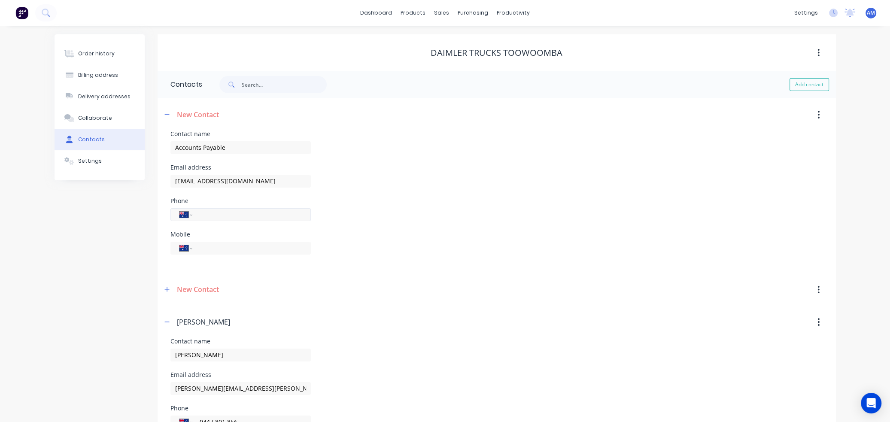
click at [223, 214] on input "tel" at bounding box center [249, 214] width 103 height 10
click at [228, 213] on input "tel" at bounding box center [249, 214] width 103 height 10
click at [458, 240] on div "Mobile International [GEOGRAPHIC_DATA] [GEOGRAPHIC_DATA] [GEOGRAPHIC_DATA] [GEO…" at bounding box center [496, 247] width 652 height 33
click at [103, 114] on div "Collaborate" at bounding box center [95, 118] width 34 height 8
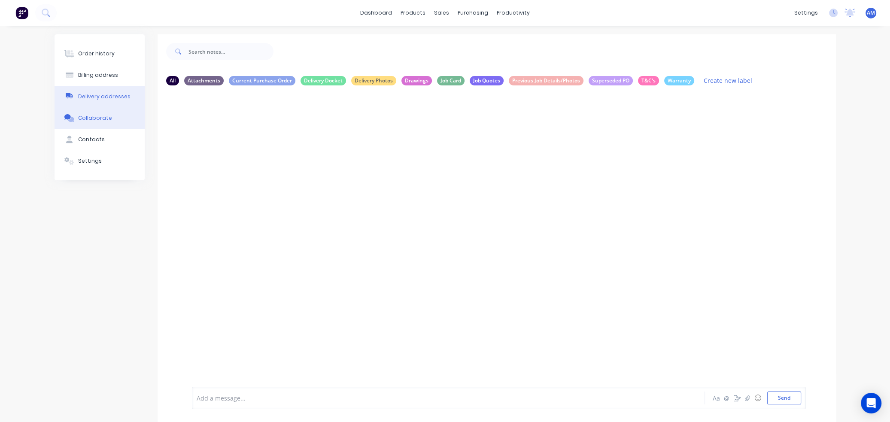
click at [93, 93] on div "Delivery addresses" at bounding box center [104, 97] width 52 height 8
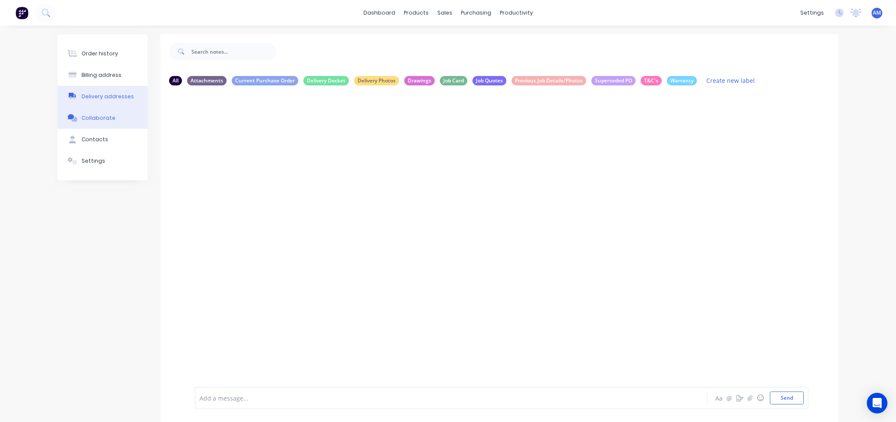
select select "AU"
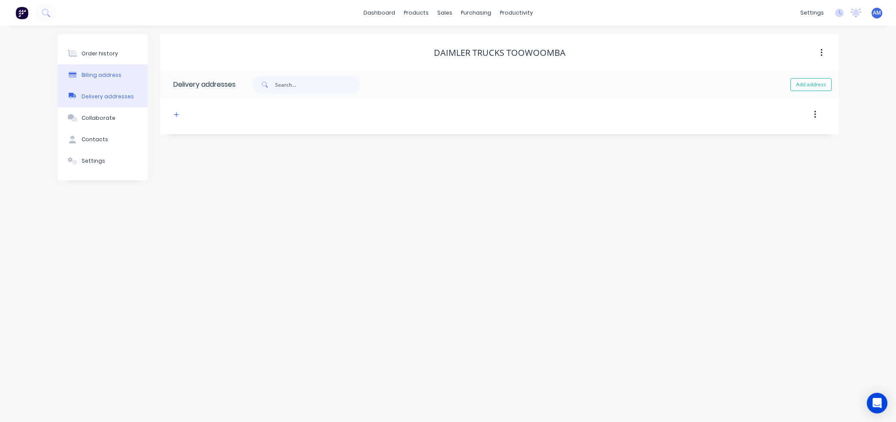
click at [93, 76] on div "Billing address" at bounding box center [102, 75] width 40 height 8
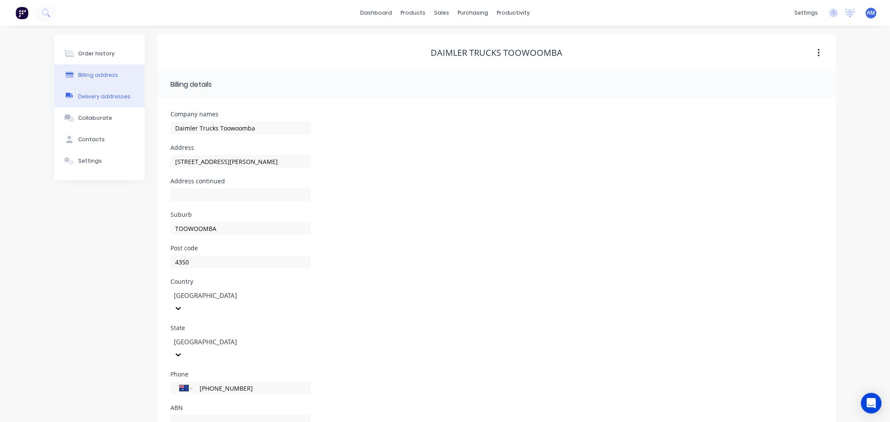
click at [90, 96] on div "Delivery addresses" at bounding box center [104, 97] width 52 height 8
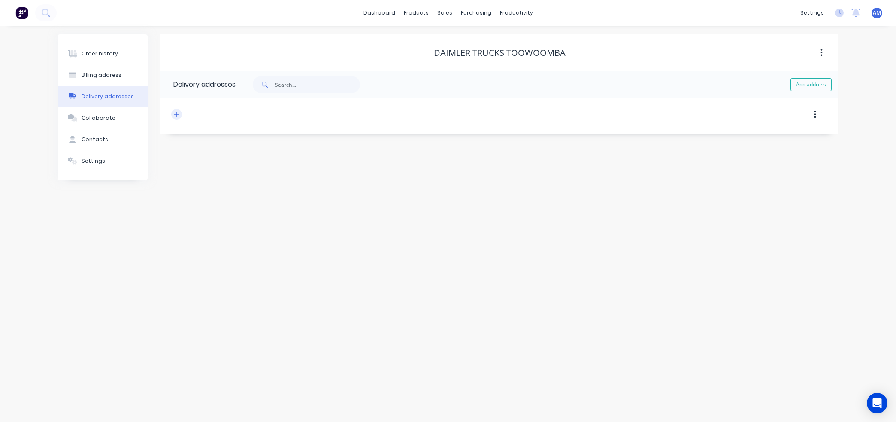
click at [174, 112] on icon "button" at bounding box center [176, 115] width 5 height 6
click at [199, 152] on input "text" at bounding box center [250, 147] width 140 height 13
click at [203, 148] on input "[STREET_ADDRESS][PERSON_NAME]" at bounding box center [250, 147] width 140 height 13
type input "[STREET_ADDRESS][PERSON_NAME]"
click at [193, 211] on input "text" at bounding box center [250, 214] width 140 height 13
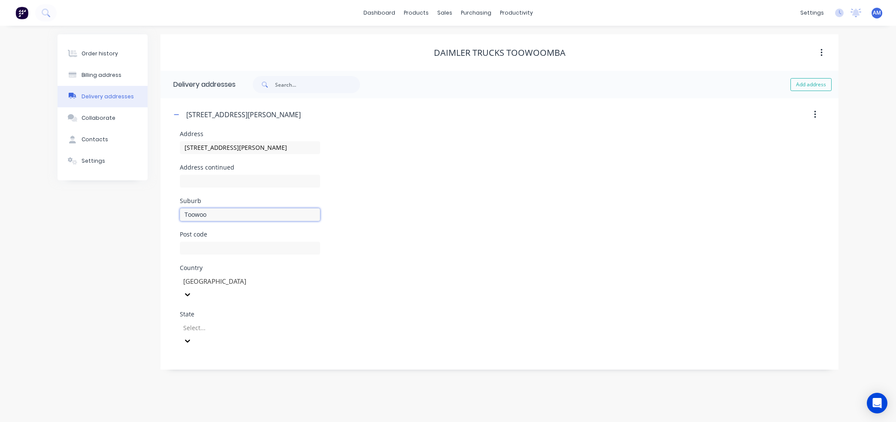
type input "TOOWOOMBA"
click at [215, 249] on input "text" at bounding box center [250, 248] width 140 height 13
type input "4350"
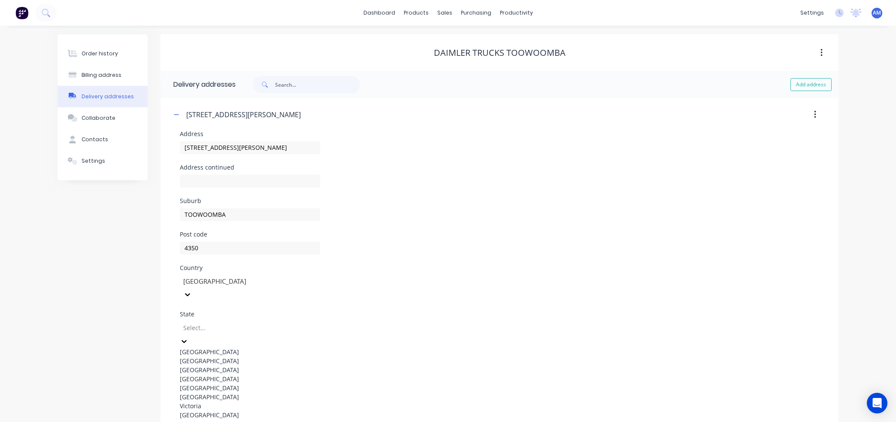
click at [201, 322] on div at bounding box center [244, 327] width 124 height 11
click at [200, 379] on div "[GEOGRAPHIC_DATA]" at bounding box center [250, 378] width 140 height 9
click at [411, 320] on div "State [GEOGRAPHIC_DATA]" at bounding box center [499, 334] width 639 height 46
click at [176, 114] on icon "button" at bounding box center [176, 114] width 5 height 0
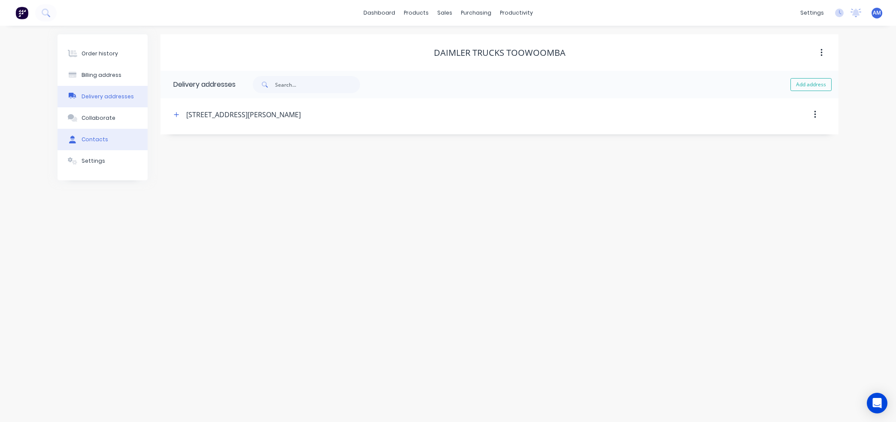
click at [94, 135] on button "Contacts" at bounding box center [103, 139] width 90 height 21
click at [101, 233] on div "Order history Billing address Delivery addresses Collaborate Contacts Settings …" at bounding box center [448, 224] width 896 height 396
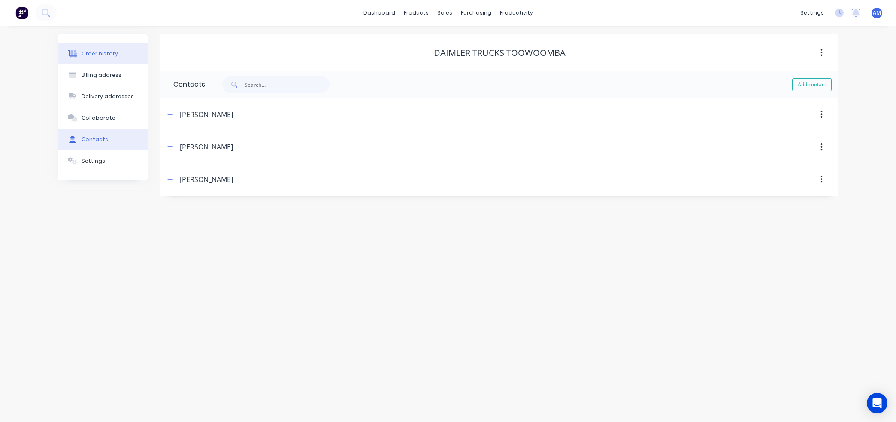
click at [110, 48] on button "Order history" at bounding box center [103, 53] width 90 height 21
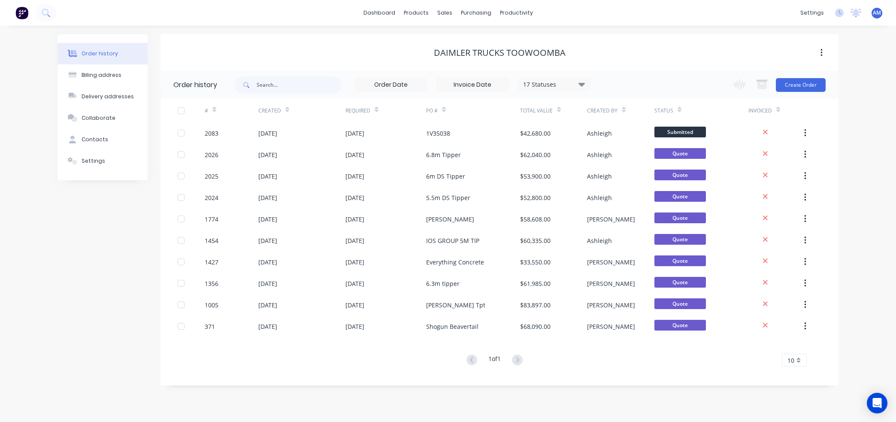
click at [109, 50] on div "Order history" at bounding box center [100, 54] width 36 height 8
click at [95, 137] on div "Contacts" at bounding box center [95, 140] width 27 height 8
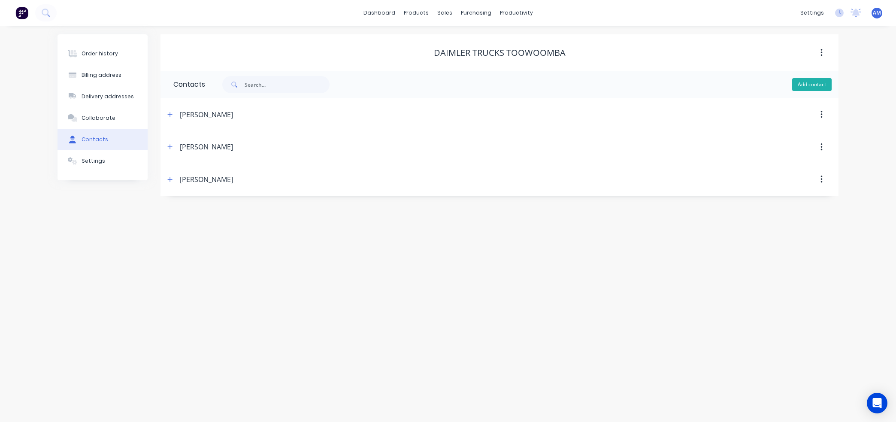
click at [824, 87] on button "Add contact" at bounding box center [811, 84] width 39 height 13
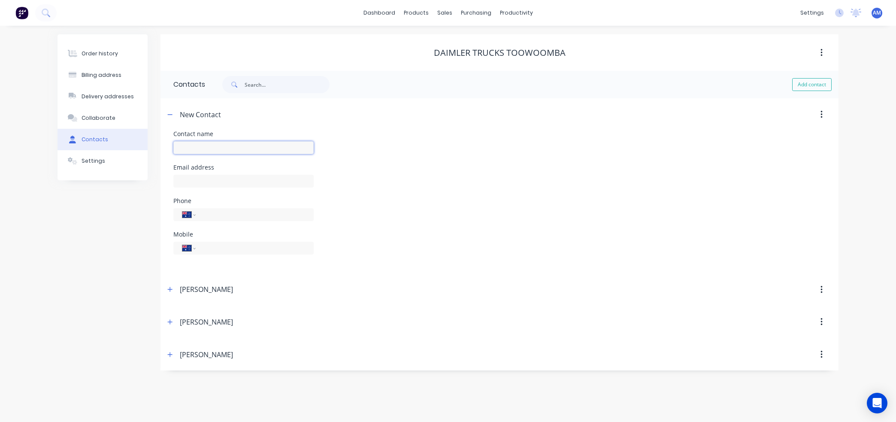
click at [248, 151] on input "text" at bounding box center [243, 147] width 140 height 13
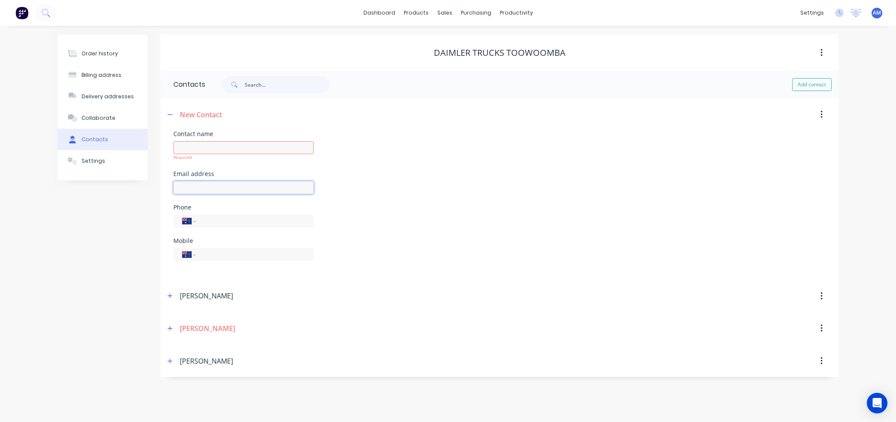
click at [189, 179] on div at bounding box center [243, 191] width 140 height 25
paste input "[EMAIL_ADDRESS][DOMAIN_NAME]"
type input "[EMAIL_ADDRESS][DOMAIN_NAME]"
click at [194, 145] on input "text" at bounding box center [243, 147] width 140 height 13
type input "[PERSON_NAME]"
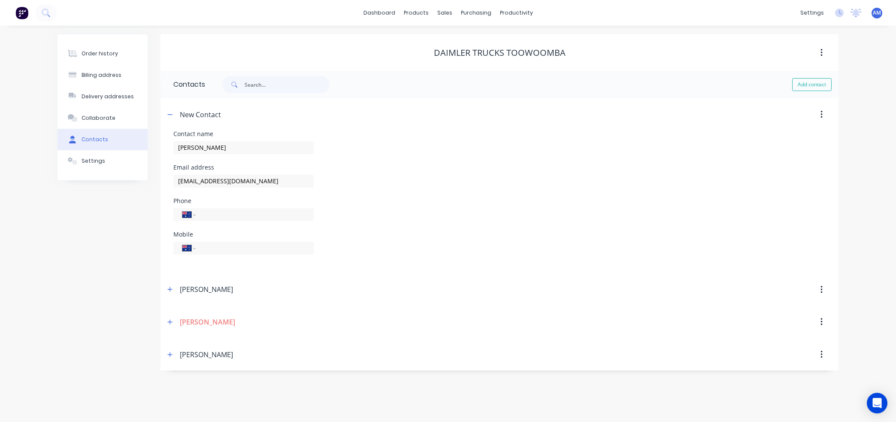
click at [492, 208] on div "Phone International [GEOGRAPHIC_DATA] [GEOGRAPHIC_DATA] [GEOGRAPHIC_DATA] [GEOG…" at bounding box center [499, 214] width 652 height 33
click at [95, 54] on div "Order history" at bounding box center [100, 54] width 36 height 8
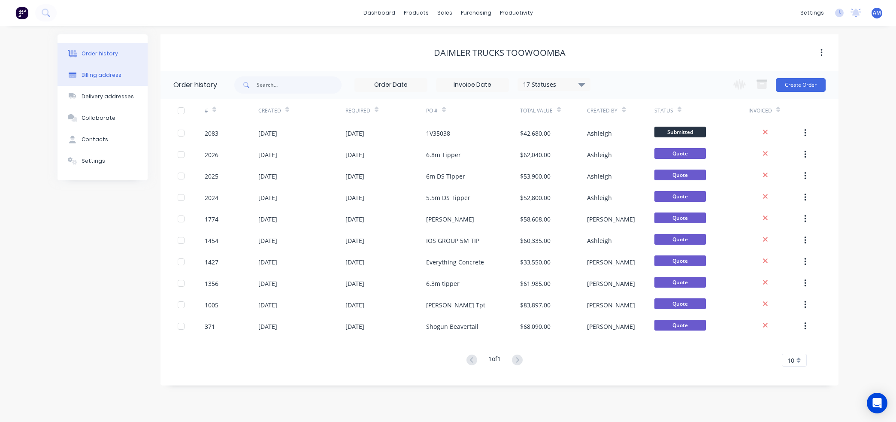
click at [96, 72] on div "Billing address" at bounding box center [102, 75] width 40 height 8
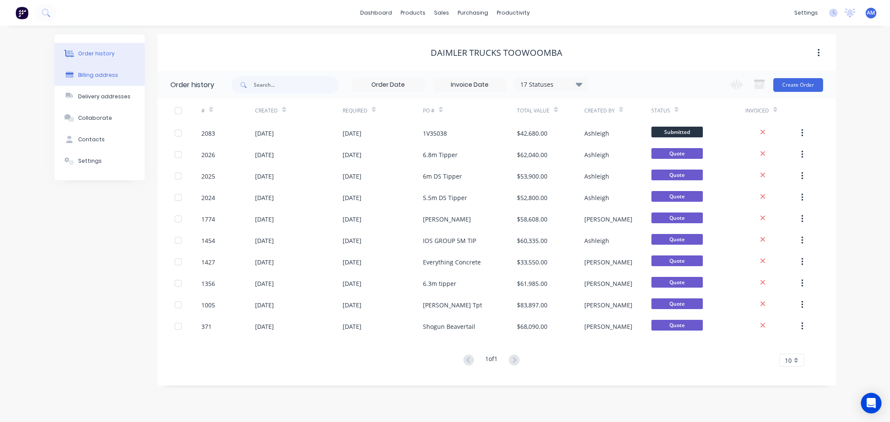
select select "AU"
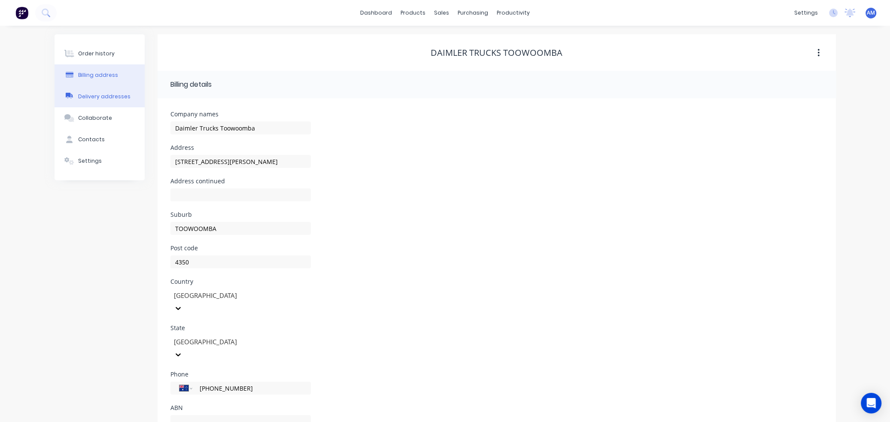
click at [91, 96] on div "Delivery addresses" at bounding box center [104, 97] width 52 height 8
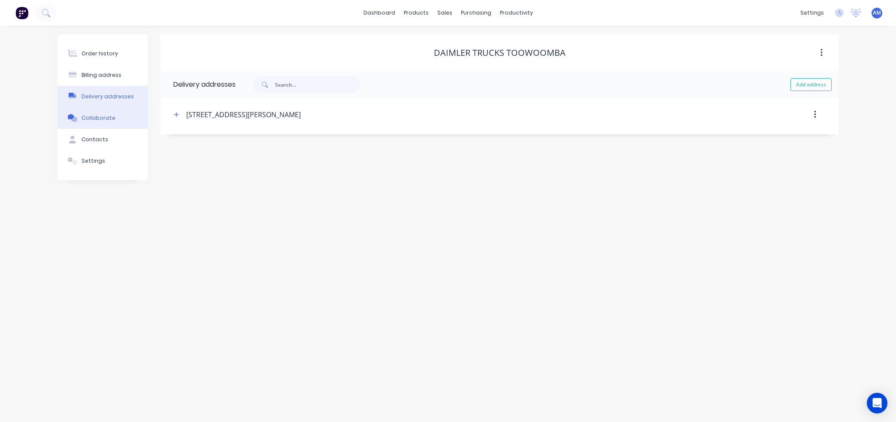
click at [88, 116] on div "Collaborate" at bounding box center [99, 118] width 34 height 8
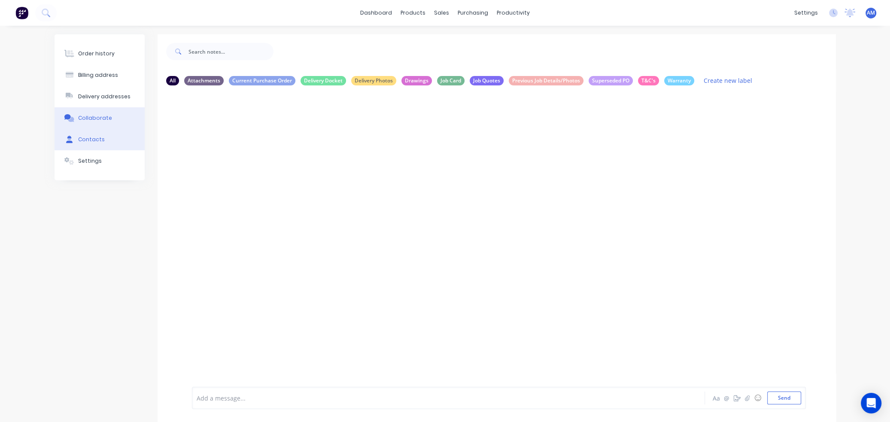
click at [86, 133] on button "Contacts" at bounding box center [99, 139] width 90 height 21
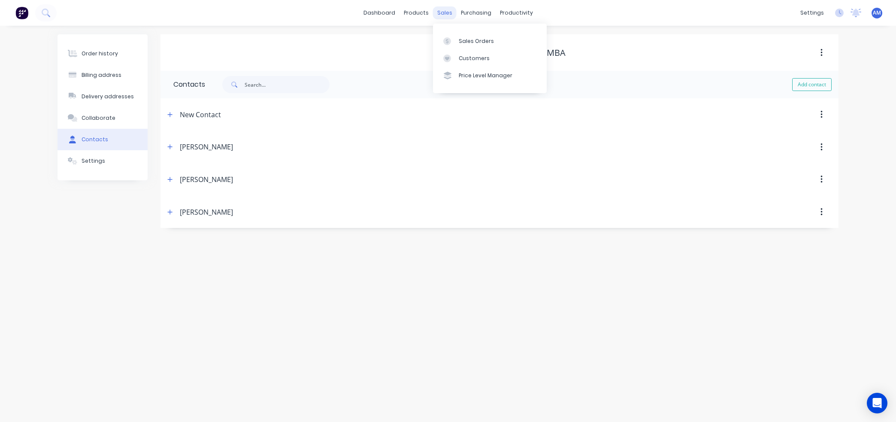
click at [444, 15] on div "sales" at bounding box center [445, 12] width 24 height 13
click at [448, 37] on icon at bounding box center [447, 41] width 8 height 8
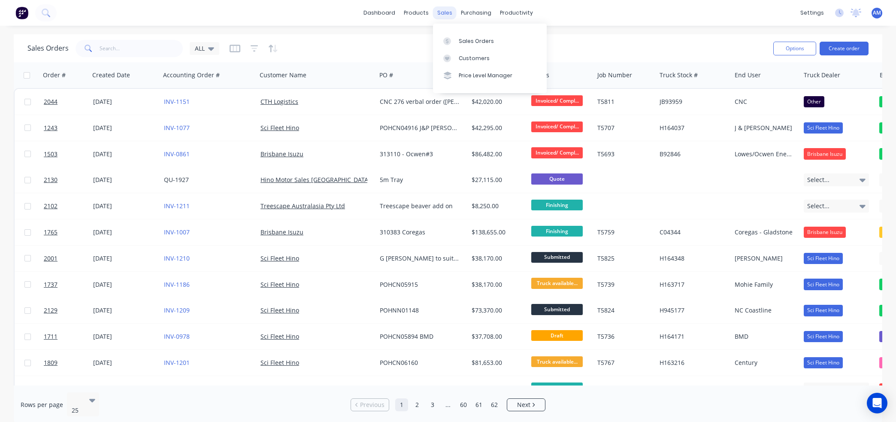
click at [442, 14] on div "sales" at bounding box center [445, 12] width 24 height 13
click at [461, 55] on div "Customers" at bounding box center [474, 58] width 31 height 8
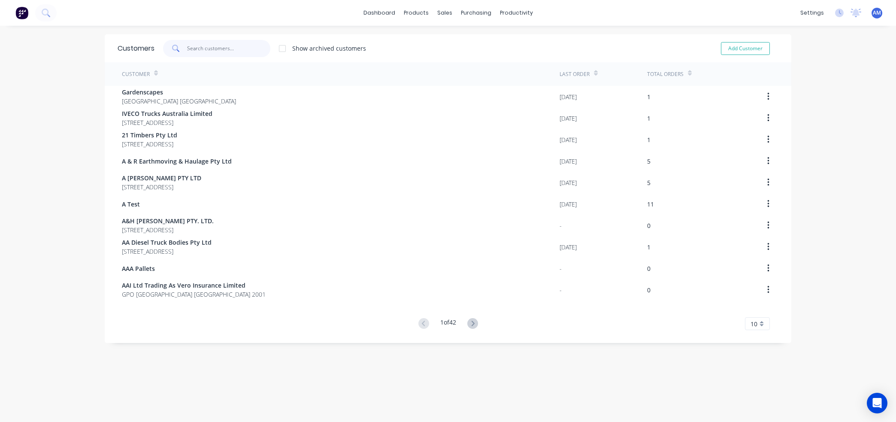
click at [196, 46] on input "text" at bounding box center [229, 48] width 84 height 17
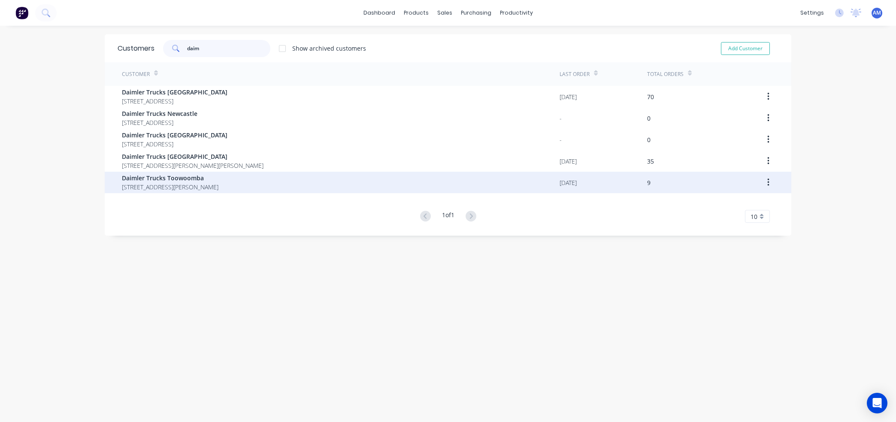
type input "daim"
click at [185, 178] on span "Daimler Trucks Toowoomba" at bounding box center [170, 177] width 97 height 9
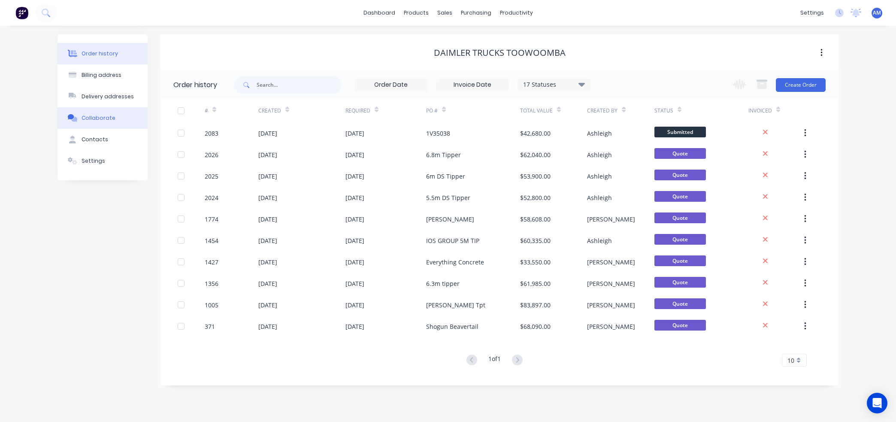
click at [100, 116] on div "Collaborate" at bounding box center [99, 118] width 34 height 8
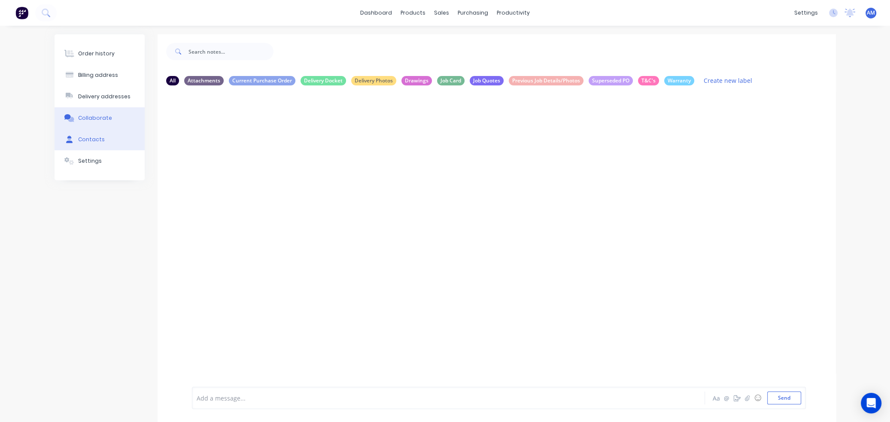
click at [96, 134] on button "Contacts" at bounding box center [99, 139] width 90 height 21
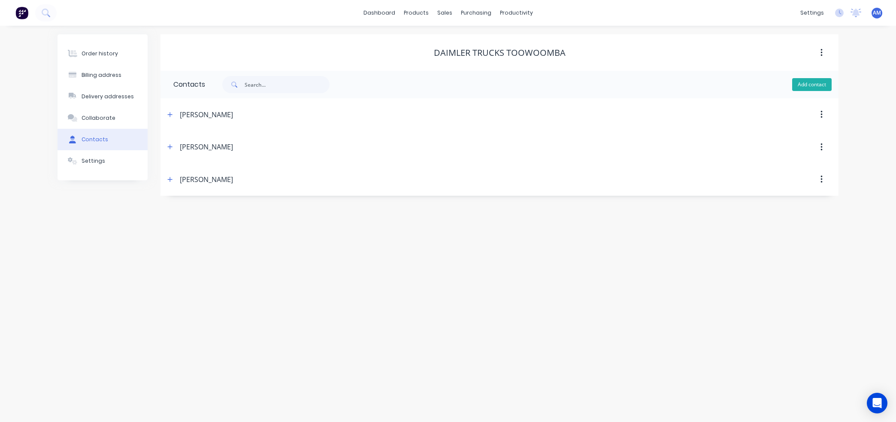
click at [811, 80] on button "Add contact" at bounding box center [811, 84] width 39 height 13
select select "AU"
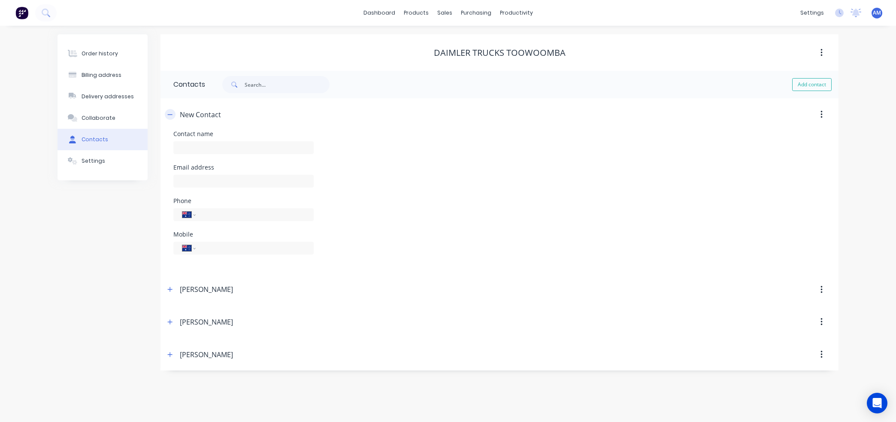
click at [166, 115] on button "button" at bounding box center [170, 114] width 11 height 11
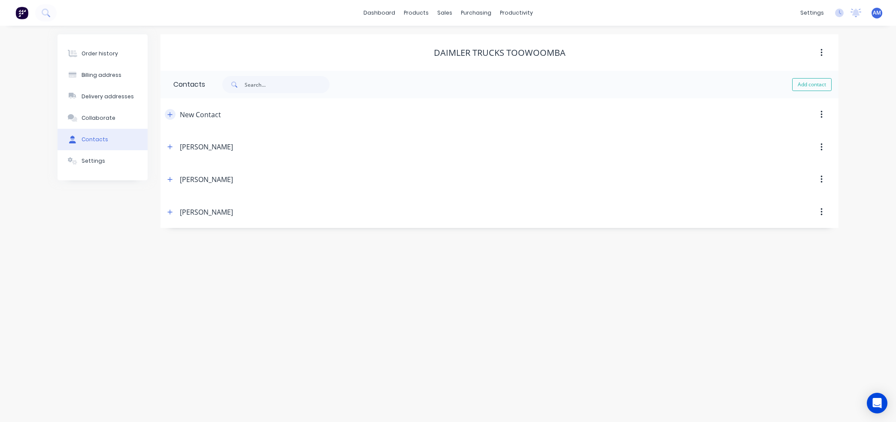
click at [170, 113] on icon "button" at bounding box center [170, 114] width 5 height 5
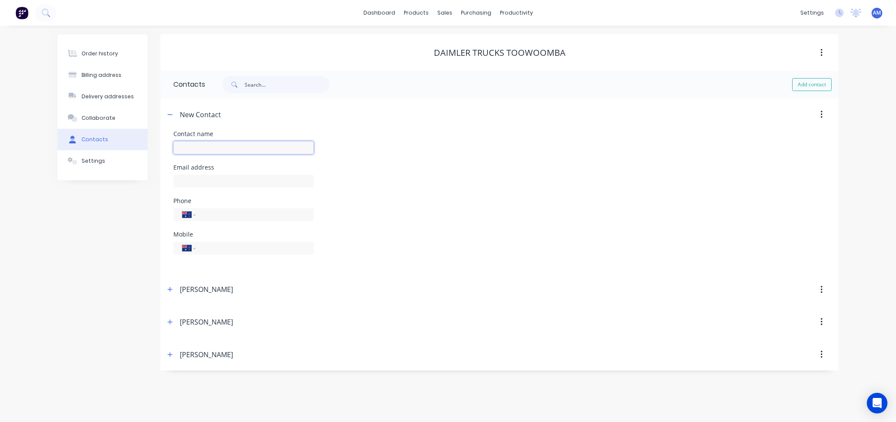
click at [216, 150] on input "text" at bounding box center [243, 147] width 140 height 13
type input "Accounts Payable"
click at [196, 184] on input "text" at bounding box center [243, 181] width 140 height 13
paste input "[EMAIL_ADDRESS][DOMAIN_NAME]"
type input "[EMAIL_ADDRESS][DOMAIN_NAME]"
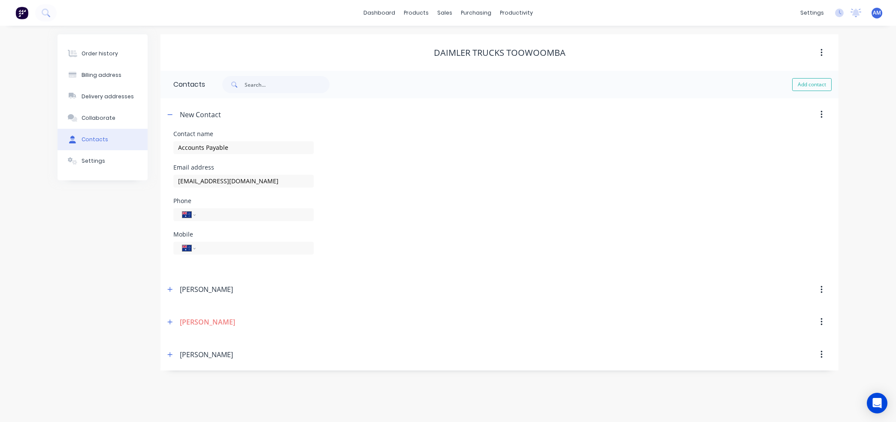
click at [407, 243] on div "Mobile International [GEOGRAPHIC_DATA] [GEOGRAPHIC_DATA] [GEOGRAPHIC_DATA] [GEO…" at bounding box center [499, 247] width 652 height 33
click at [823, 116] on button "button" at bounding box center [821, 114] width 20 height 15
click at [738, 194] on div "Email address [EMAIL_ADDRESS][DOMAIN_NAME]" at bounding box center [499, 180] width 652 height 33
click at [106, 54] on div "Order history" at bounding box center [100, 54] width 36 height 8
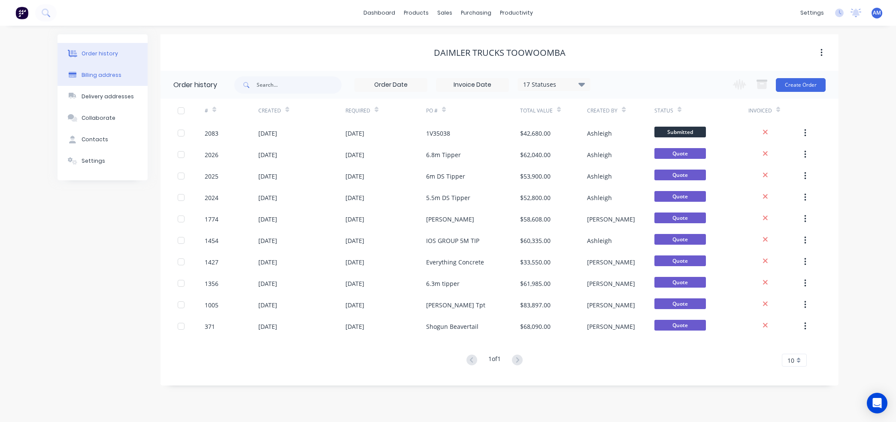
click at [96, 76] on div "Billing address" at bounding box center [102, 75] width 40 height 8
select select "AU"
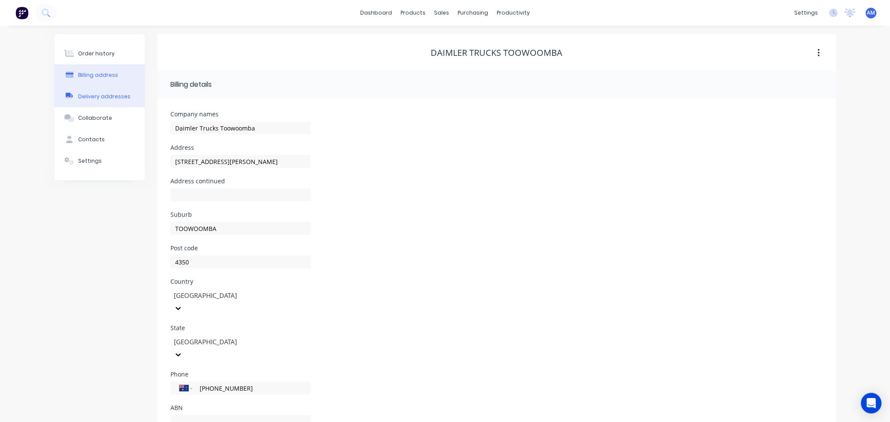
click at [97, 97] on div "Delivery addresses" at bounding box center [104, 97] width 52 height 8
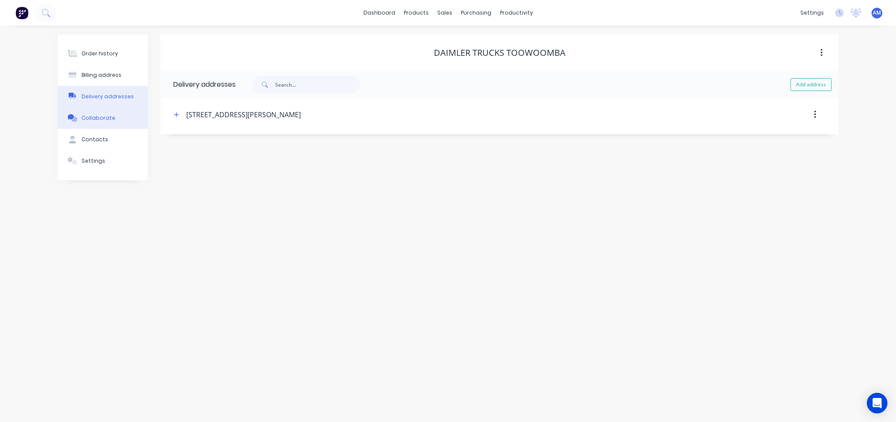
click at [97, 123] on button "Collaborate" at bounding box center [103, 117] width 90 height 21
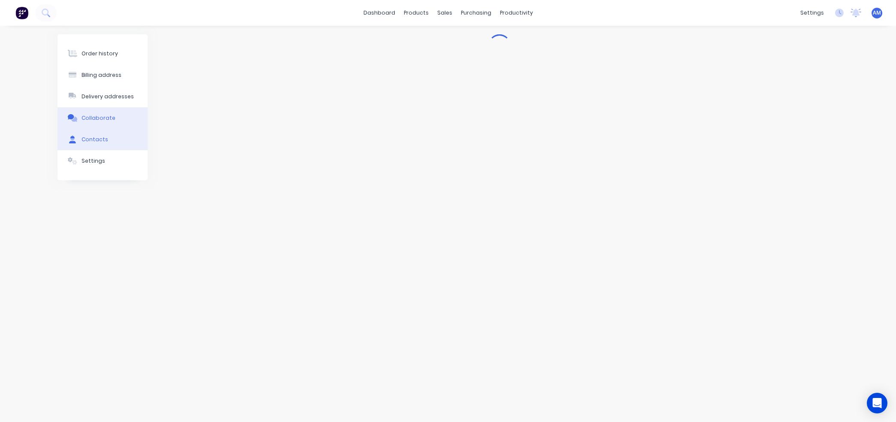
click at [94, 134] on button "Contacts" at bounding box center [103, 139] width 90 height 21
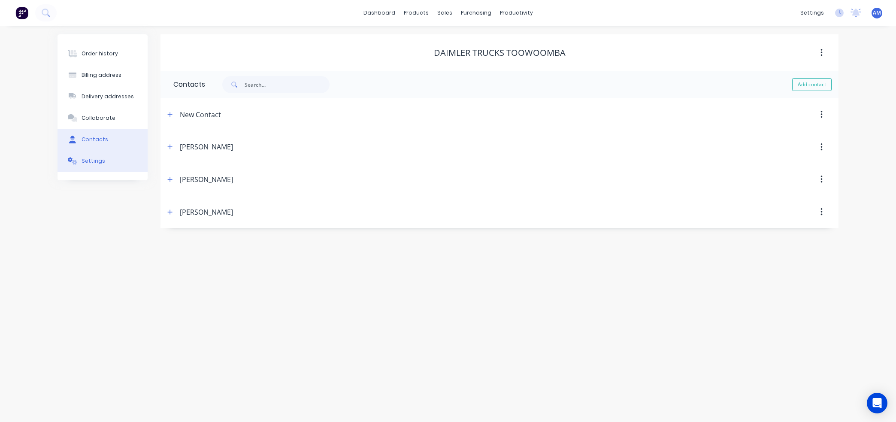
click at [101, 159] on div "Settings" at bounding box center [94, 161] width 24 height 8
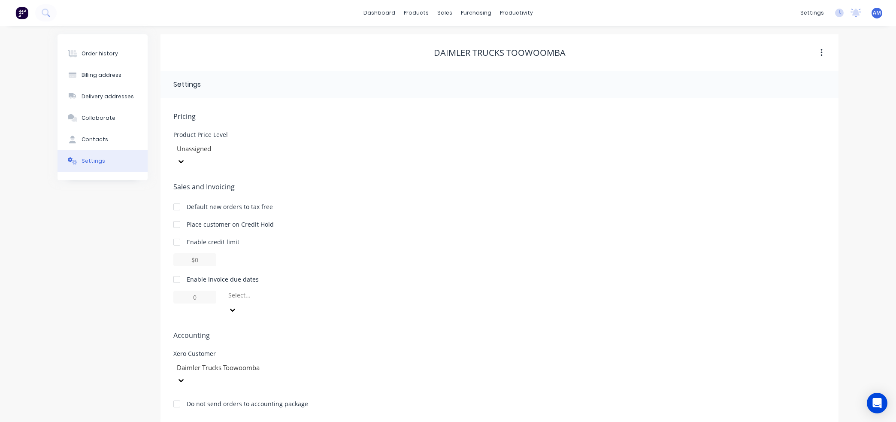
click at [176, 271] on div at bounding box center [176, 279] width 17 height 17
drag, startPoint x: 199, startPoint y: 283, endPoint x: 188, endPoint y: 285, distance: 10.9
click at [188, 291] on input "1" at bounding box center [194, 297] width 43 height 13
type input "7"
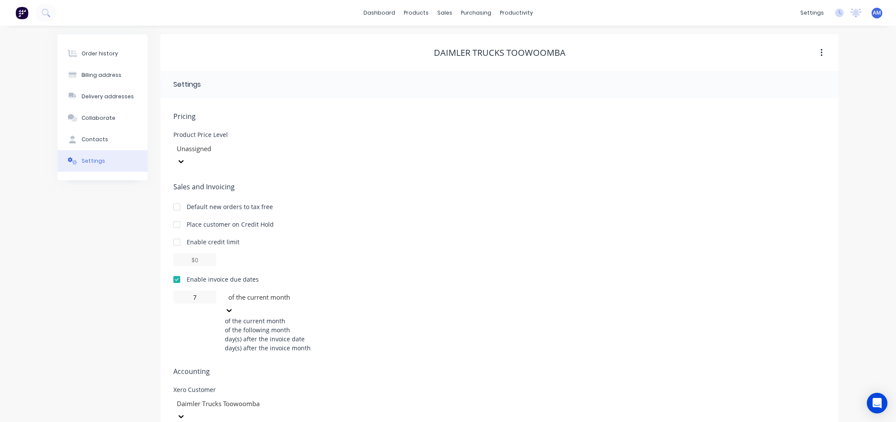
click at [233, 306] on icon at bounding box center [229, 310] width 9 height 9
click at [304, 335] on div "day(s) after the invoice date" at bounding box center [289, 338] width 129 height 9
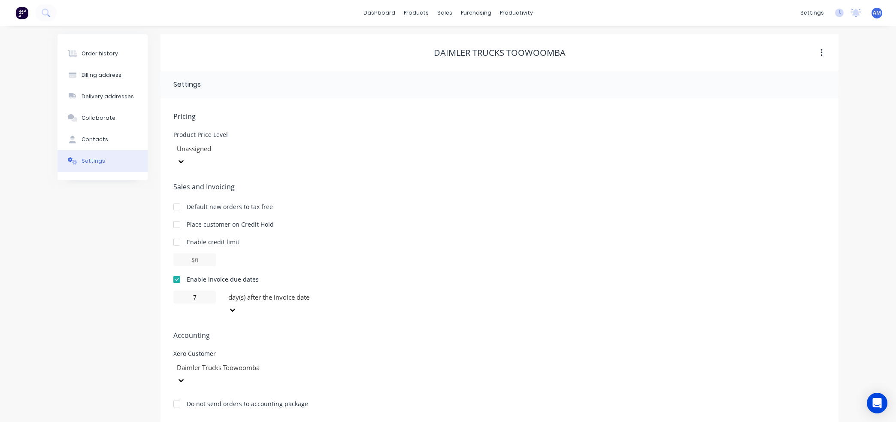
click at [384, 301] on div "Pricing Product Price Level Unassigned Sales and Invoicing Default new orders t…" at bounding box center [499, 266] width 652 height 311
click at [95, 55] on div "Order history" at bounding box center [100, 54] width 36 height 8
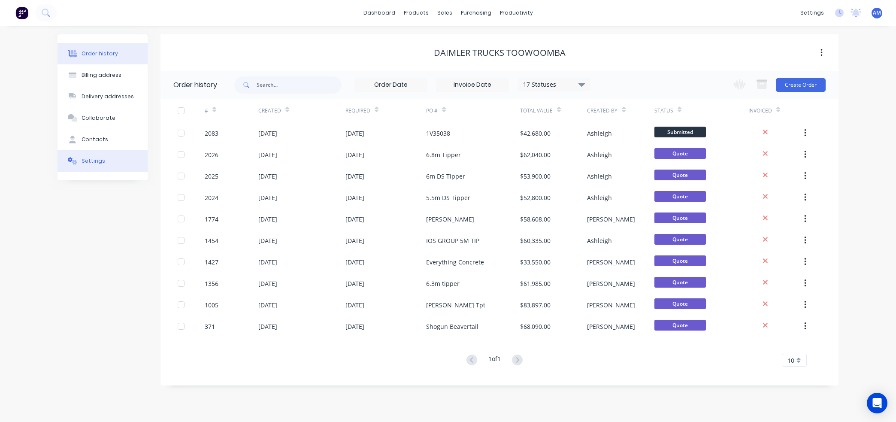
click at [82, 160] on div "Settings" at bounding box center [94, 161] width 24 height 8
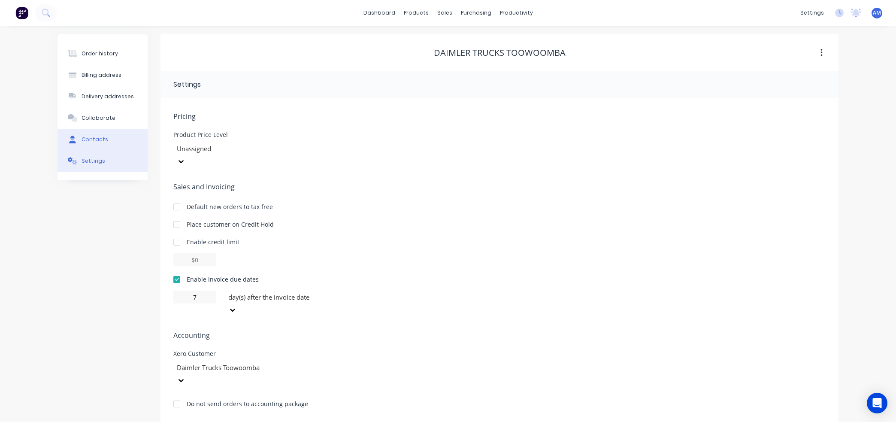
click at [103, 132] on button "Contacts" at bounding box center [103, 139] width 90 height 21
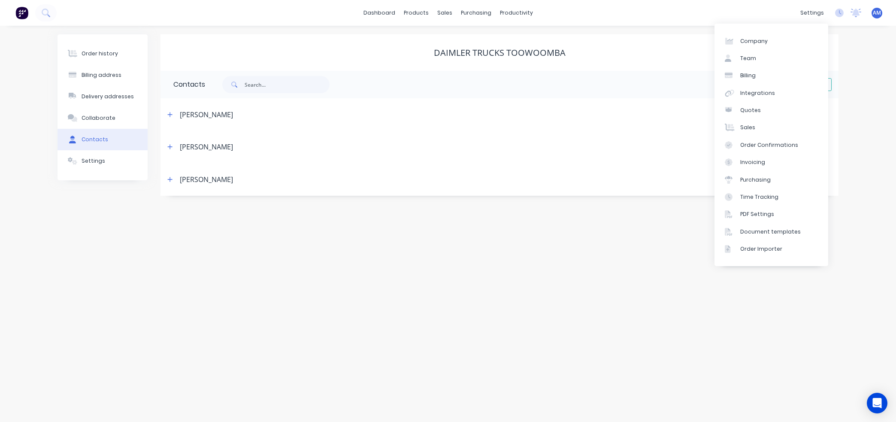
click at [682, 32] on div "Order history Billing address Delivery addresses Collaborate Contacts Settings …" at bounding box center [448, 224] width 896 height 396
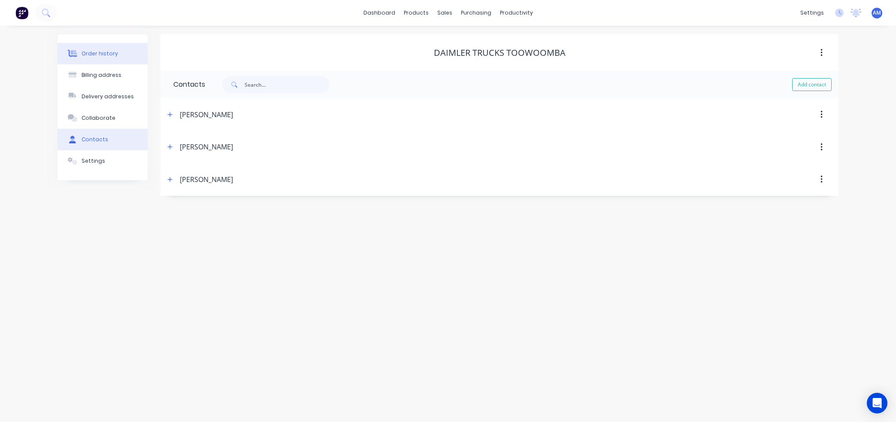
click at [94, 56] on div "Order history" at bounding box center [100, 54] width 36 height 8
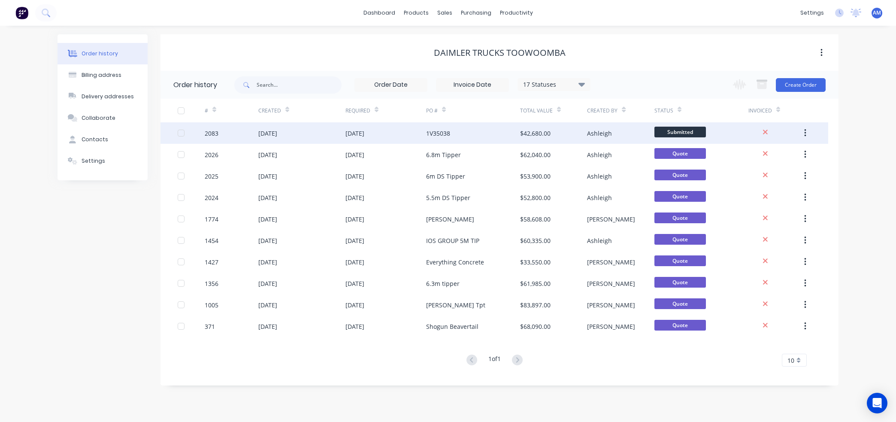
click at [364, 135] on div "[DATE]" at bounding box center [354, 133] width 19 height 9
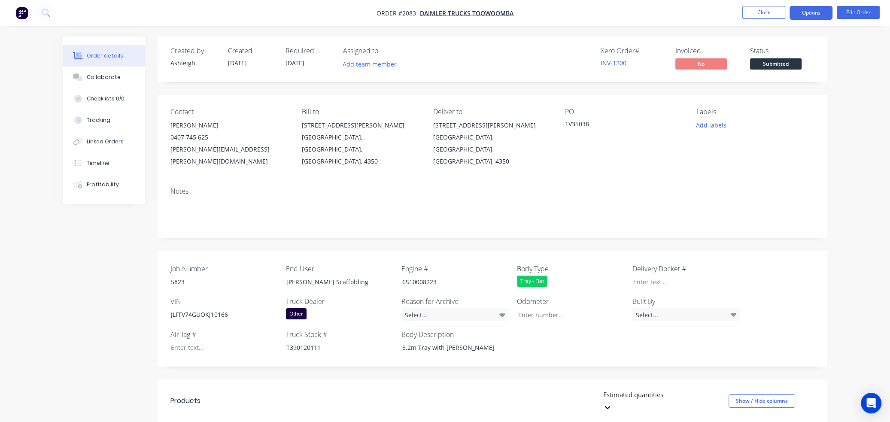
click at [818, 14] on button "Options" at bounding box center [810, 13] width 43 height 14
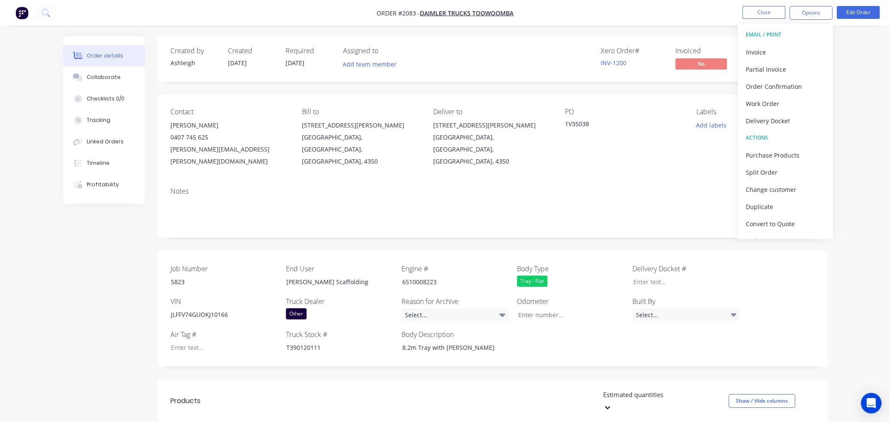
click at [196, 112] on div "Contact" at bounding box center [229, 112] width 118 height 8
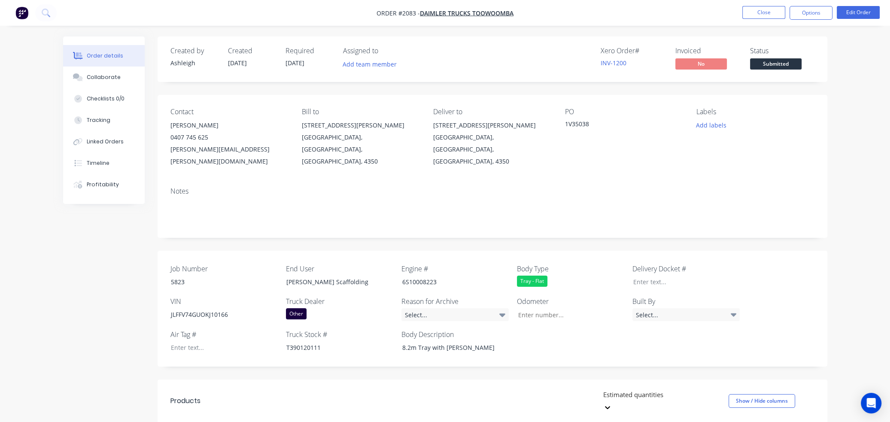
click at [189, 112] on div "Contact" at bounding box center [229, 112] width 118 height 8
click at [772, 10] on button "Close" at bounding box center [763, 12] width 43 height 13
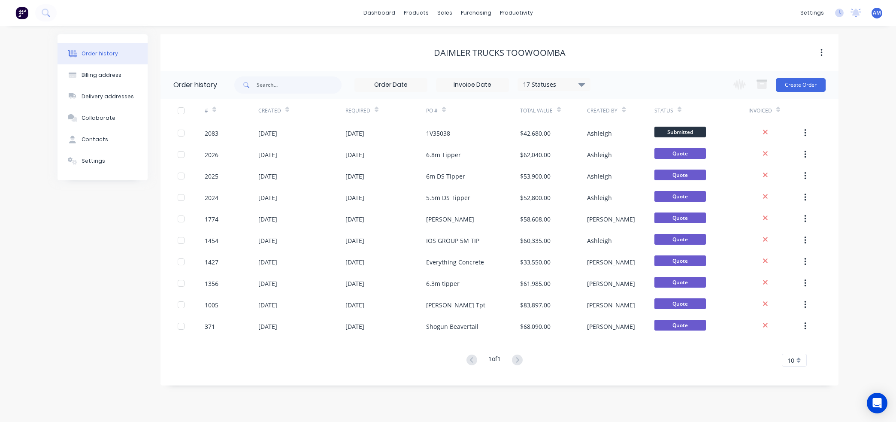
click at [869, 175] on div "Order history Billing address Delivery addresses Collaborate Contacts Settings …" at bounding box center [448, 224] width 896 height 396
click at [465, 54] on link "Customers" at bounding box center [490, 58] width 114 height 17
